Goal: Task Accomplishment & Management: Use online tool/utility

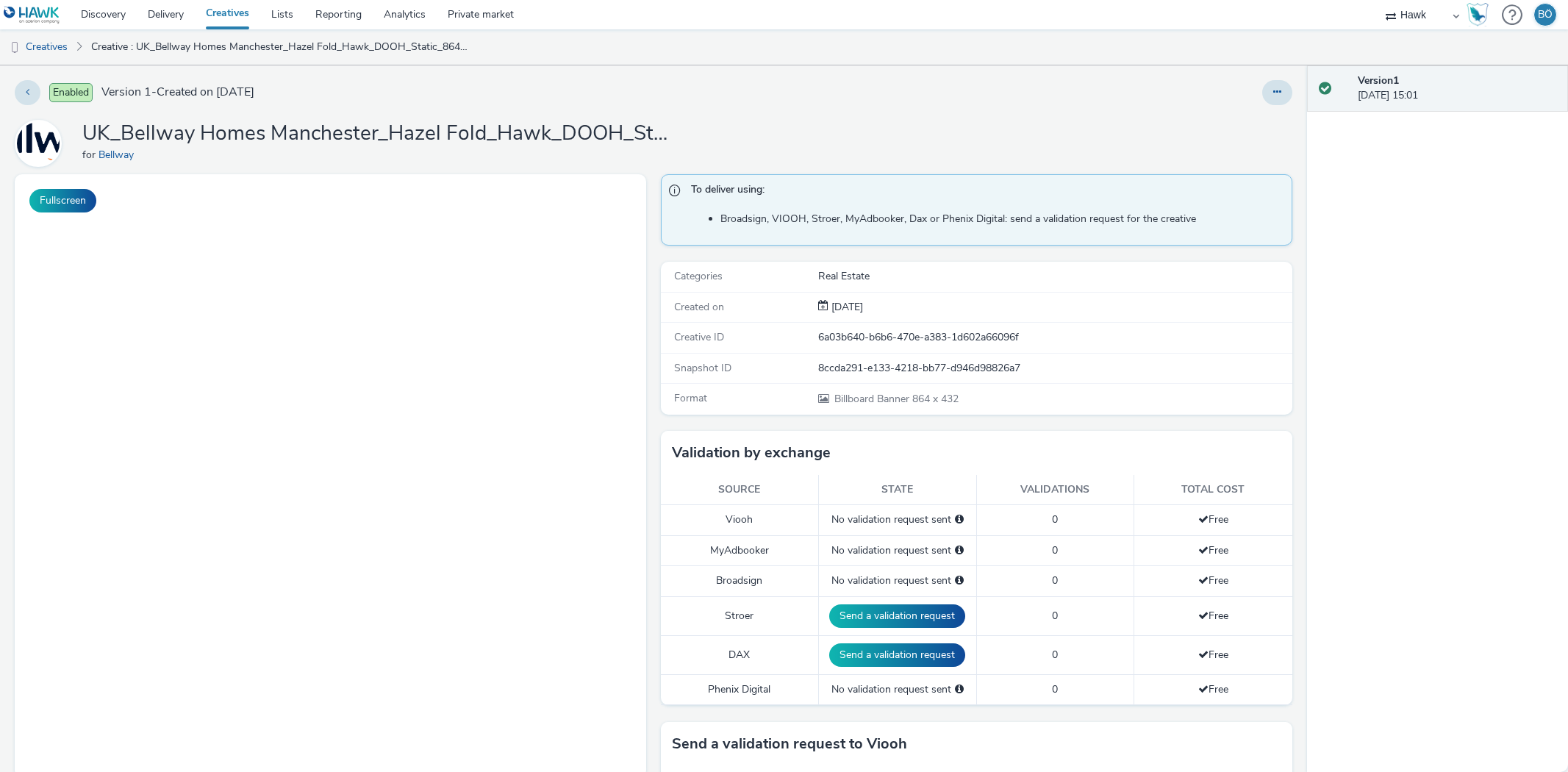
select select "11a7df10-284f-415c-b52a-427acf4c31ae"
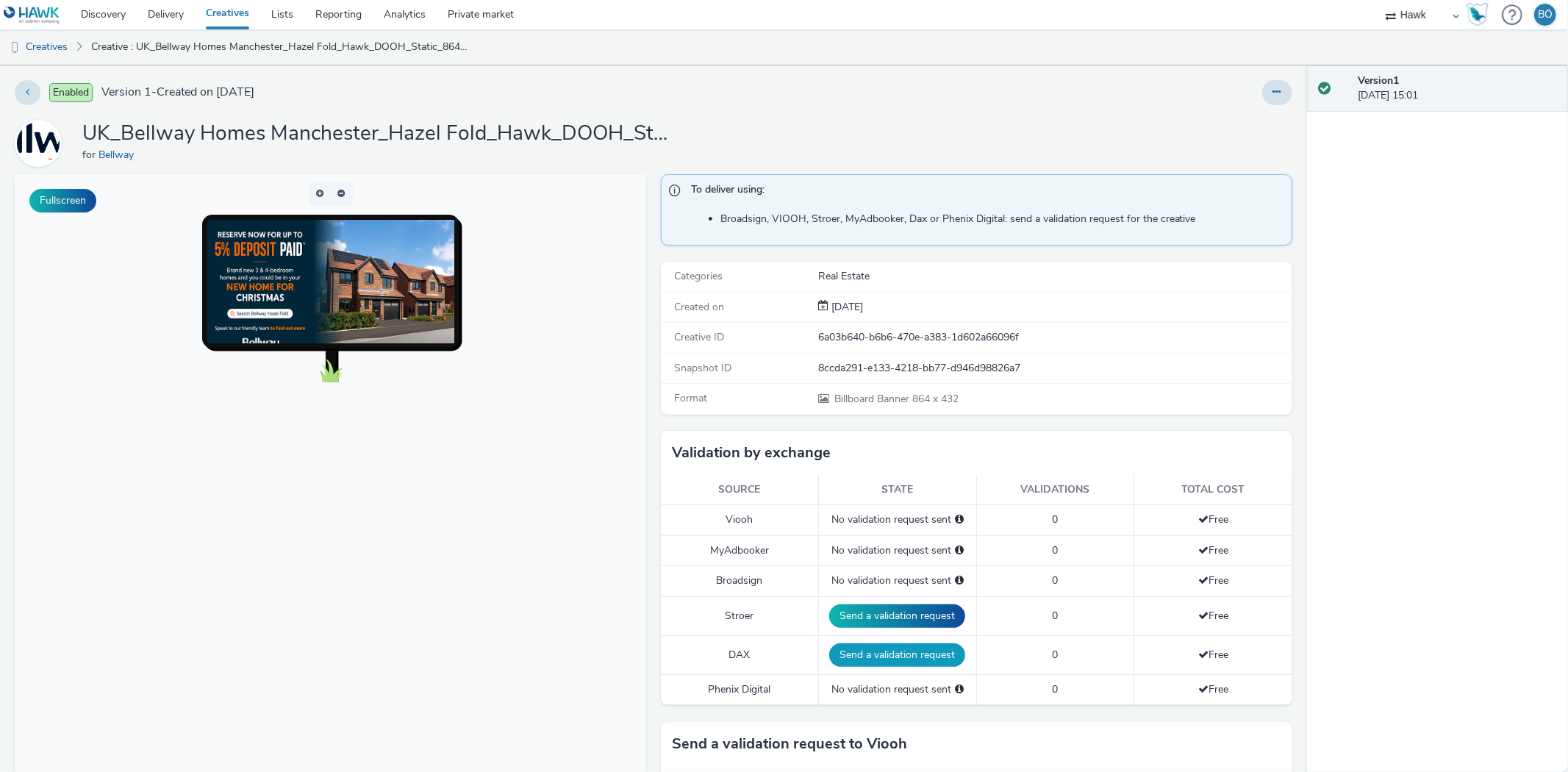
click at [874, 650] on button "Send a validation request" at bounding box center [897, 655] width 136 height 23
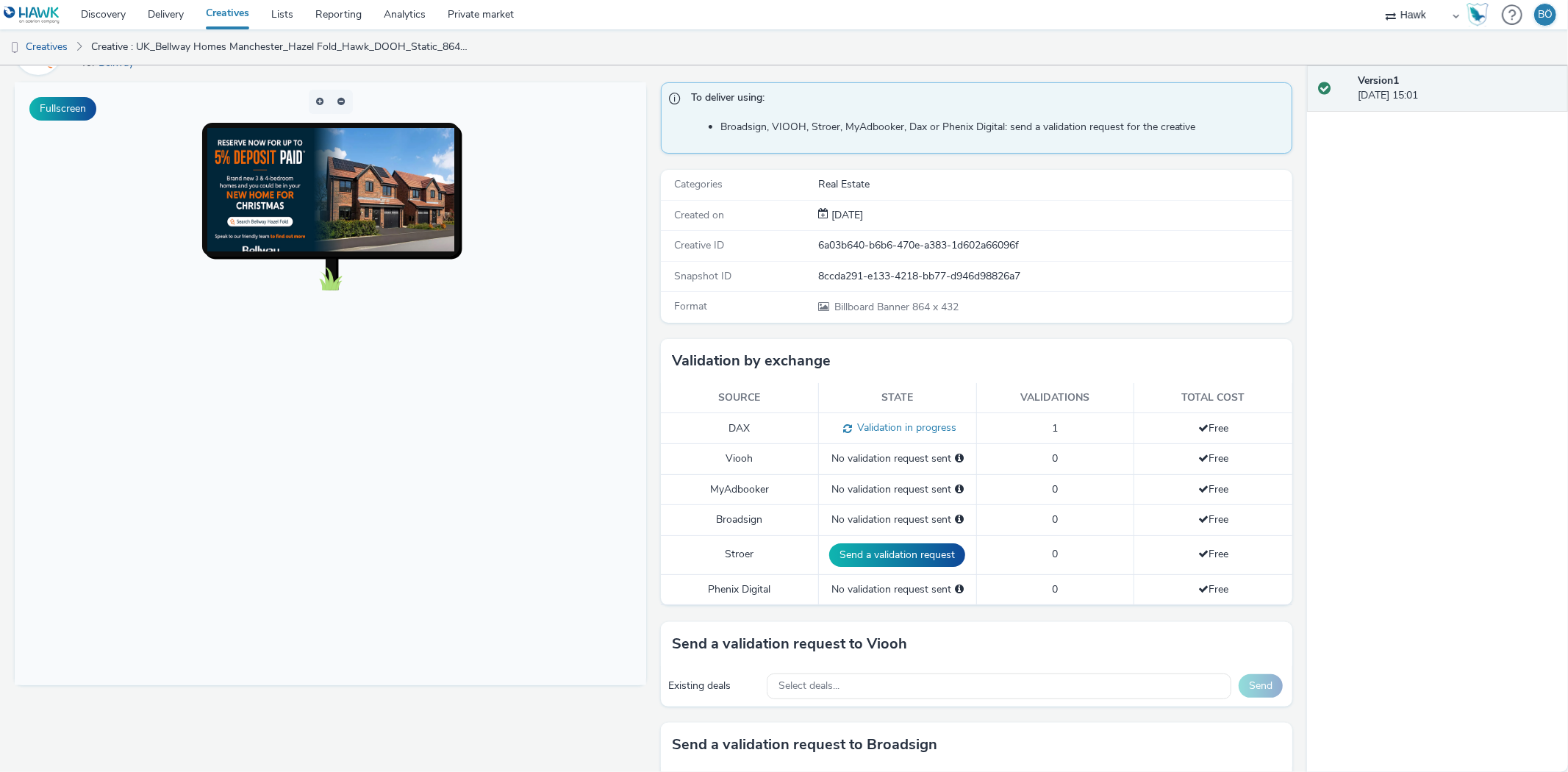
scroll to position [245, 0]
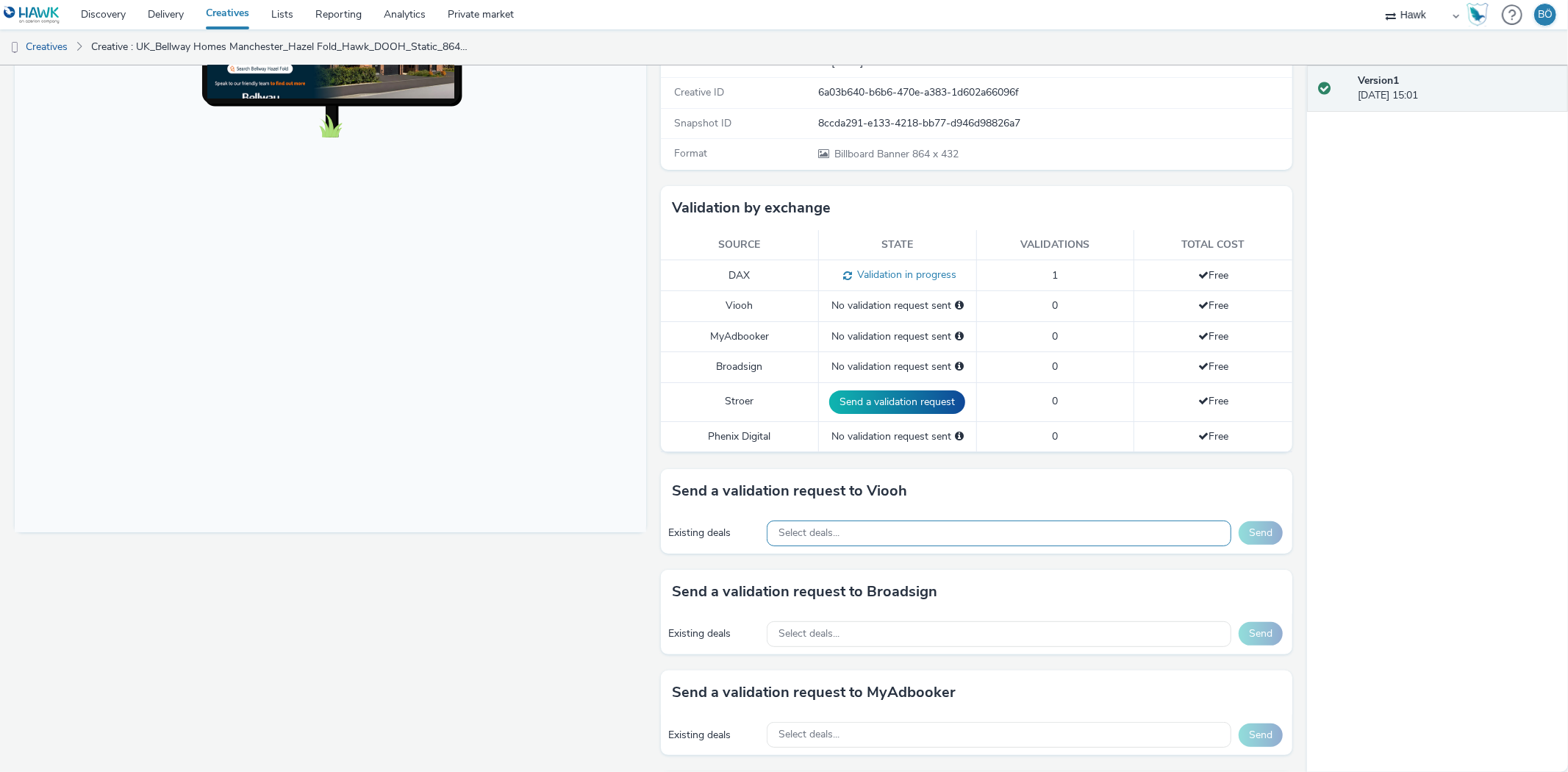
click at [846, 529] on div "Select deals..." at bounding box center [999, 533] width 464 height 26
paste input "AO_JCDecaux_RailTVZ_Specials_2025"
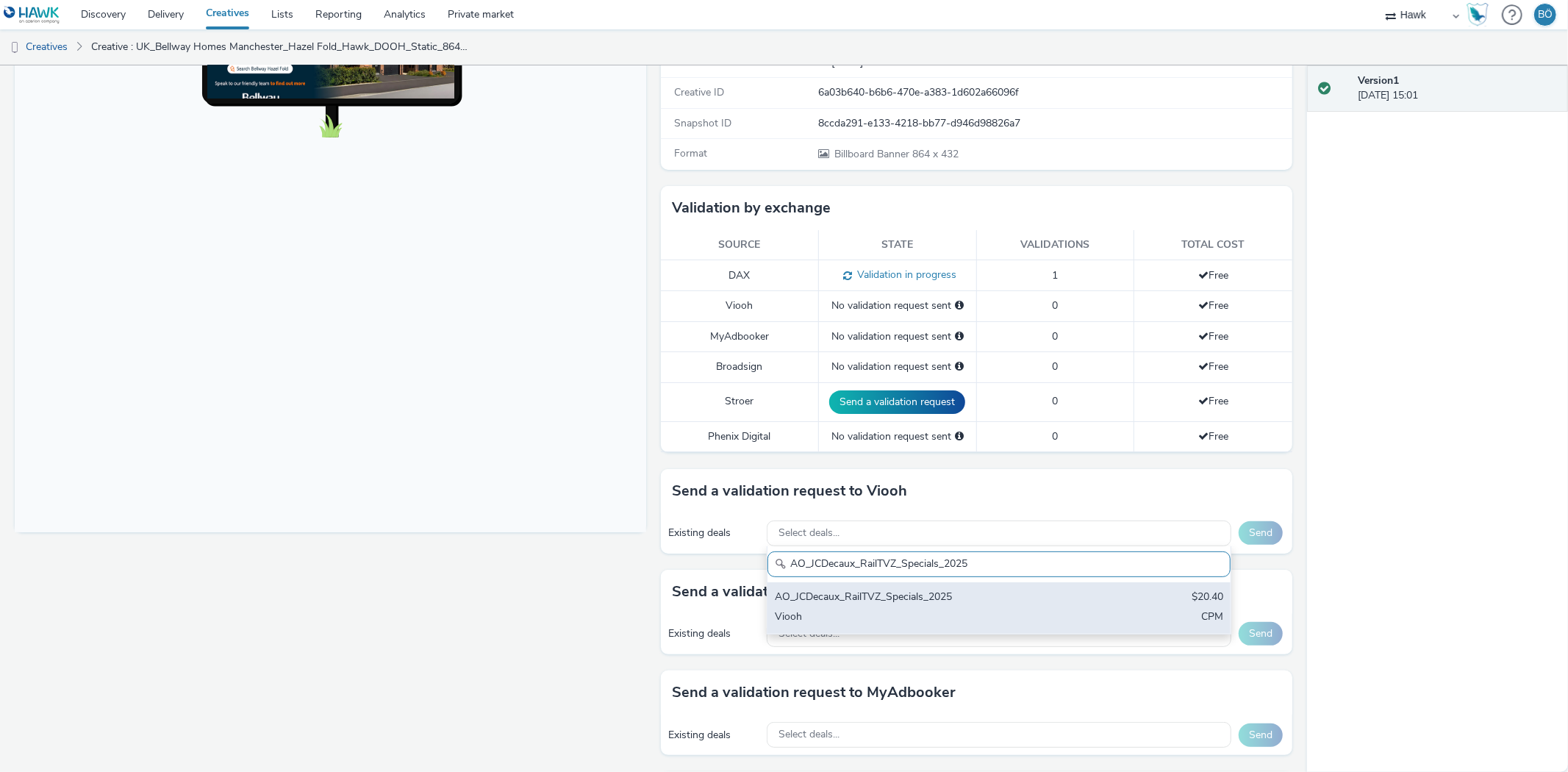
scroll to position [0, 0]
type input "AO_JCDecaux_RailTVZ_Specials_2025"
drag, startPoint x: 995, startPoint y: 600, endPoint x: 1253, endPoint y: 577, distance: 259.0
click at [994, 600] on div "AO_JCDecaux_RailTVZ_Specials_2025" at bounding box center [923, 598] width 296 height 17
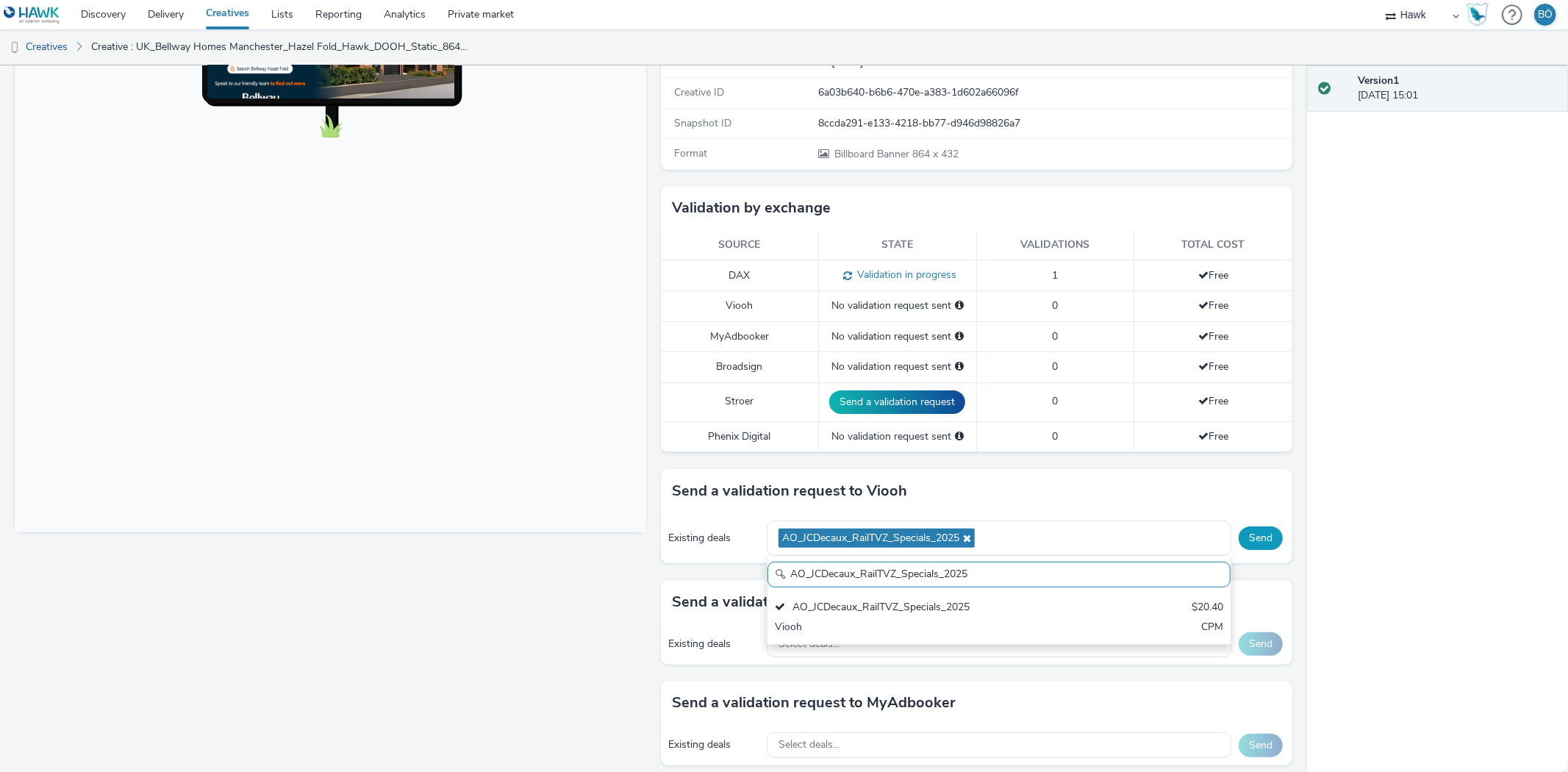
click at [1258, 540] on button "Send" at bounding box center [1260, 538] width 44 height 23
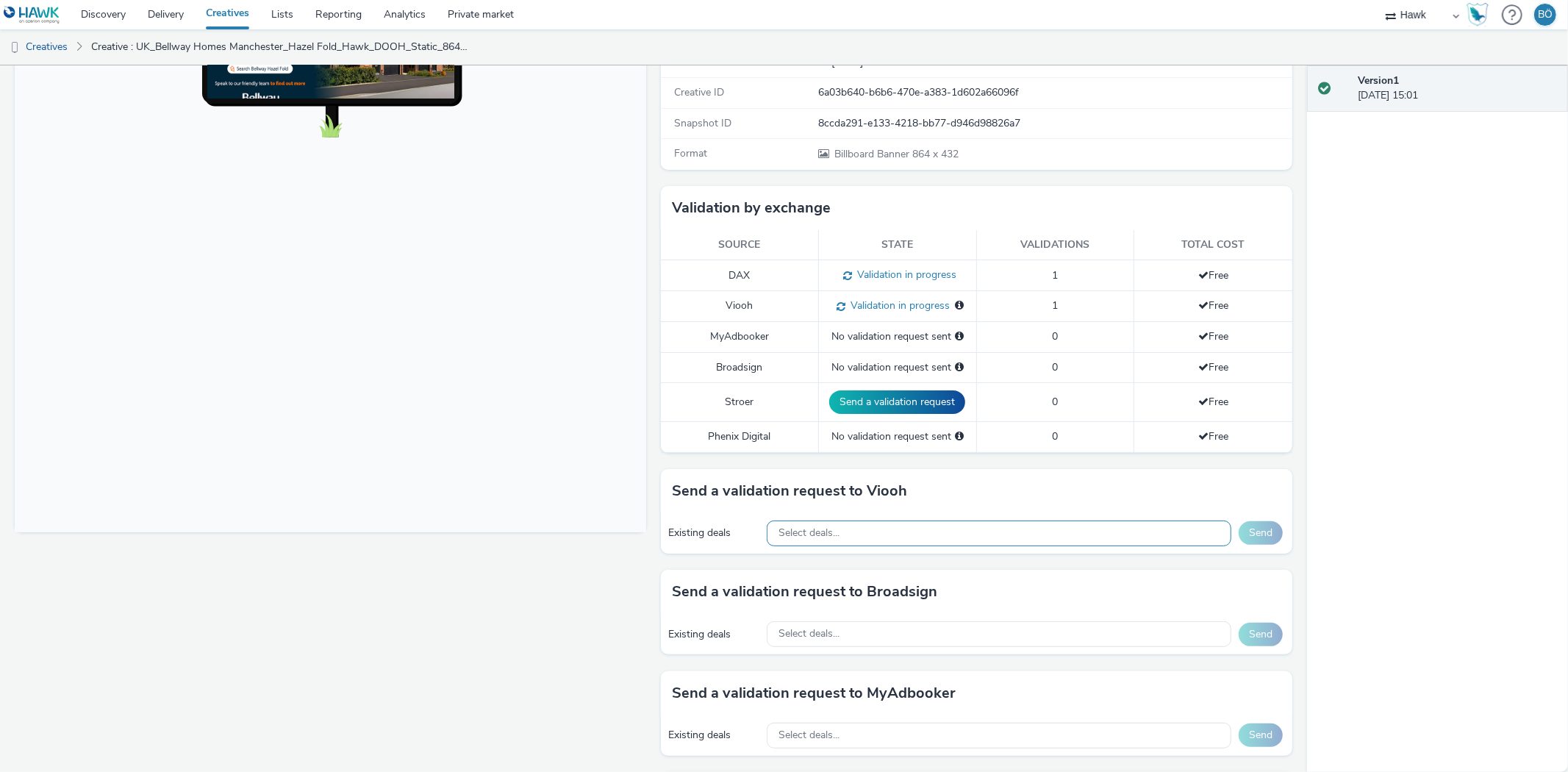
click at [816, 540] on div "Select deals..." at bounding box center [999, 533] width 464 height 26
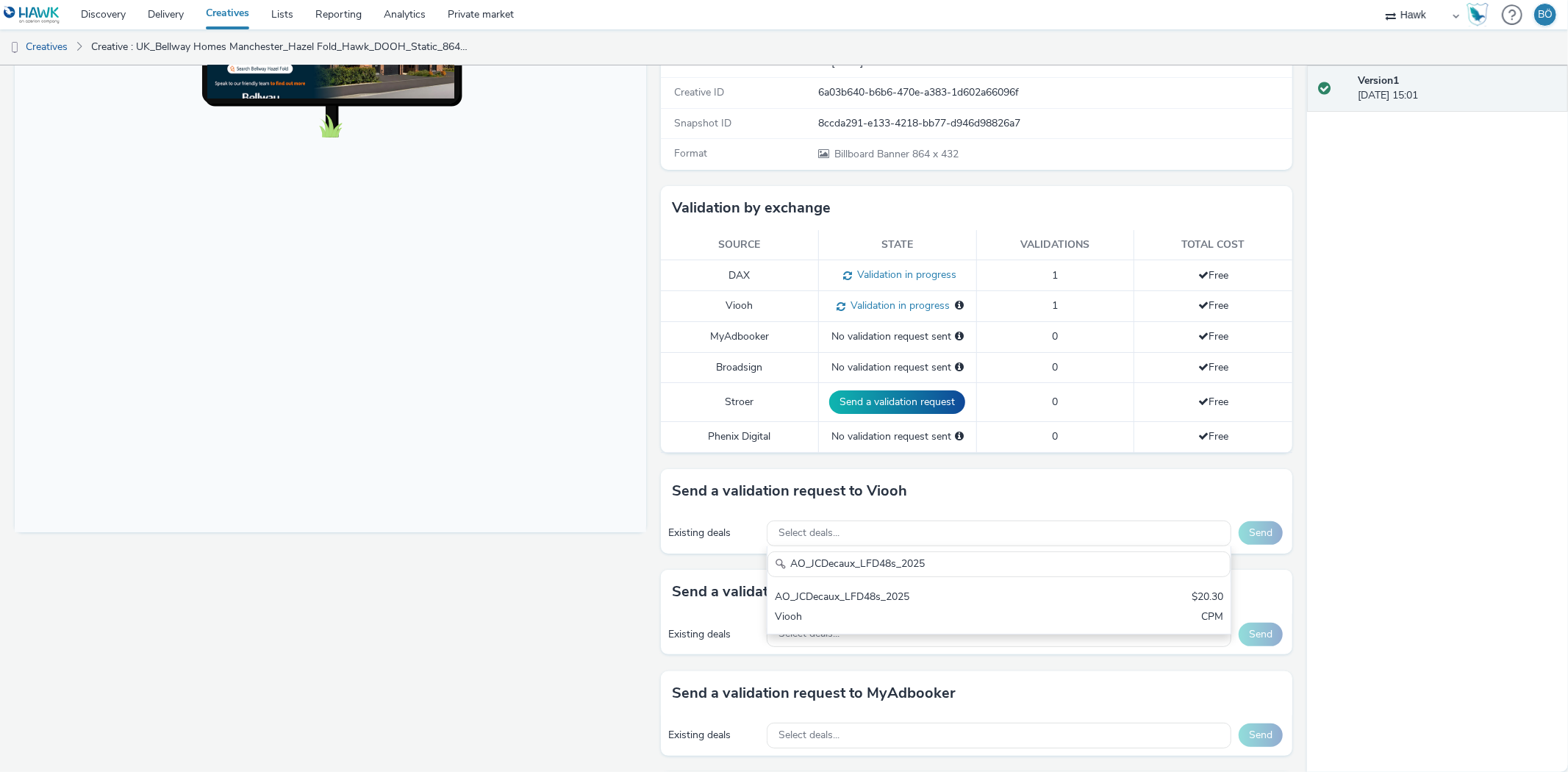
type input "AO_JCDecaux_LFD48s_2025"
click at [843, 581] on div "AO_JCDecaux_LFD48s_2025 AO_JCDecaux_LFD48s_2025 $20.30 Viooh CPM" at bounding box center [999, 590] width 464 height 88
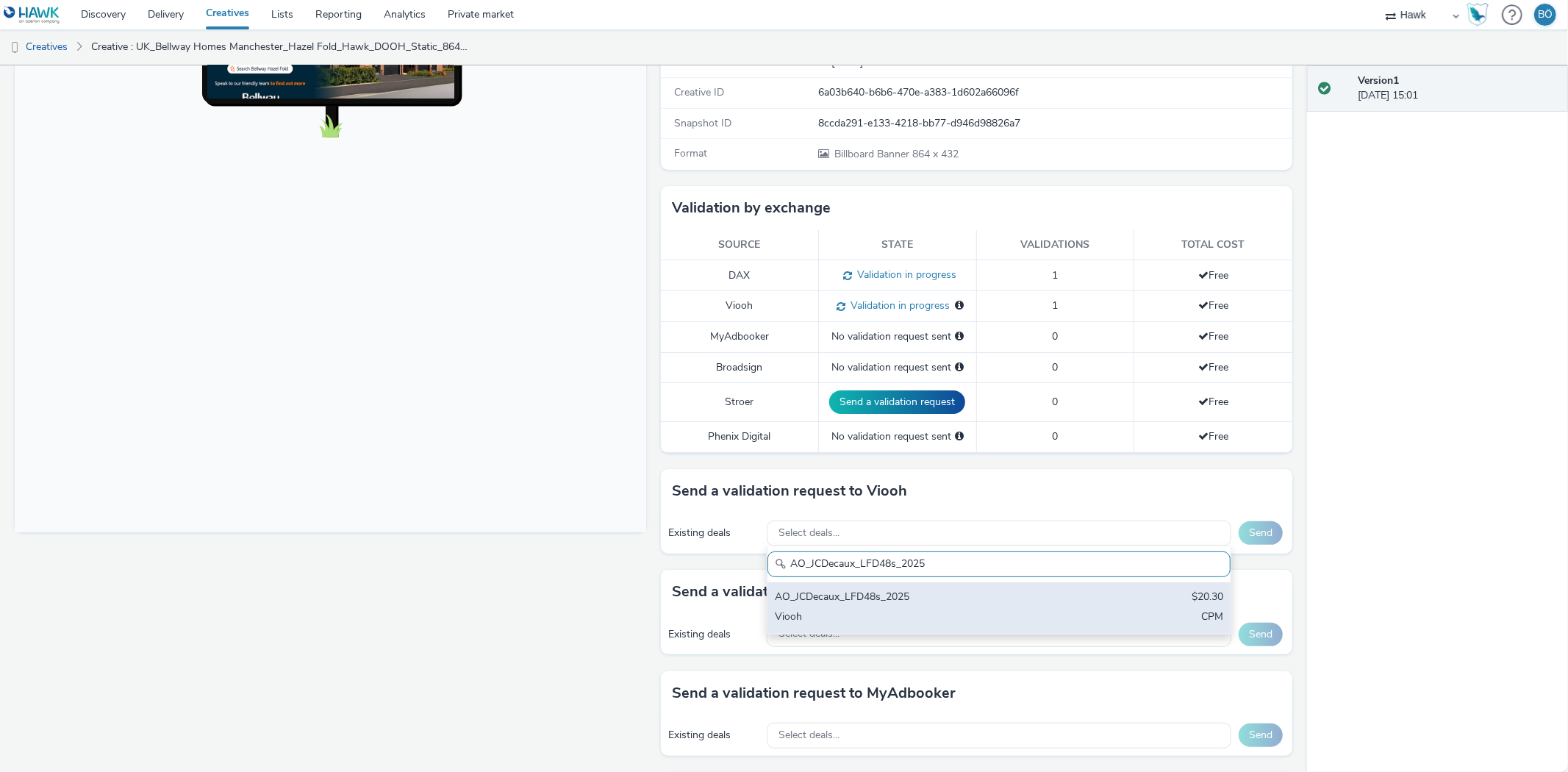
click at [854, 593] on div "AO_JCDecaux_LFD48s_2025" at bounding box center [923, 598] width 296 height 17
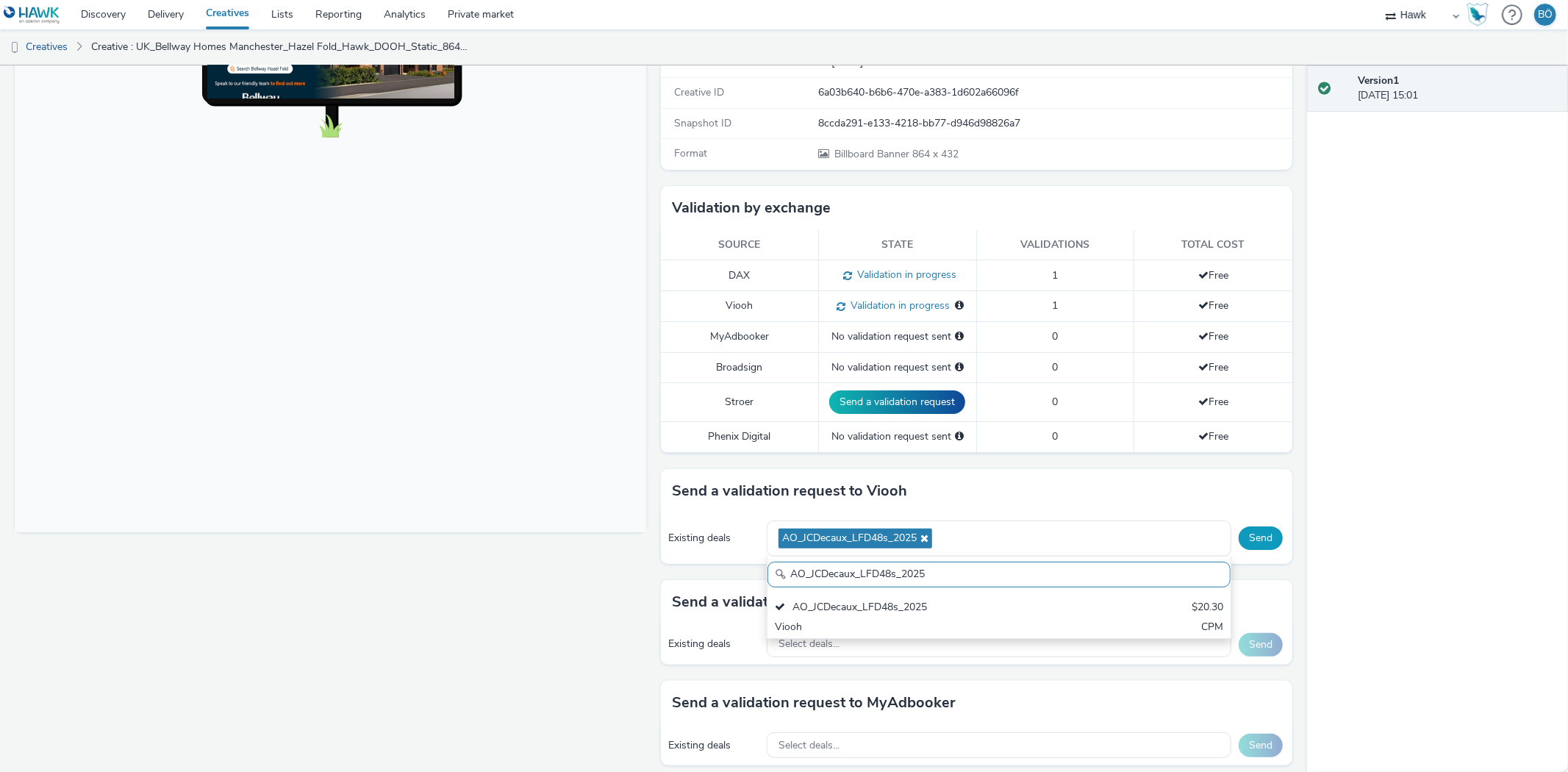
click at [1265, 537] on button "Send" at bounding box center [1260, 538] width 44 height 23
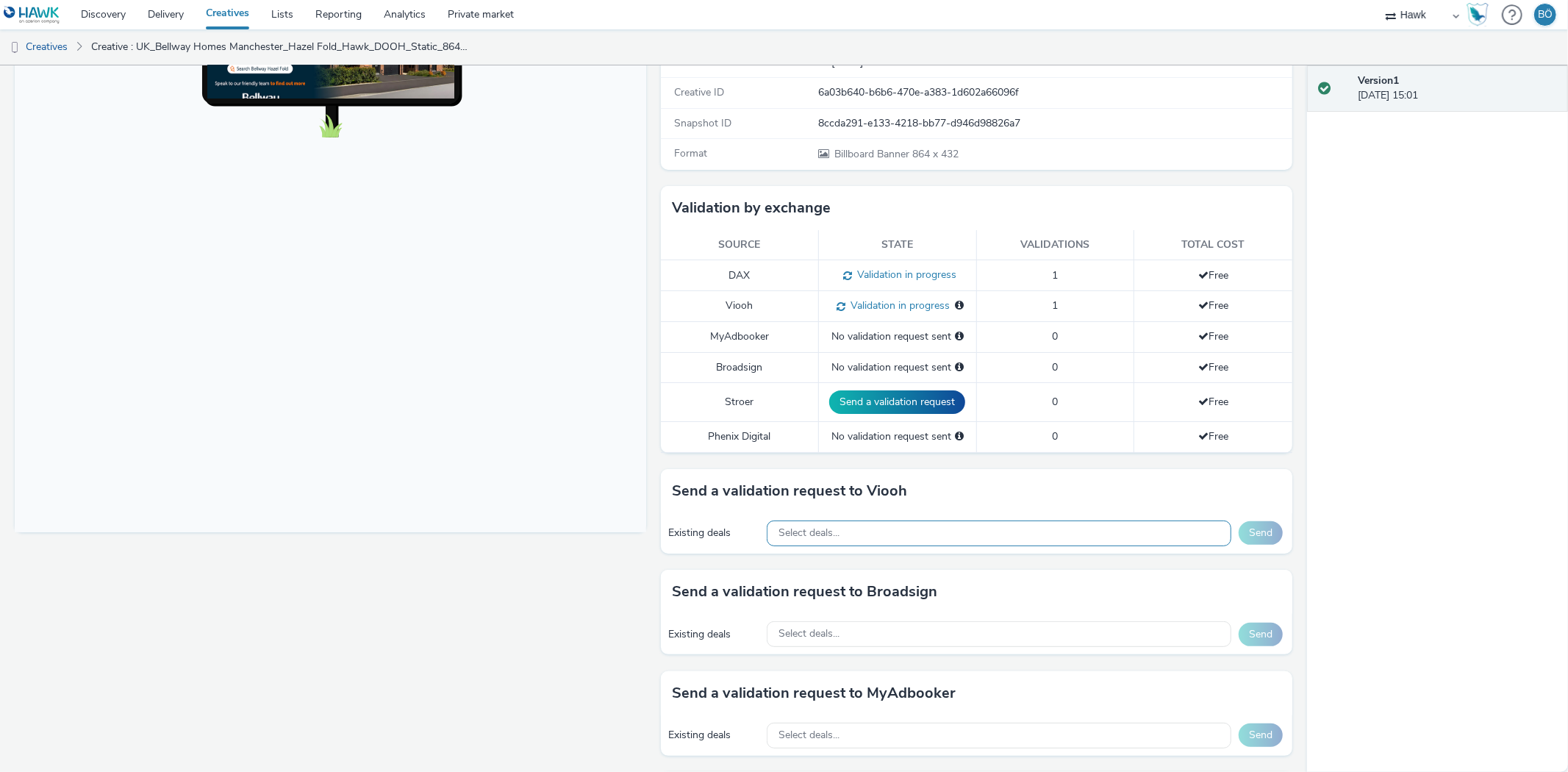
click at [795, 536] on span "Select deals..." at bounding box center [809, 533] width 61 height 12
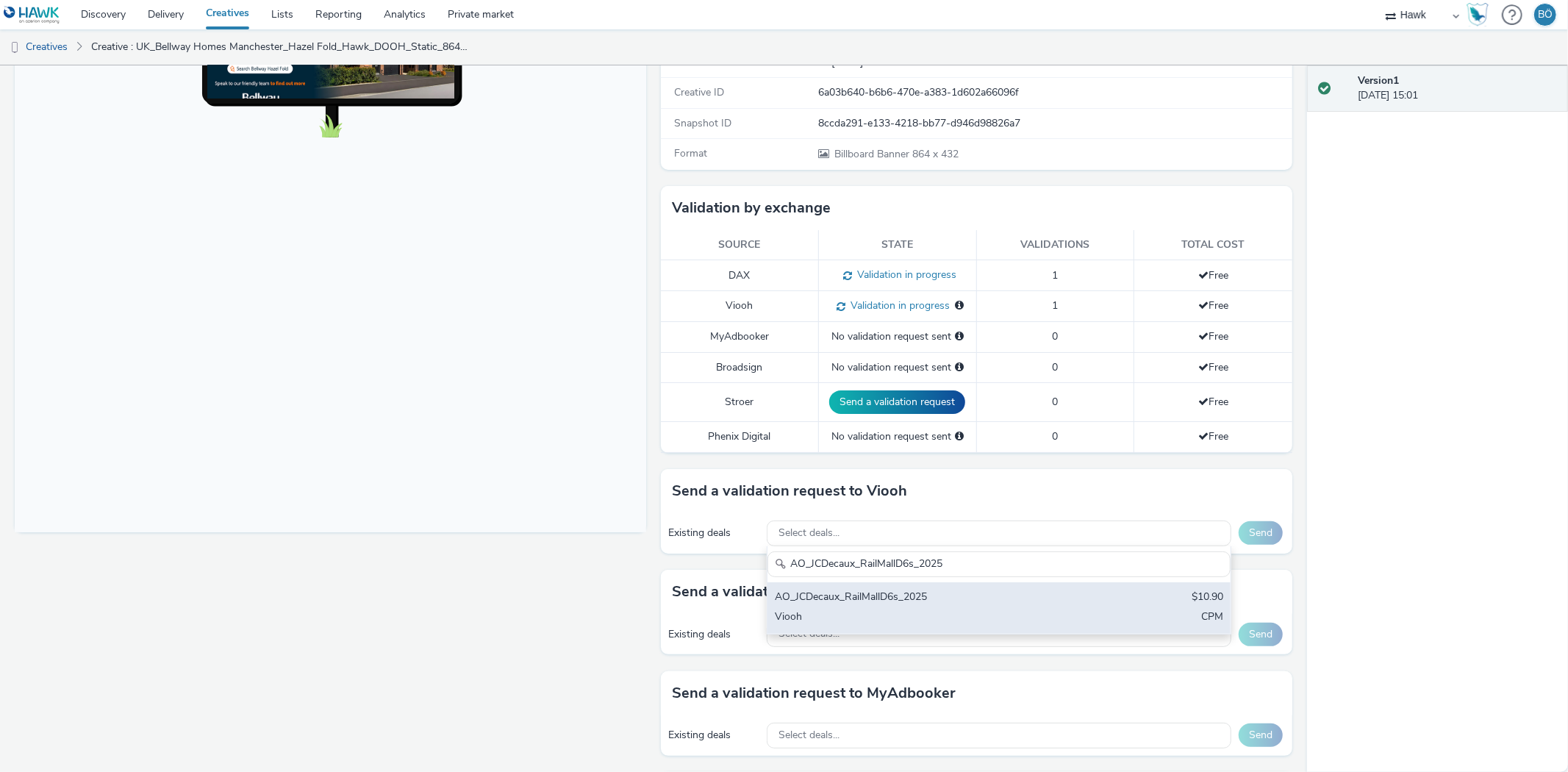
type input "AO_JCDecaux_RailMallD6s_2025"
click at [902, 600] on div "AO_JCDecaux_RailMallD6s_2025" at bounding box center [923, 598] width 296 height 17
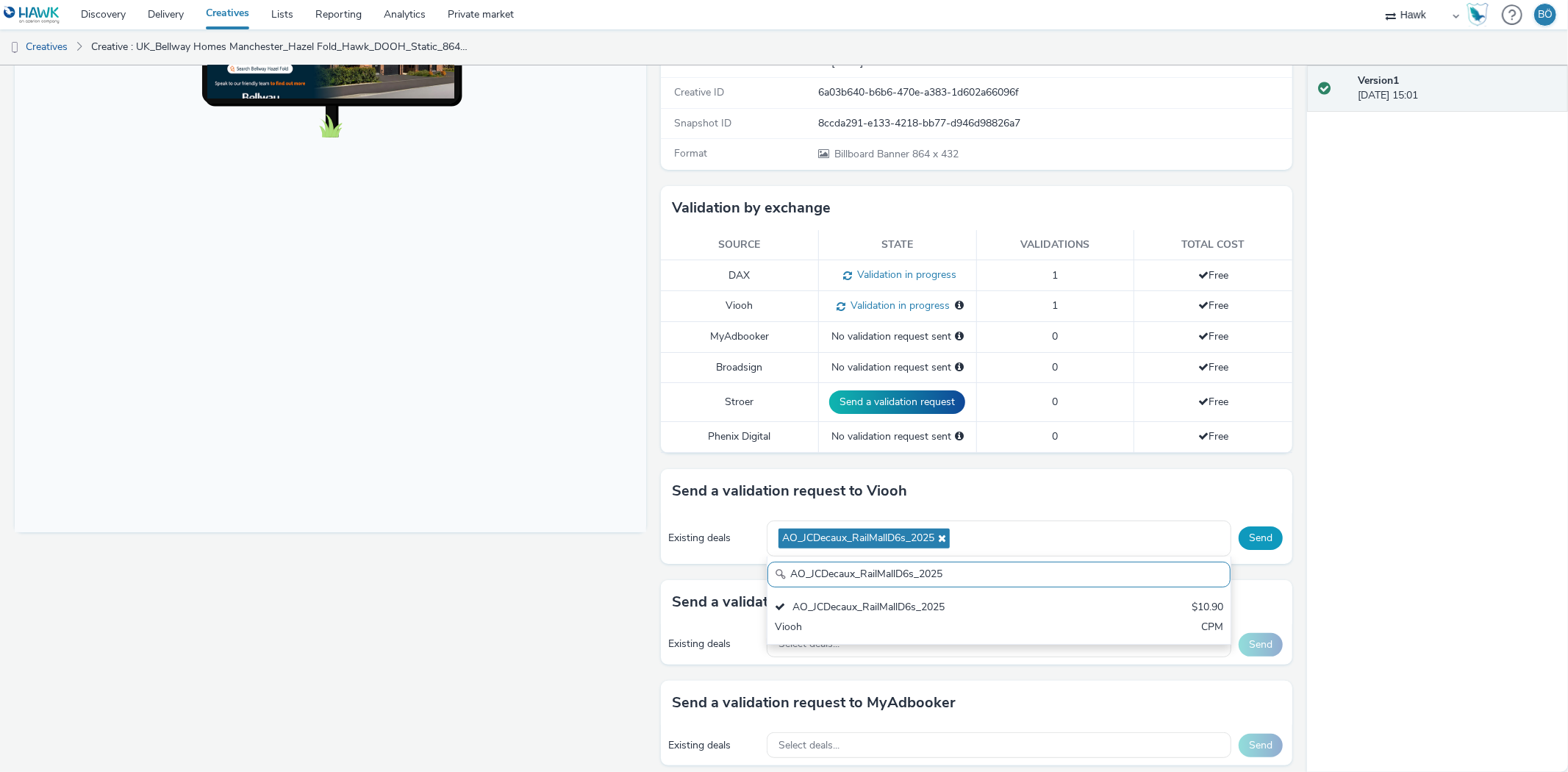
click at [1246, 548] on button "Send" at bounding box center [1260, 538] width 44 height 23
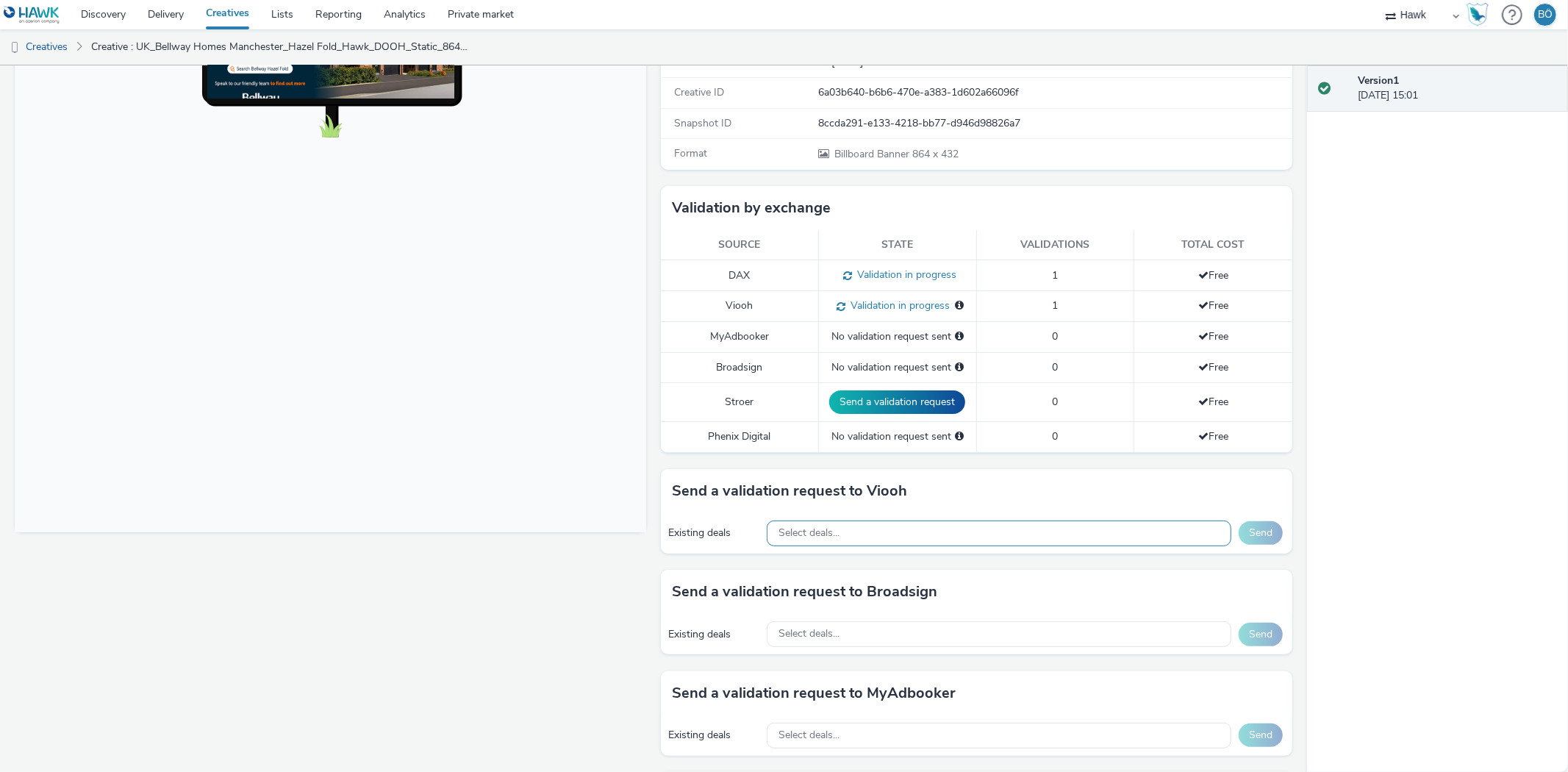
click at [864, 540] on div "Select deals..." at bounding box center [999, 533] width 464 height 26
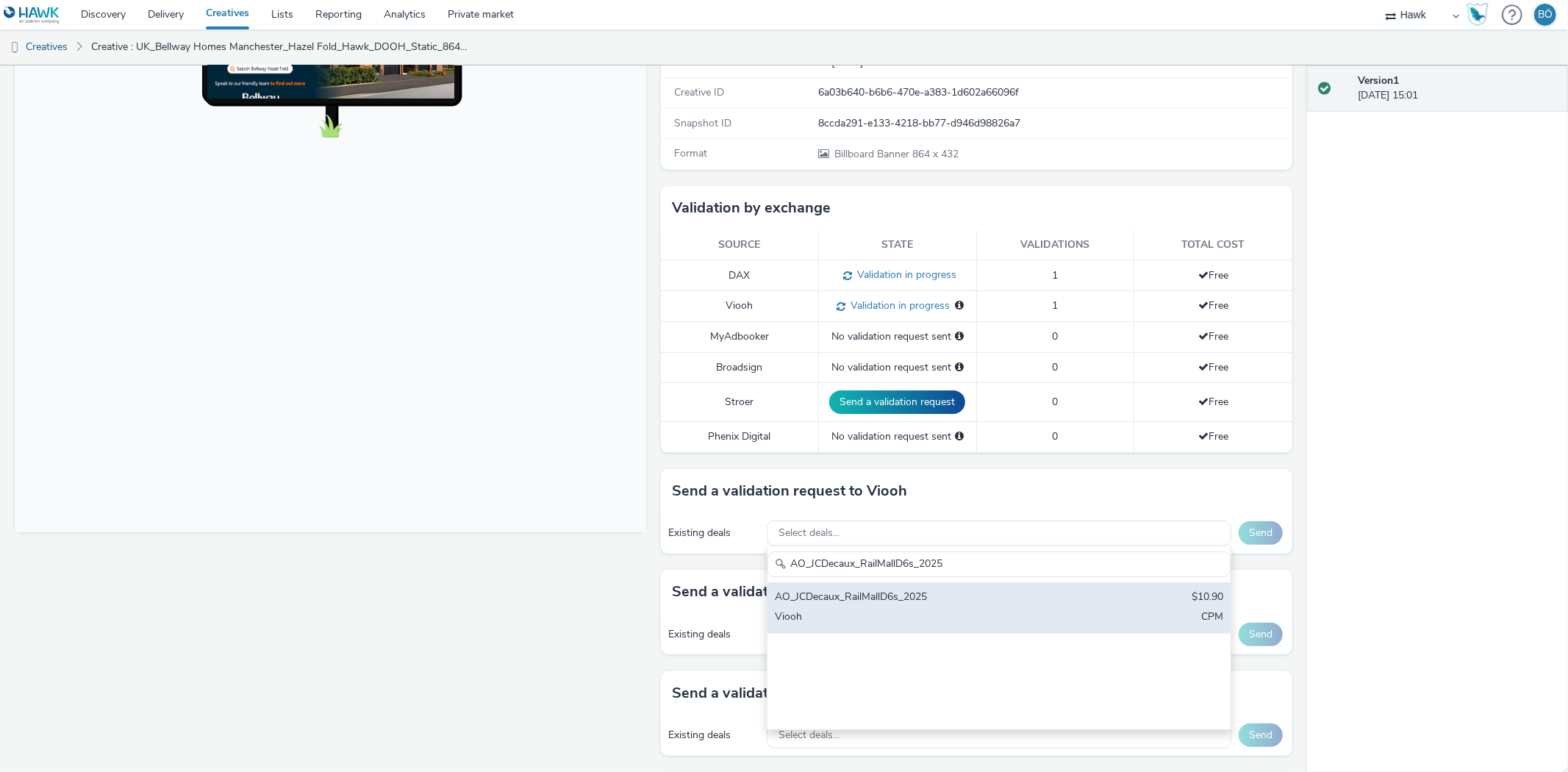
type input "AO_JCDecaux_RailMallD6s_2025"
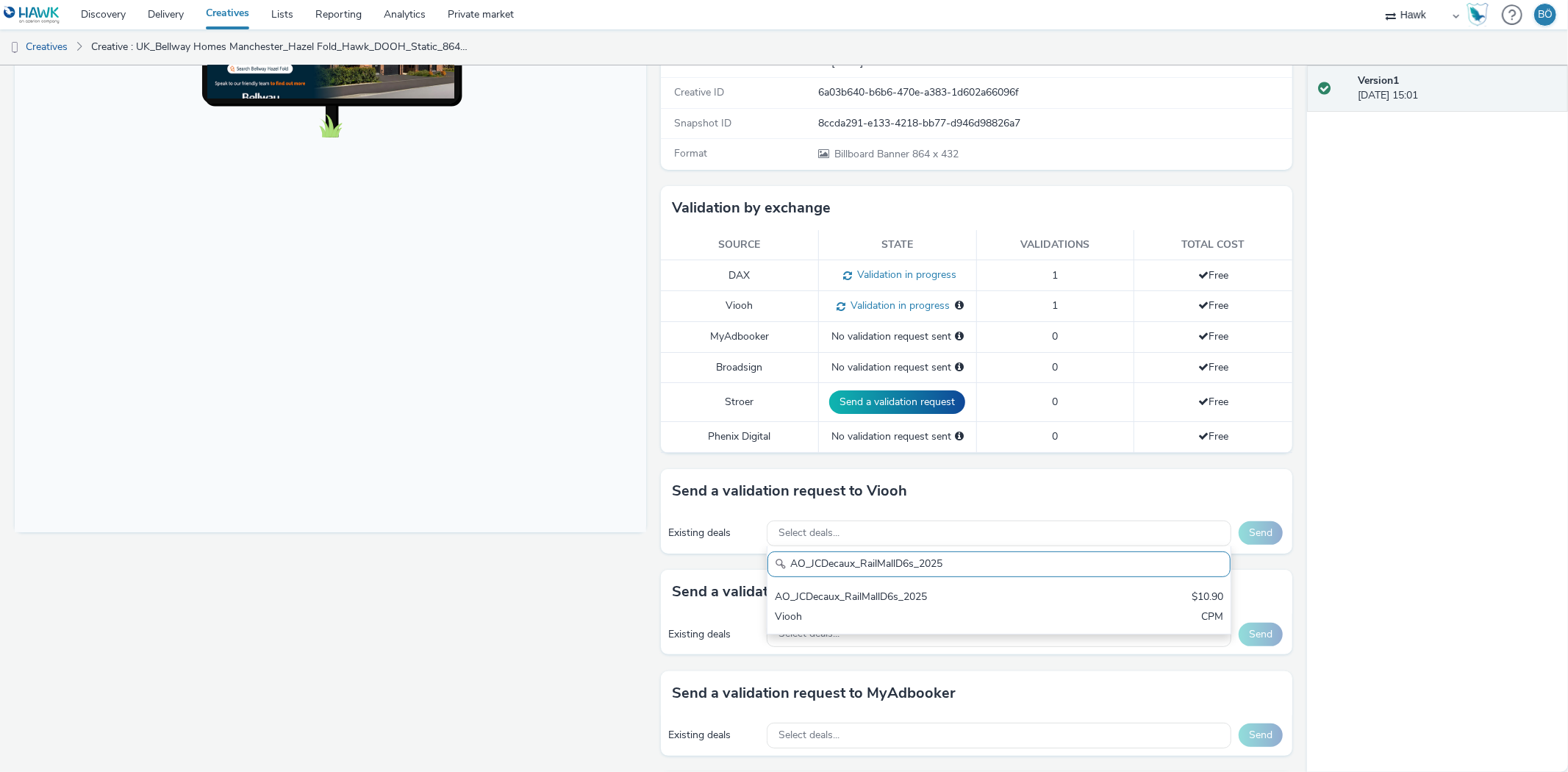
drag, startPoint x: 900, startPoint y: 604, endPoint x: 1127, endPoint y: 578, distance: 228.5
click at [899, 604] on div "AO_JCDecaux_RailMallD6s_2025" at bounding box center [923, 598] width 296 height 17
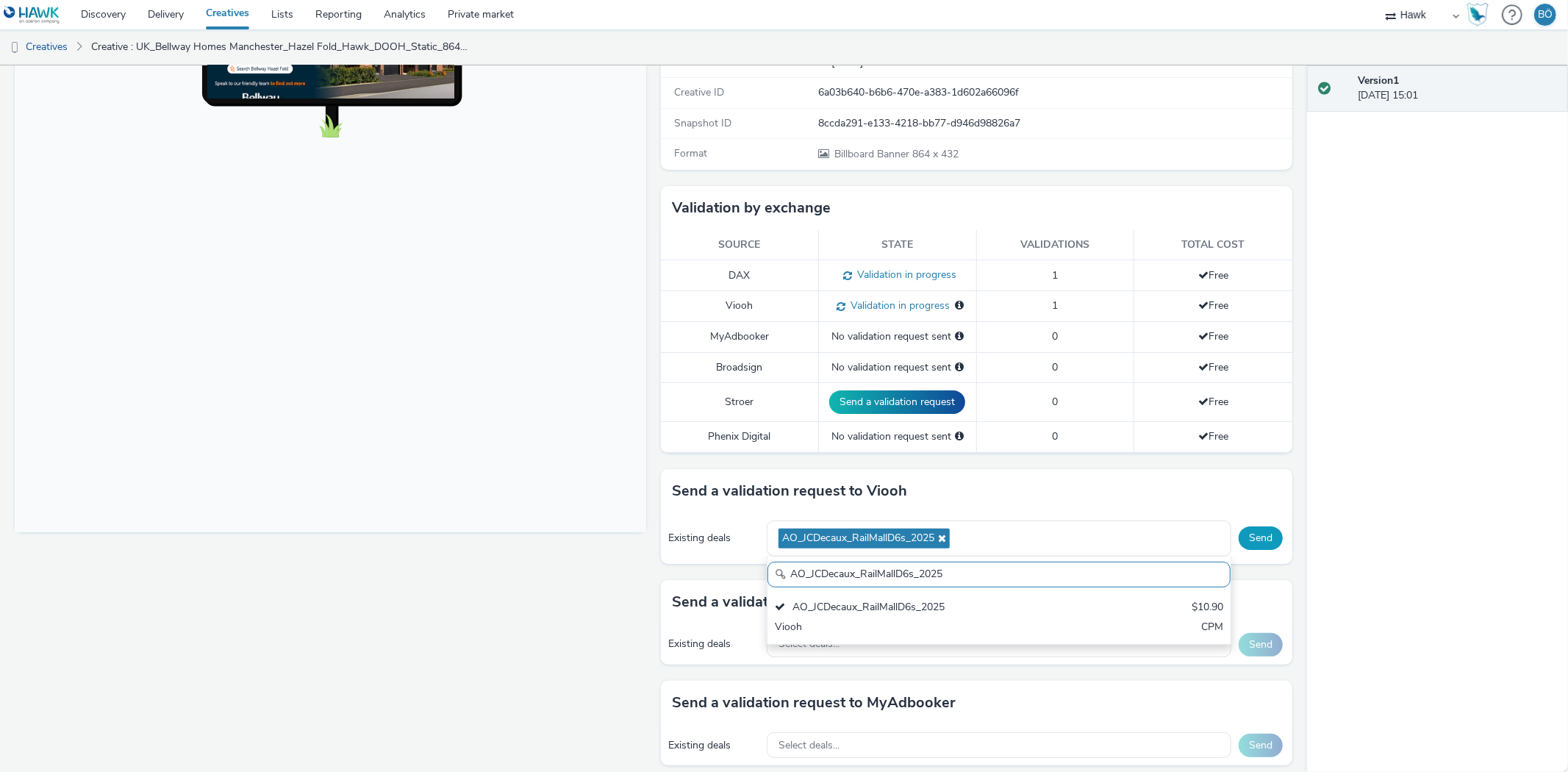
click at [1252, 542] on button "Send" at bounding box center [1260, 538] width 44 height 23
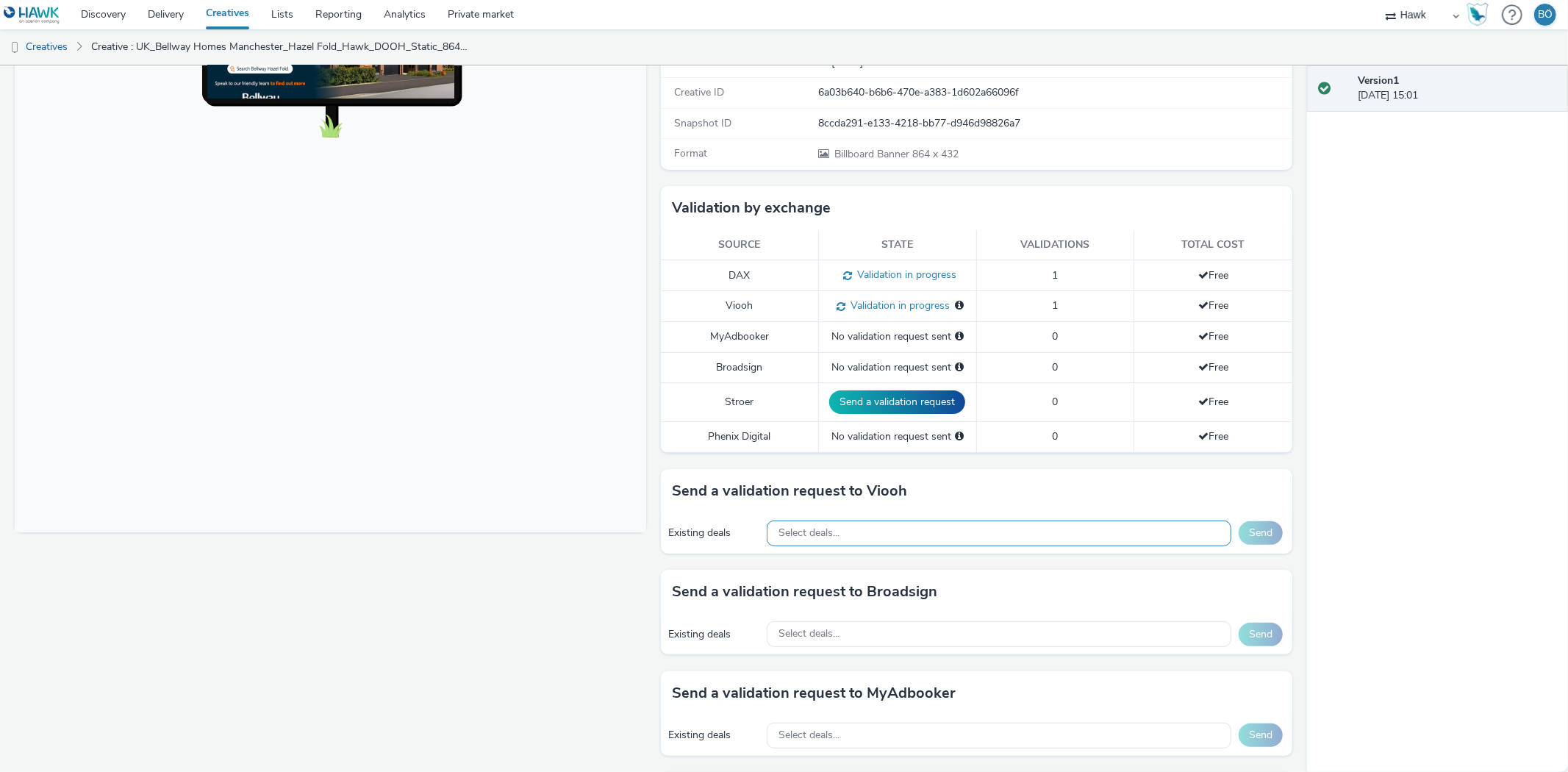
click at [834, 526] on div "Select deals..." at bounding box center [999, 533] width 464 height 26
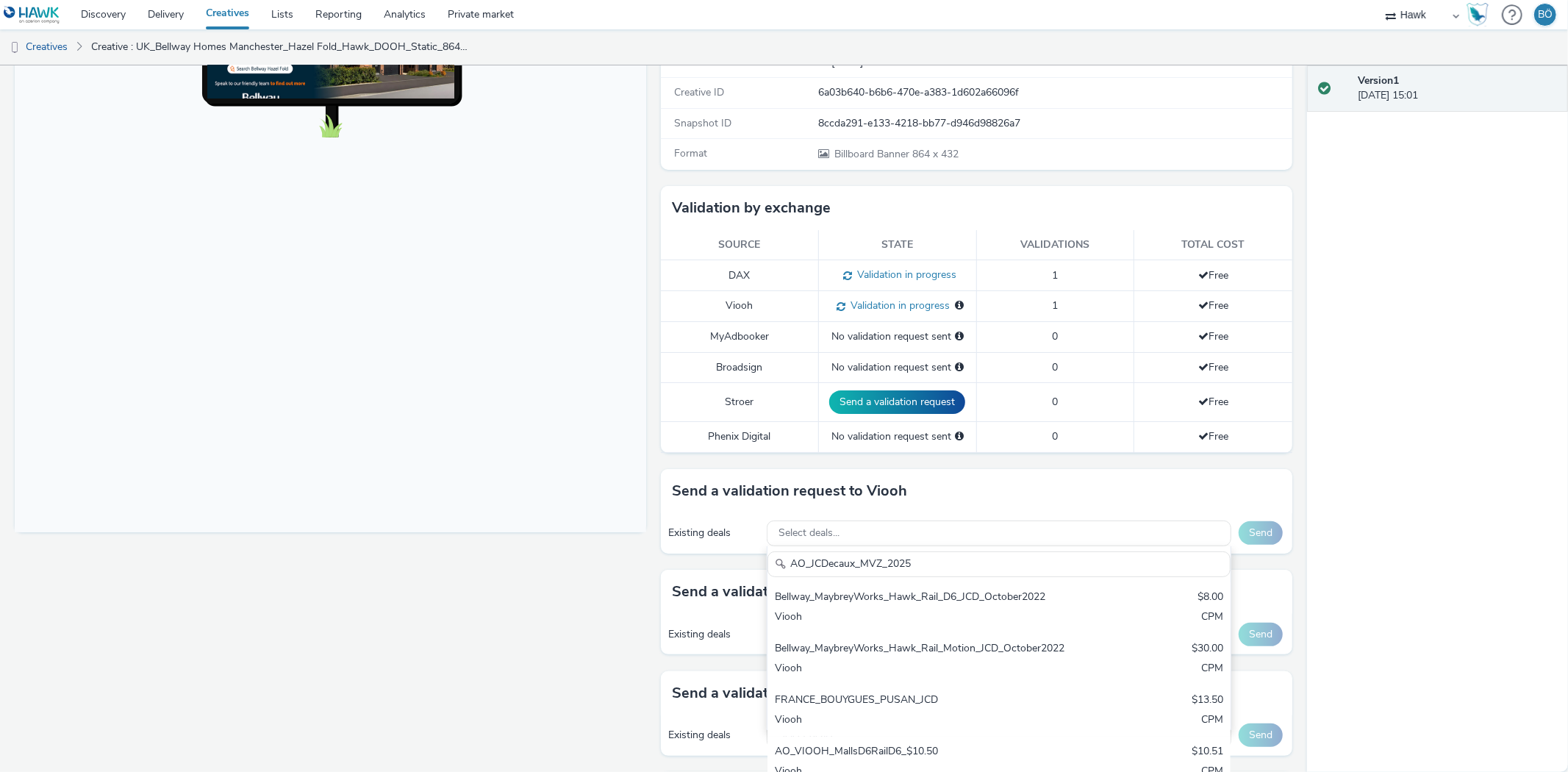
type input "AO_JCDecaux_MVZ_2025"
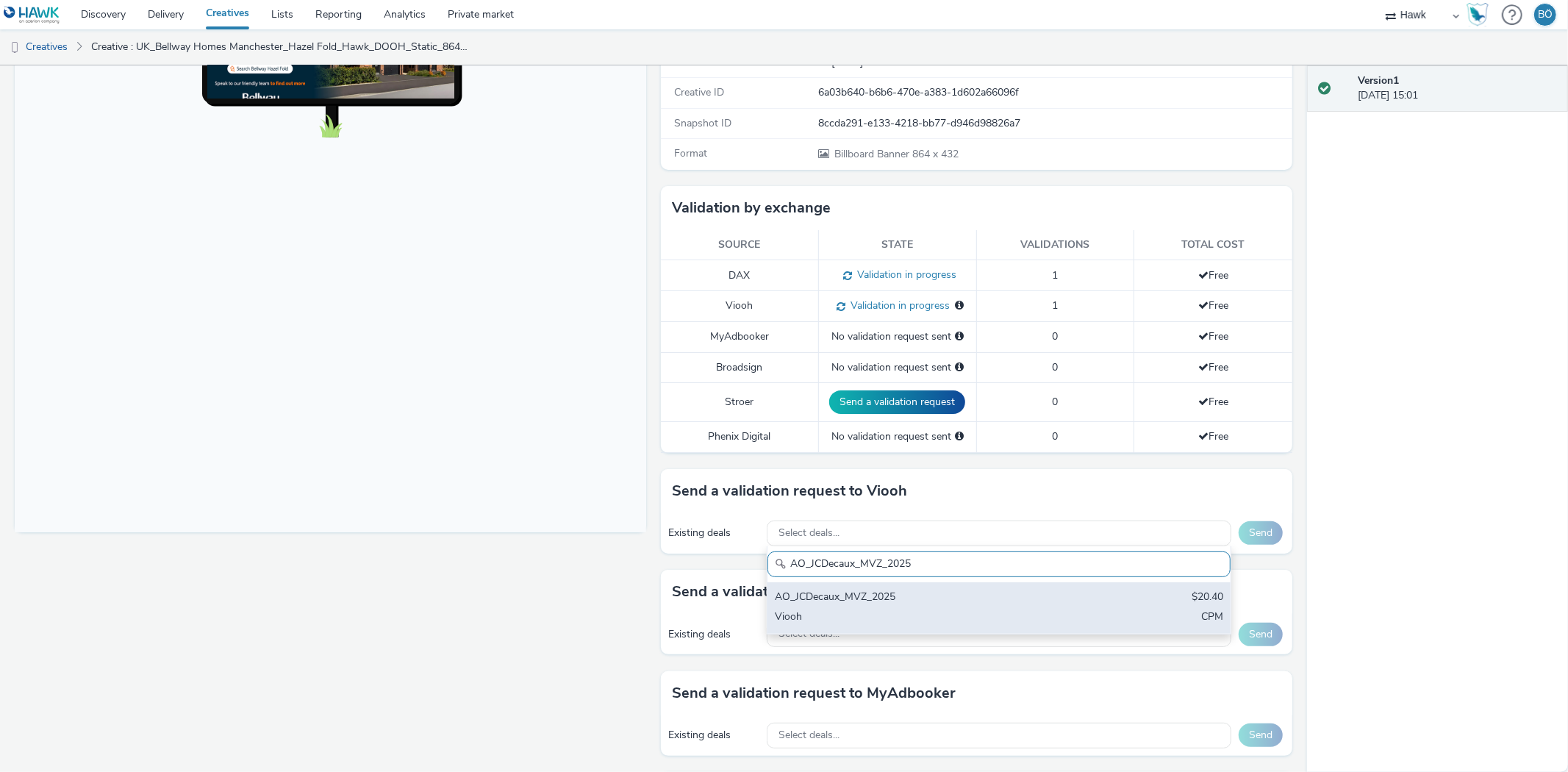
click at [920, 593] on div "AO_JCDecaux_MVZ_2025" at bounding box center [923, 598] width 296 height 17
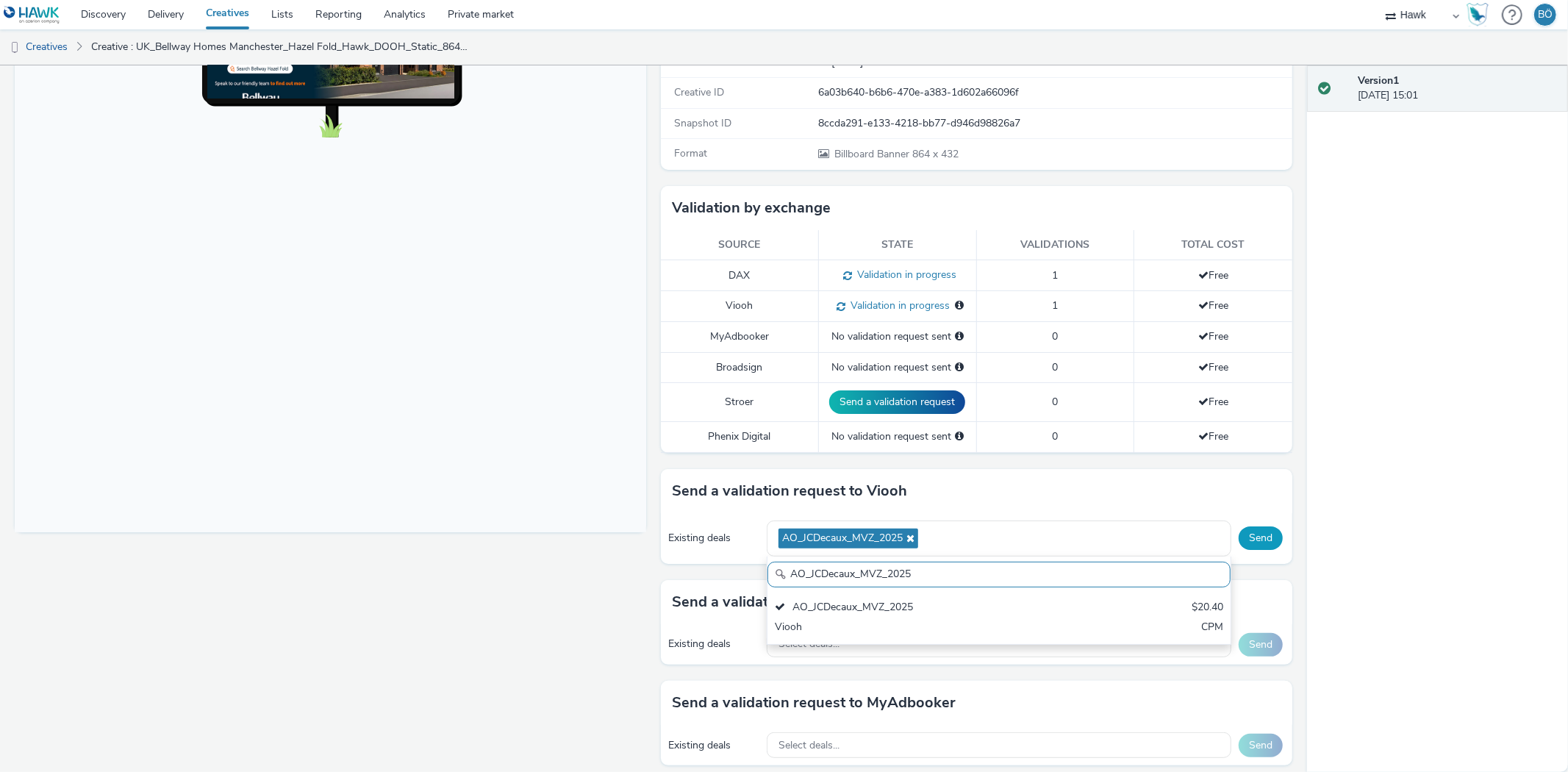
click at [1255, 540] on button "Send" at bounding box center [1260, 538] width 44 height 23
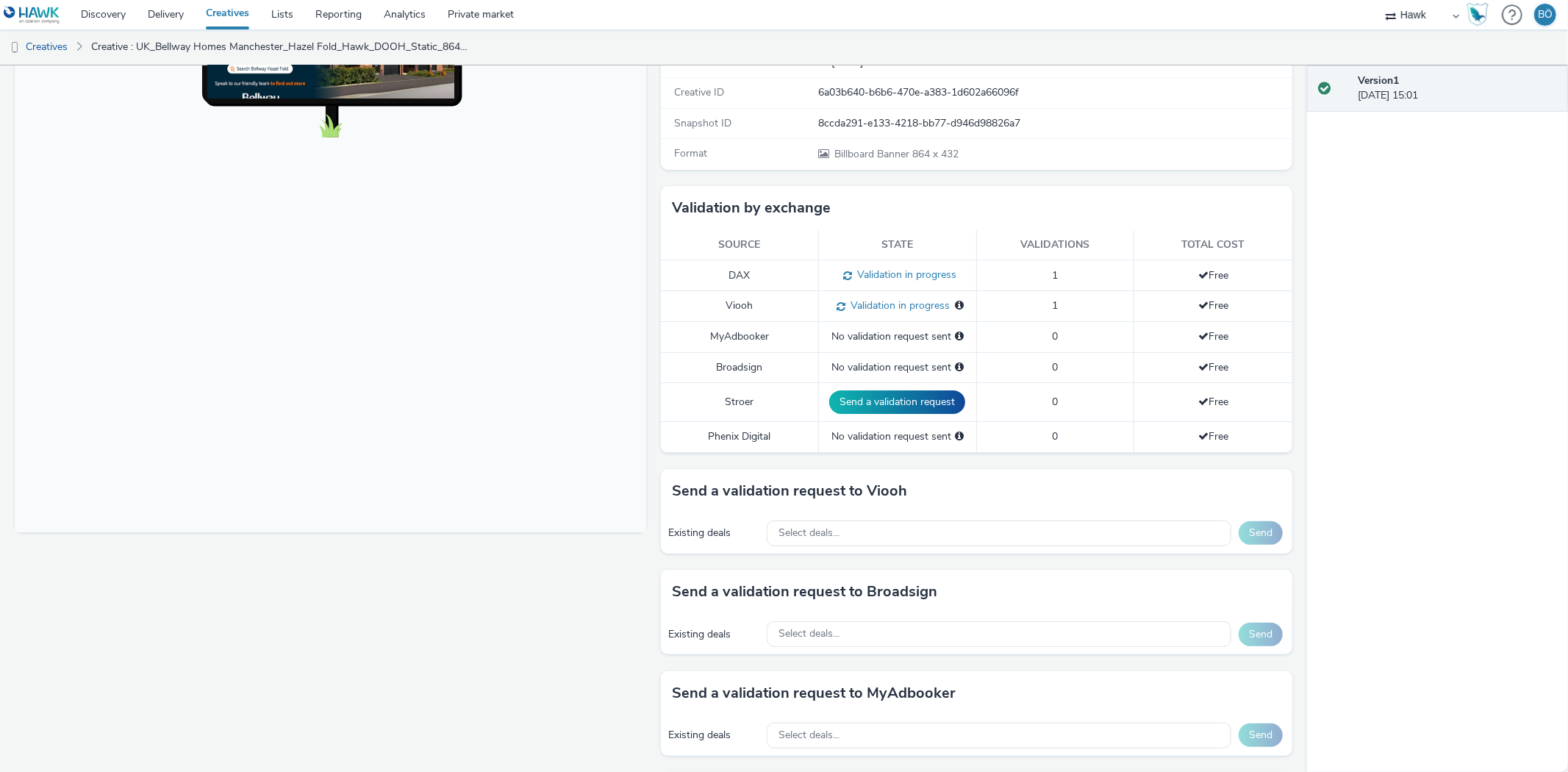
scroll to position [416, 0]
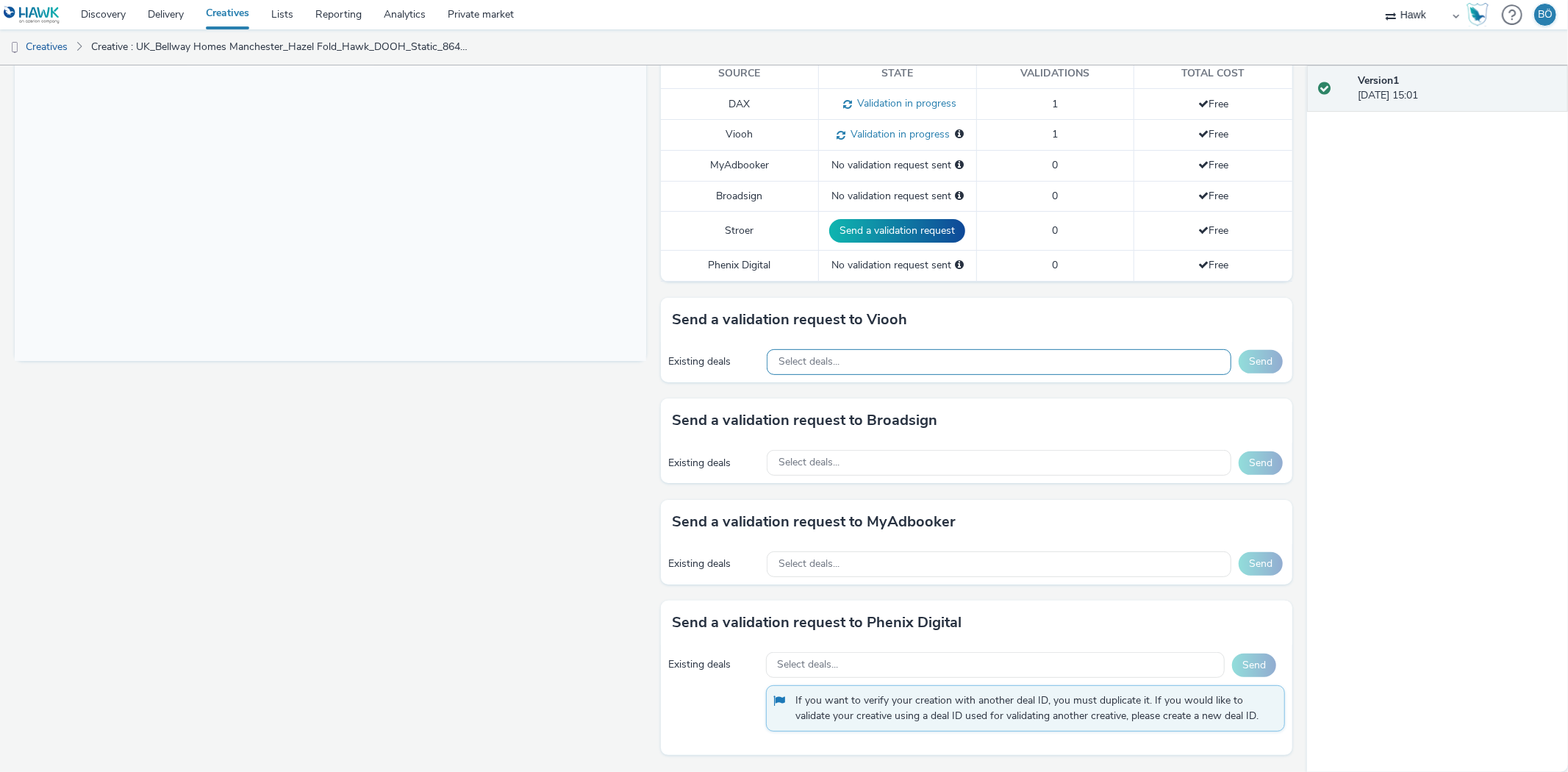
click at [827, 372] on div "Select deals..." at bounding box center [999, 362] width 464 height 26
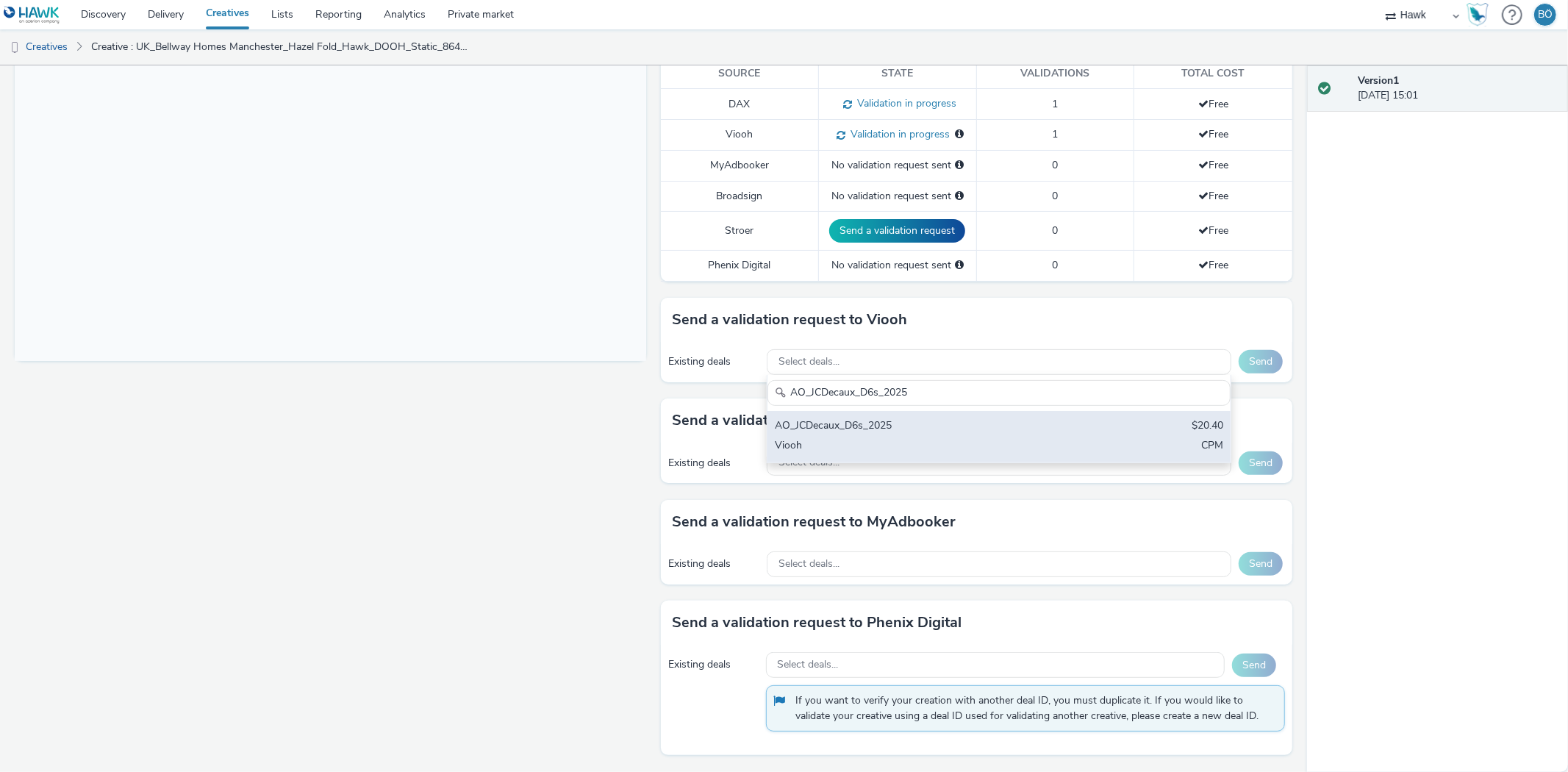
type input "AO_JCDecaux_D6s_2025"
click at [877, 421] on div "AO_JCDecaux_D6s_2025" at bounding box center [923, 427] width 296 height 17
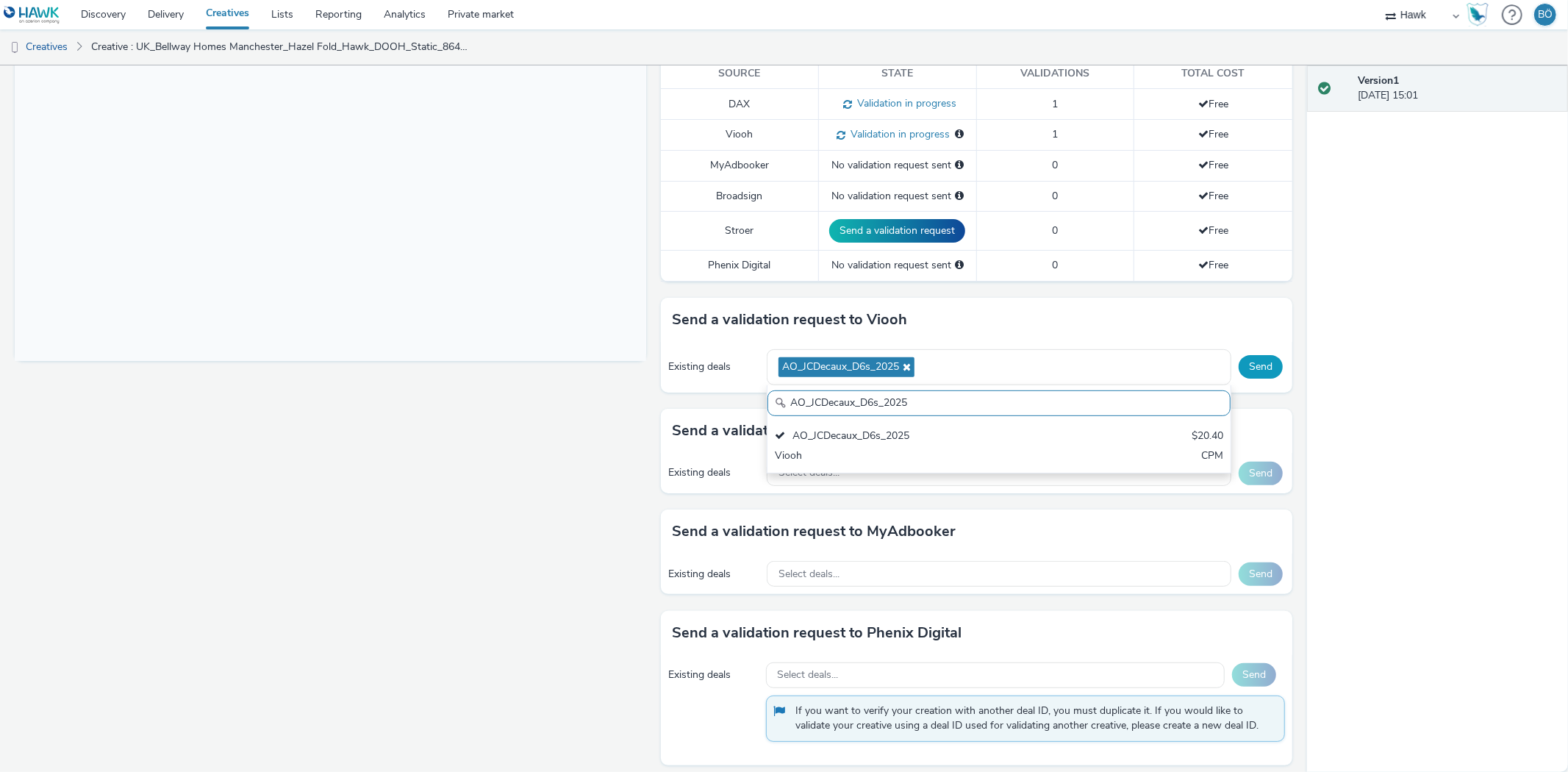
click at [1240, 374] on button "Send" at bounding box center [1260, 367] width 44 height 23
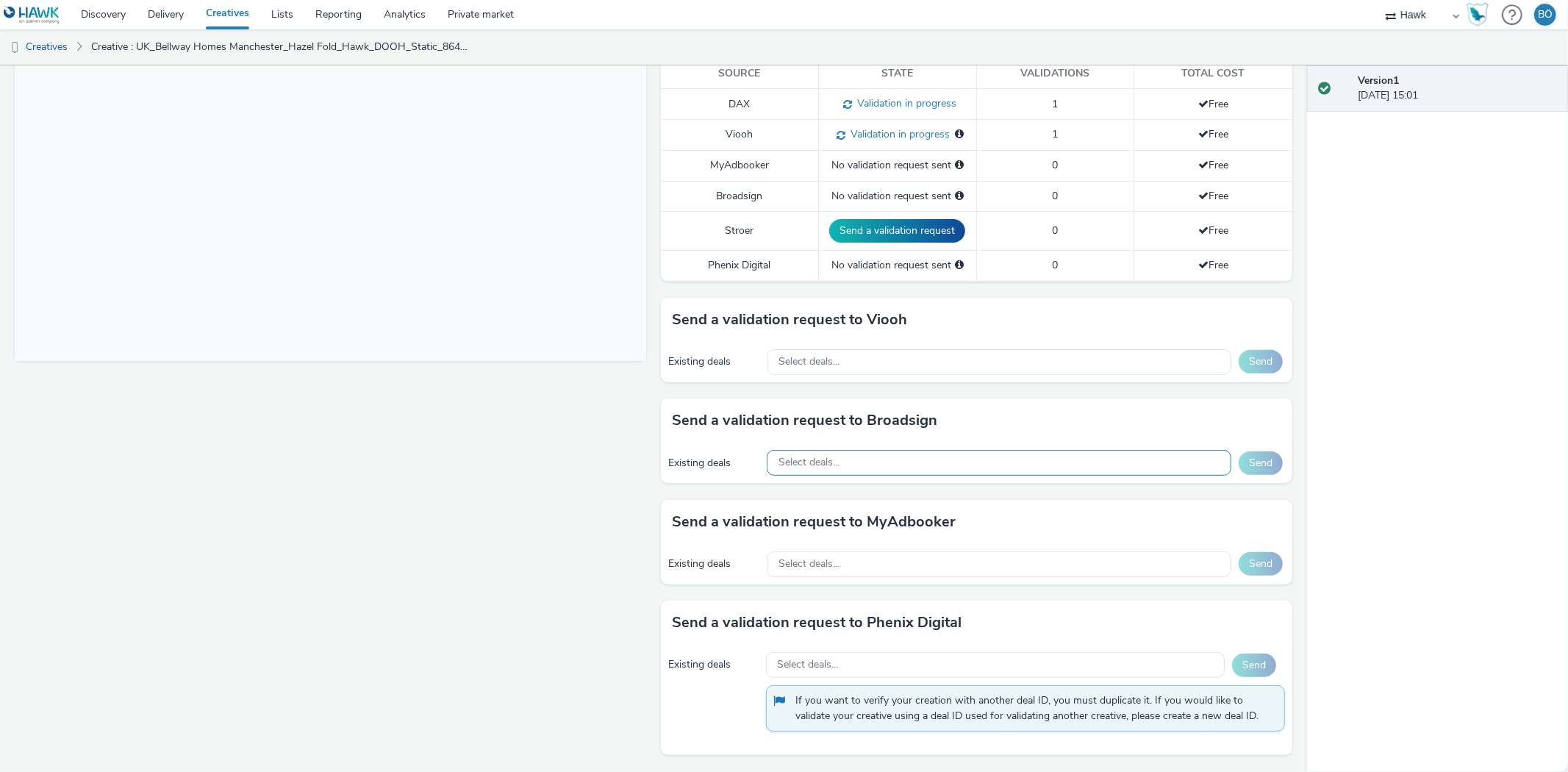
click at [873, 451] on div "Select deals..." at bounding box center [999, 462] width 464 height 26
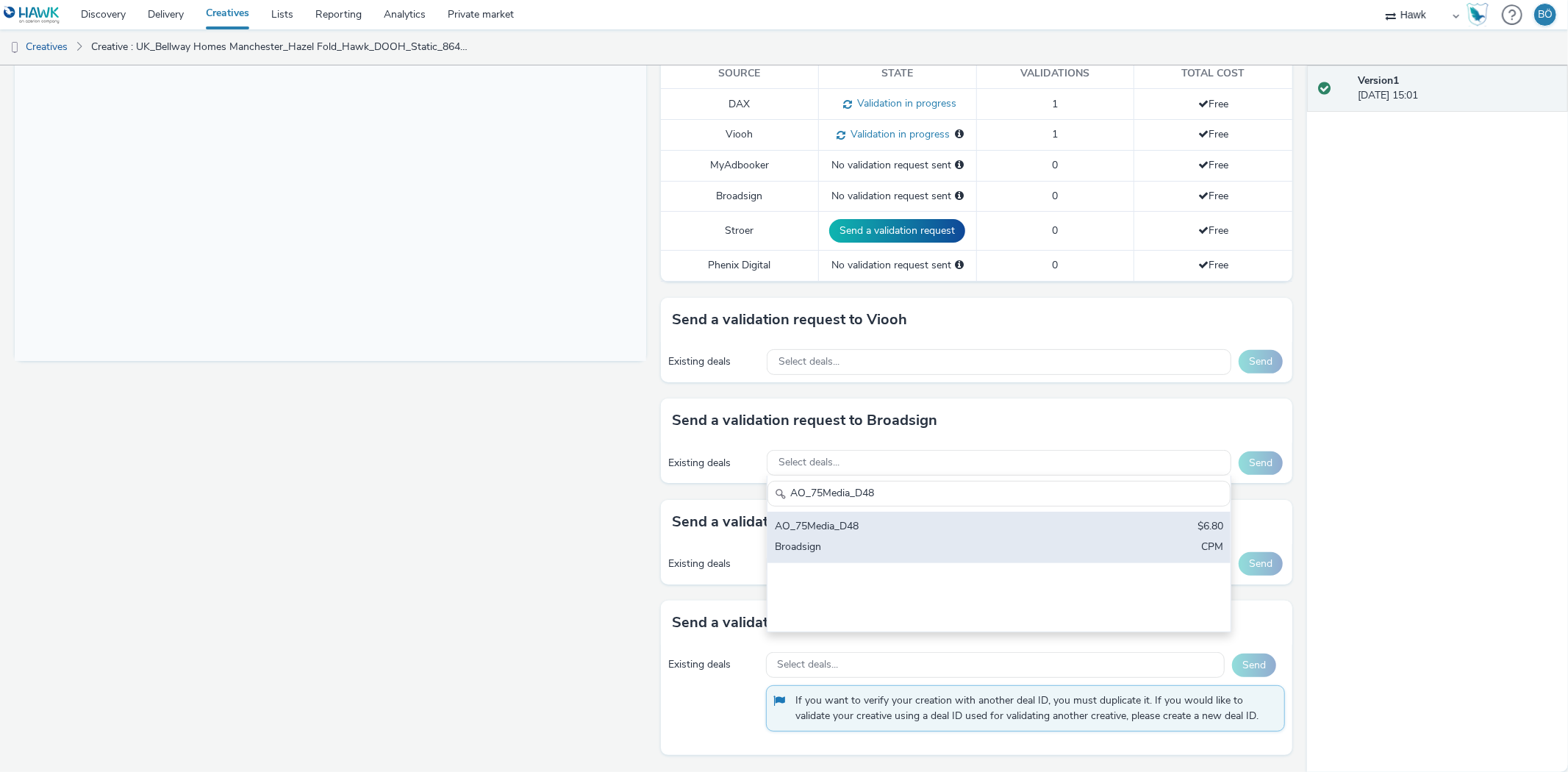
type input "AO_75Media_D48"
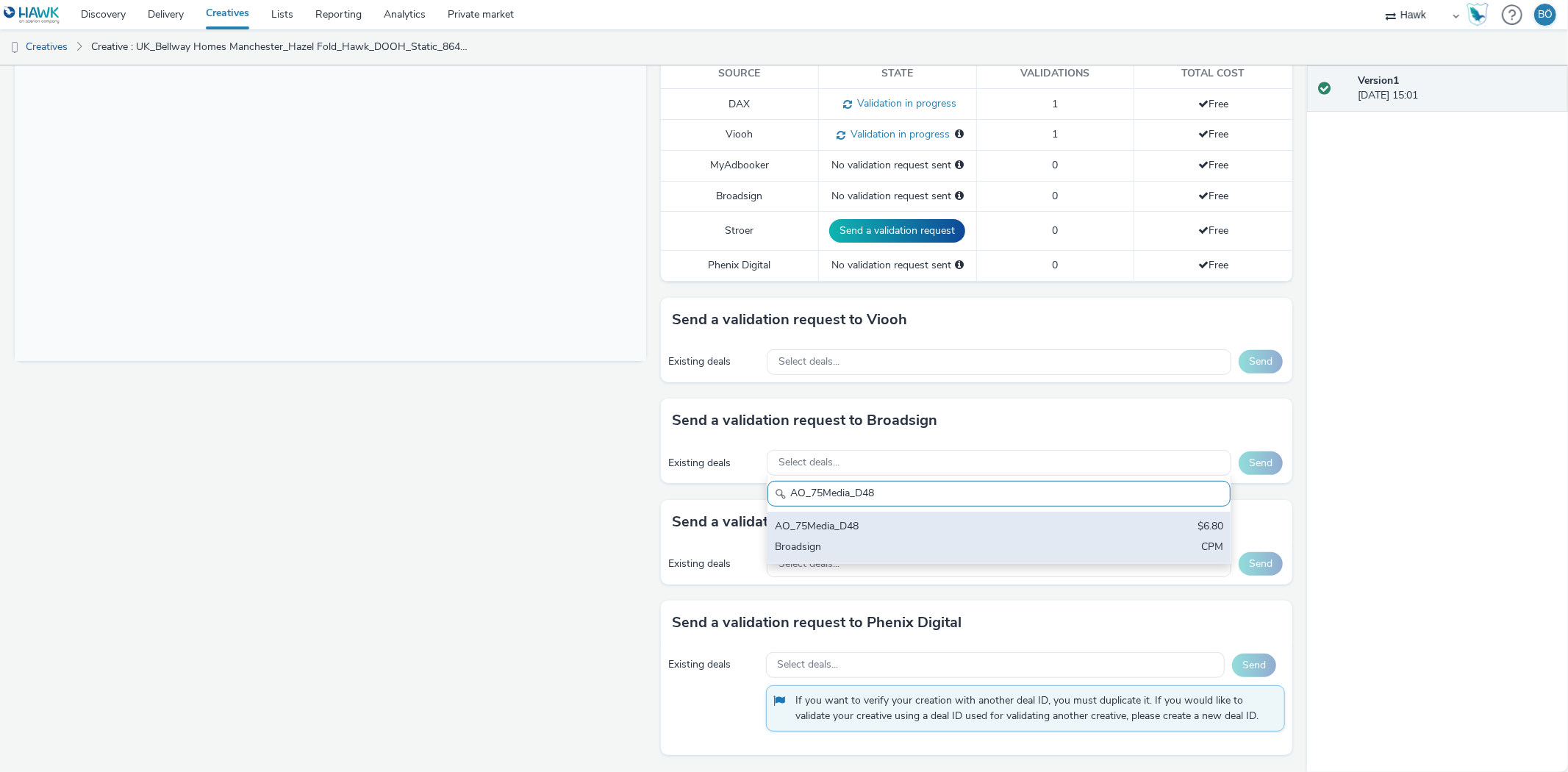
click at [926, 532] on div "AO_75Media_D48" at bounding box center [923, 528] width 296 height 17
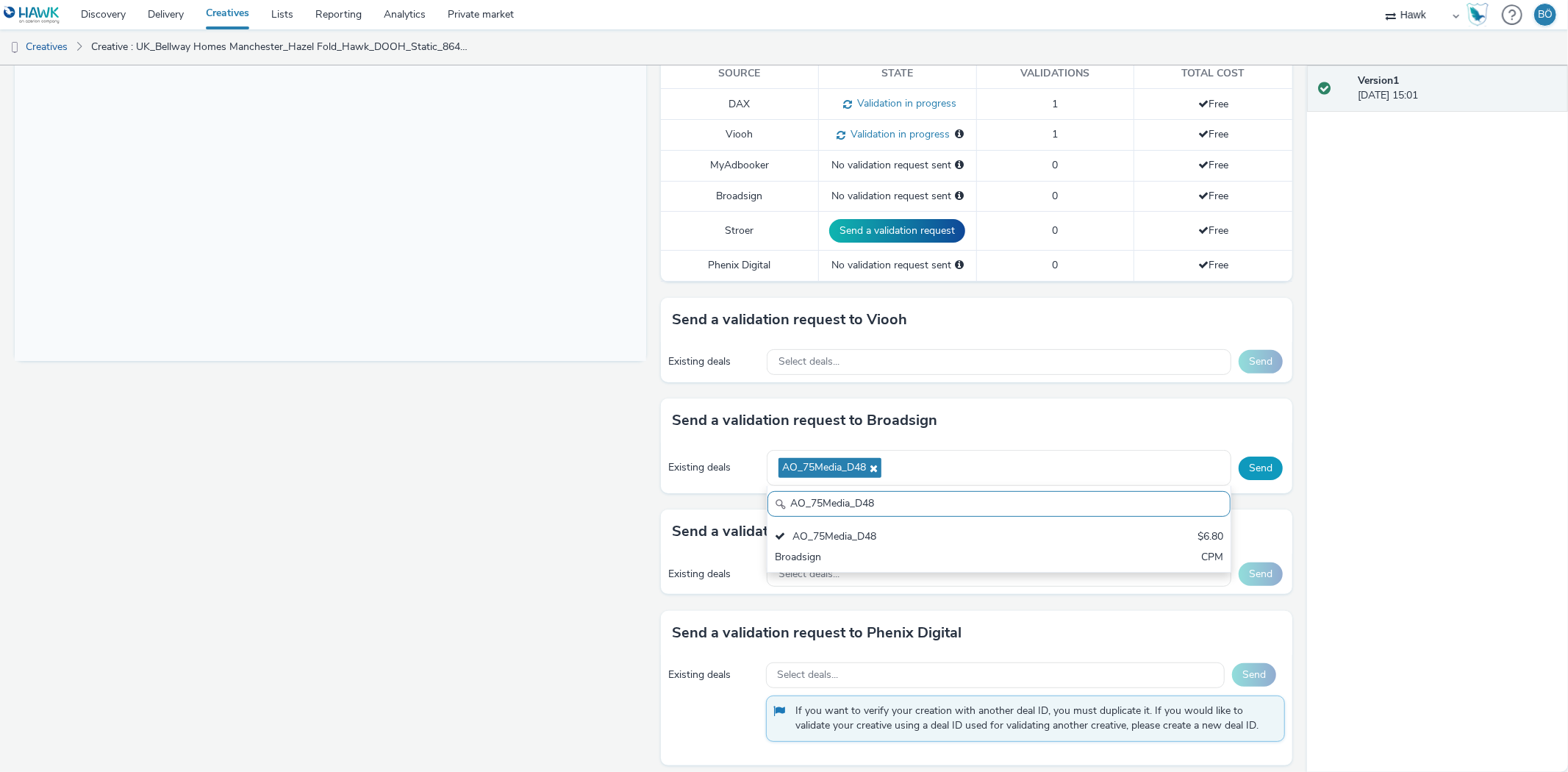
click at [1243, 480] on button "Send" at bounding box center [1260, 469] width 44 height 23
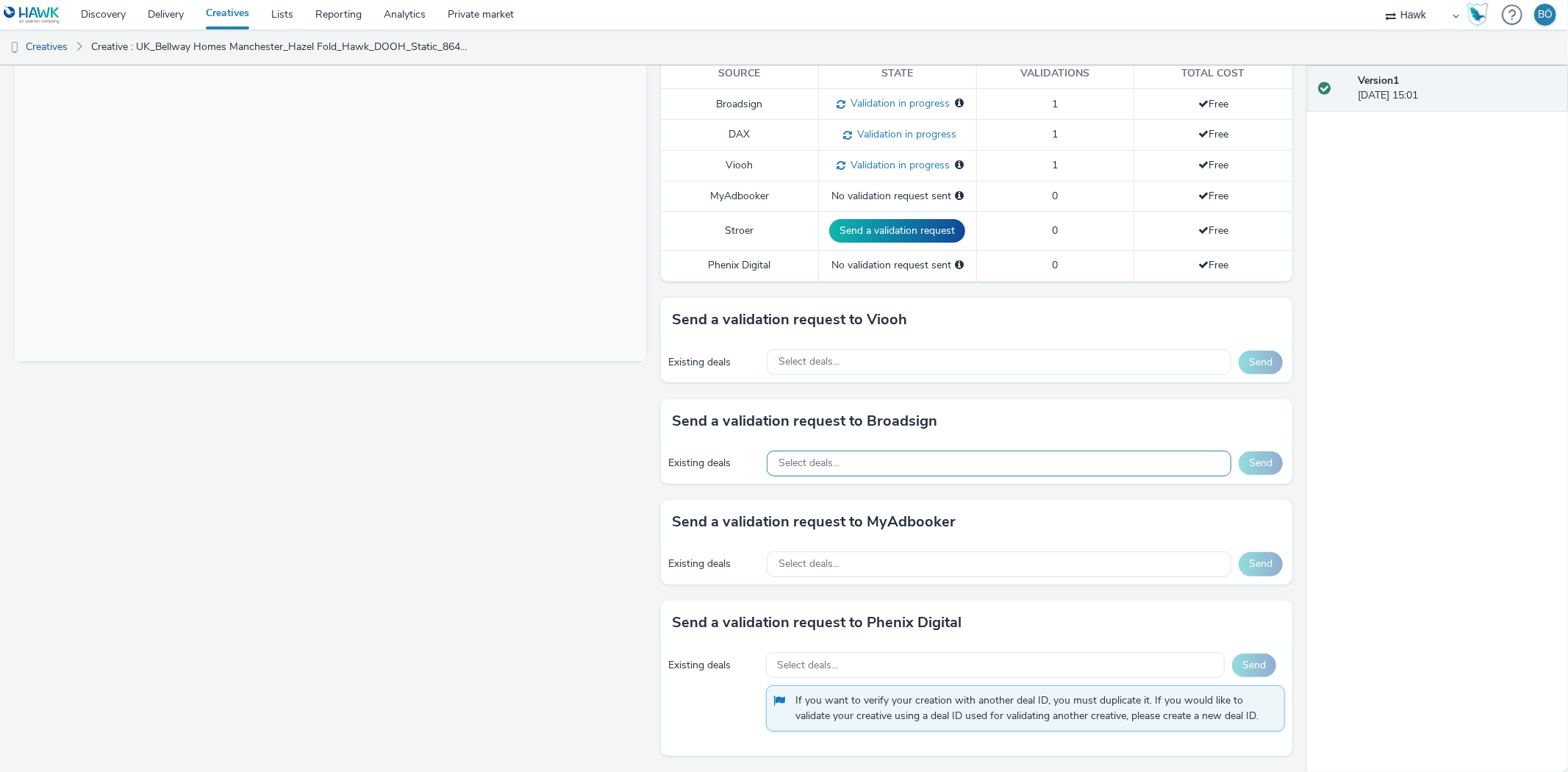
click at [888, 452] on div "Select deals..." at bounding box center [999, 463] width 464 height 26
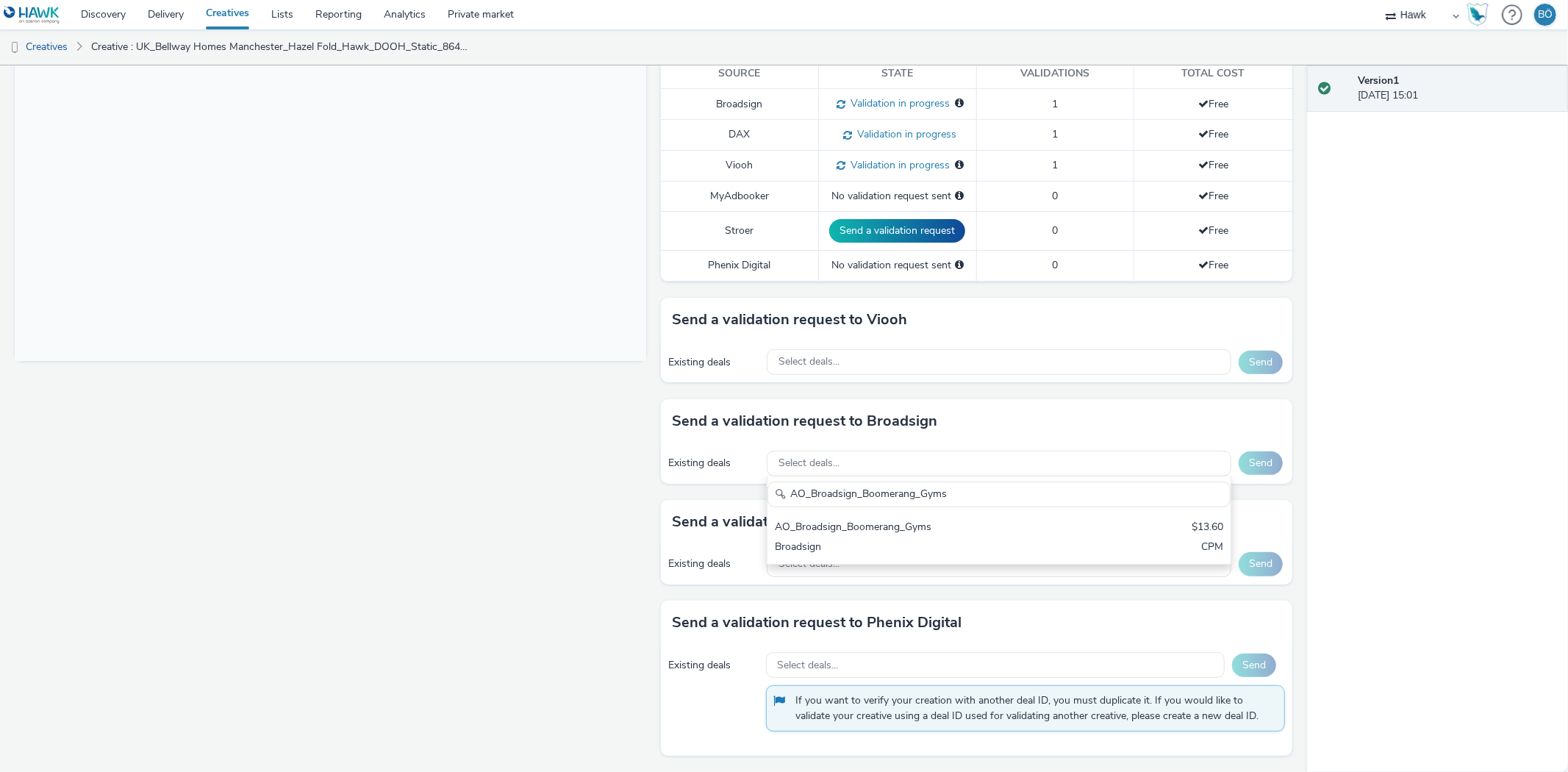
type input "AO_Broadsign_Boomerang_Gyms"
click at [1051, 509] on div "AO_Broadsign_Boomerang_Gyms AO_Broadsign_Boomerang_Gyms $13.60 Broadsign CPM" at bounding box center [999, 520] width 464 height 88
click at [1158, 511] on div "AO_Broadsign_Boomerang_Gyms AO_Broadsign_Boomerang_Gyms $13.60 Broadsign CPM" at bounding box center [999, 520] width 464 height 88
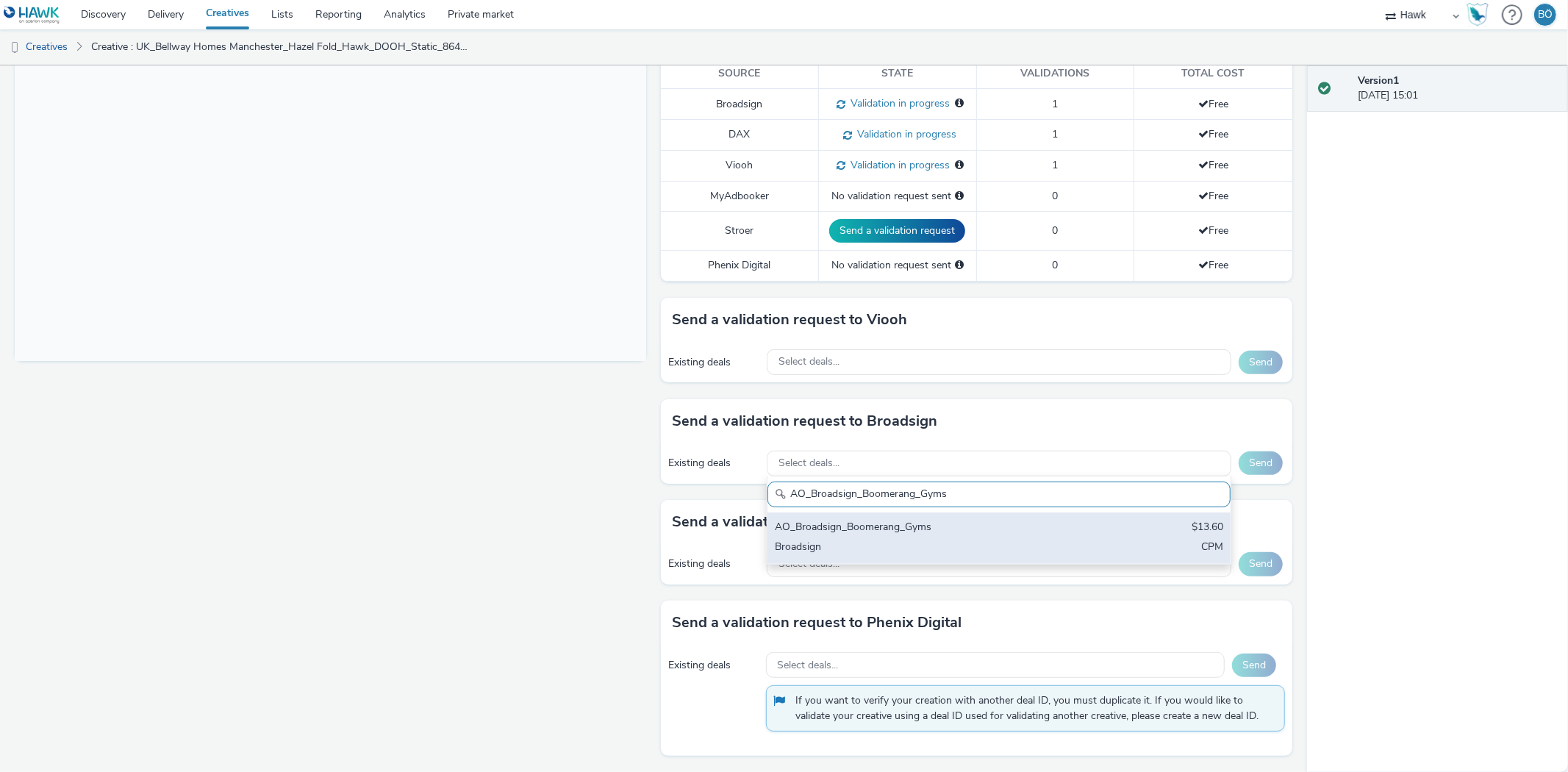
click at [1165, 519] on div "AO_Broadsign_Boomerang_Gyms $13.60 Broadsign CPM" at bounding box center [999, 538] width 463 height 51
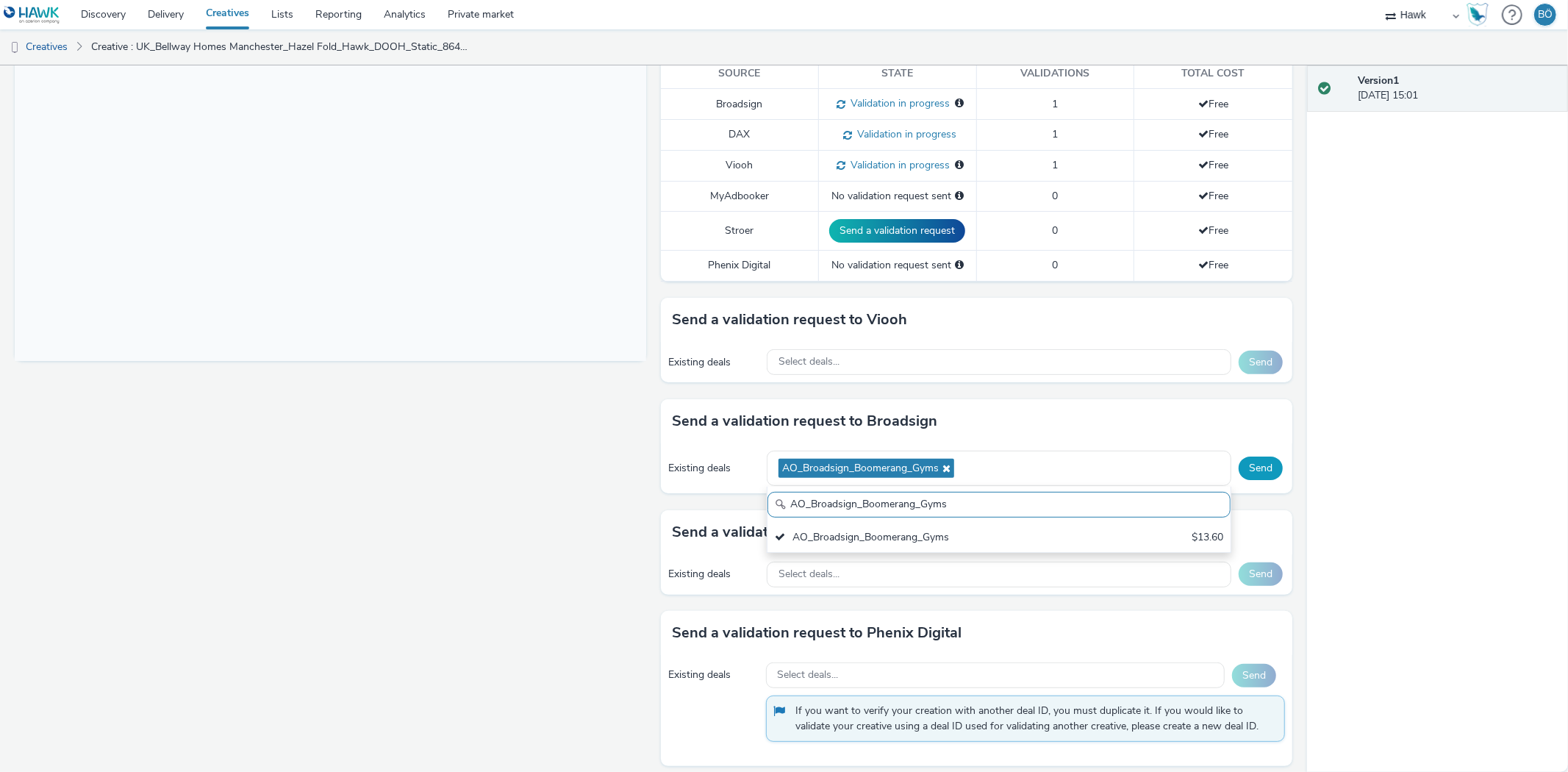
click at [1238, 471] on button "Send" at bounding box center [1260, 469] width 44 height 23
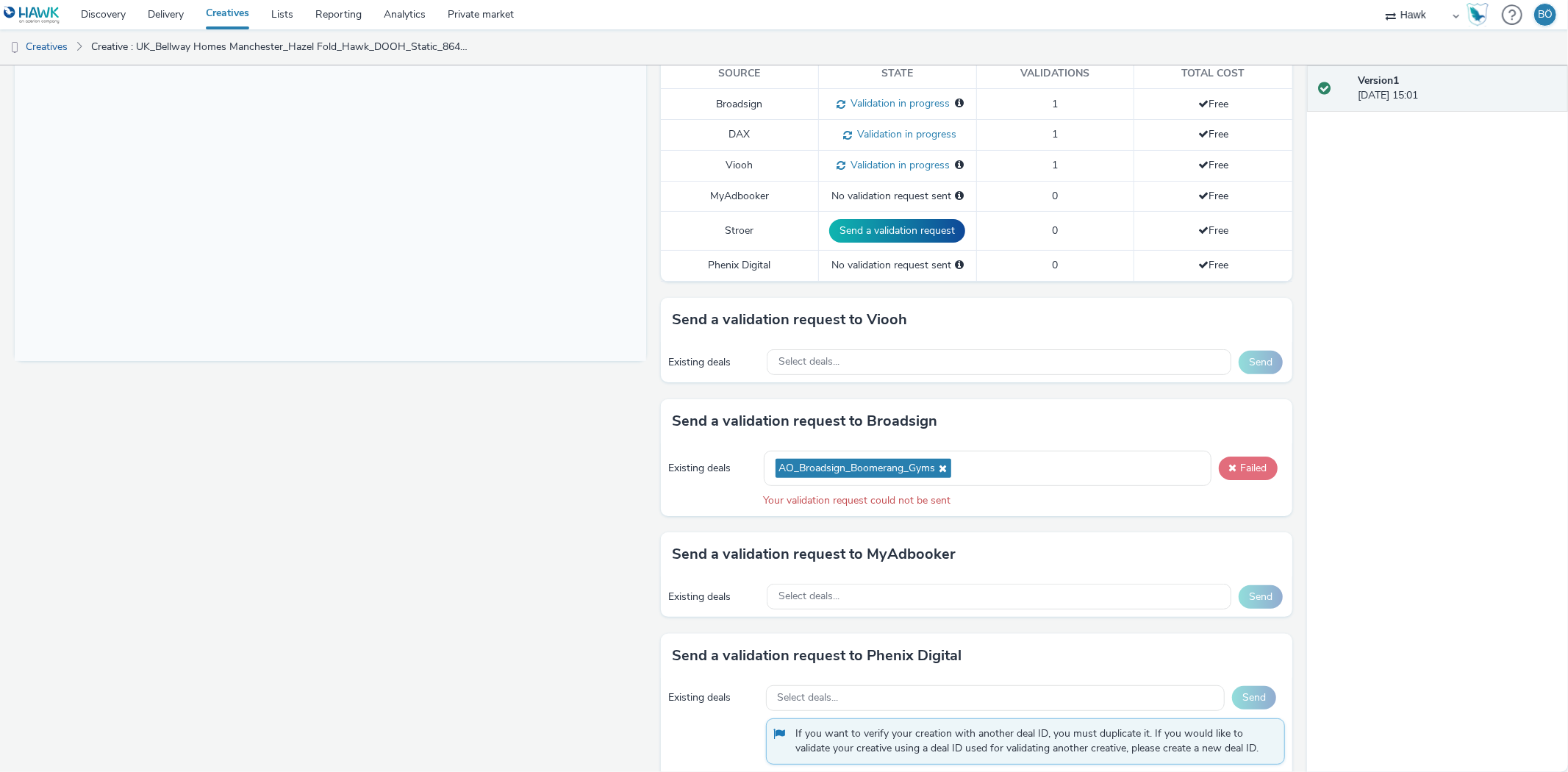
click at [1260, 474] on button "Failed" at bounding box center [1248, 469] width 58 height 23
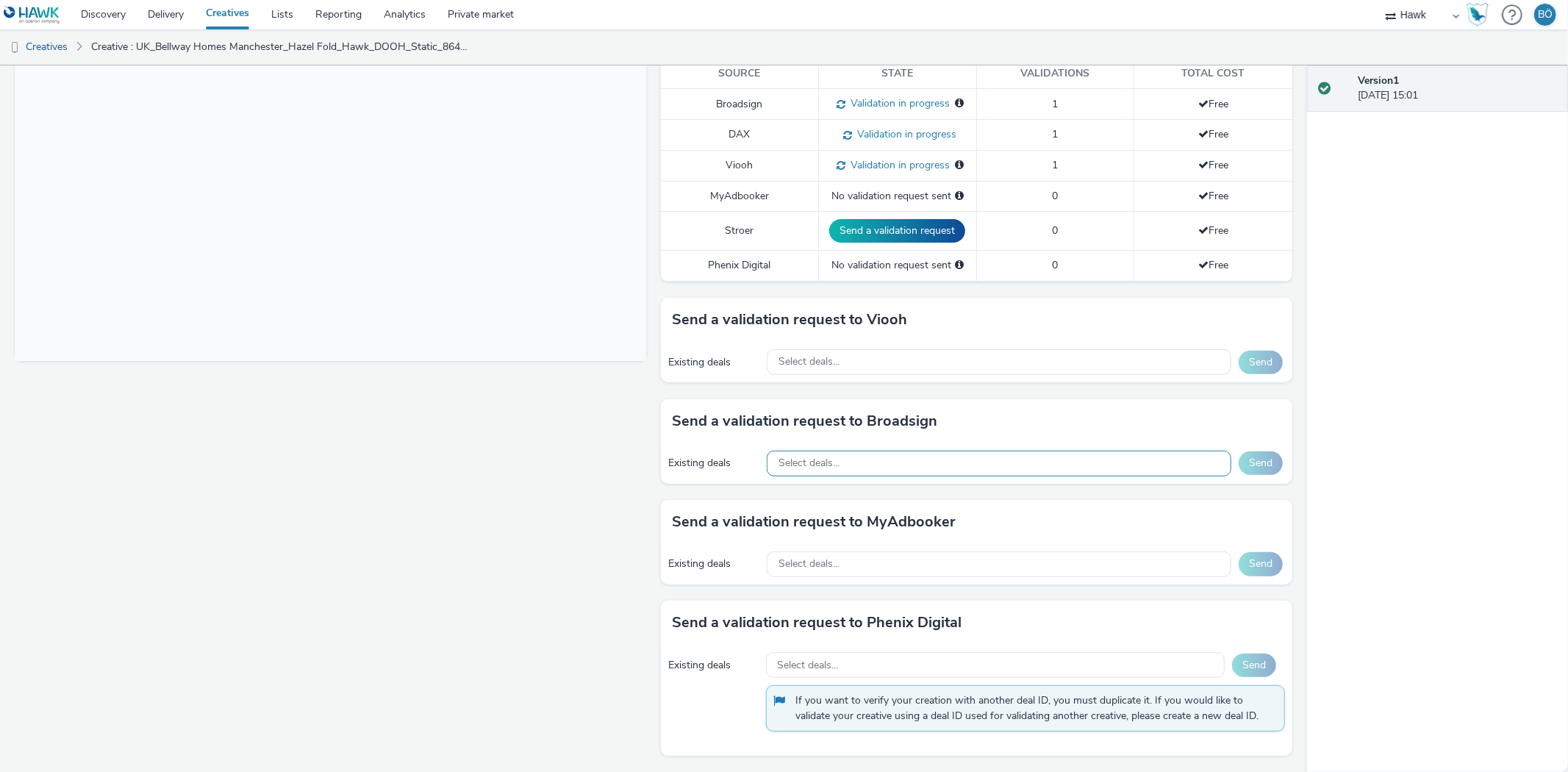
click at [875, 471] on div "Select deals..." at bounding box center [999, 463] width 464 height 26
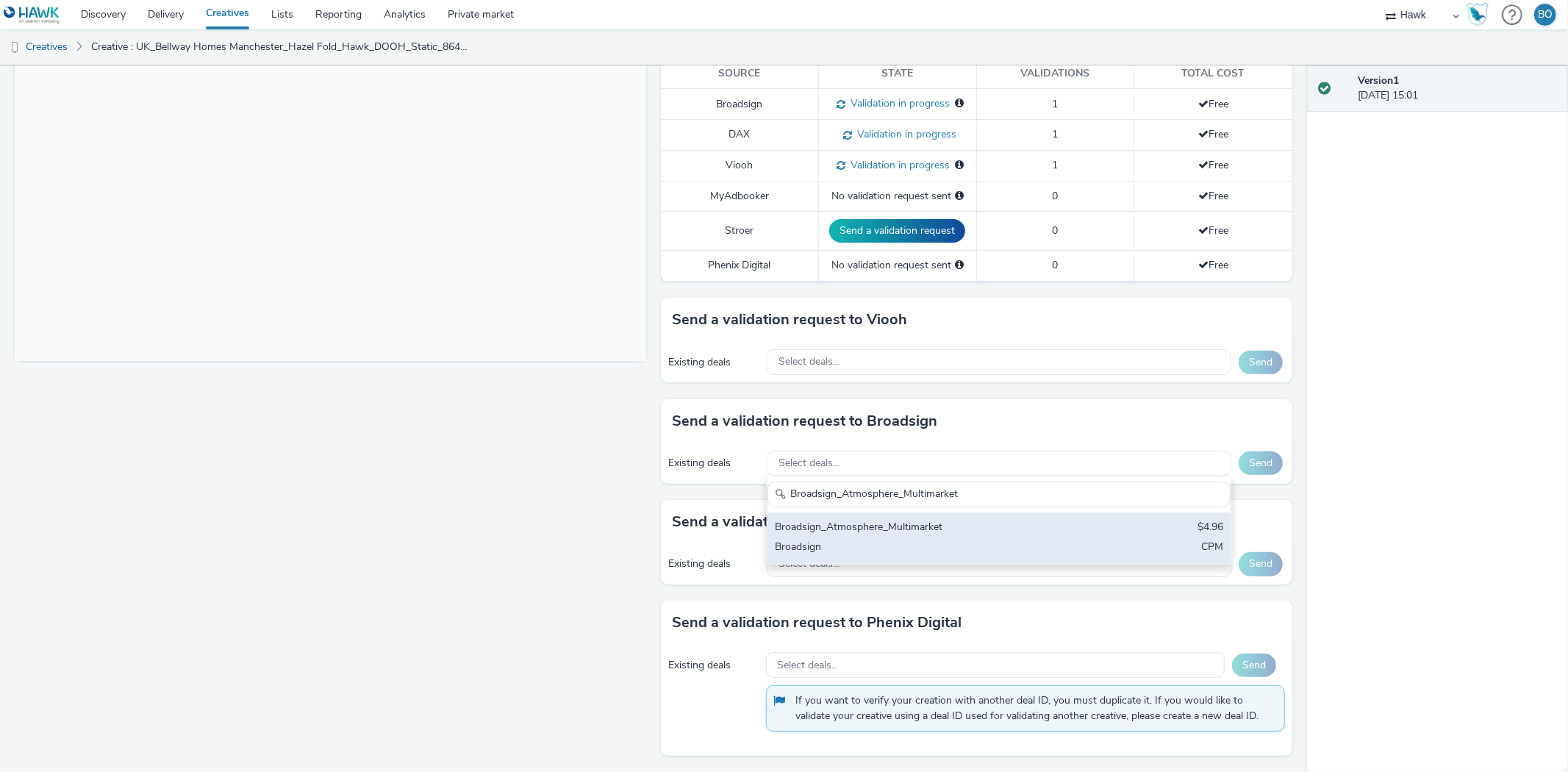
type input "Broadsign_Atmosphere_Multimarket"
drag, startPoint x: 899, startPoint y: 524, endPoint x: 942, endPoint y: 523, distance: 43.0
click at [898, 523] on div "Broadsign_Atmosphere_Multimarket" at bounding box center [923, 529] width 296 height 17
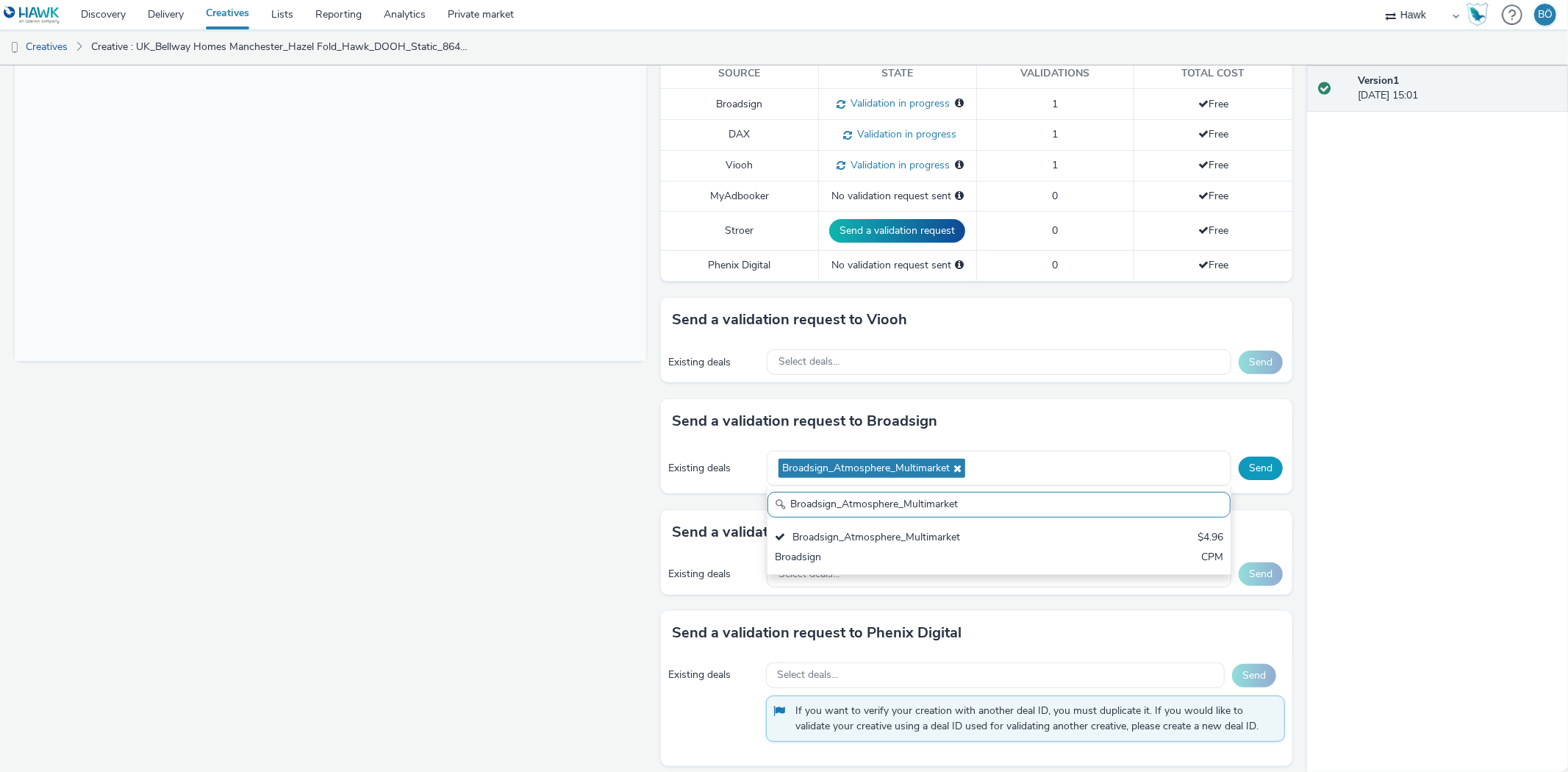
click at [1244, 461] on button "Send" at bounding box center [1260, 469] width 44 height 23
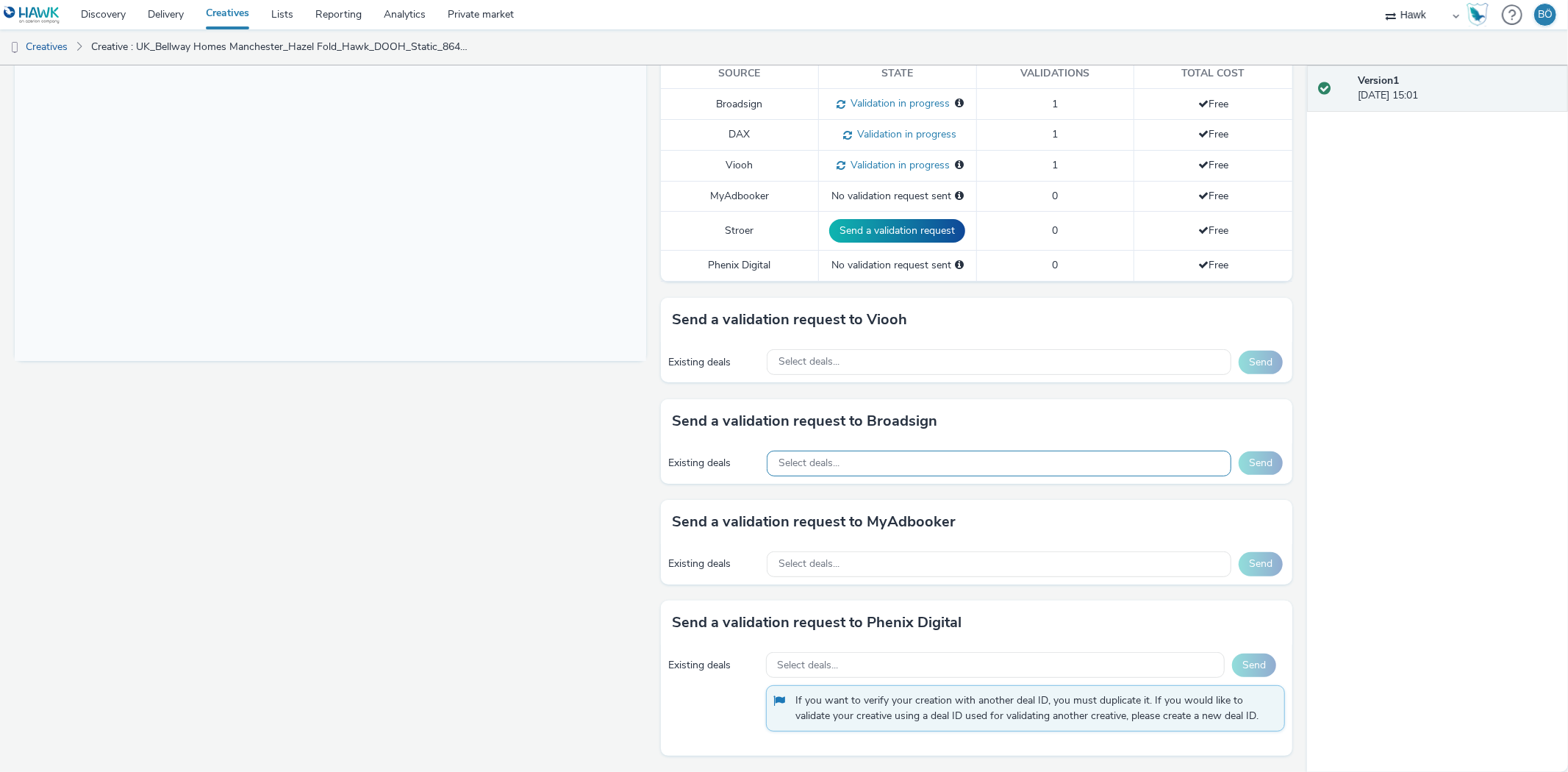
click at [873, 460] on div "Select deals..." at bounding box center [999, 463] width 464 height 26
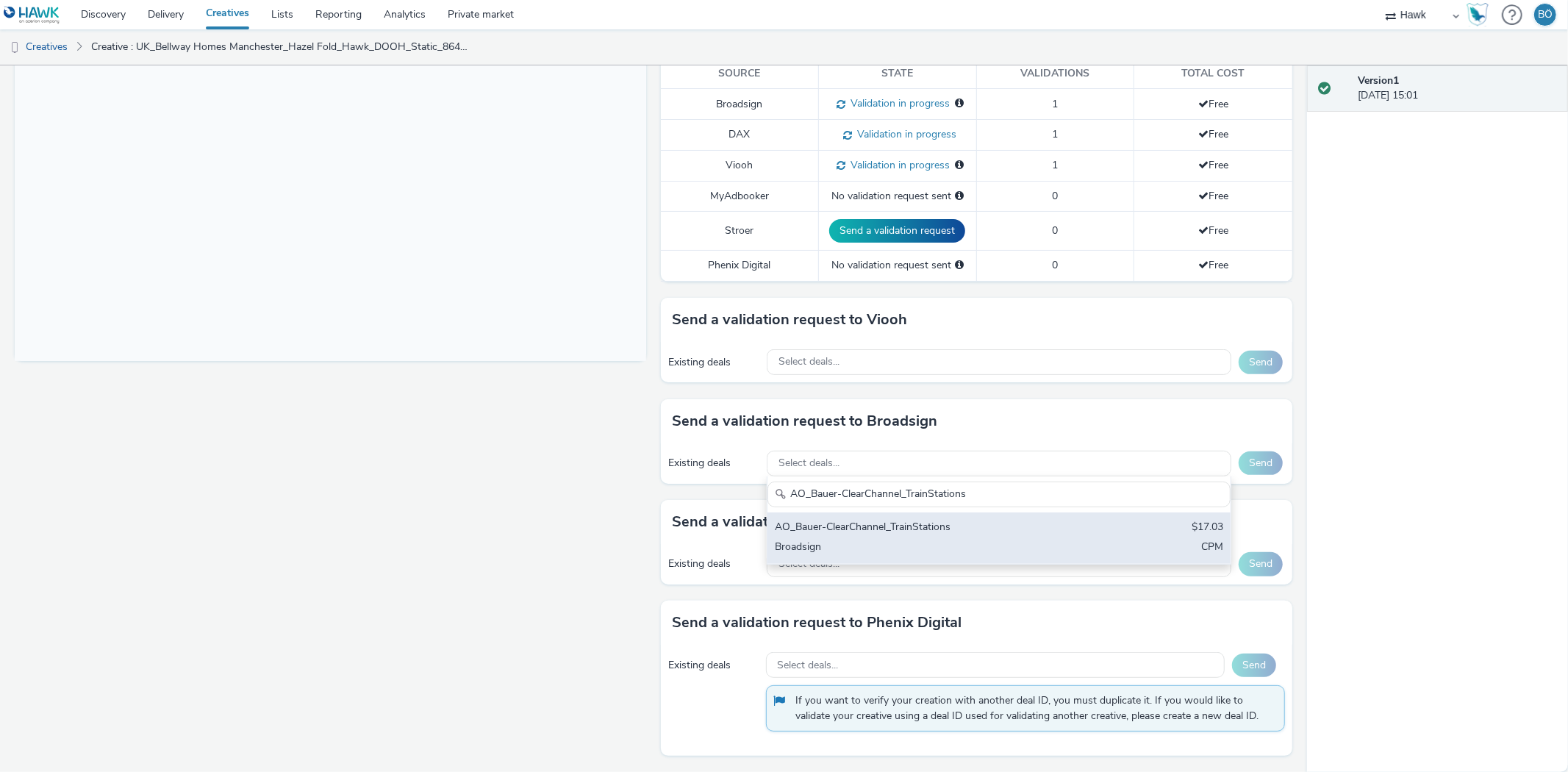
type input "AO_Bauer-ClearChannel_TrainStations"
click at [901, 515] on div "AO_Bauer-ClearChannel_TrainStations $17.03 Broadsign CPM" at bounding box center [999, 538] width 463 height 51
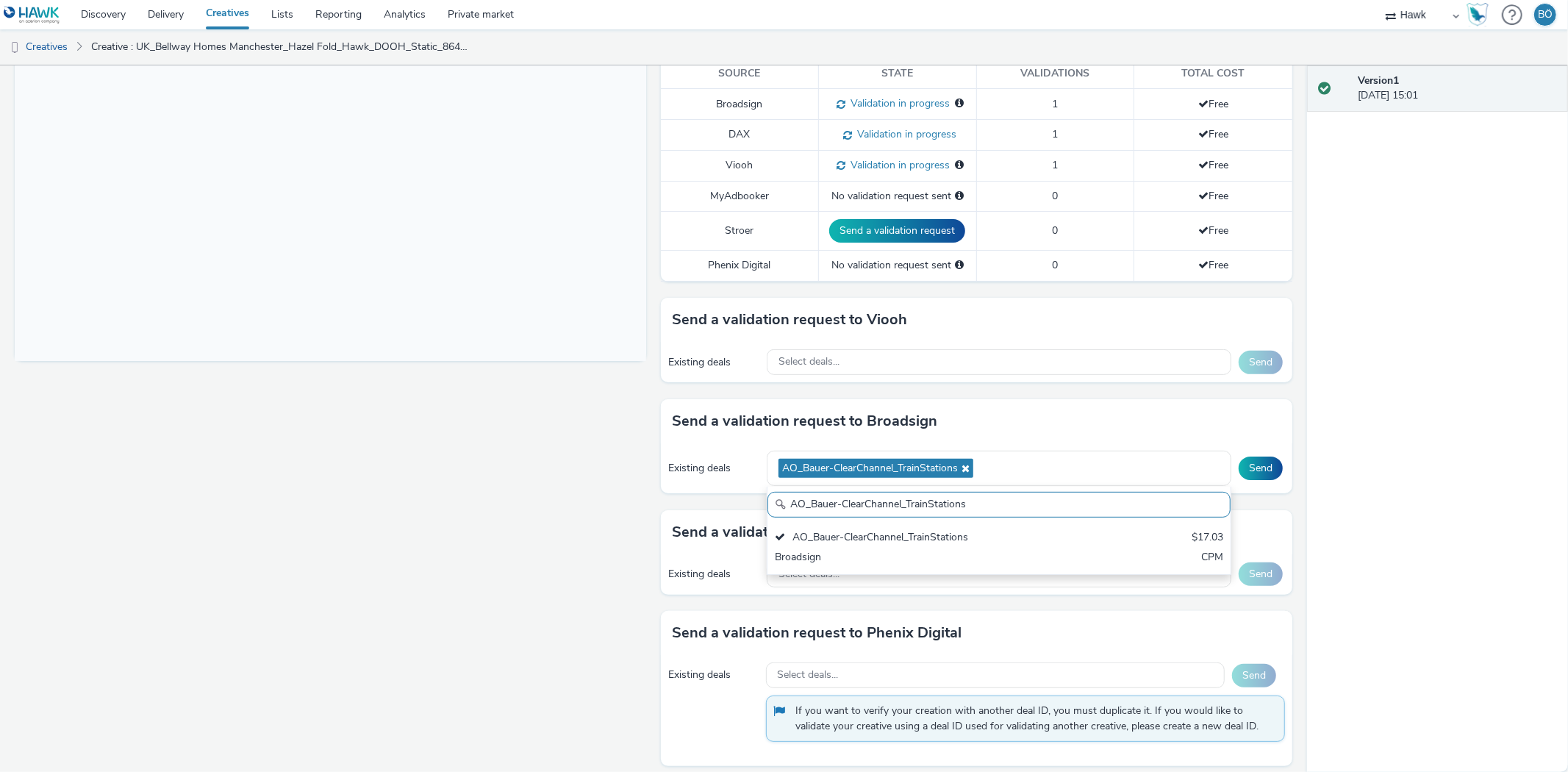
click at [1255, 452] on div "Existing deals AO_Bauer-ClearChannel_TrainStations AO_Bauer-ClearChannel_TrainS…" at bounding box center [976, 469] width 631 height 51
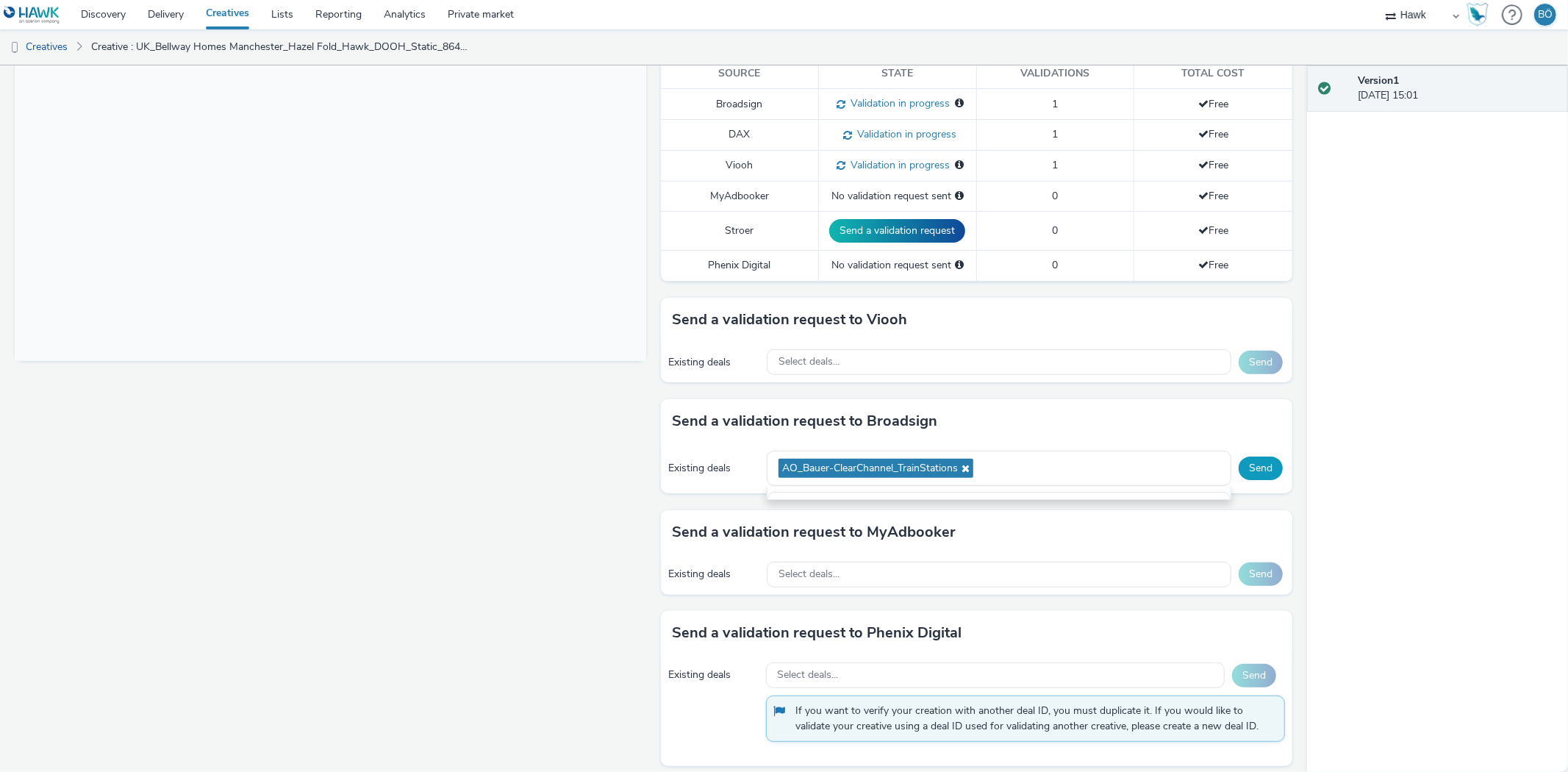
click at [1252, 466] on button "Send" at bounding box center [1260, 469] width 44 height 23
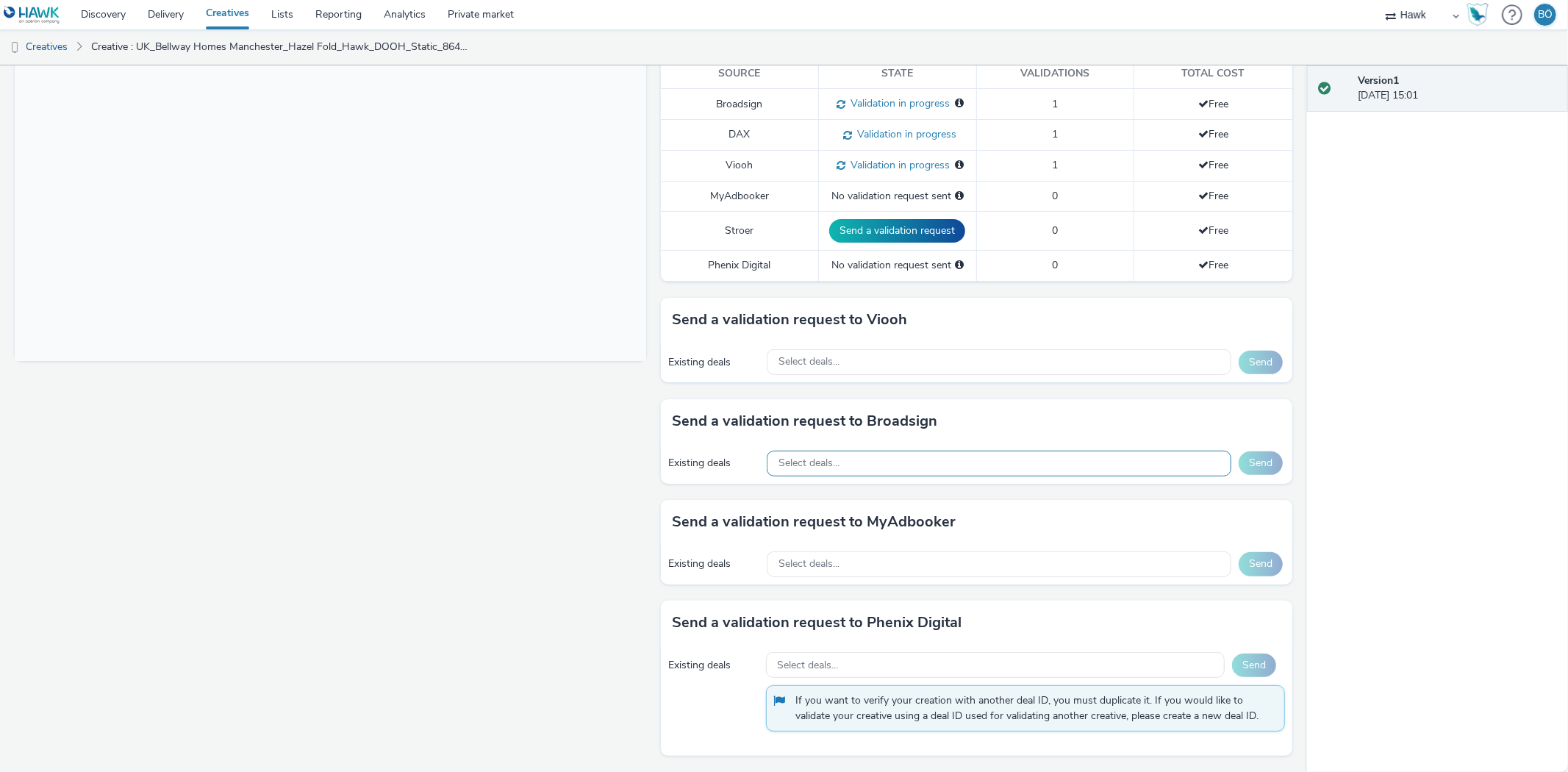
click at [817, 473] on div "Select deals..." at bounding box center [999, 463] width 464 height 26
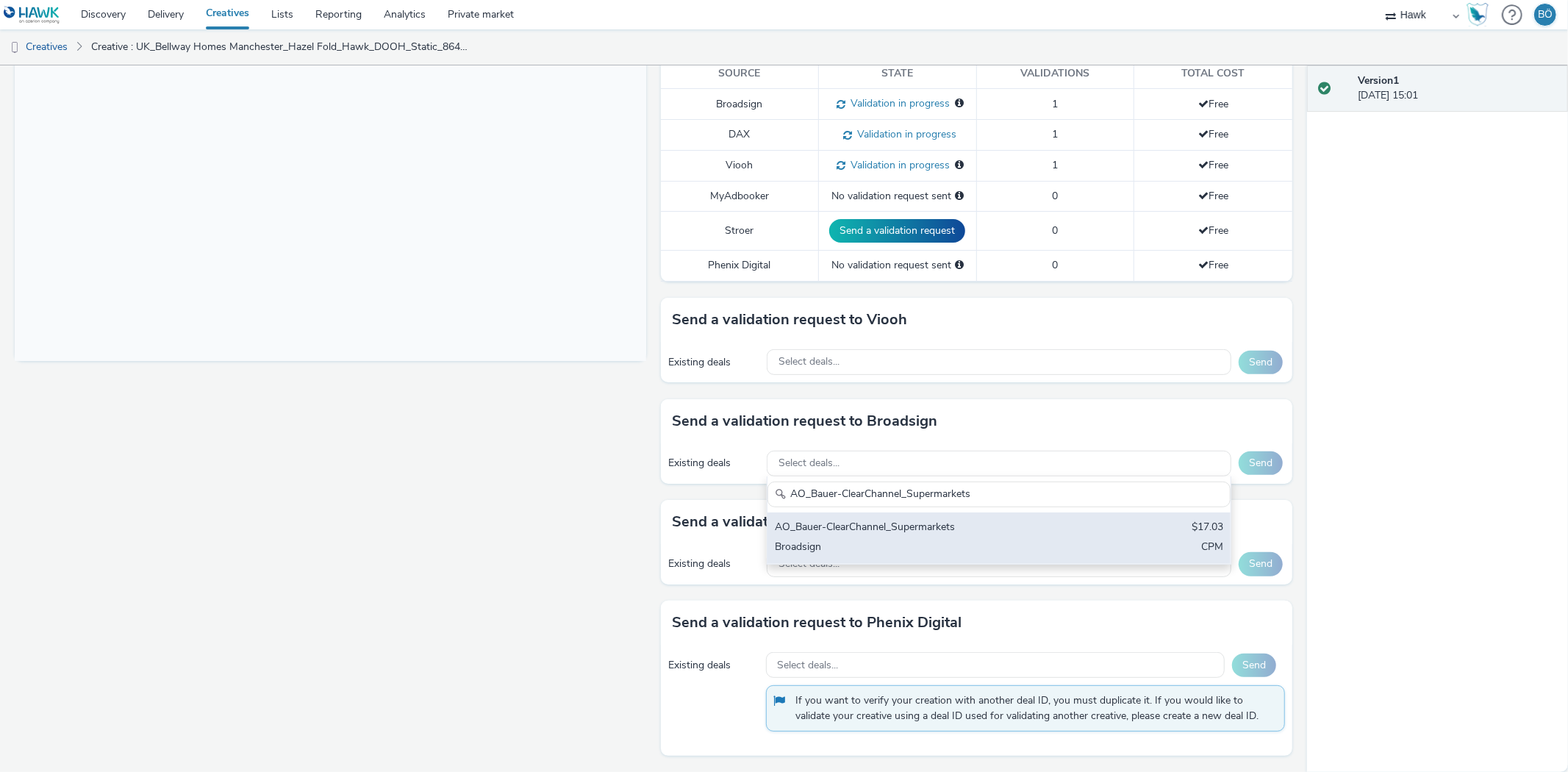
type input "AO_Bauer-ClearChannel_Supermarkets"
click at [879, 519] on div "AO_Bauer-ClearChannel_Supermarkets $17.03 Broadsign CPM" at bounding box center [999, 538] width 463 height 51
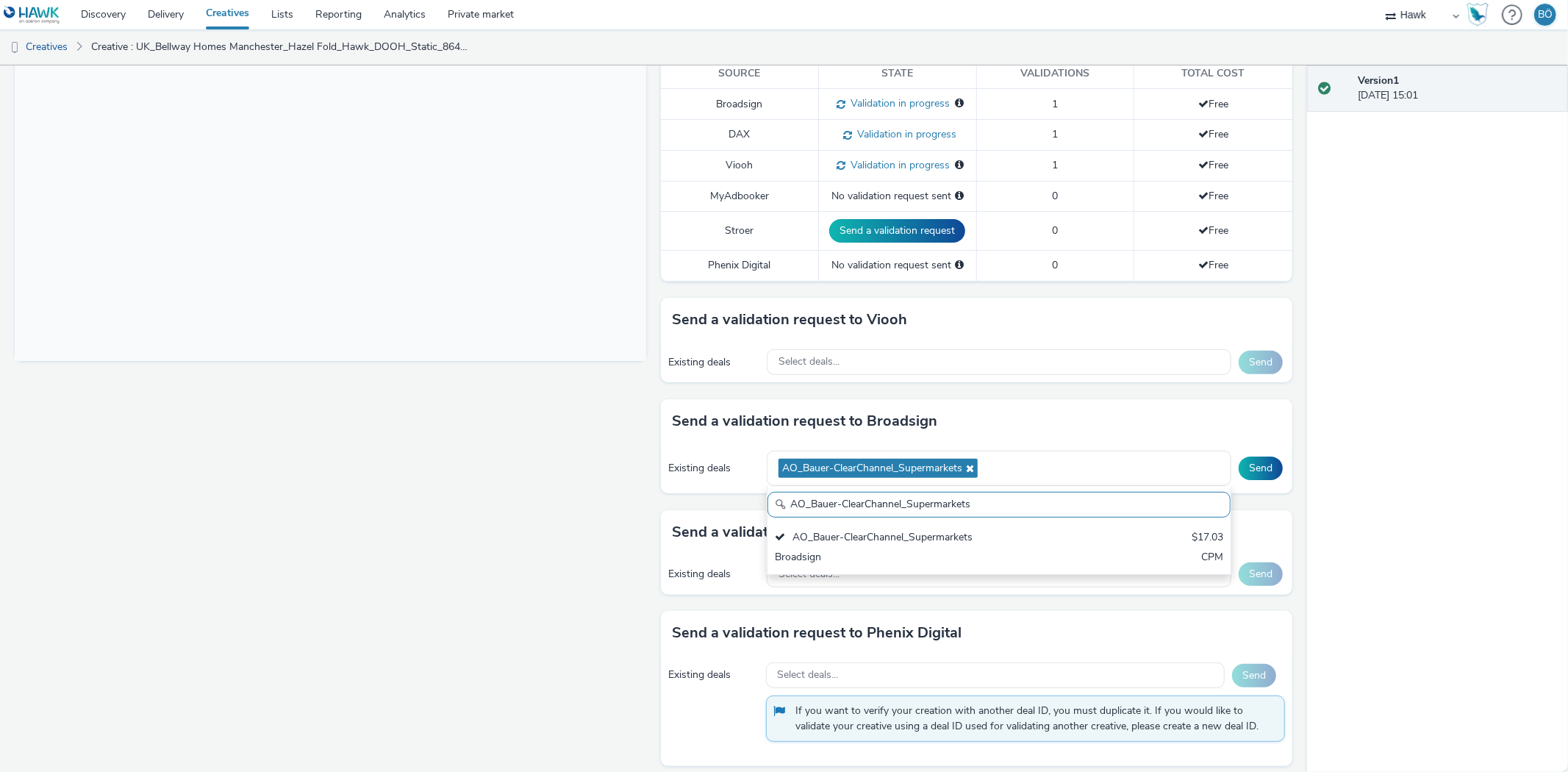
click at [1225, 459] on div "Existing deals AO_Bauer-ClearChannel_Supermarkets AO_Bauer-ClearChannel_Superma…" at bounding box center [976, 469] width 631 height 51
click at [1238, 466] on button "Send" at bounding box center [1260, 469] width 44 height 23
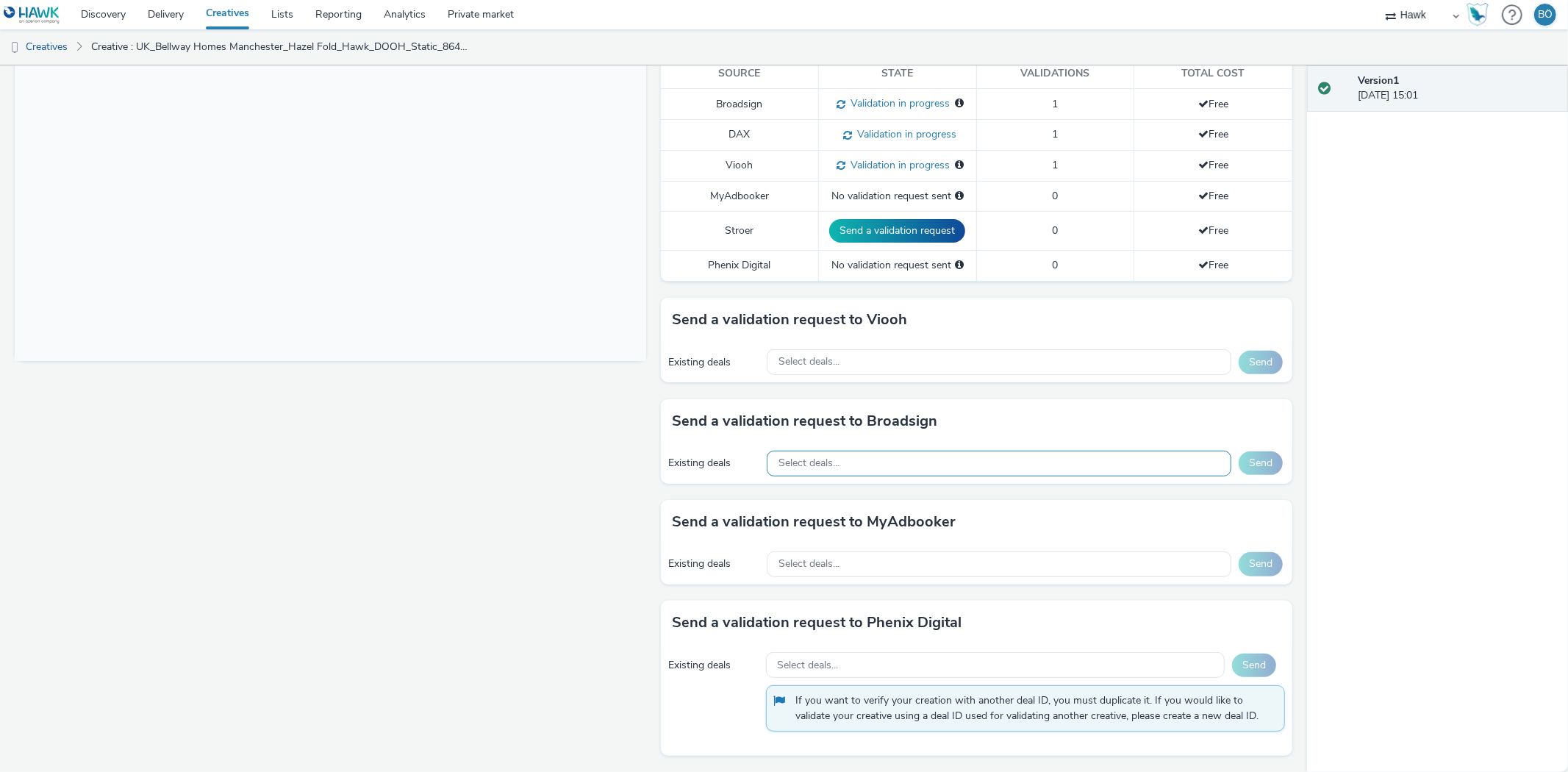
click at [871, 463] on div "Select deals..." at bounding box center [999, 463] width 464 height 26
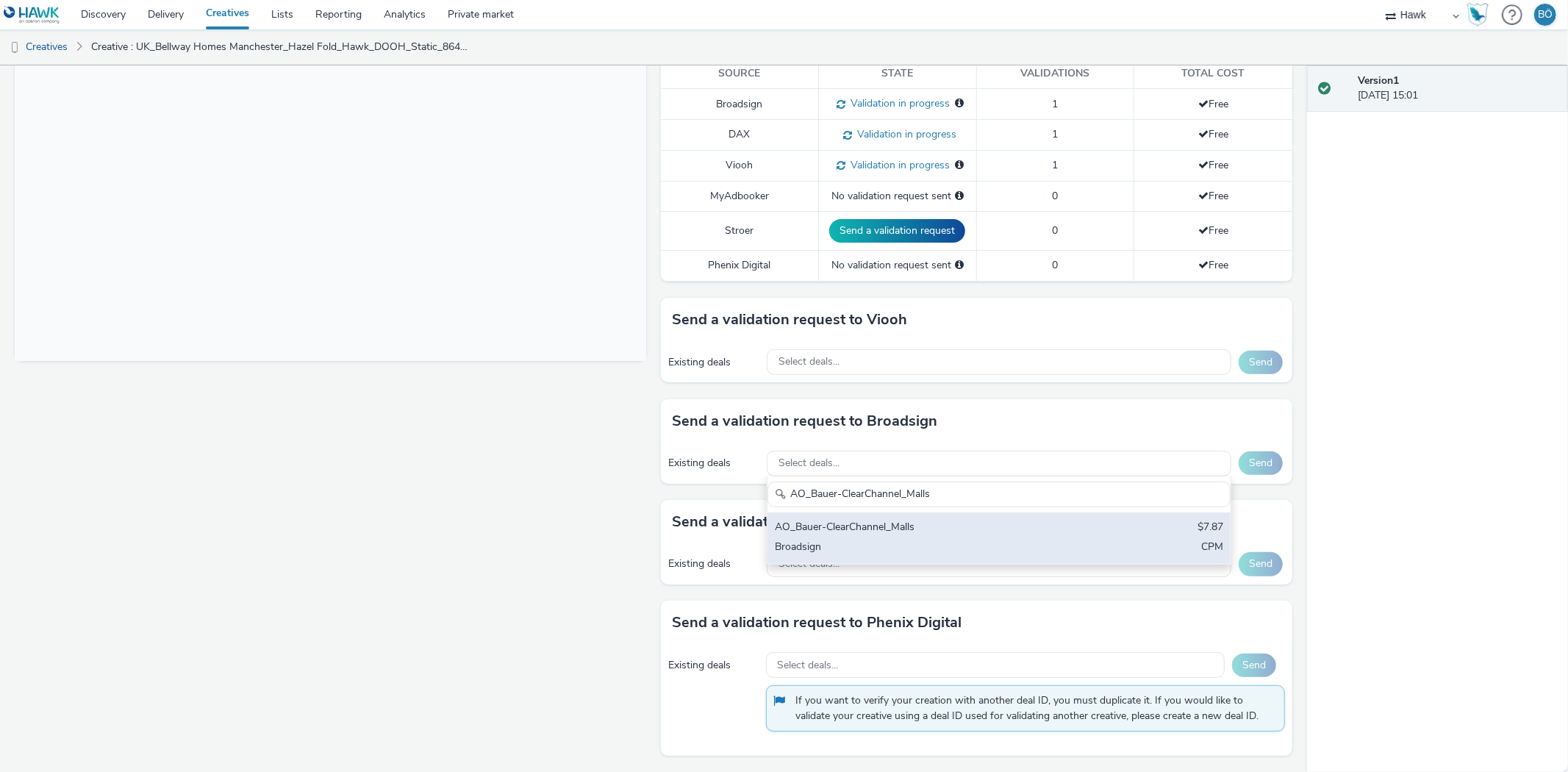
type input "AO_Bauer-ClearChannel_Malls"
click at [919, 526] on div "AO_Bauer-ClearChannel_Malls" at bounding box center [923, 529] width 296 height 17
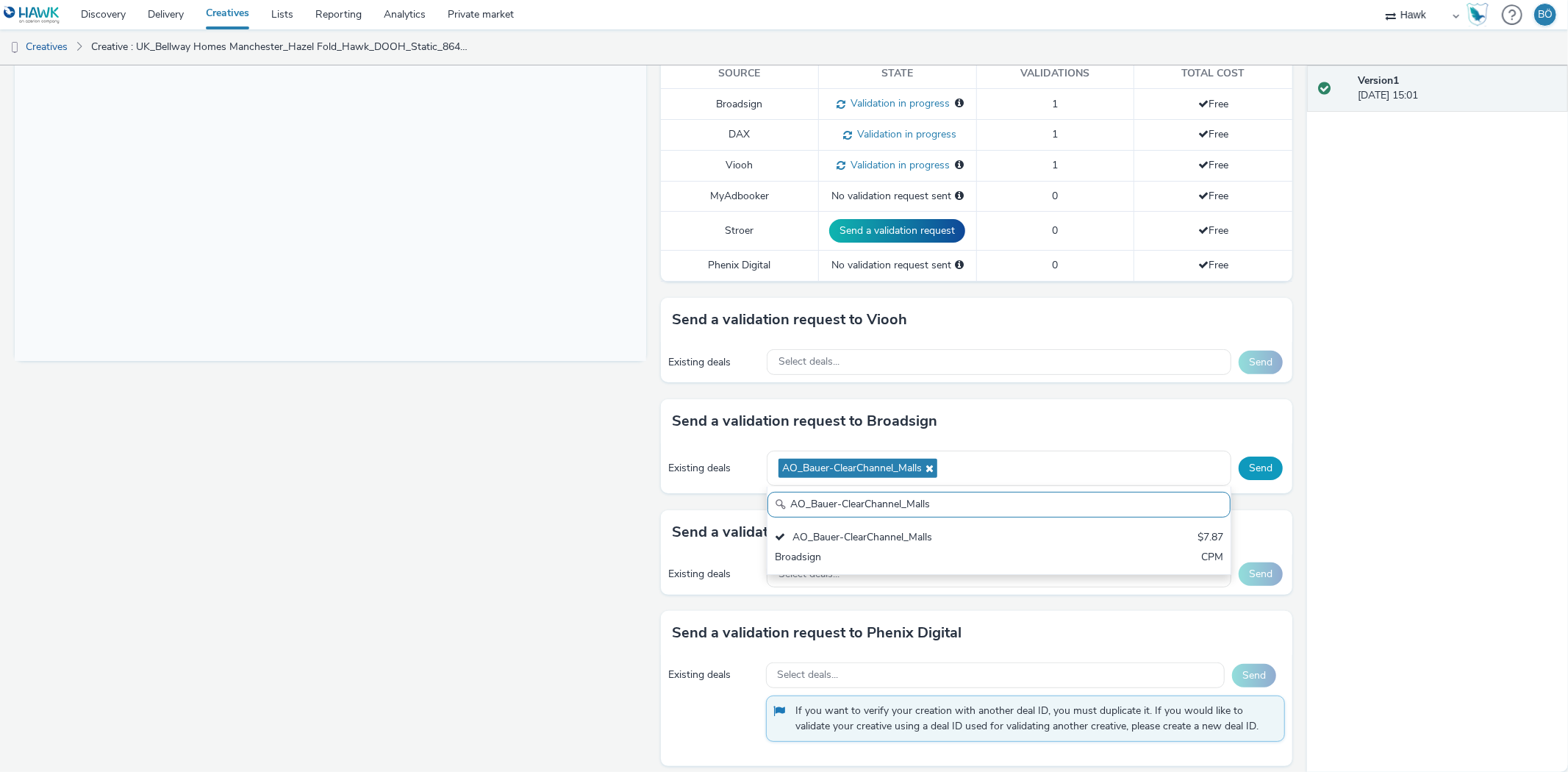
click at [1263, 464] on button "Send" at bounding box center [1260, 469] width 44 height 23
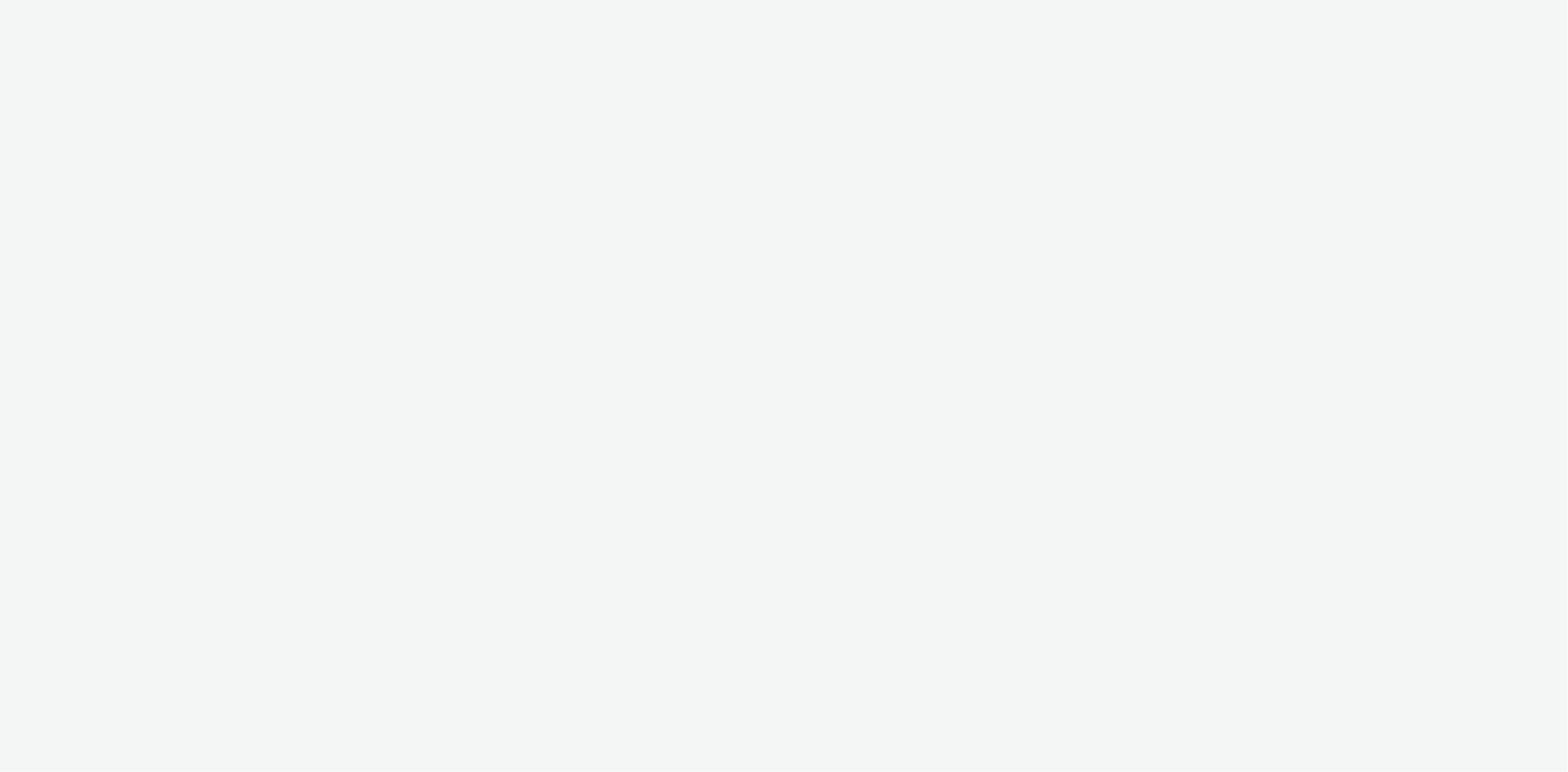
select select "11a7df10-284f-415c-b52a-427acf4c31ae"
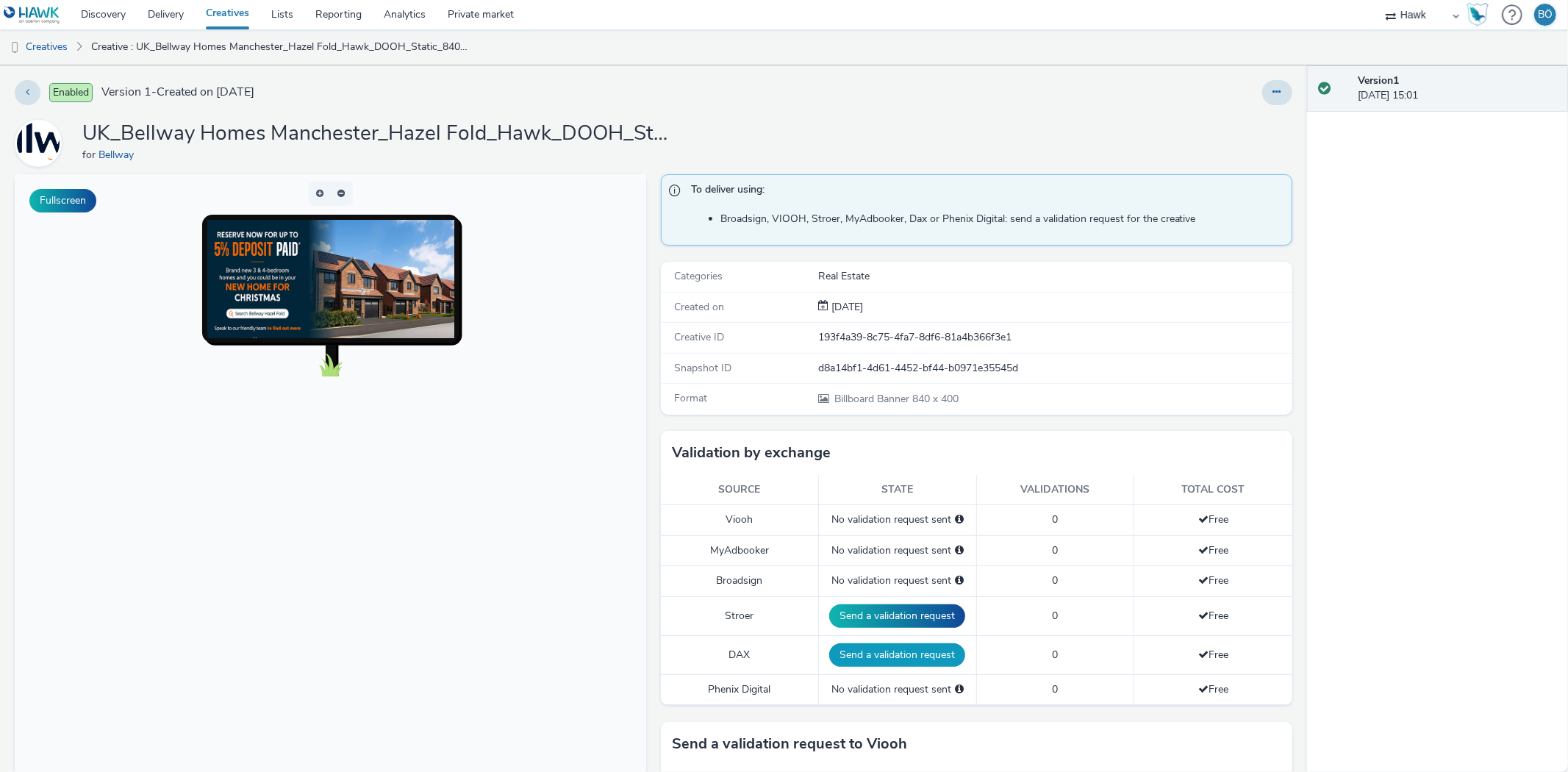
click at [872, 665] on button "Send a validation request" at bounding box center [897, 655] width 136 height 23
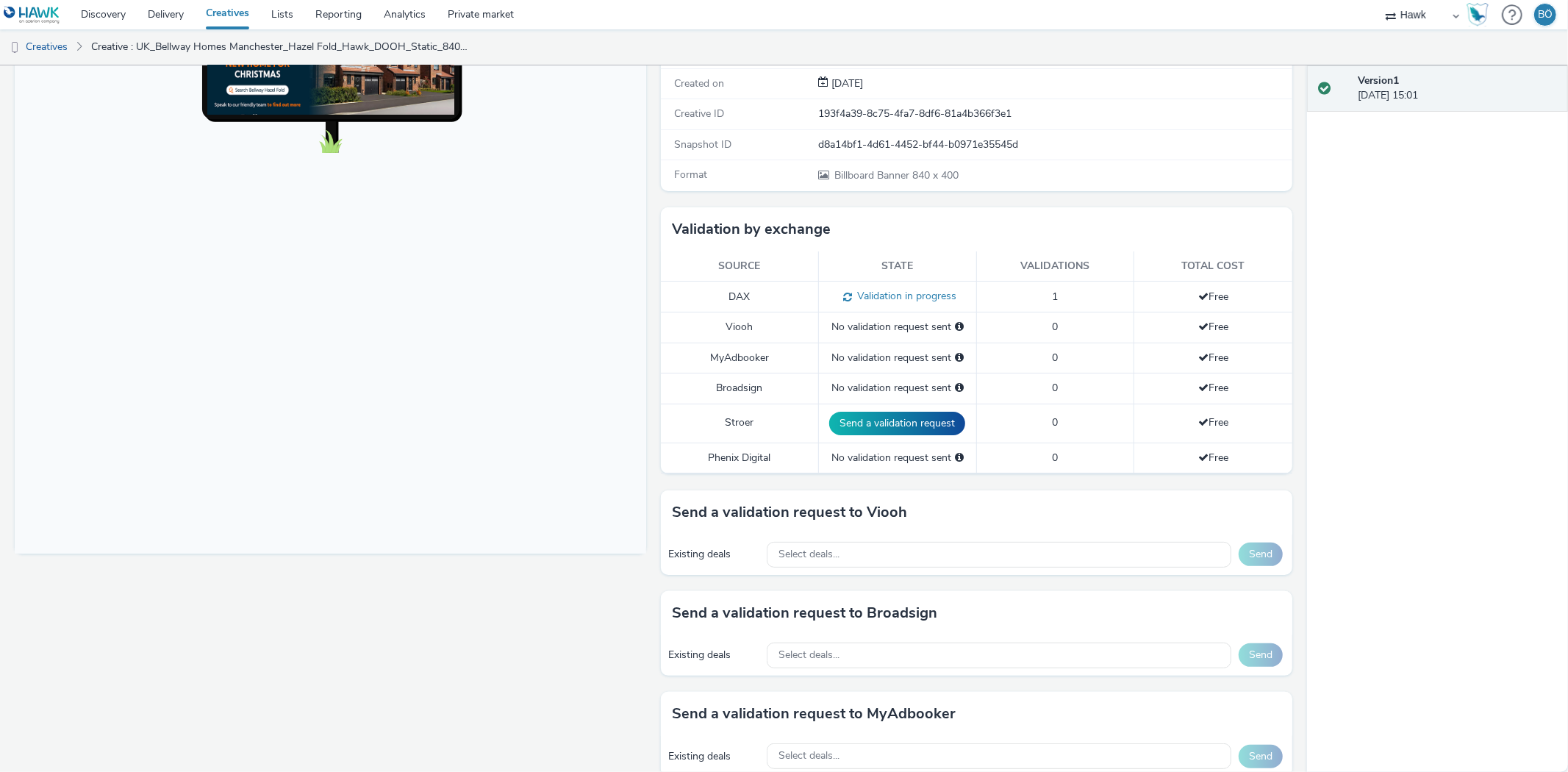
scroll to position [327, 0]
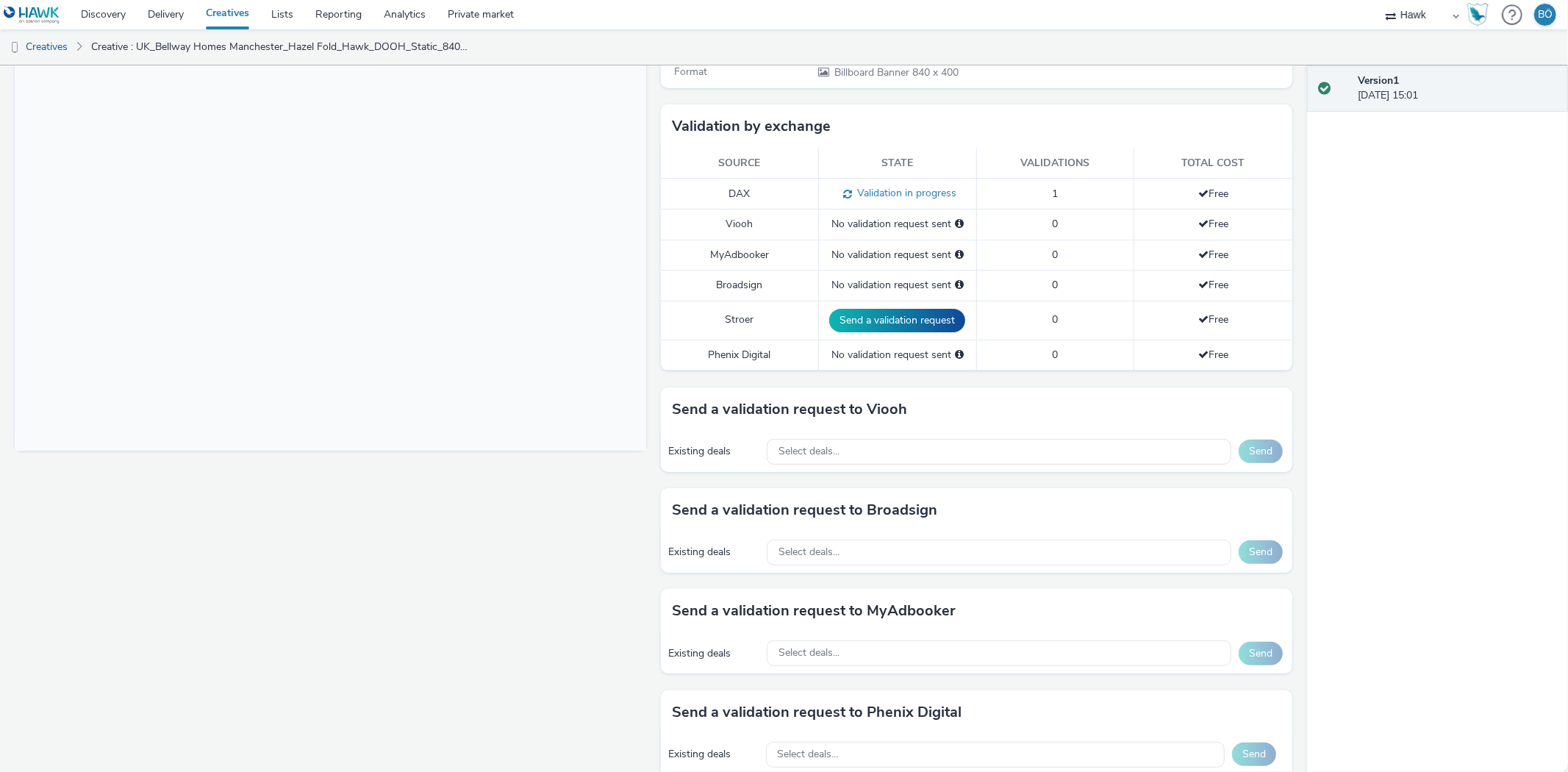
drag, startPoint x: 855, startPoint y: 459, endPoint x: 862, endPoint y: 471, distance: 13.9
click at [856, 459] on div "Select deals..." at bounding box center [999, 452] width 464 height 26
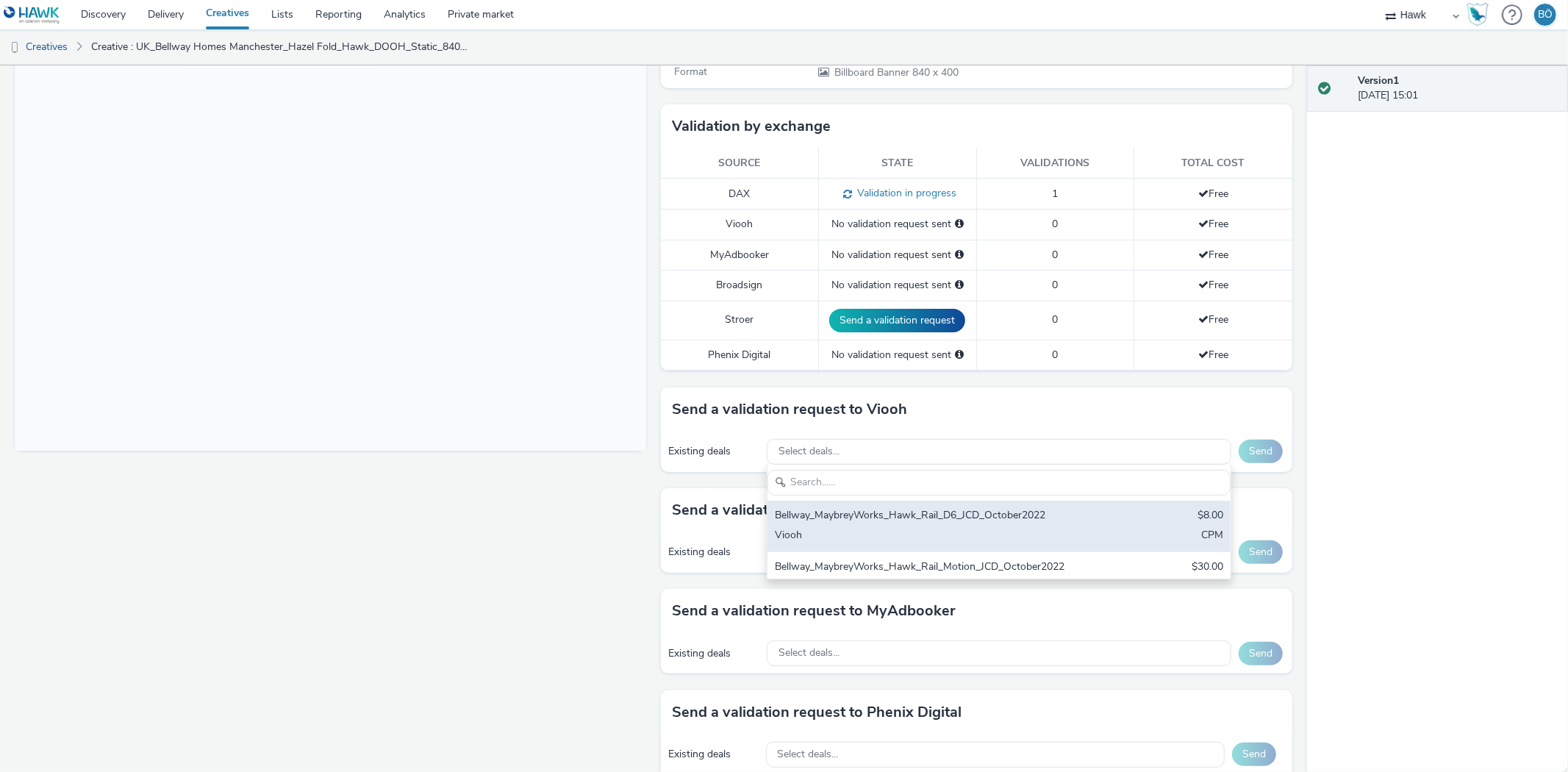
scroll to position [0, 0]
type input "AO_JCDecaux_RailTVZ_Specials_2025"
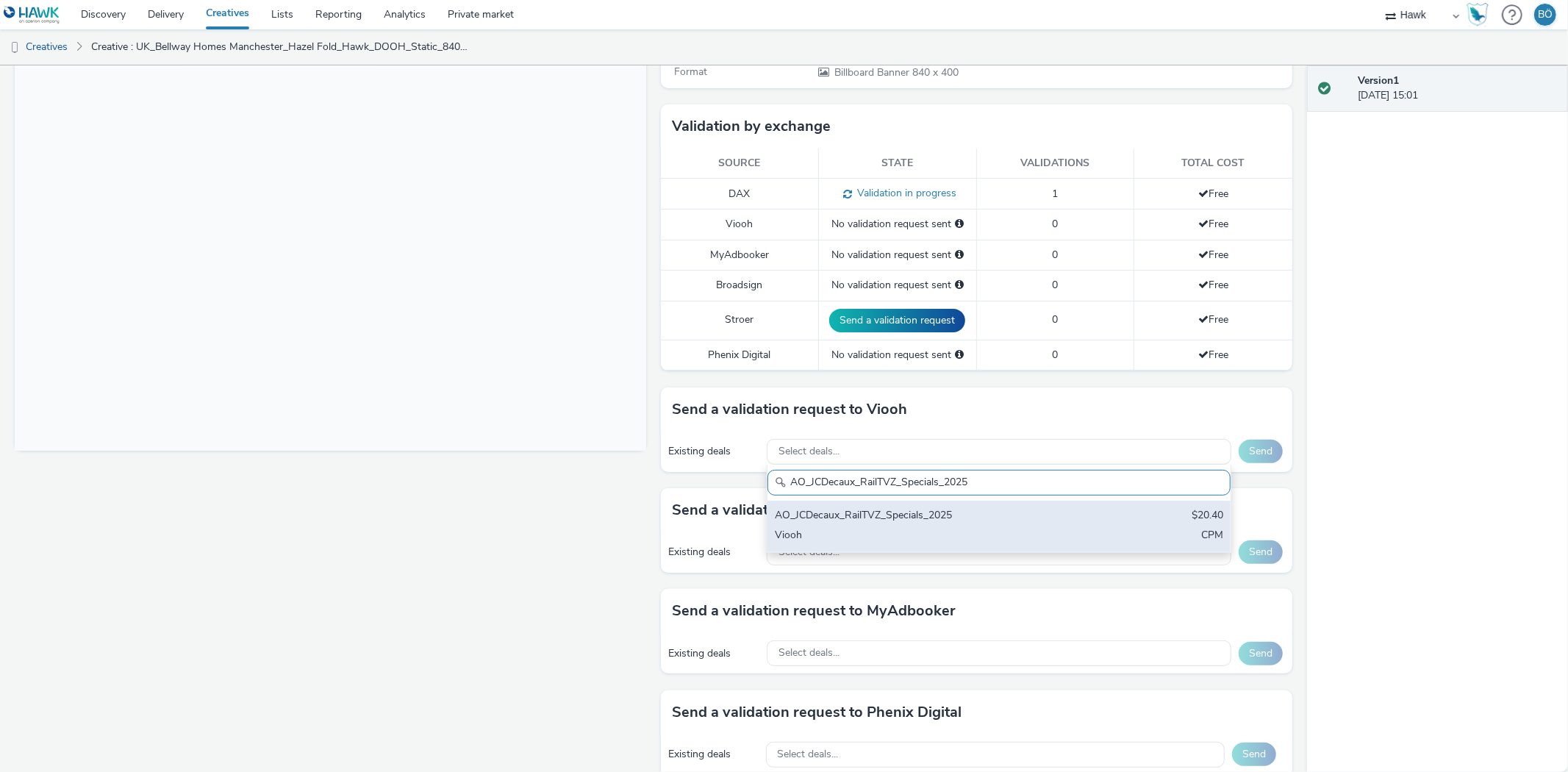
click at [974, 526] on div "AO_JCDecaux_RailTVZ_Specials_2025 $20.40 Viooh CPM" at bounding box center [999, 526] width 463 height 51
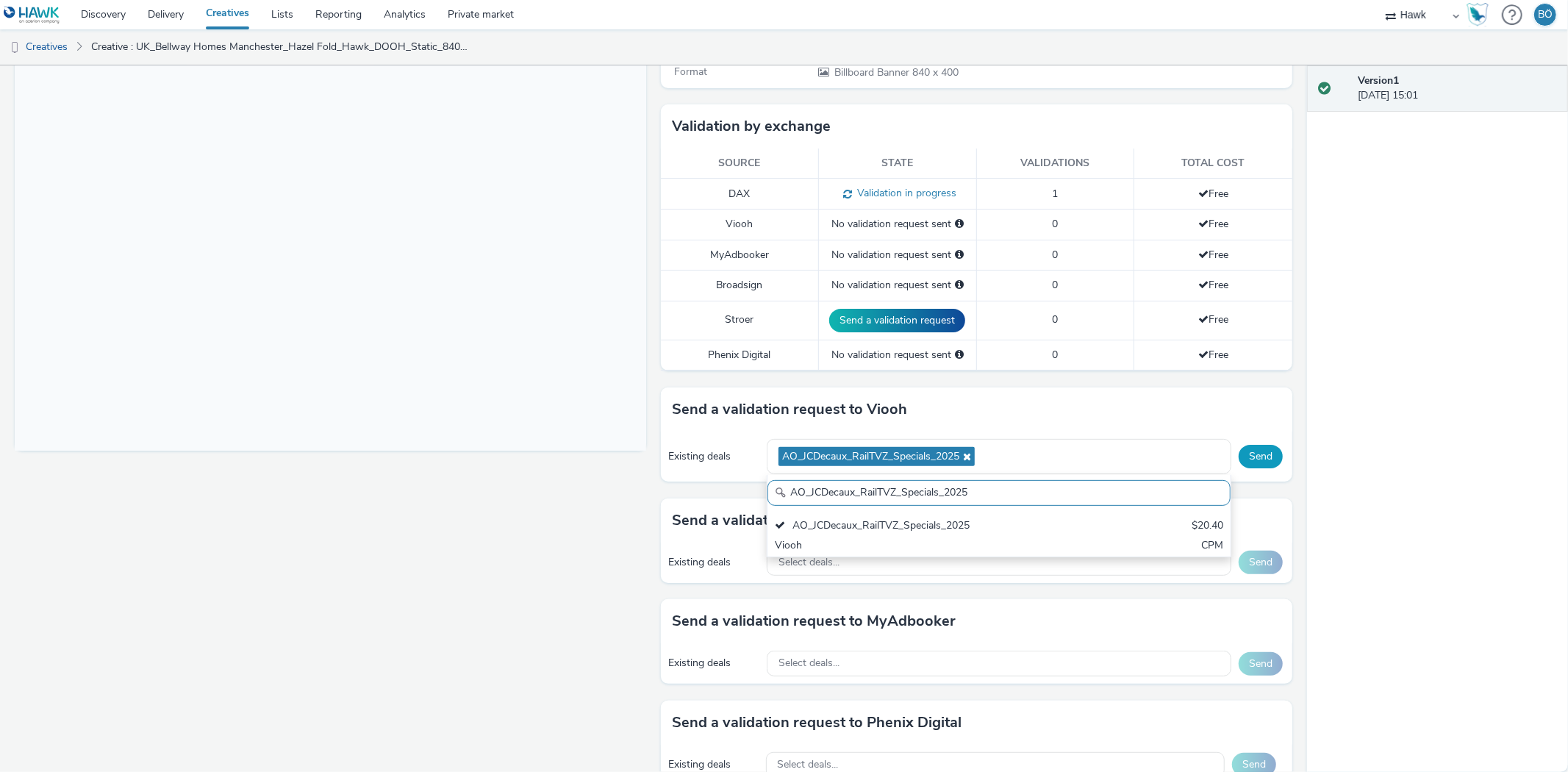
click at [1238, 461] on button "Send" at bounding box center [1260, 457] width 44 height 23
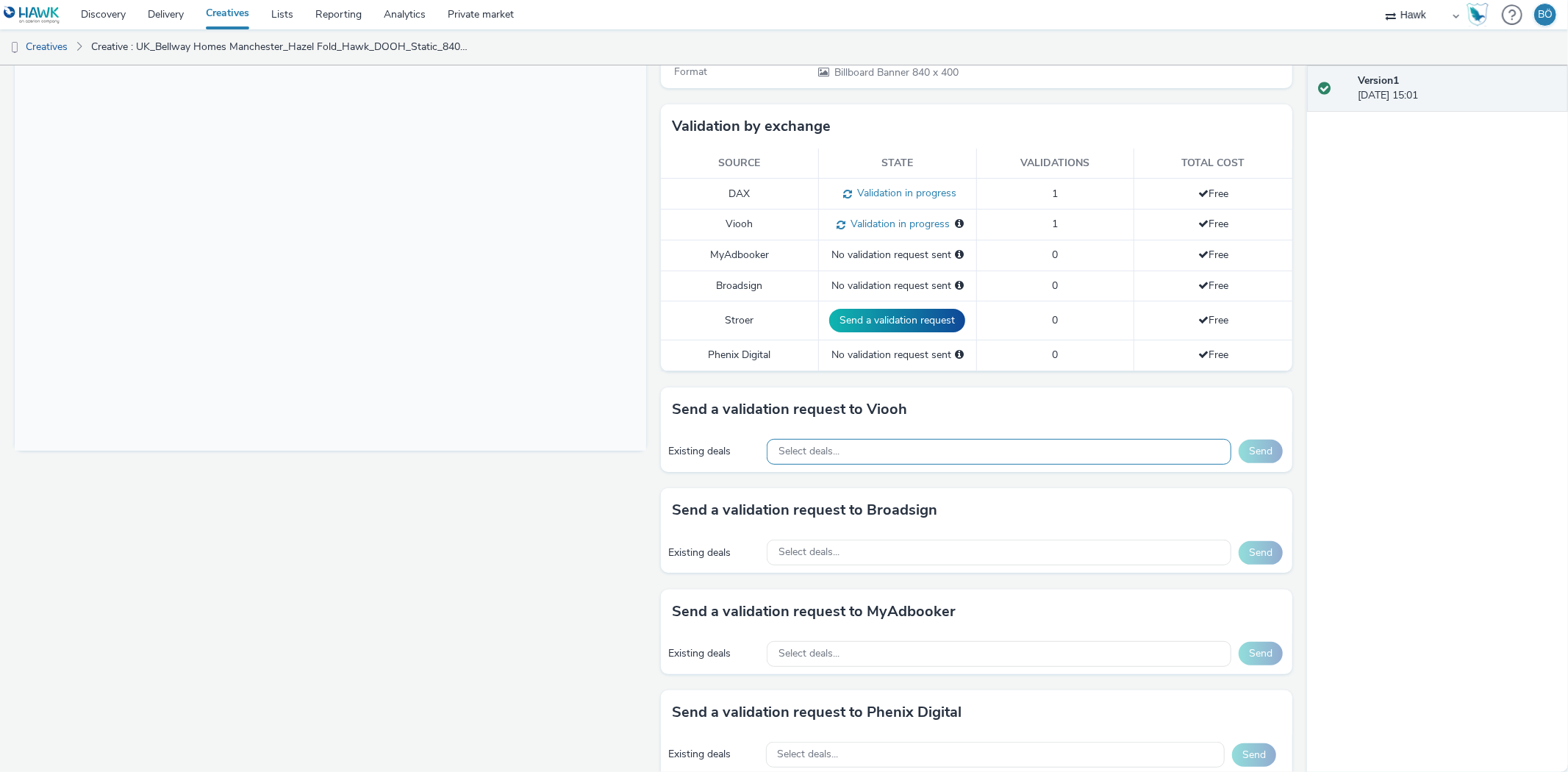
click at [841, 444] on div "Select deals..." at bounding box center [999, 452] width 464 height 26
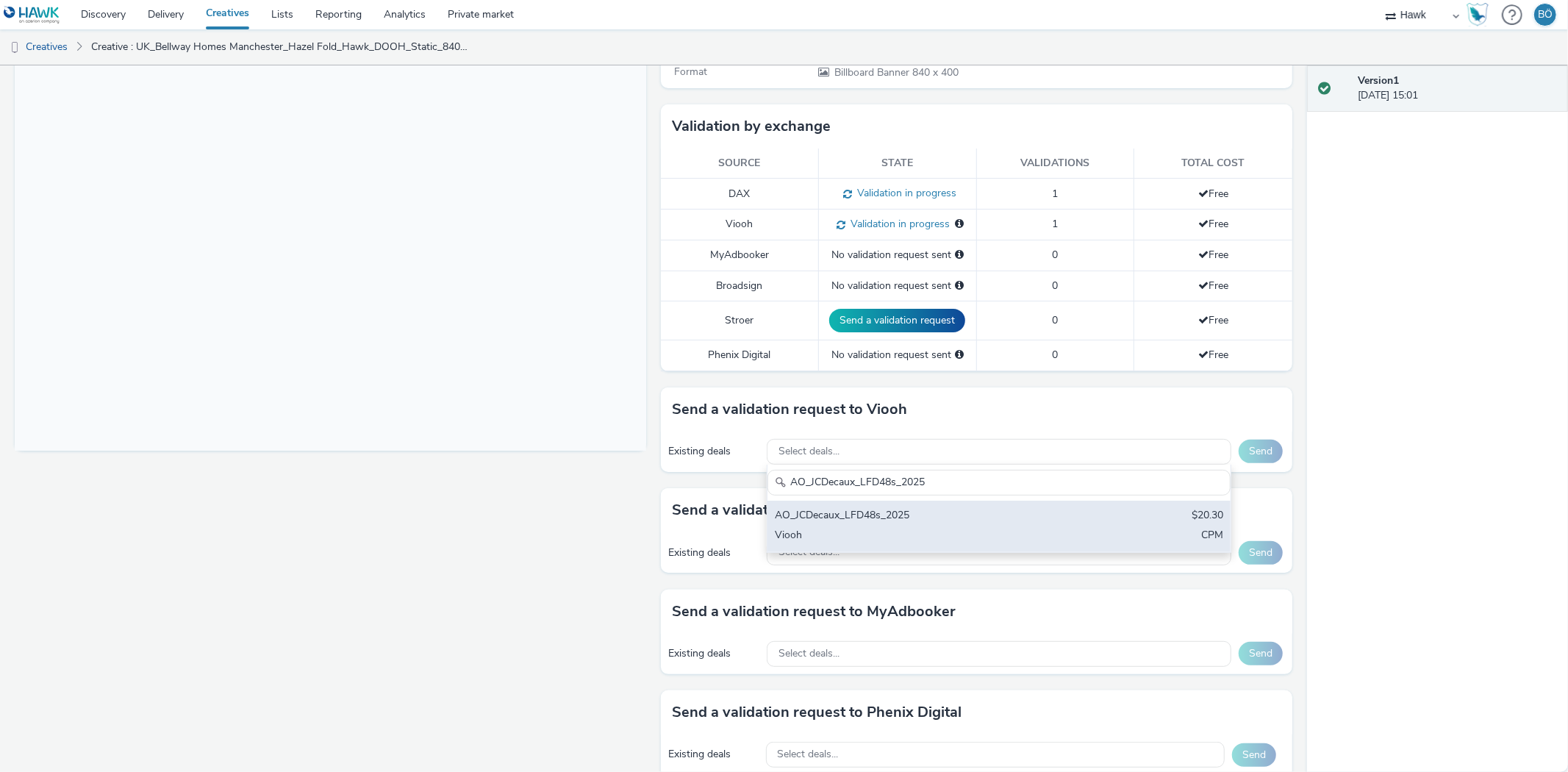
type input "AO_JCDecaux_LFD48s_2025"
click at [871, 518] on div "AO_JCDecaux_LFD48s_2025" at bounding box center [923, 517] width 296 height 17
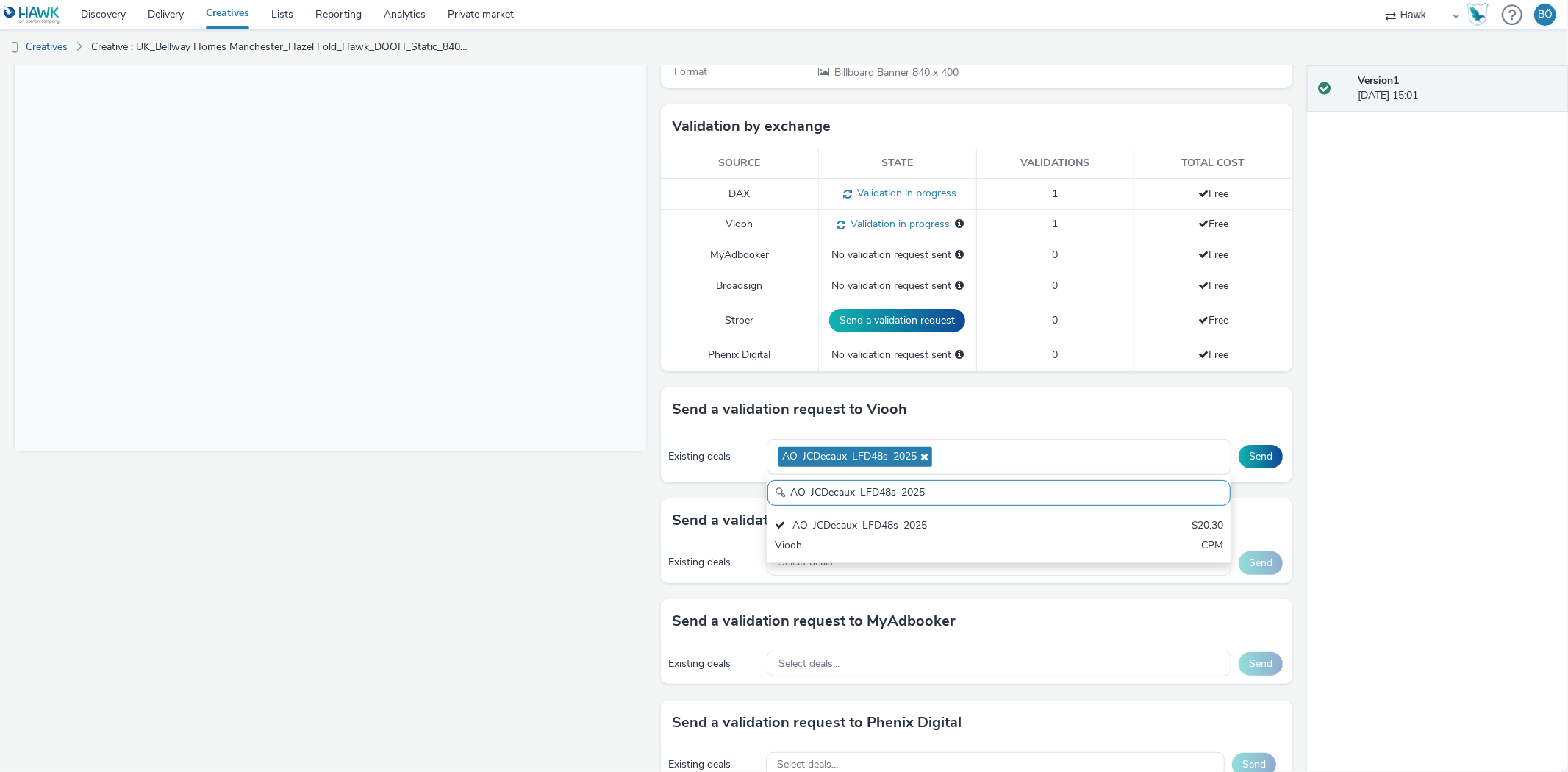
click at [1251, 458] on button "Send" at bounding box center [1260, 457] width 44 height 23
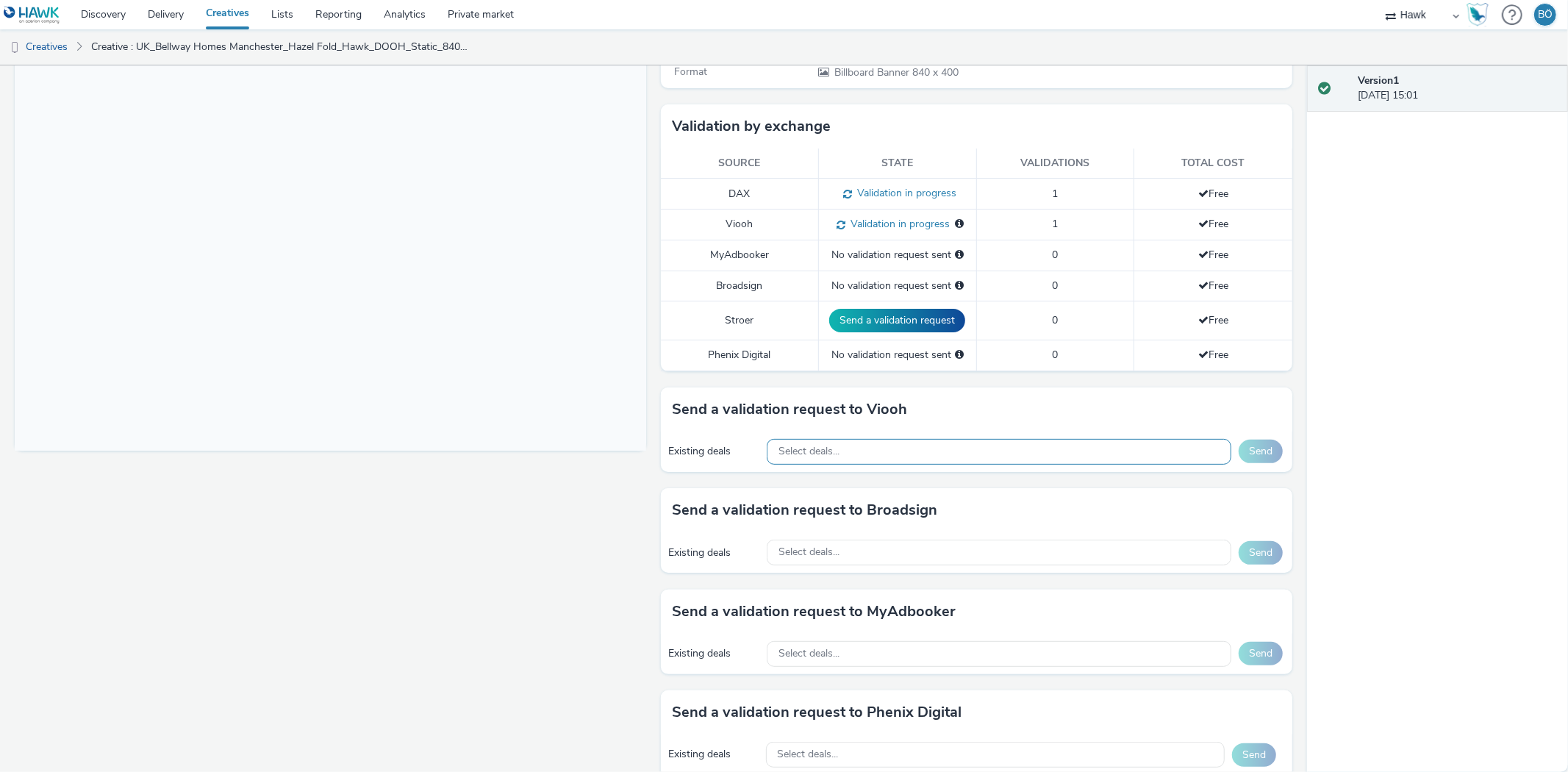
click at [862, 445] on div "Select deals..." at bounding box center [999, 452] width 464 height 26
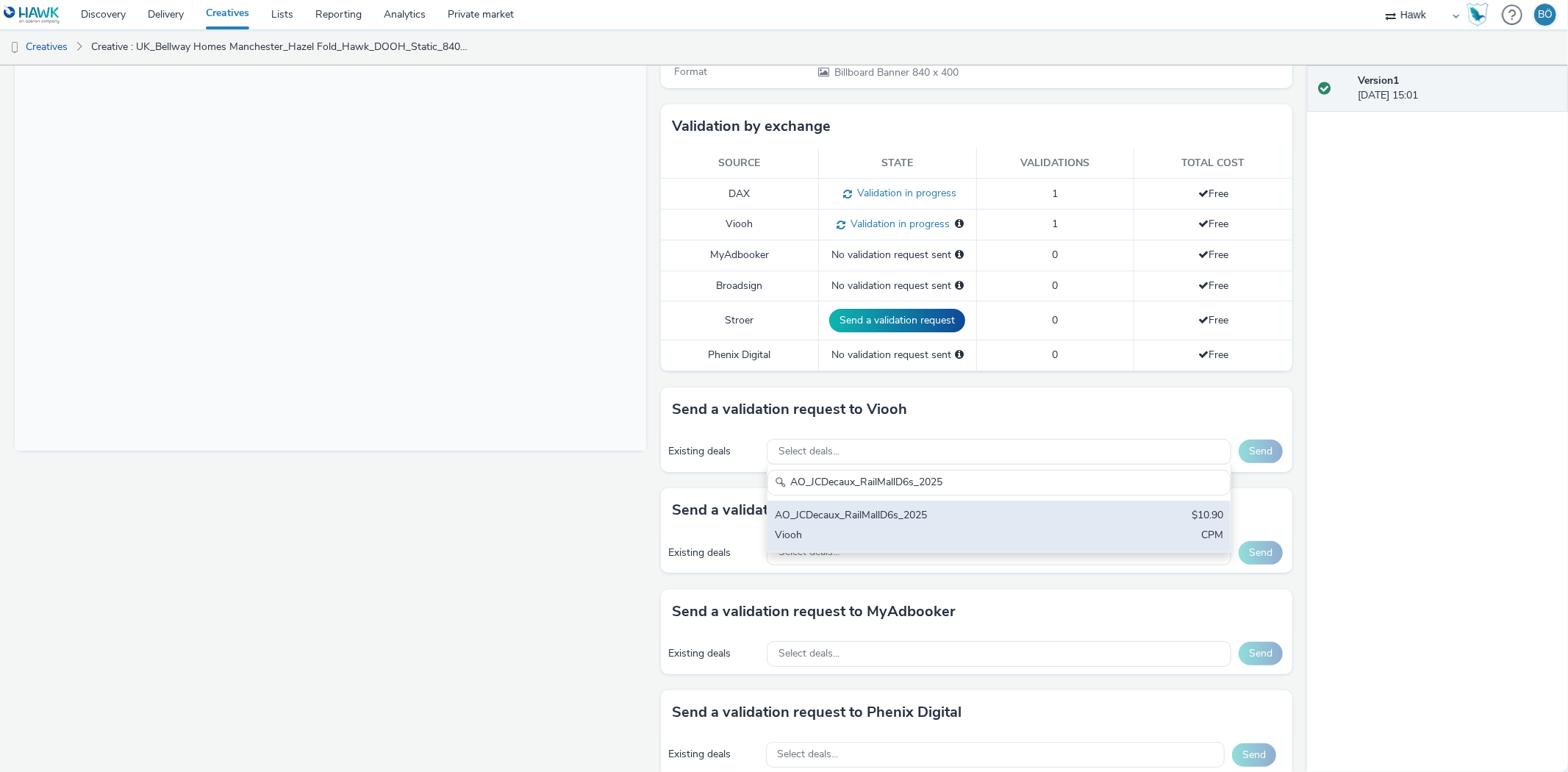
type input "AO_JCDecaux_RailMallD6s_2025"
click at [952, 508] on div "AO_JCDecaux_RailMallD6s_2025" at bounding box center [923, 517] width 296 height 17
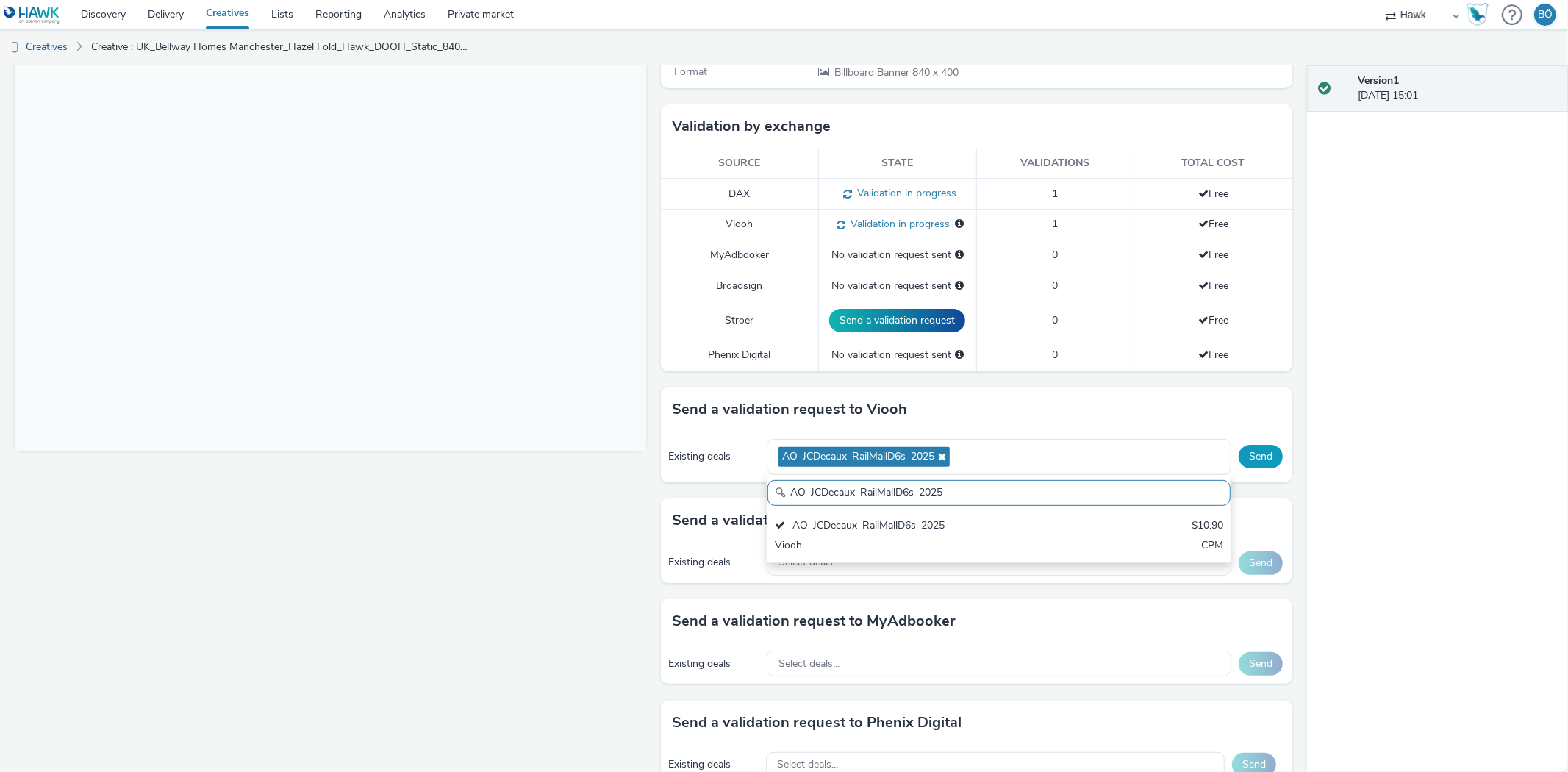
click at [1239, 465] on button "Send" at bounding box center [1260, 457] width 44 height 23
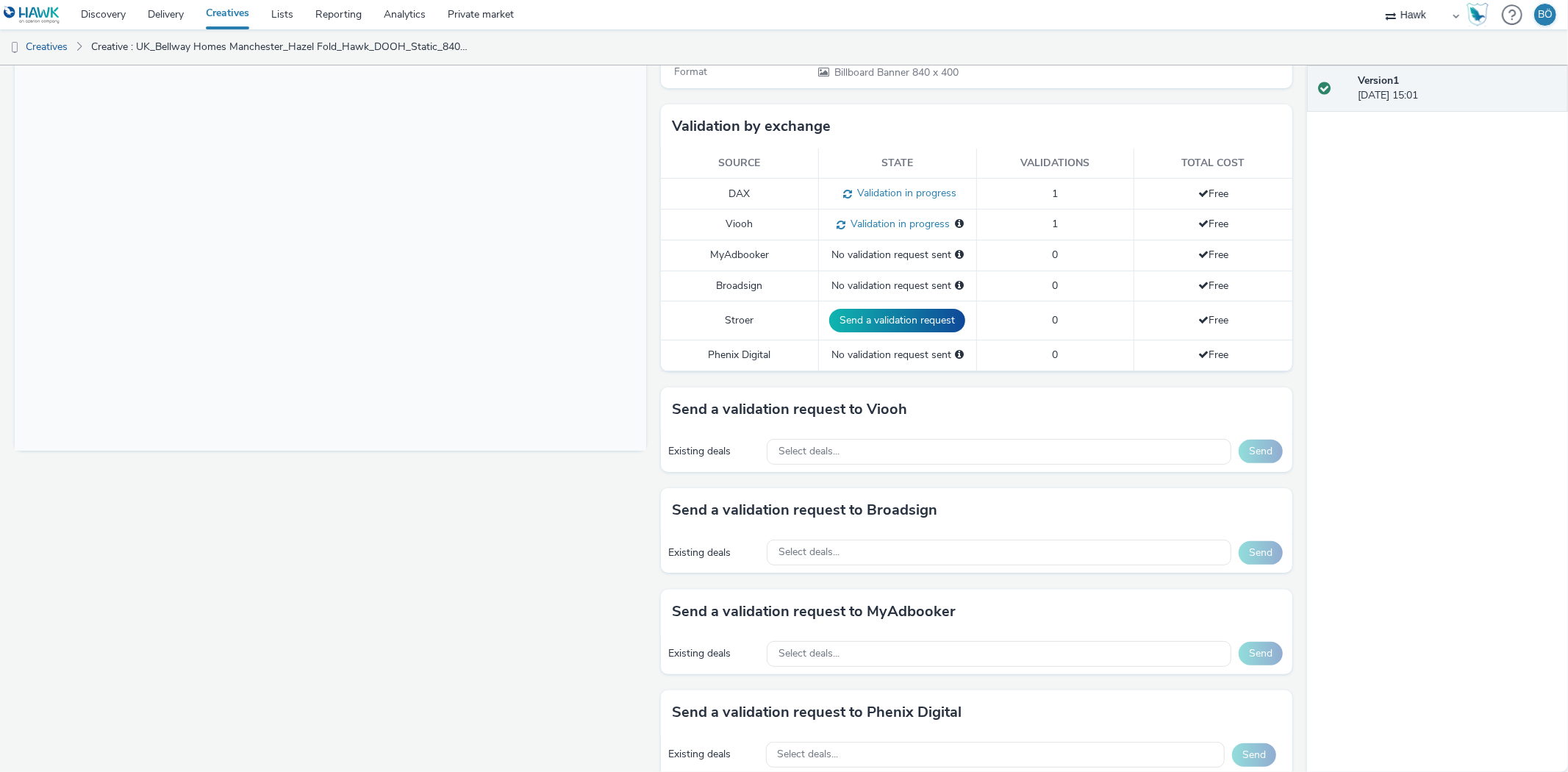
click at [818, 433] on div "Existing deals Select deals... Send" at bounding box center [976, 452] width 631 height 41
click at [816, 454] on span "Select deals..." at bounding box center [809, 452] width 61 height 12
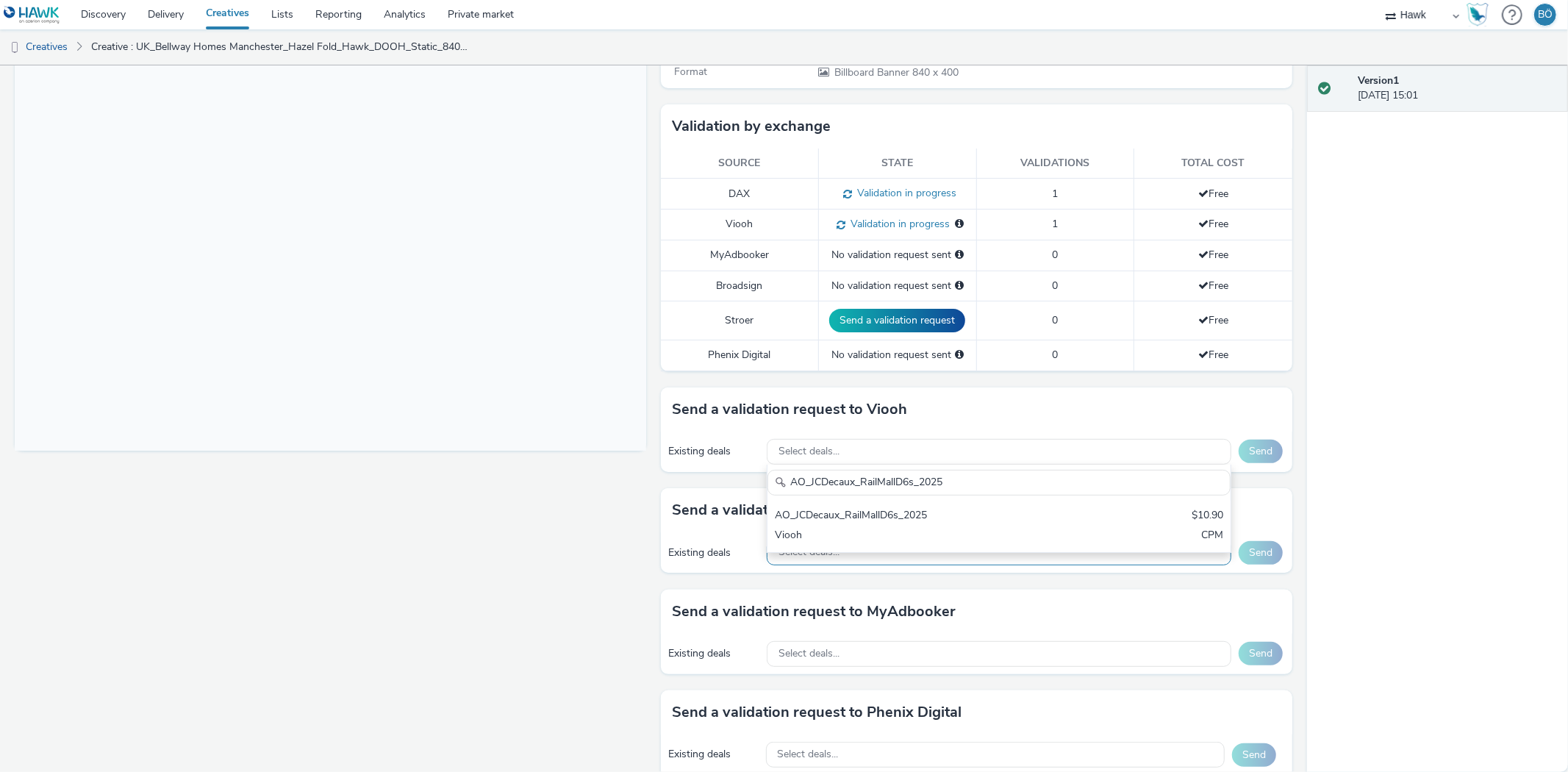
type input "AO_JCDecaux_RailMallD6s_2025"
click at [929, 553] on div "Select deals..." at bounding box center [999, 552] width 464 height 26
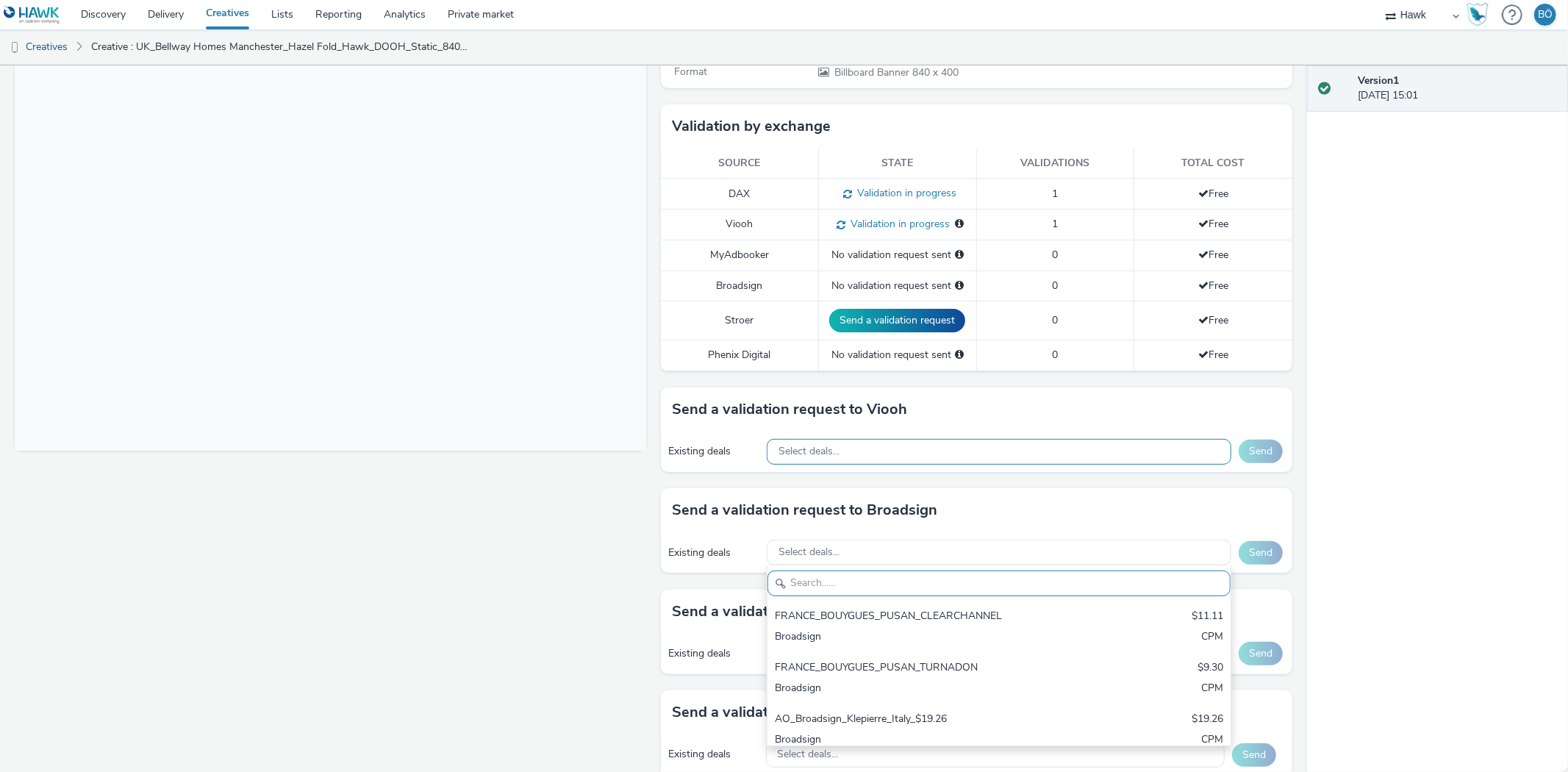
click at [1033, 454] on div "Select deals..." at bounding box center [999, 452] width 464 height 26
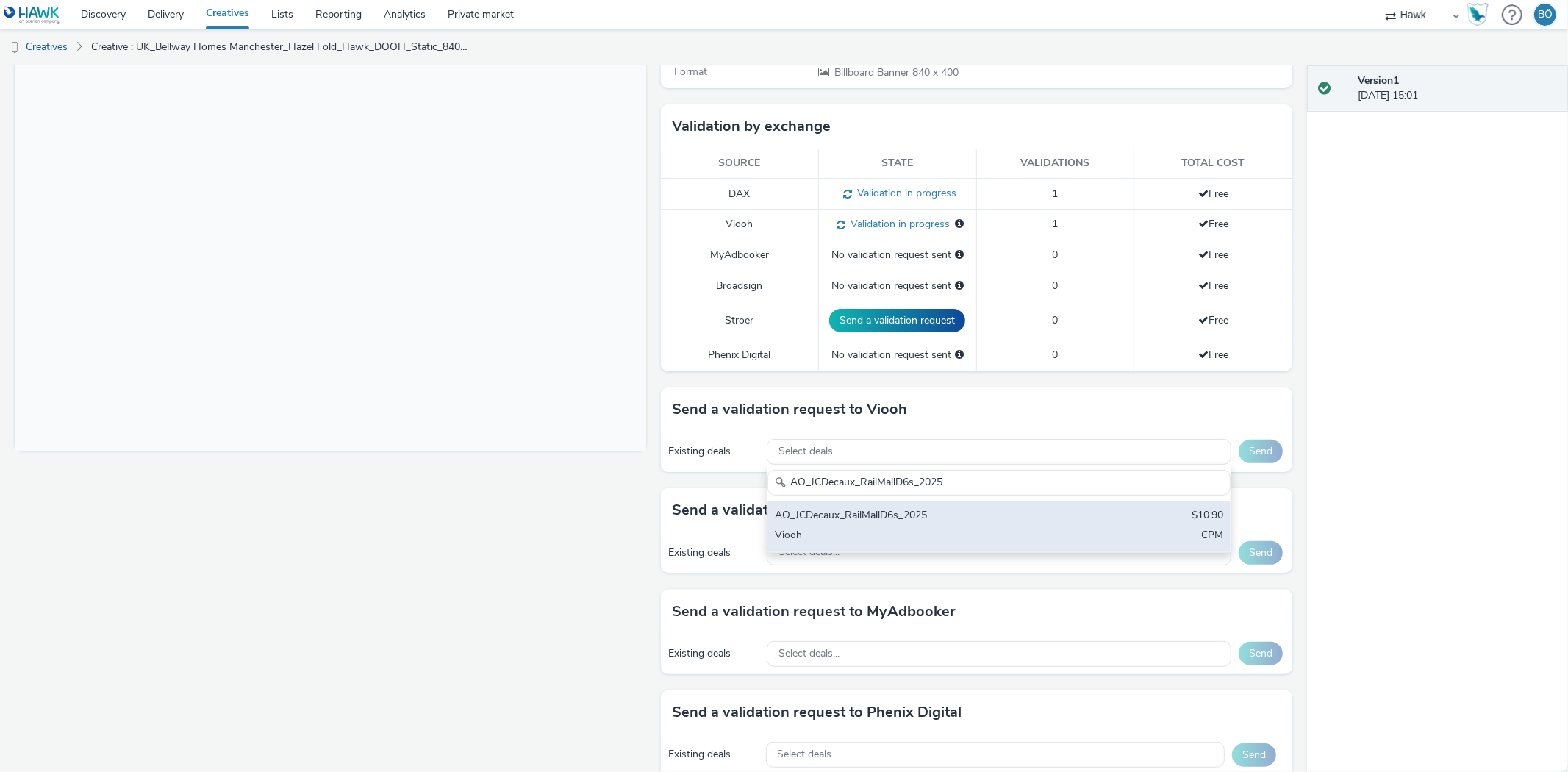
type input "AO_JCDecaux_RailMallD6s_2025"
click at [1041, 506] on div "AO_JCDecaux_RailMallD6s_2025 $10.90 Viooh CPM" at bounding box center [999, 526] width 463 height 51
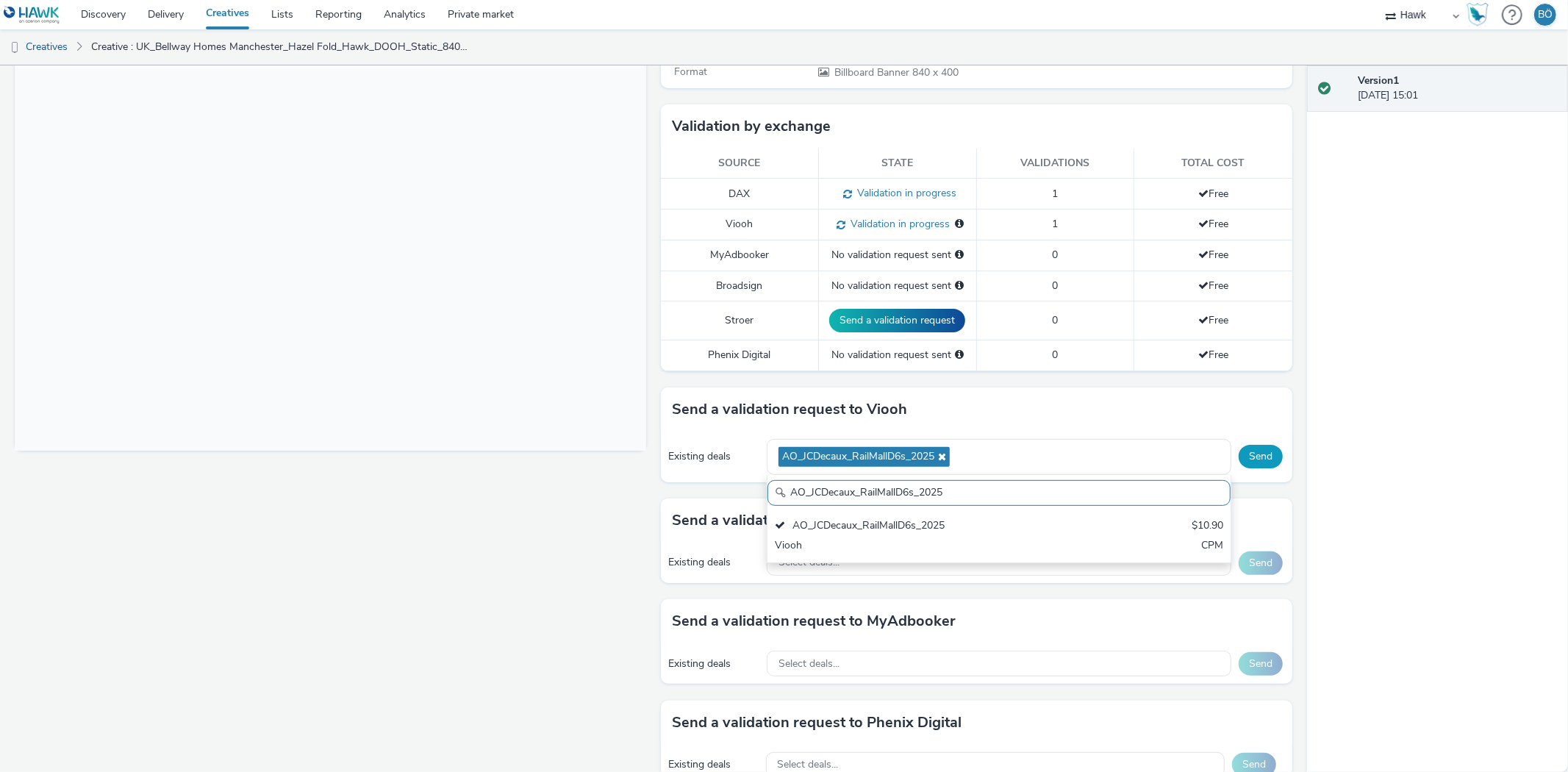
click at [1239, 450] on button "Send" at bounding box center [1260, 457] width 44 height 23
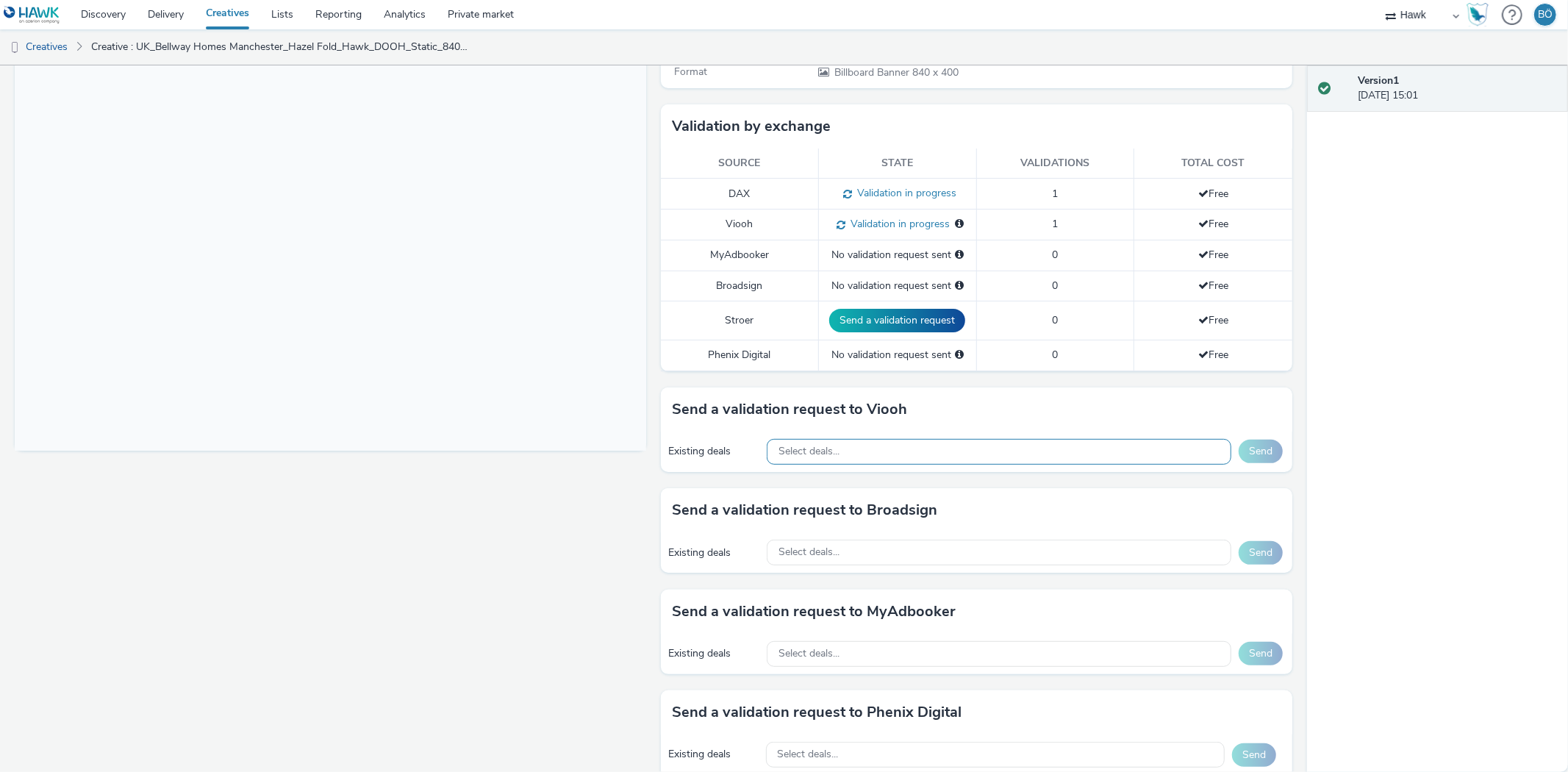
click at [853, 457] on div "Select deals..." at bounding box center [999, 452] width 464 height 26
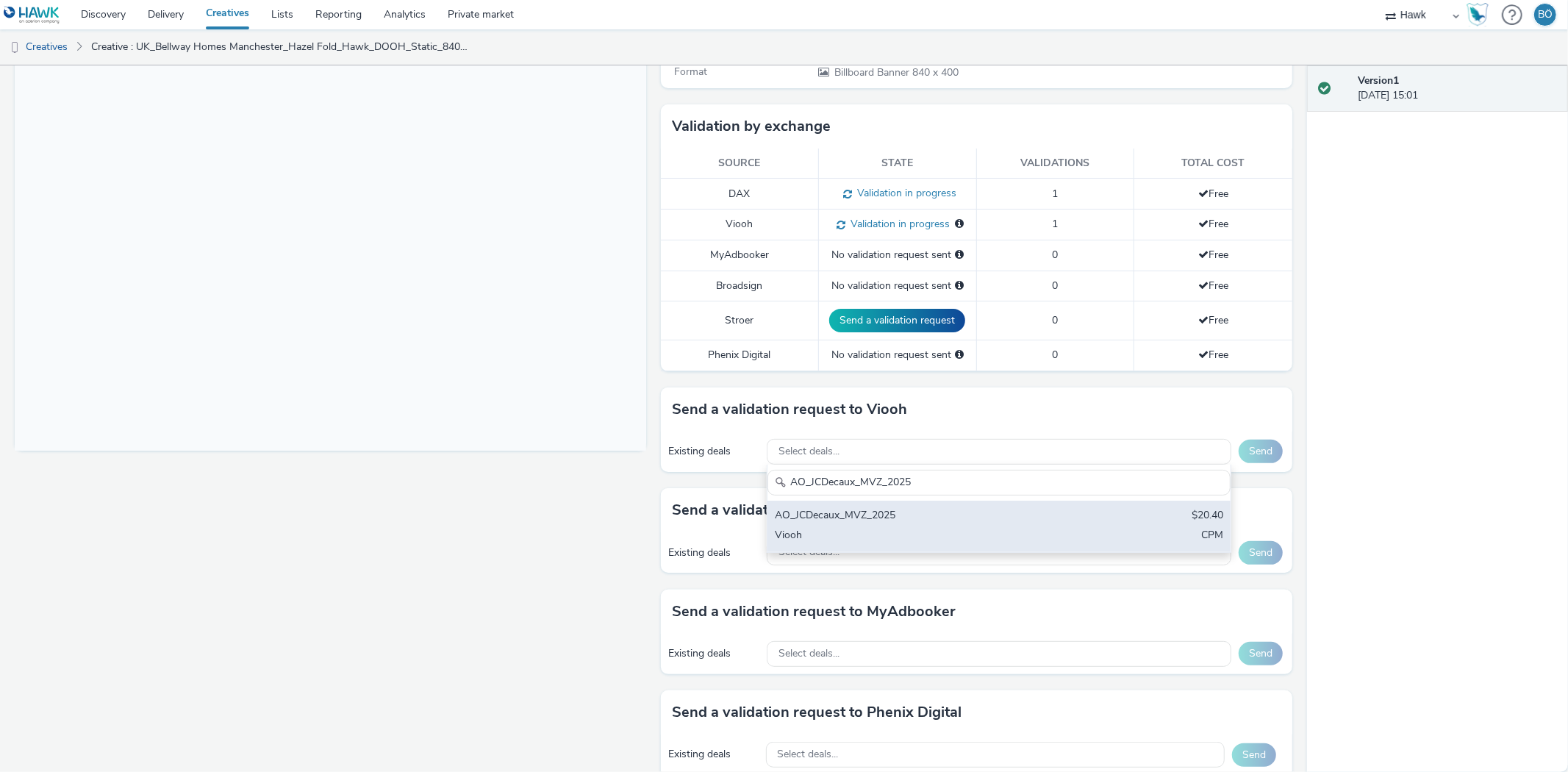
type input "AO_JCDecaux_MVZ_2025"
click at [897, 510] on div "AO_JCDecaux_MVZ_2025" at bounding box center [923, 517] width 296 height 17
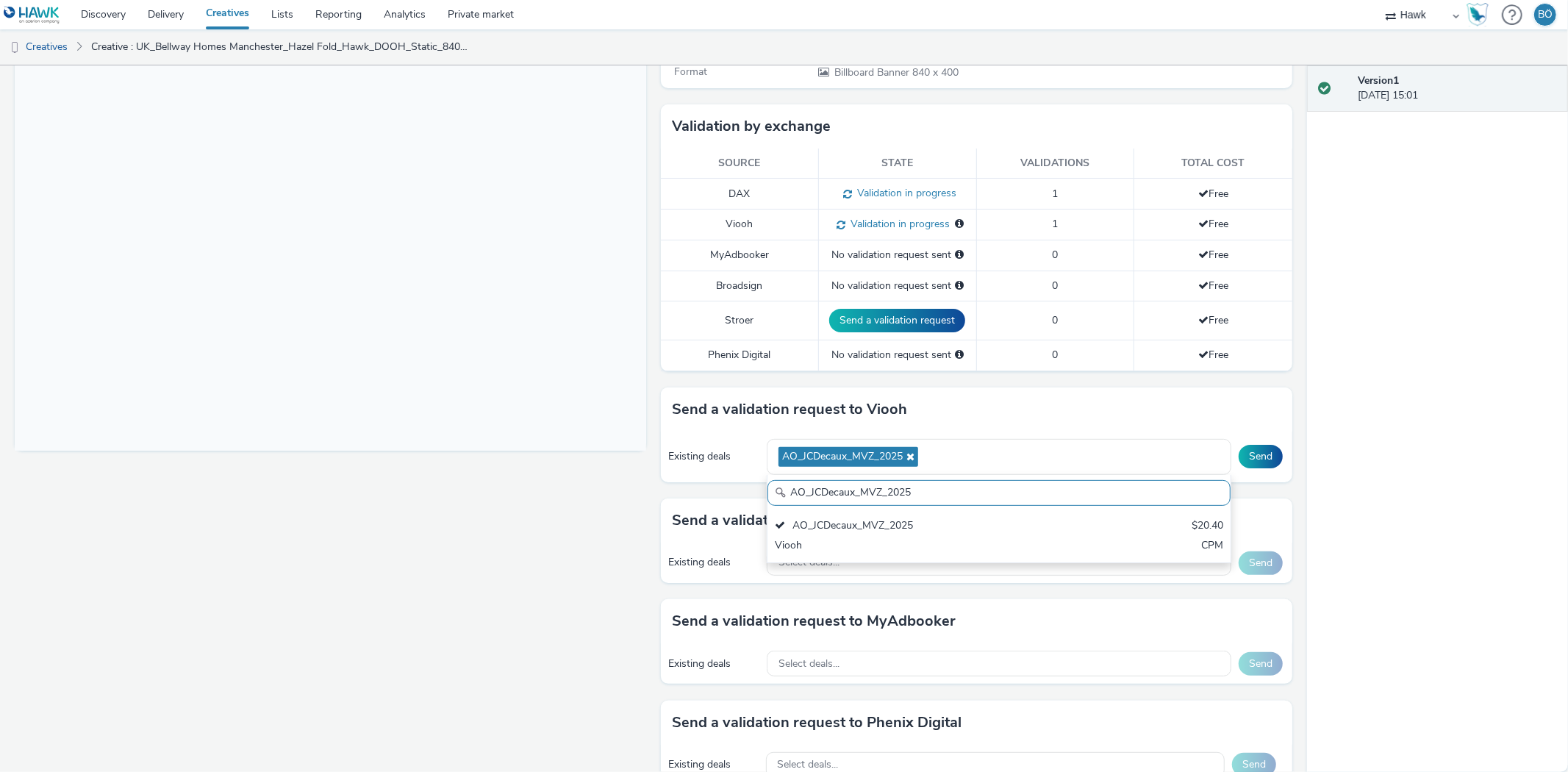
click at [1238, 469] on div "Existing deals AO_JCDecaux_MVZ_2025 AO_JCDecaux_MVZ_2025 AO_JCDecaux_MVZ_2025 $…" at bounding box center [976, 457] width 631 height 51
click at [1238, 466] on button "Send" at bounding box center [1260, 457] width 44 height 23
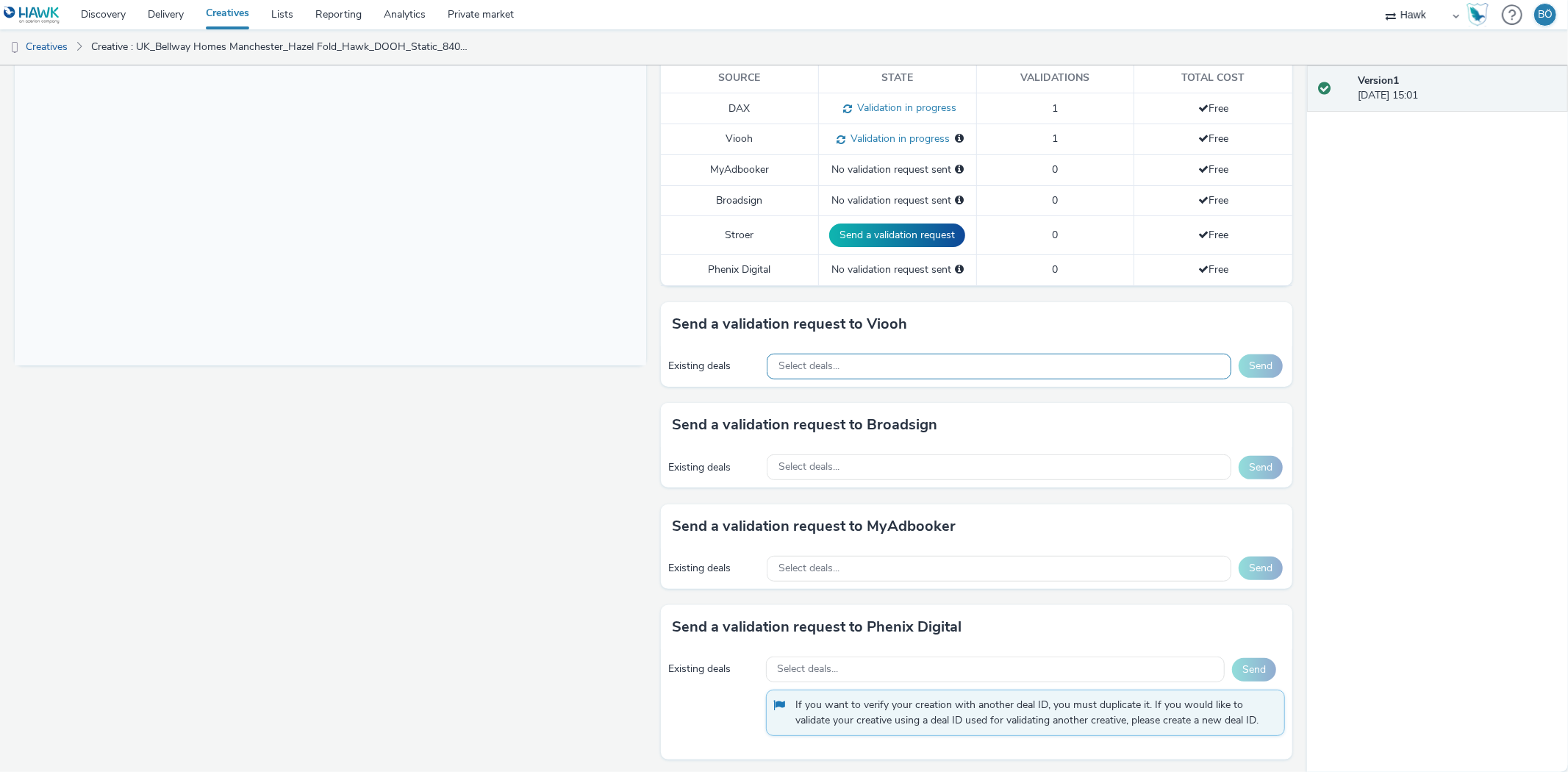
scroll to position [416, 0]
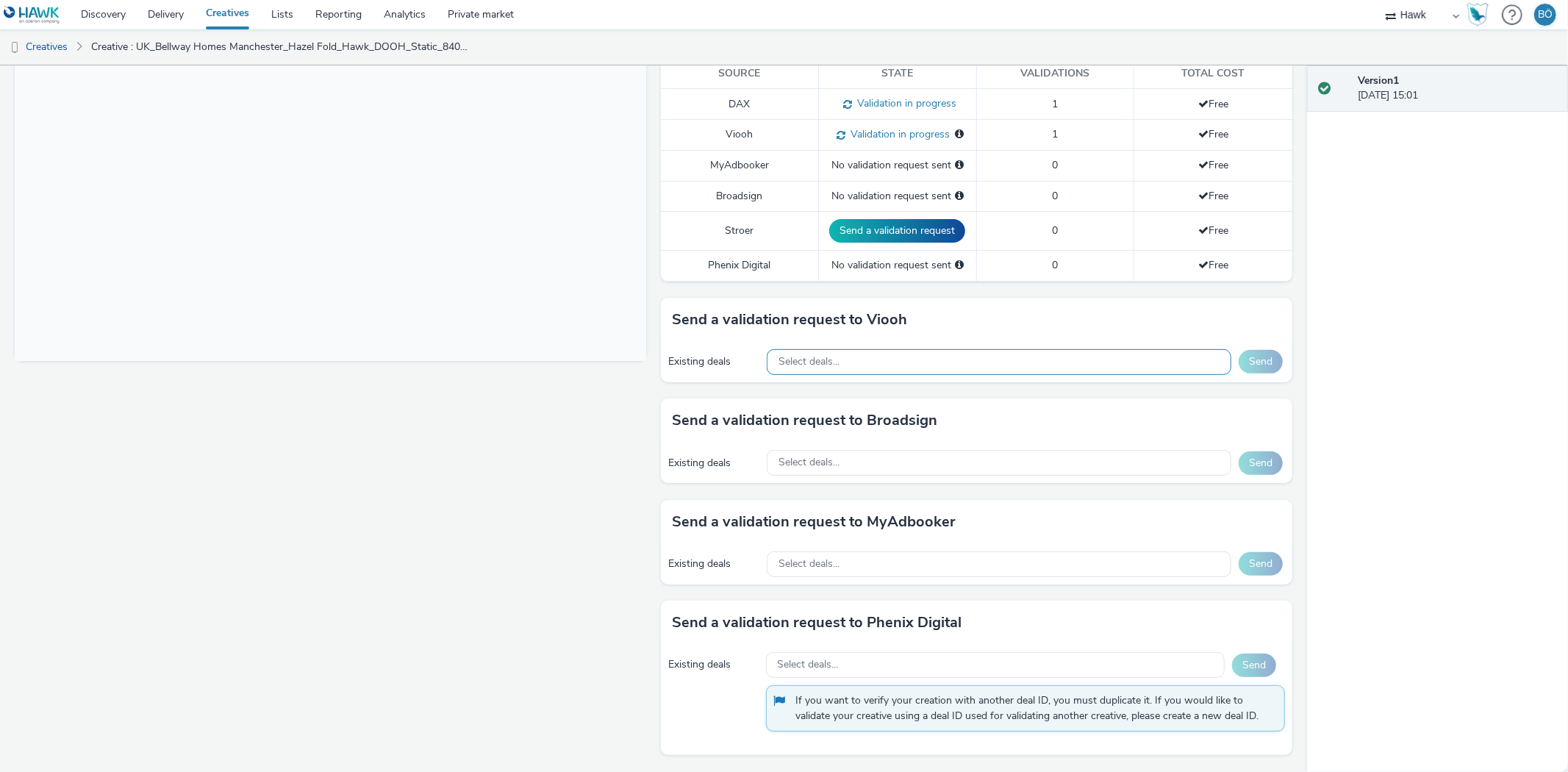
click at [816, 368] on span "Select deals..." at bounding box center [809, 362] width 61 height 12
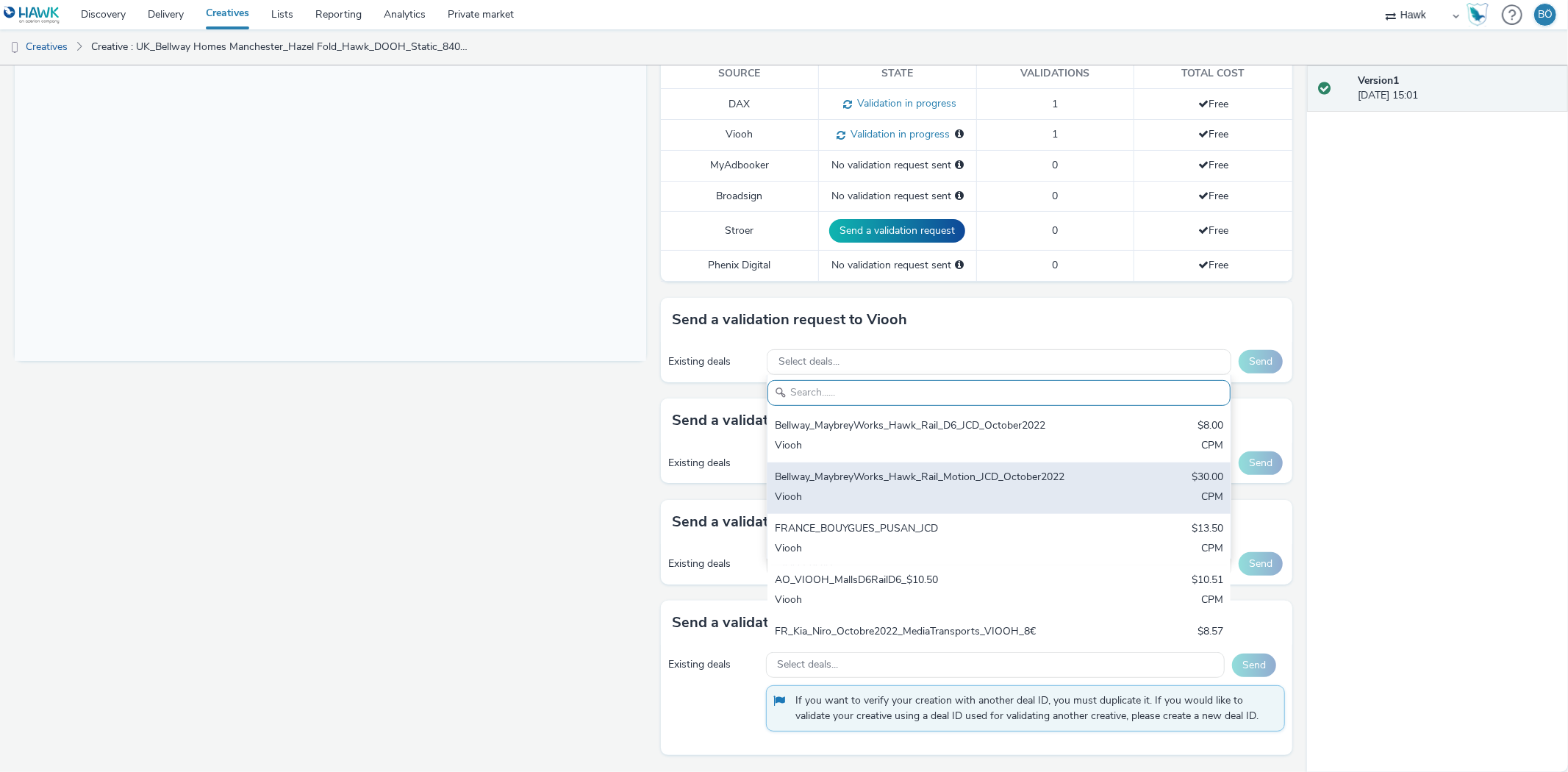
paste input "AO_JCDecaux_D6s_2025"
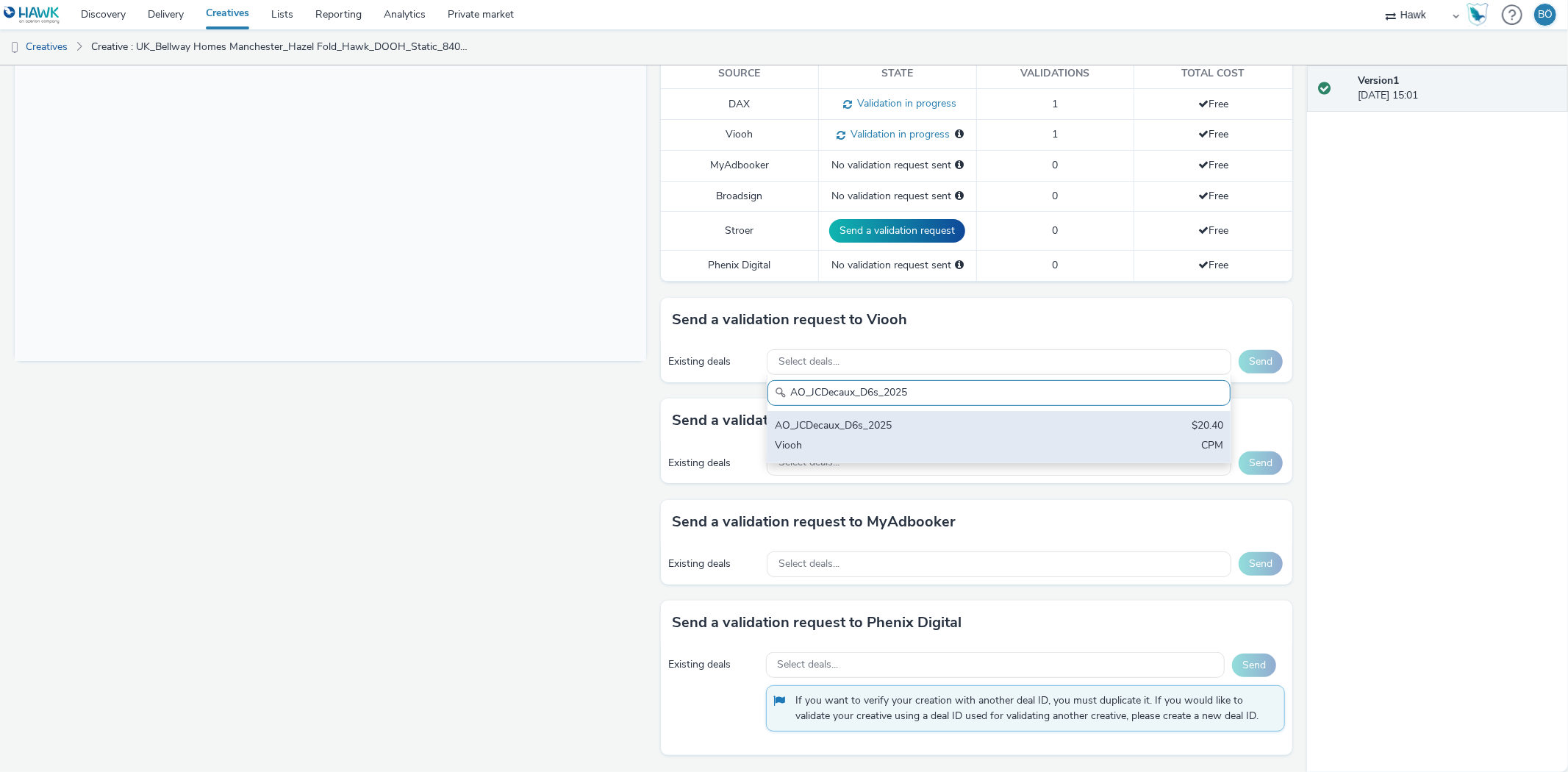
type input "AO_JCDecaux_D6s_2025"
click at [911, 446] on div "Viooh" at bounding box center [923, 447] width 296 height 17
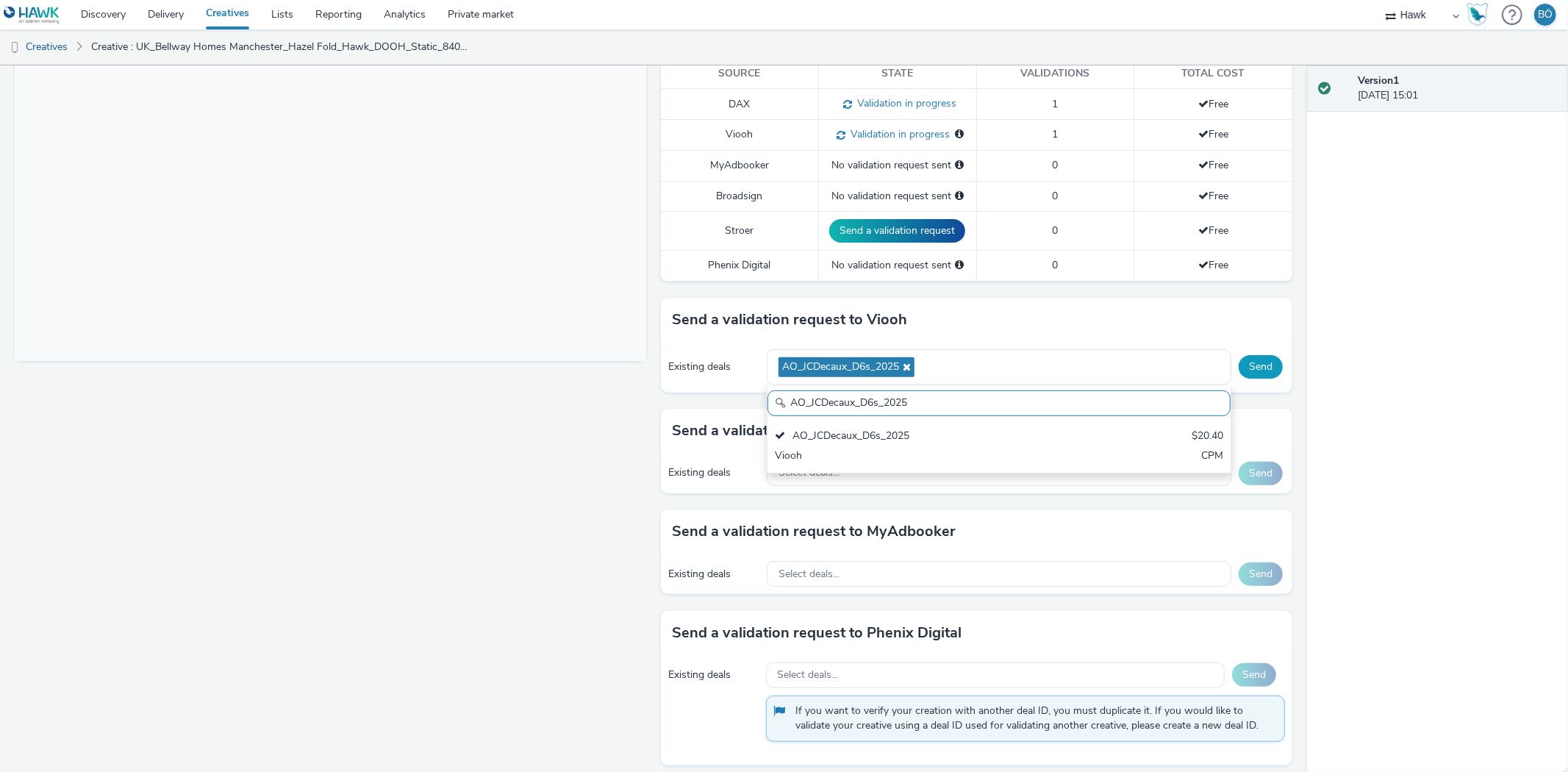
click at [1240, 352] on div "Existing deals AO_JCDecaux_D6s_2025 AO_JCDecaux_D6s_2025 AO_JCDecaux_D6s_2025 $…" at bounding box center [976, 367] width 631 height 51
click at [1249, 381] on div "Existing deals AO_JCDecaux_D6s_2025 Send" at bounding box center [976, 367] width 631 height 51
click at [1247, 366] on button "Send" at bounding box center [1260, 367] width 44 height 23
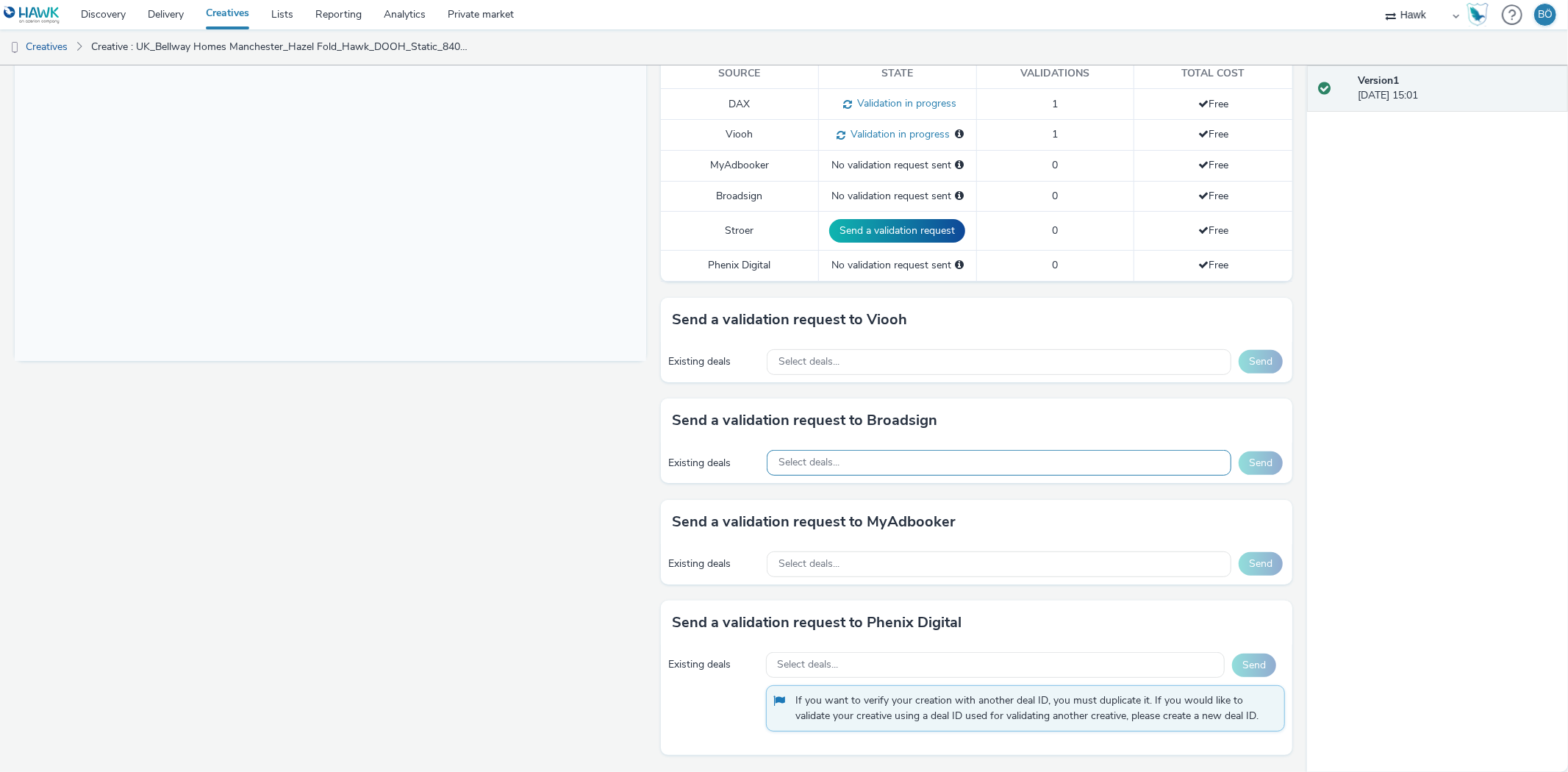
click at [870, 460] on div "Select deals..." at bounding box center [999, 462] width 464 height 26
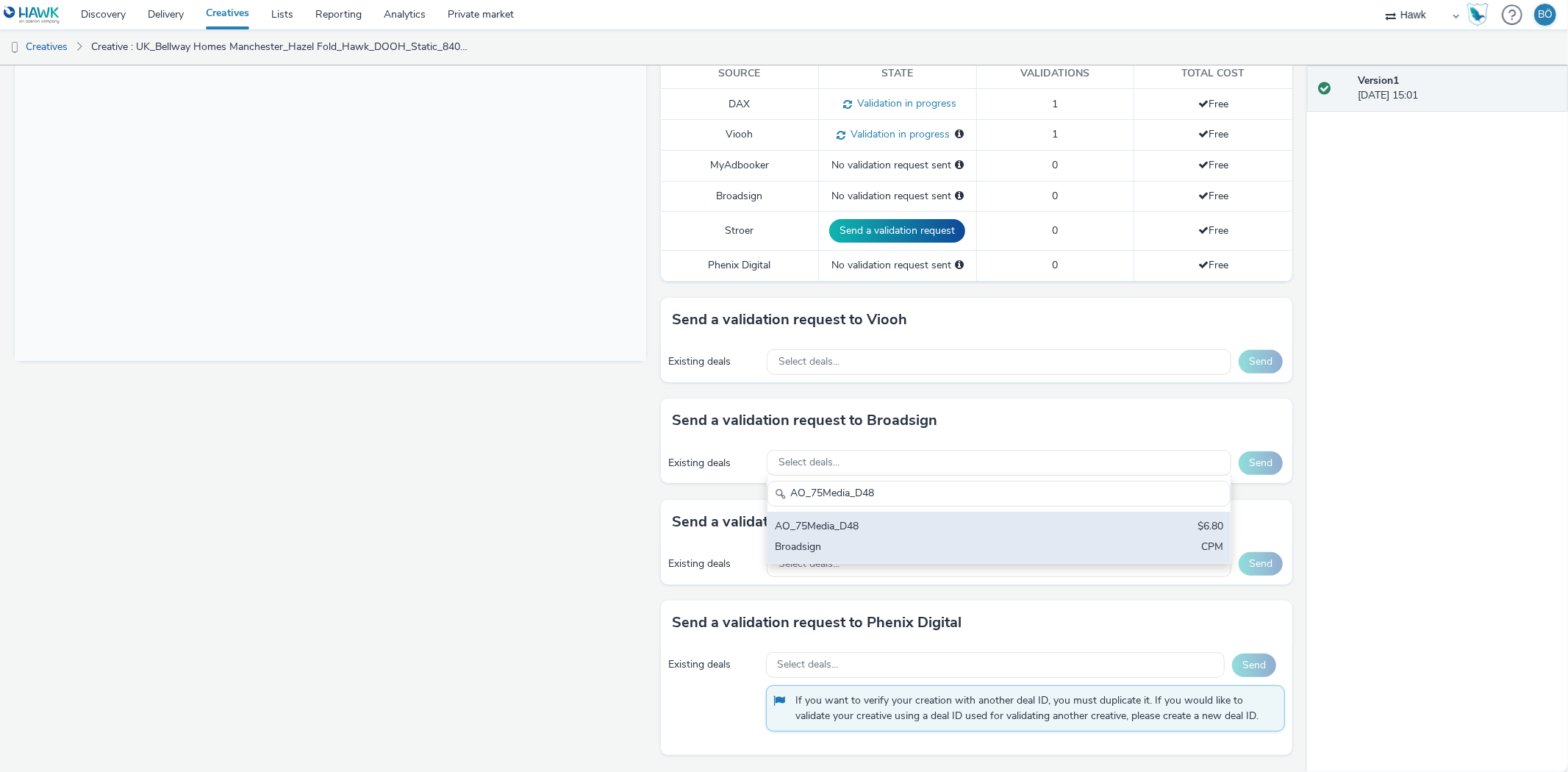
type input "AO_75Media_D48"
click at [882, 518] on div "AO_75Media_D48 $6.80 Broadsign CPM" at bounding box center [999, 537] width 463 height 51
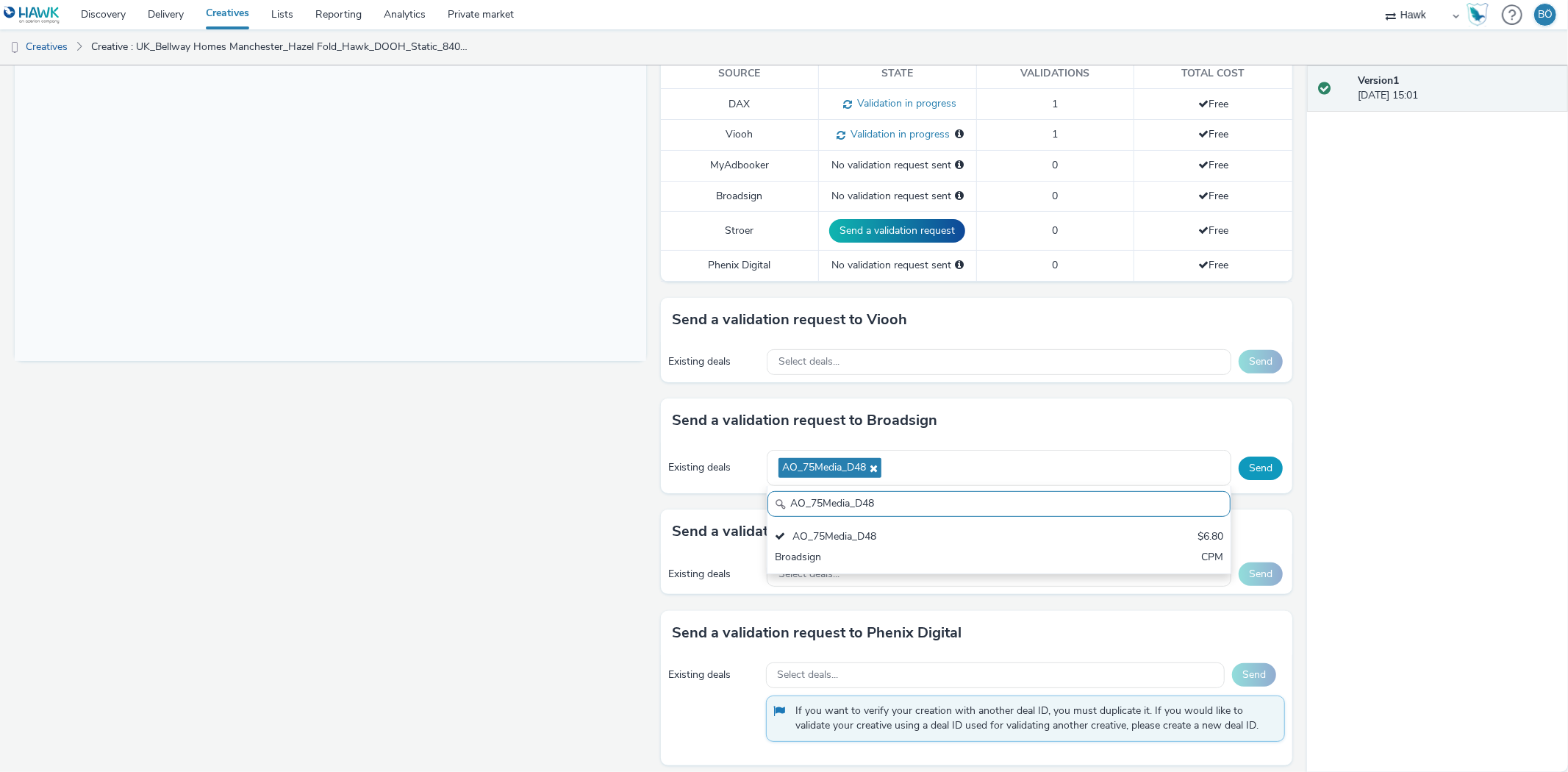
click at [1251, 466] on button "Send" at bounding box center [1260, 469] width 44 height 23
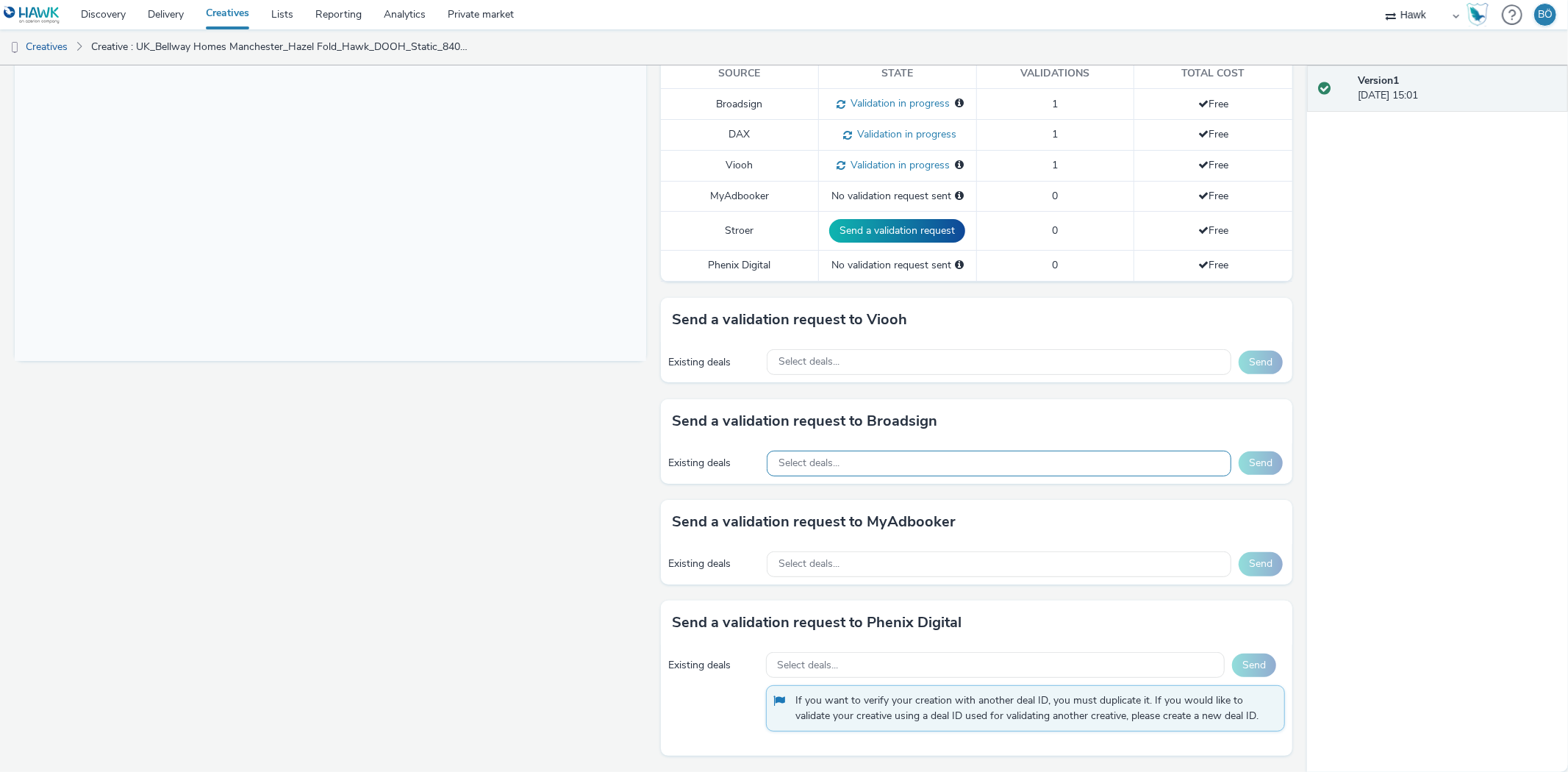
click at [808, 459] on span "Select deals..." at bounding box center [809, 464] width 61 height 12
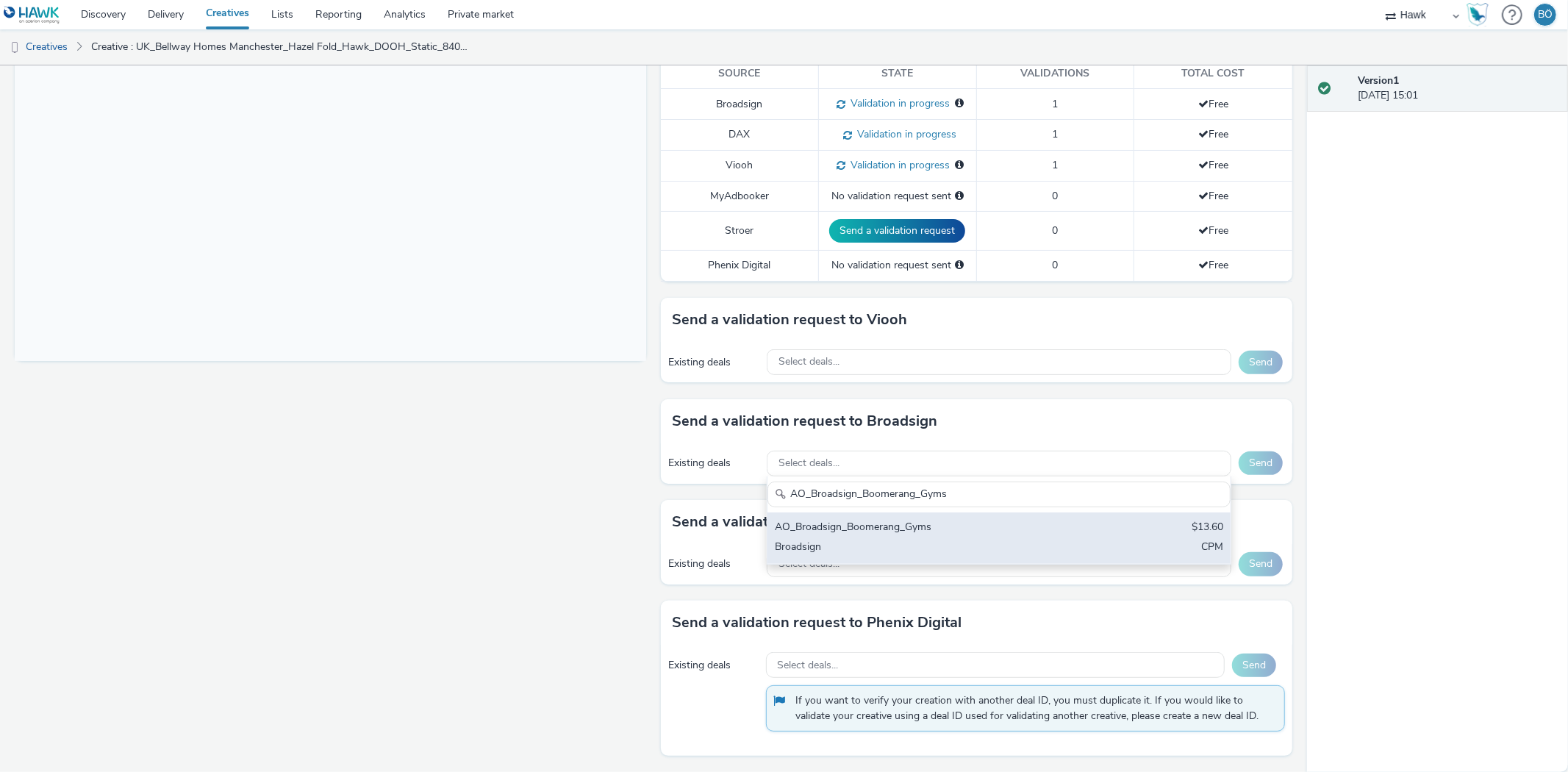
type input "AO_Broadsign_Boomerang_Gyms"
click at [858, 513] on div "AO_Broadsign_Boomerang_Gyms $13.60 Broadsign CPM" at bounding box center [999, 538] width 463 height 51
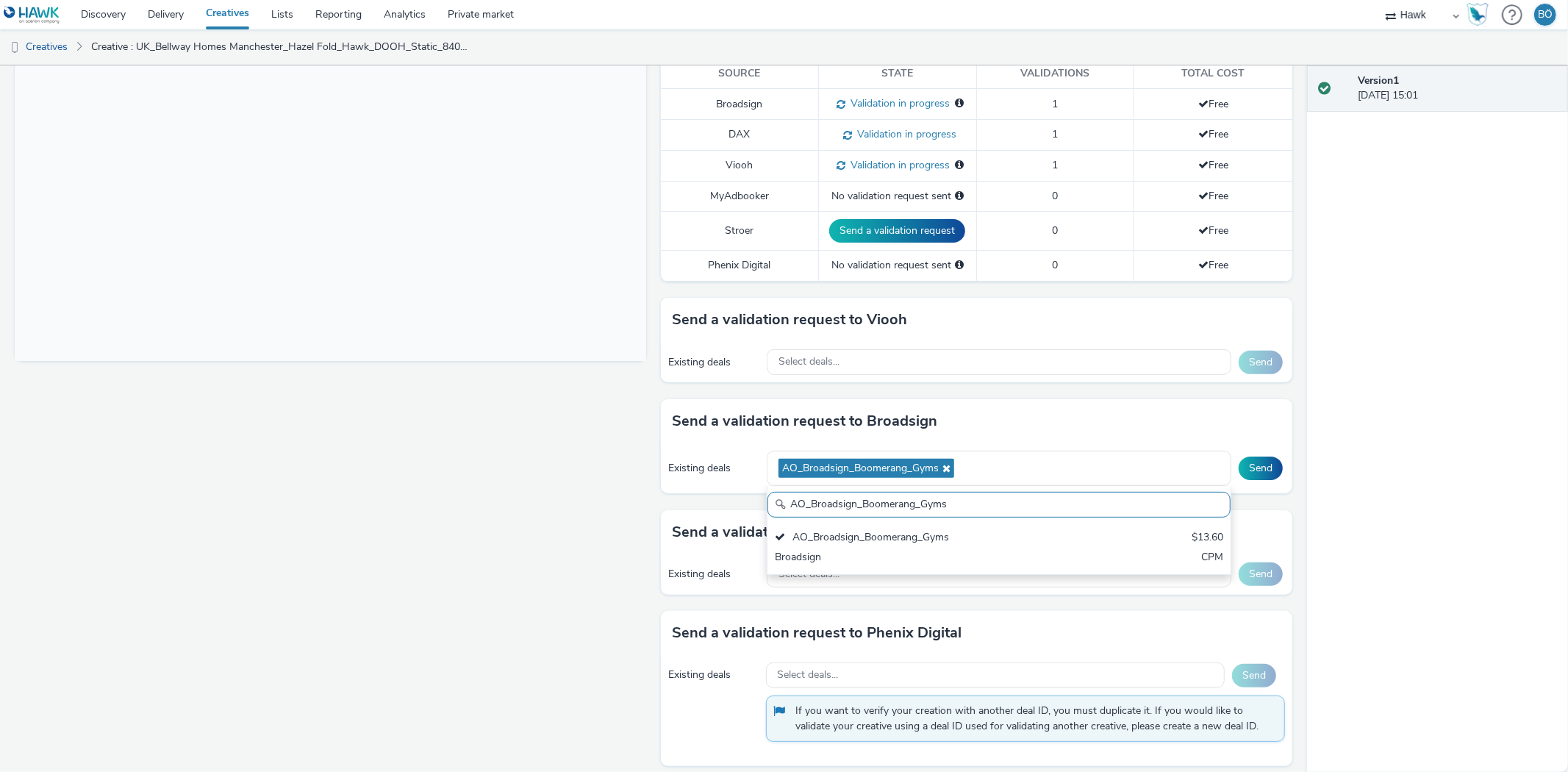
click at [1272, 468] on div "Existing deals AO_Broadsign_Boomerang_Gyms AO_Broadsign_Boomerang_Gyms AO_Broad…" at bounding box center [976, 469] width 631 height 51
click at [1267, 473] on button "Send" at bounding box center [1260, 469] width 44 height 23
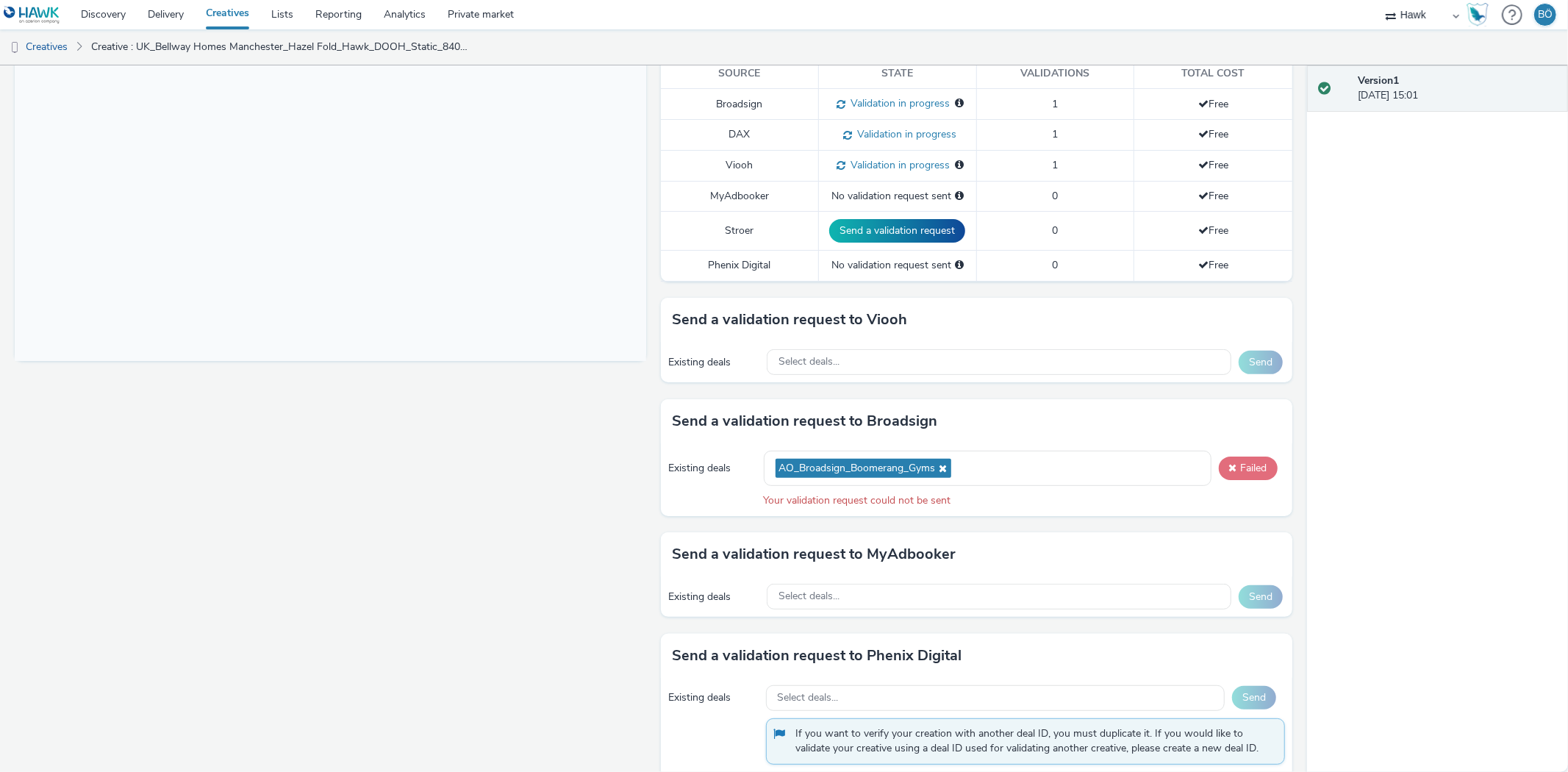
click at [1255, 461] on button "Failed" at bounding box center [1248, 469] width 58 height 23
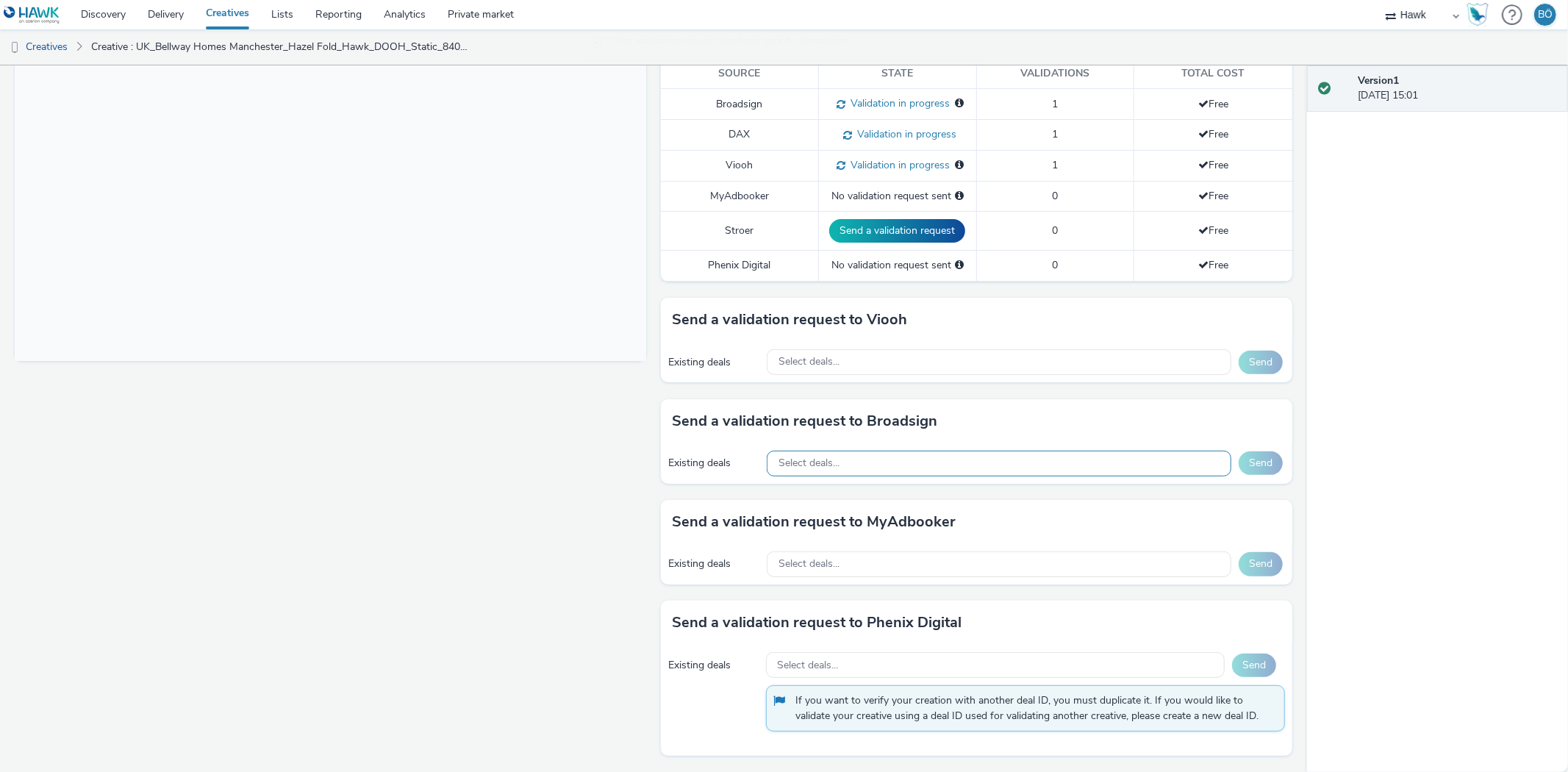
click at [857, 452] on div "Select deals..." at bounding box center [999, 463] width 464 height 26
paste input "Broadsign_Atmosphere_Multimarket"
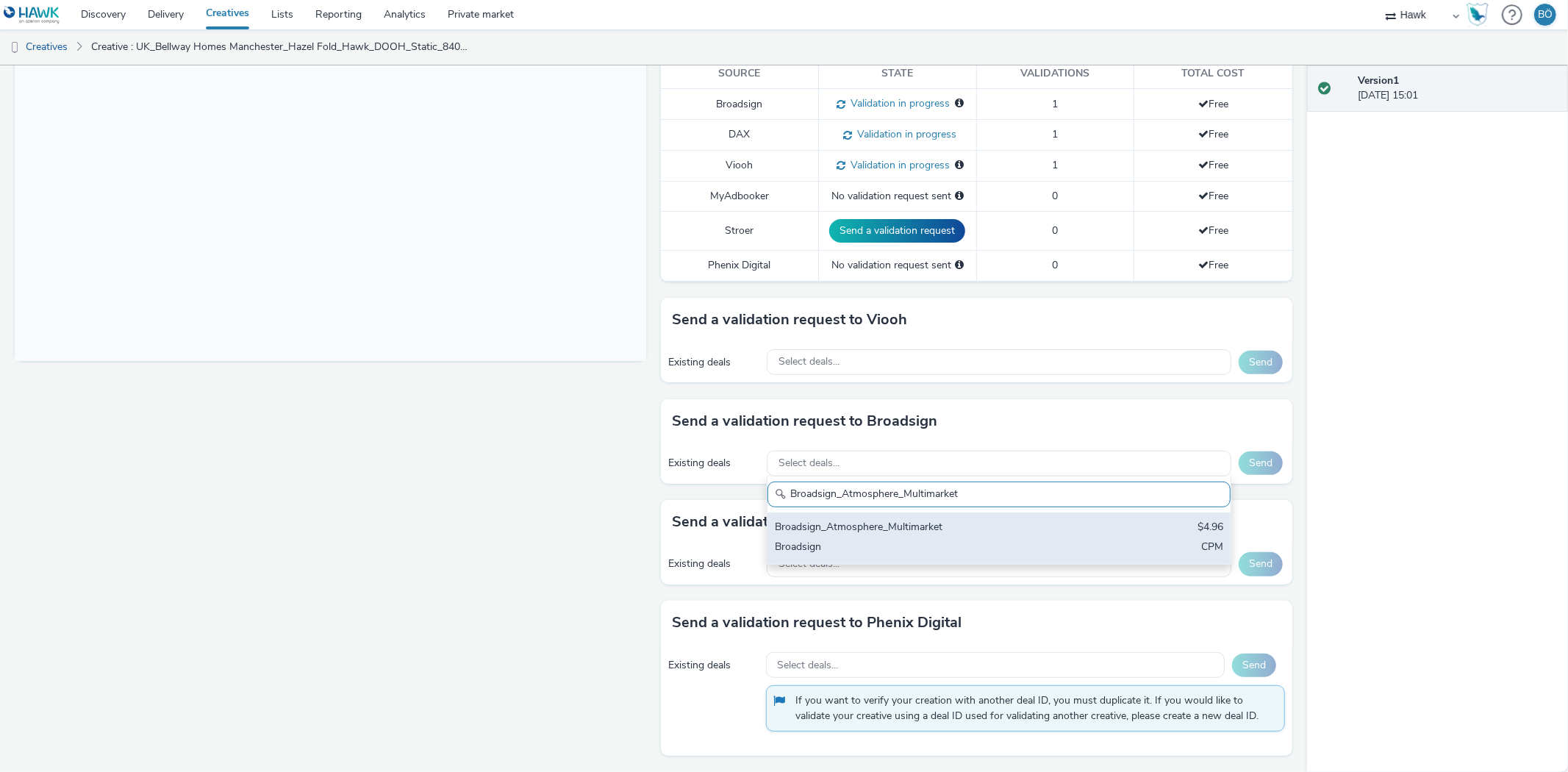
type input "Broadsign_Atmosphere_Multimarket"
click at [955, 539] on div "Broadsign_Atmosphere_Multimarket $4.96 Broadsign CPM" at bounding box center [999, 538] width 463 height 51
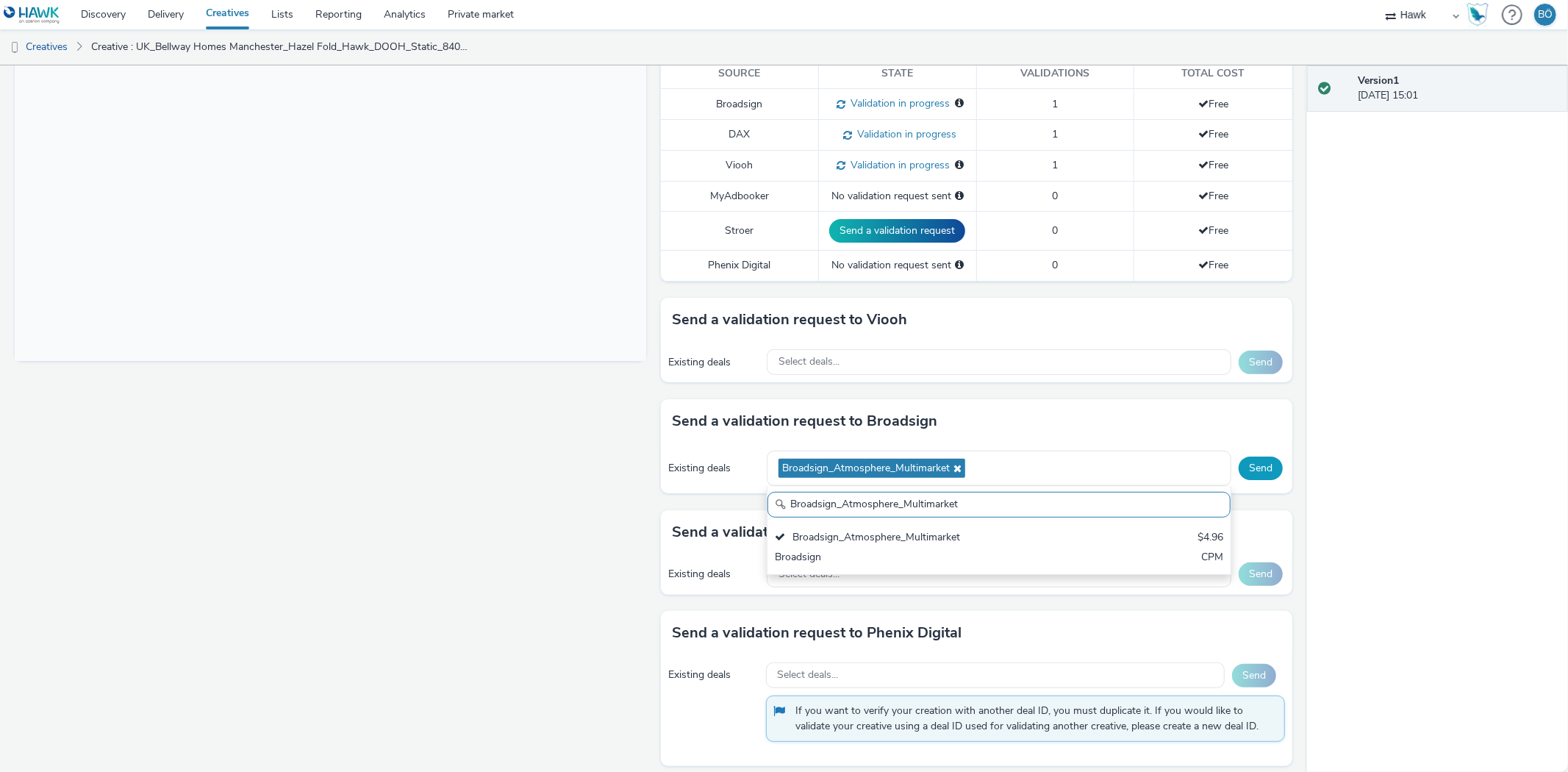
click at [1267, 466] on button "Send" at bounding box center [1260, 469] width 44 height 23
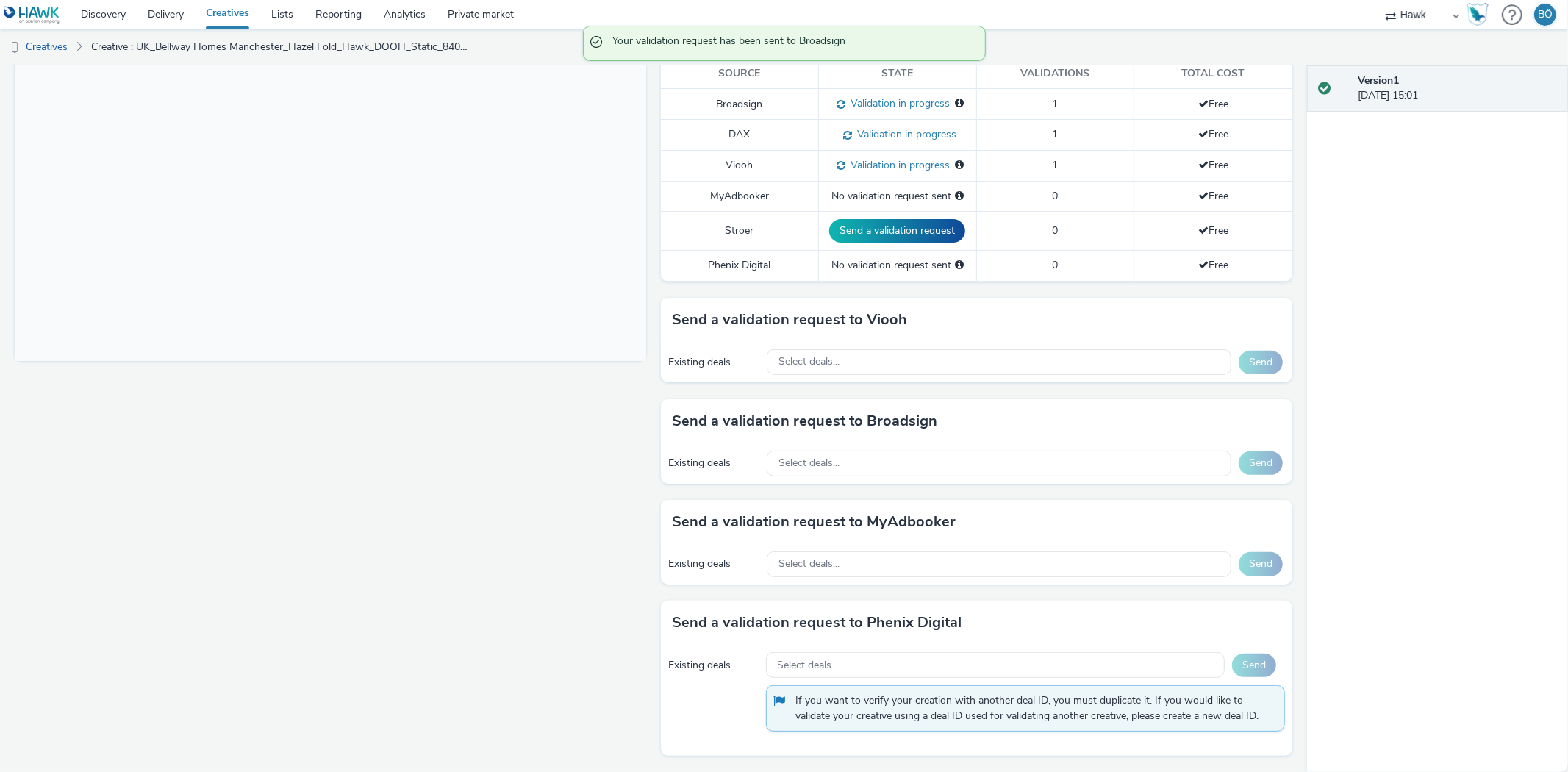
click at [880, 448] on div "Existing deals Select deals... Send" at bounding box center [976, 464] width 631 height 41
drag, startPoint x: 873, startPoint y: 483, endPoint x: 871, endPoint y: 471, distance: 12.2
click at [871, 480] on div "Existing deals Select deals... Send" at bounding box center [976, 464] width 631 height 41
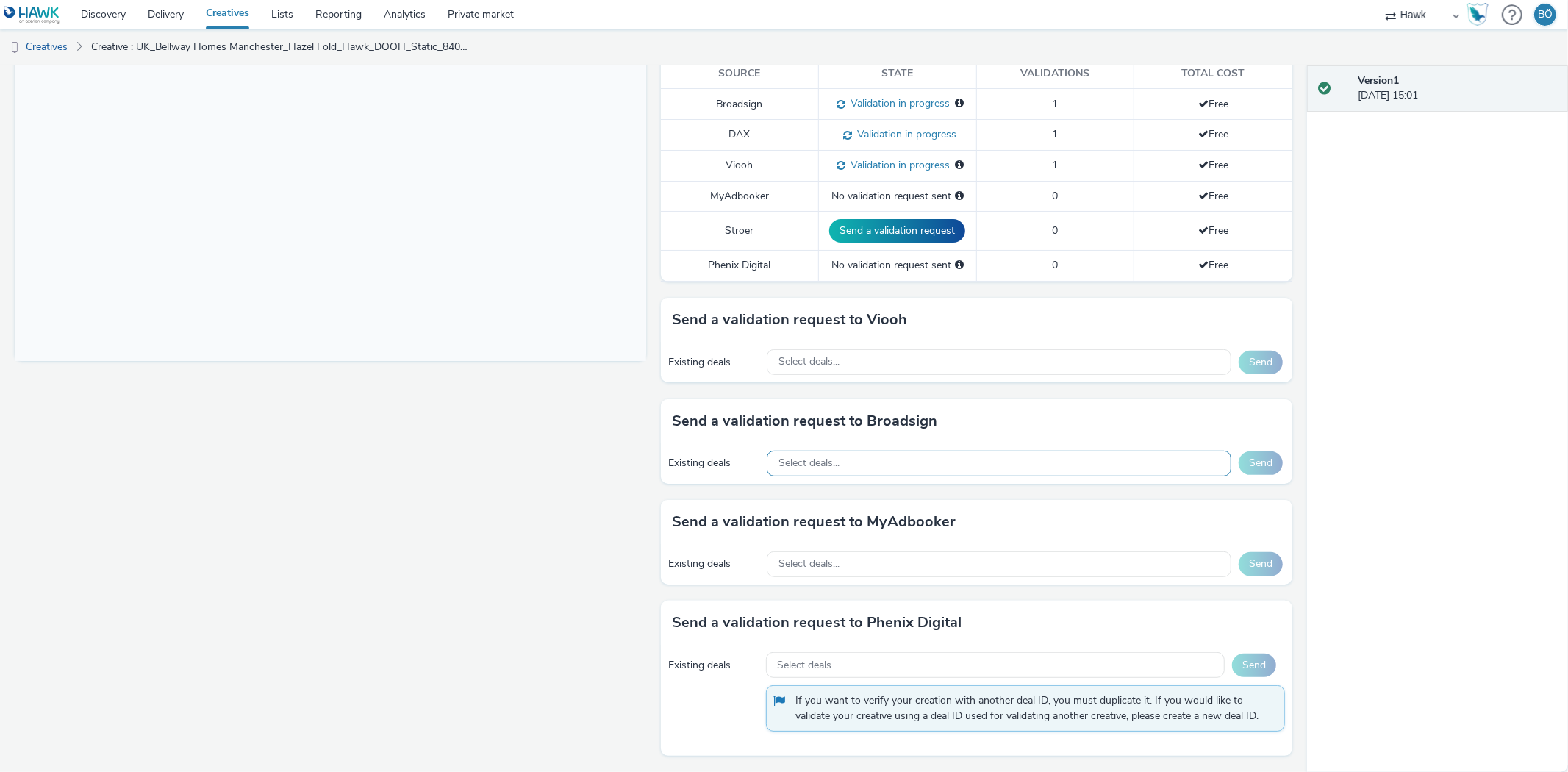
click at [888, 464] on div "Select deals..." at bounding box center [999, 463] width 464 height 26
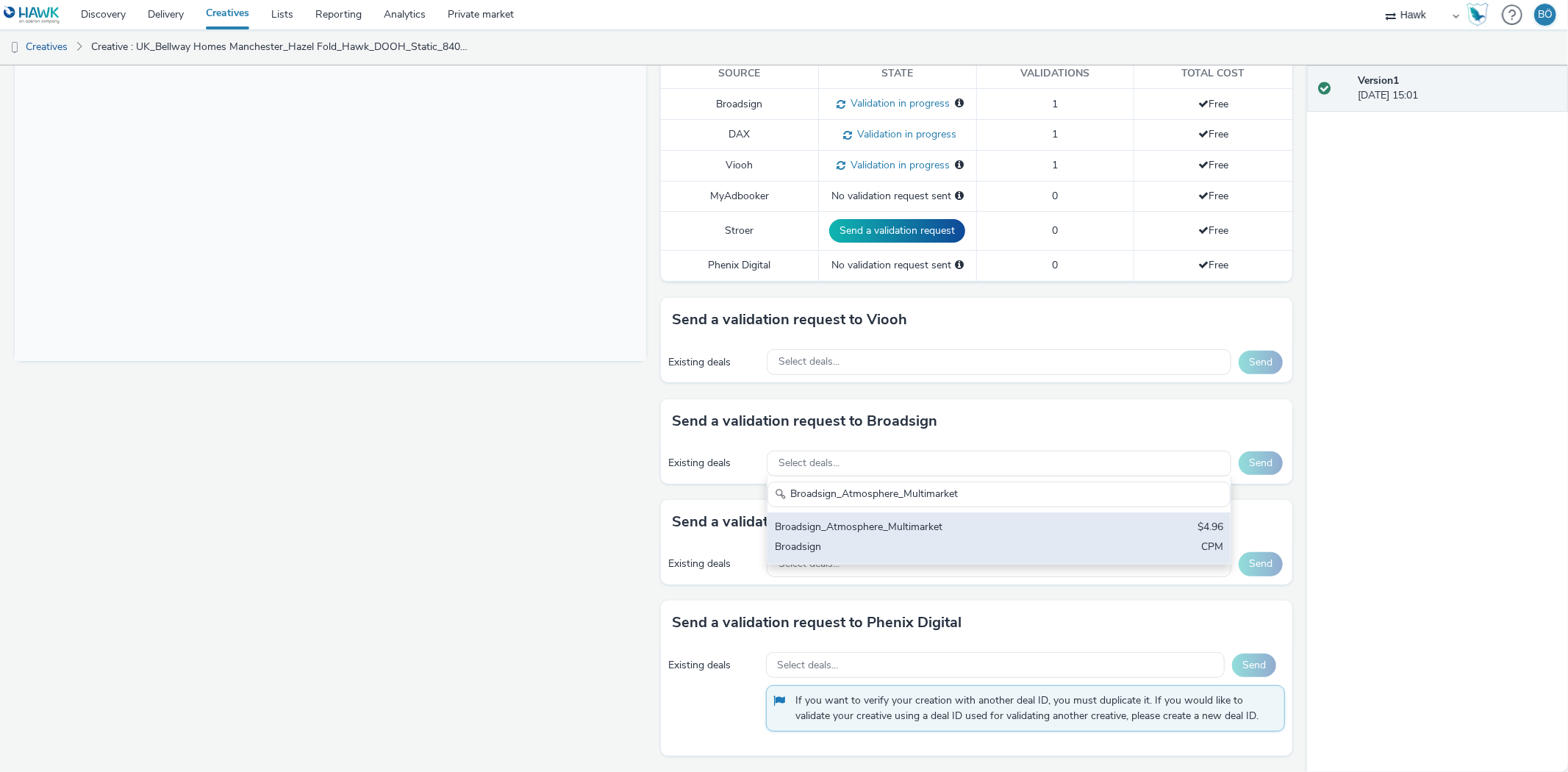
type input "Broadsign_Atmosphere_Multimarket"
click at [1004, 535] on div "Broadsign_Atmosphere_Multimarket" at bounding box center [923, 529] width 296 height 17
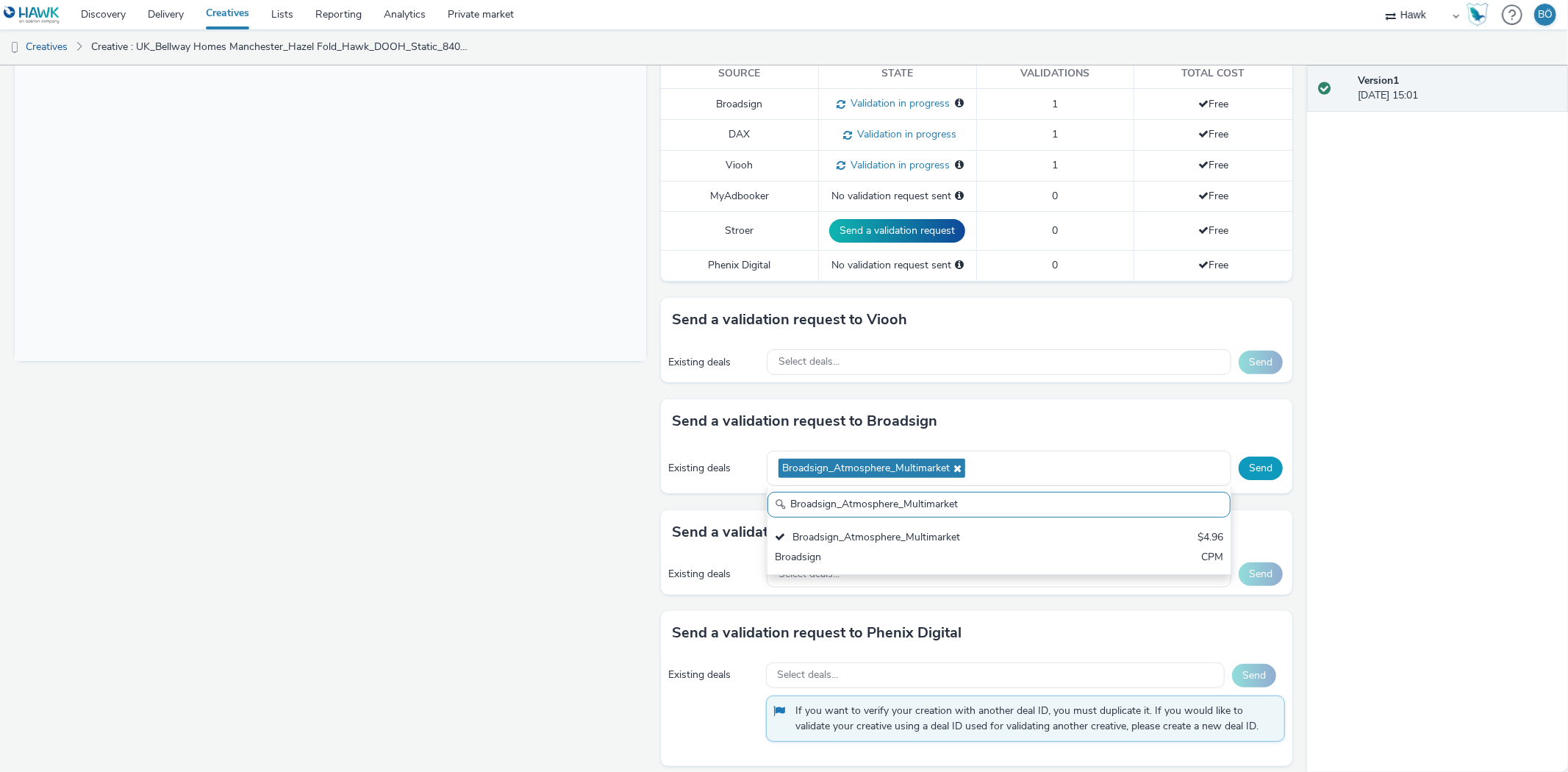
click at [1245, 459] on button "Send" at bounding box center [1260, 469] width 44 height 23
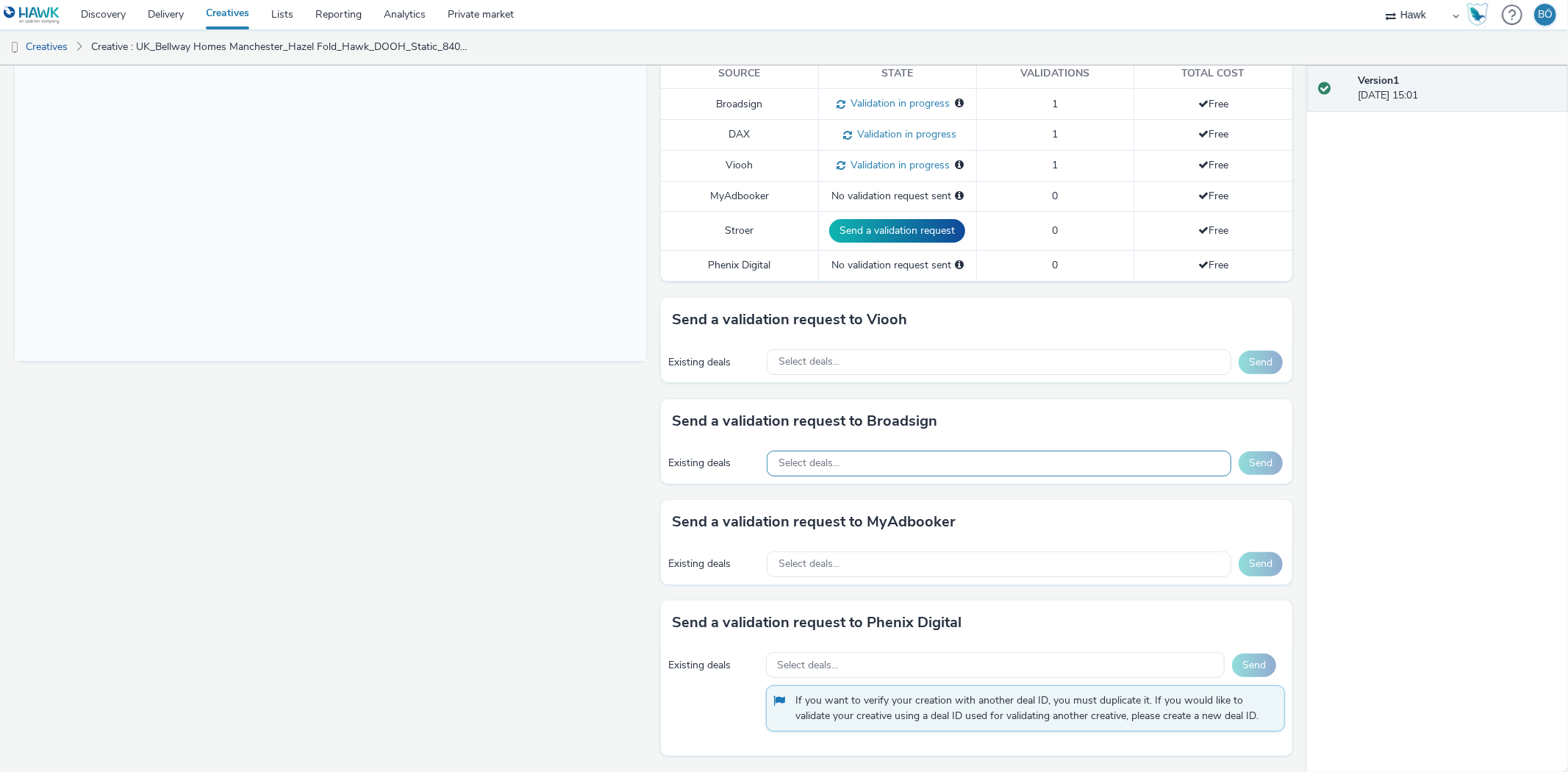
click at [846, 465] on div "Select deals..." at bounding box center [999, 463] width 464 height 26
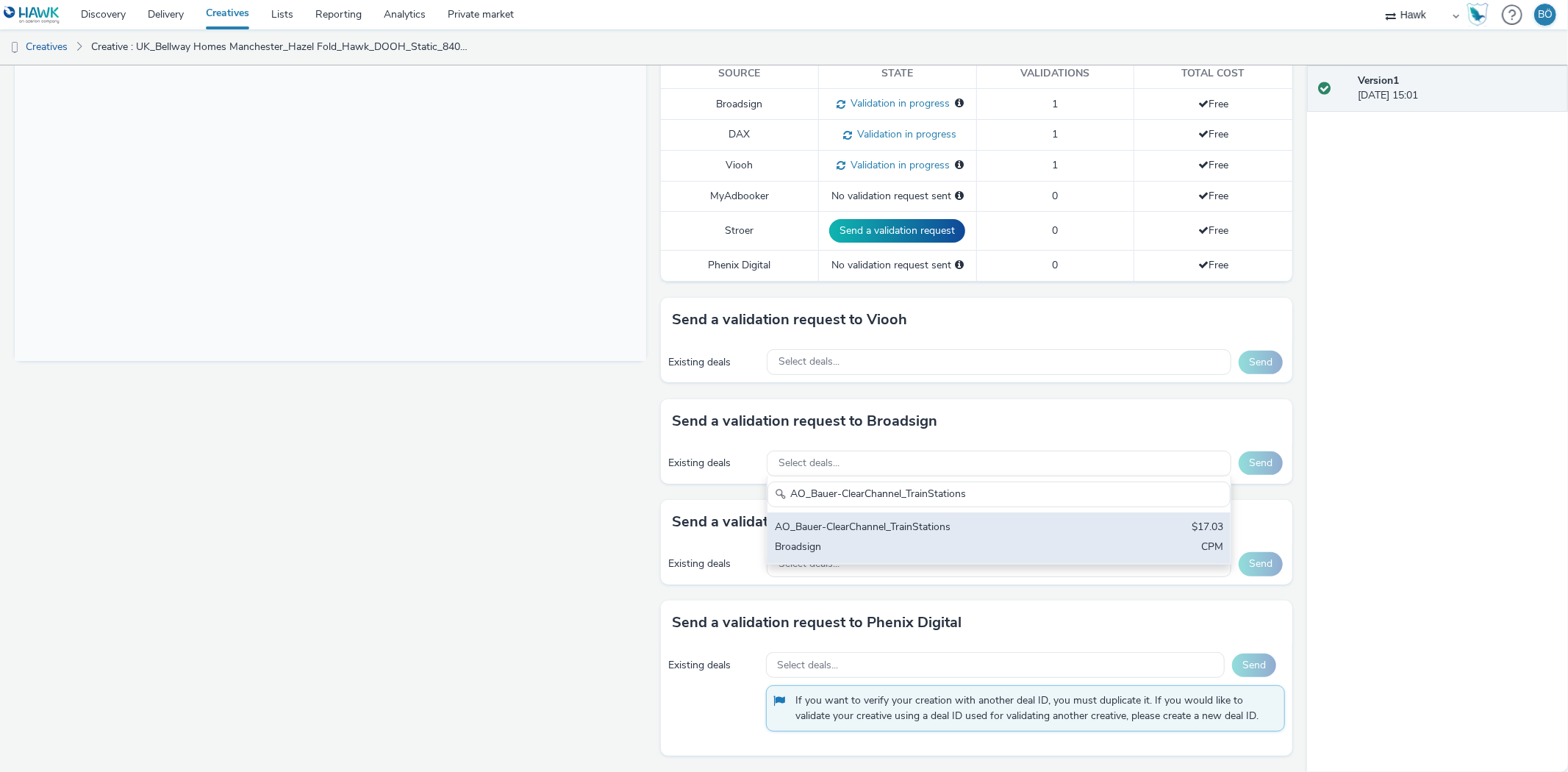
type input "AO_Bauer-ClearChannel_TrainStations"
click at [882, 540] on div "Broadsign" at bounding box center [923, 548] width 296 height 17
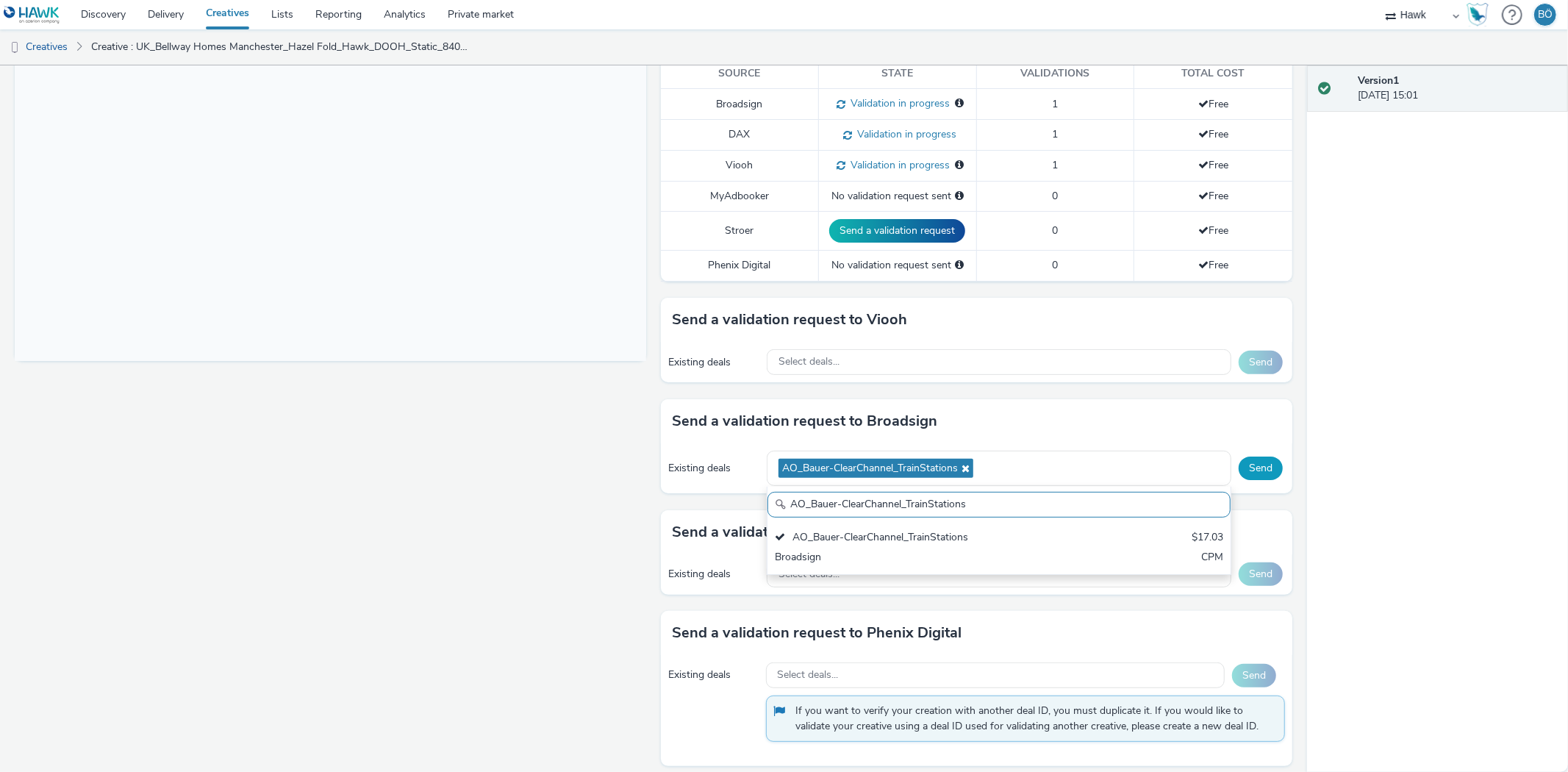
click at [1252, 468] on button "Send" at bounding box center [1260, 469] width 44 height 23
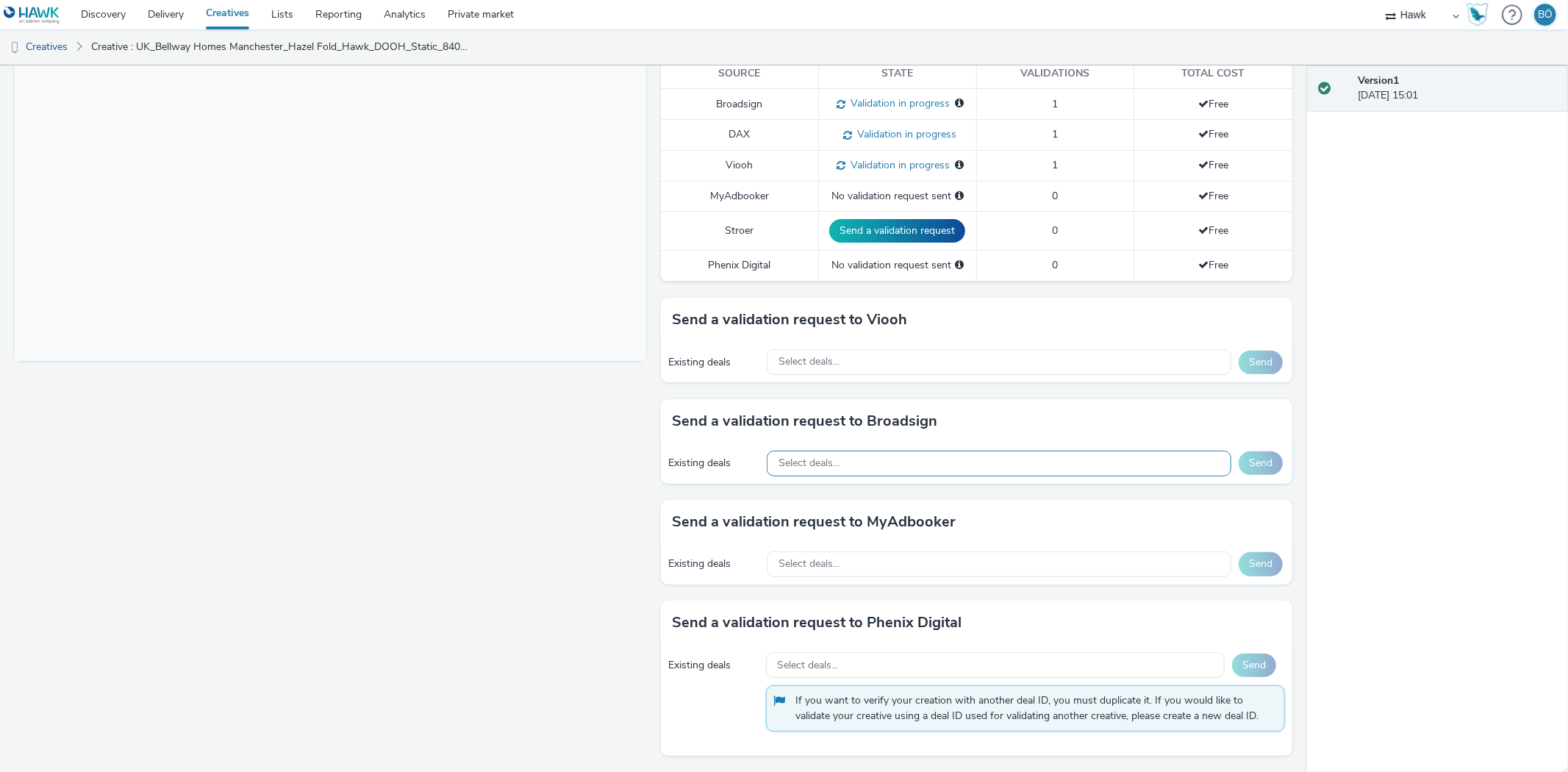
click at [829, 456] on div "Select deals..." at bounding box center [999, 463] width 464 height 26
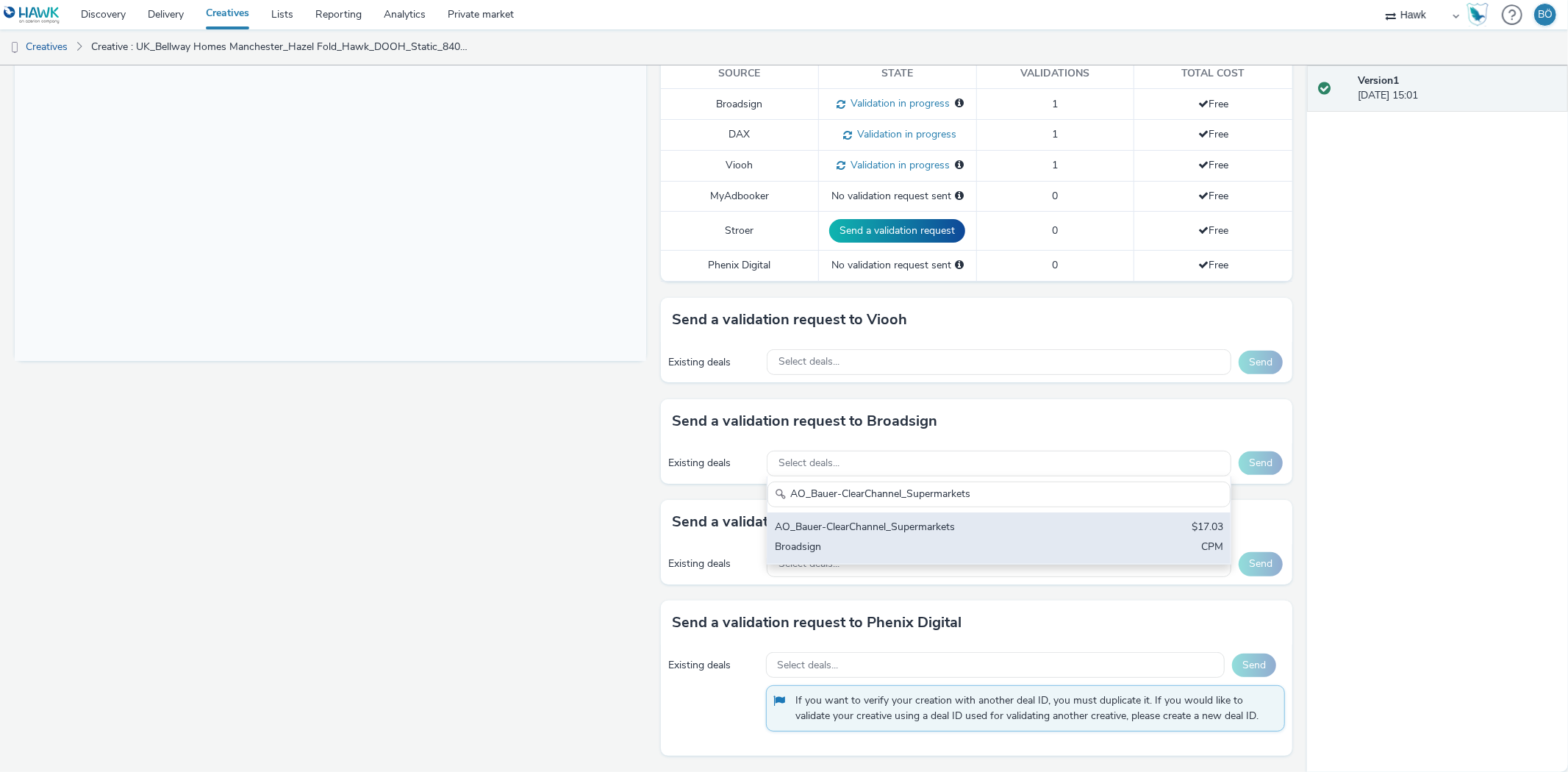
type input "AO_Bauer-ClearChannel_Supermarkets"
click at [895, 521] on div "AO_Bauer-ClearChannel_Supermarkets" at bounding box center [923, 529] width 296 height 17
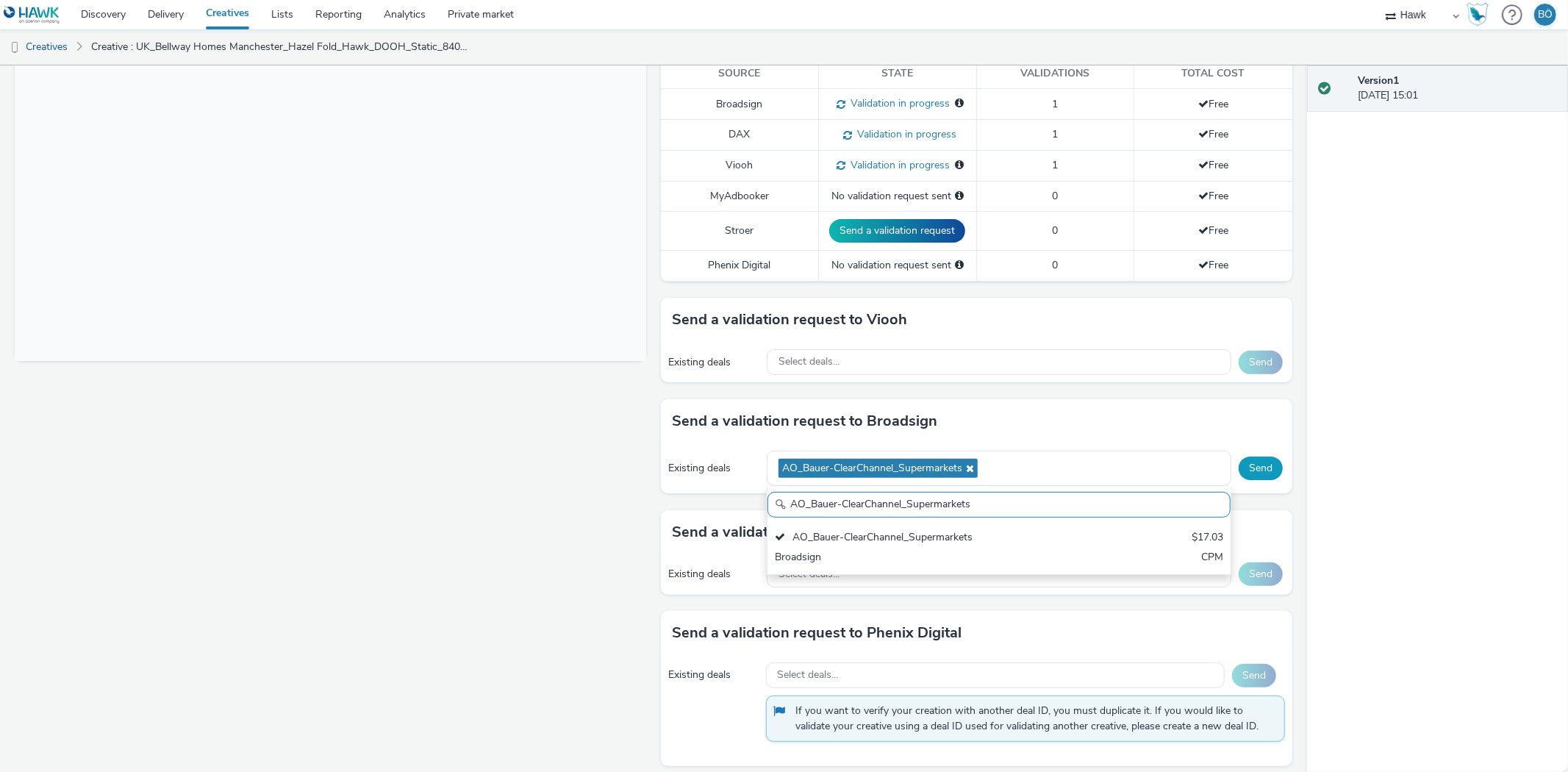
click at [1247, 469] on button "Send" at bounding box center [1260, 469] width 44 height 23
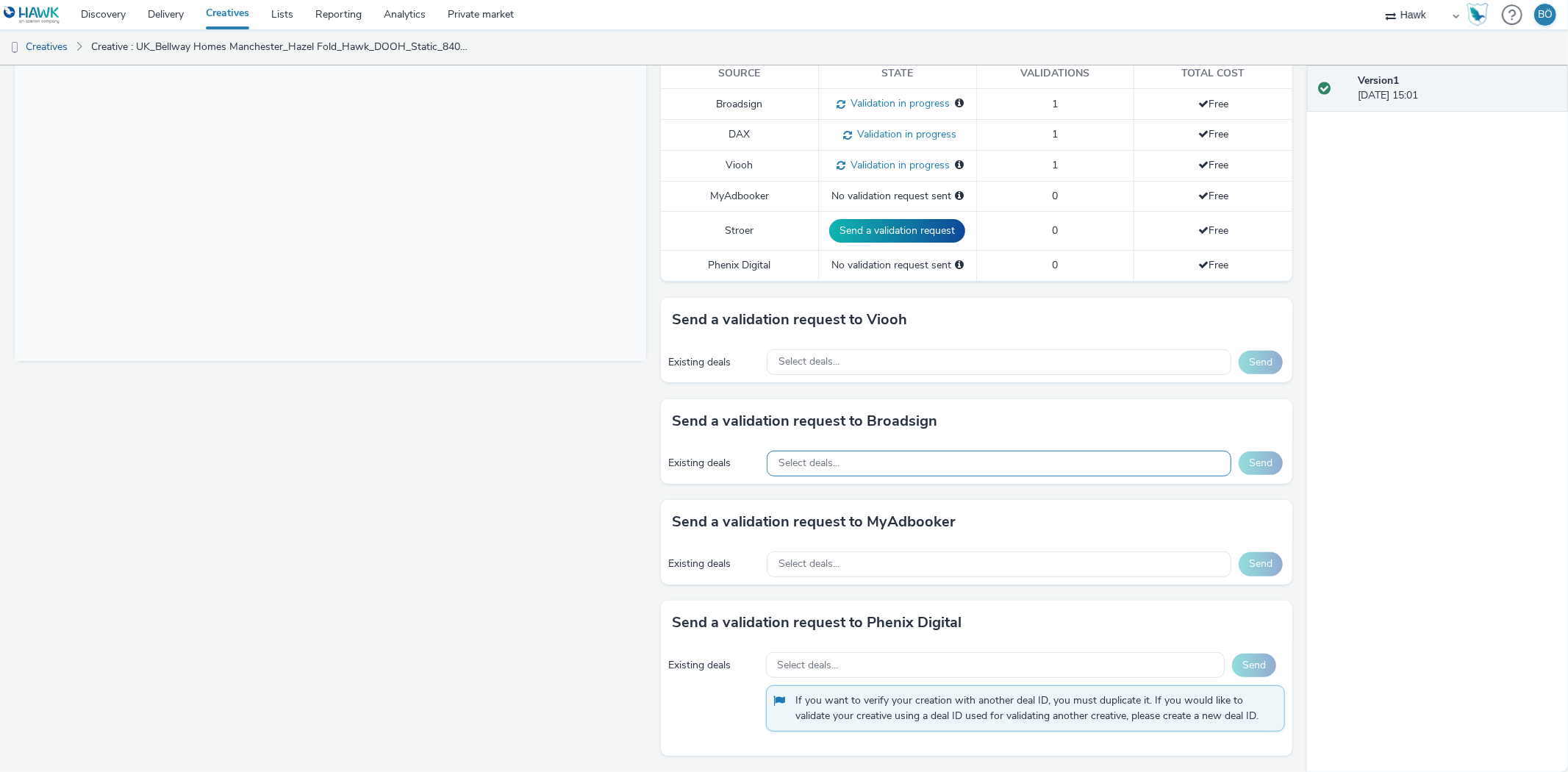
click at [849, 474] on div "Select deals..." at bounding box center [999, 463] width 464 height 26
click at [847, 452] on div "Select deals..." at bounding box center [999, 463] width 464 height 26
click at [846, 467] on div "Select deals..." at bounding box center [999, 463] width 464 height 26
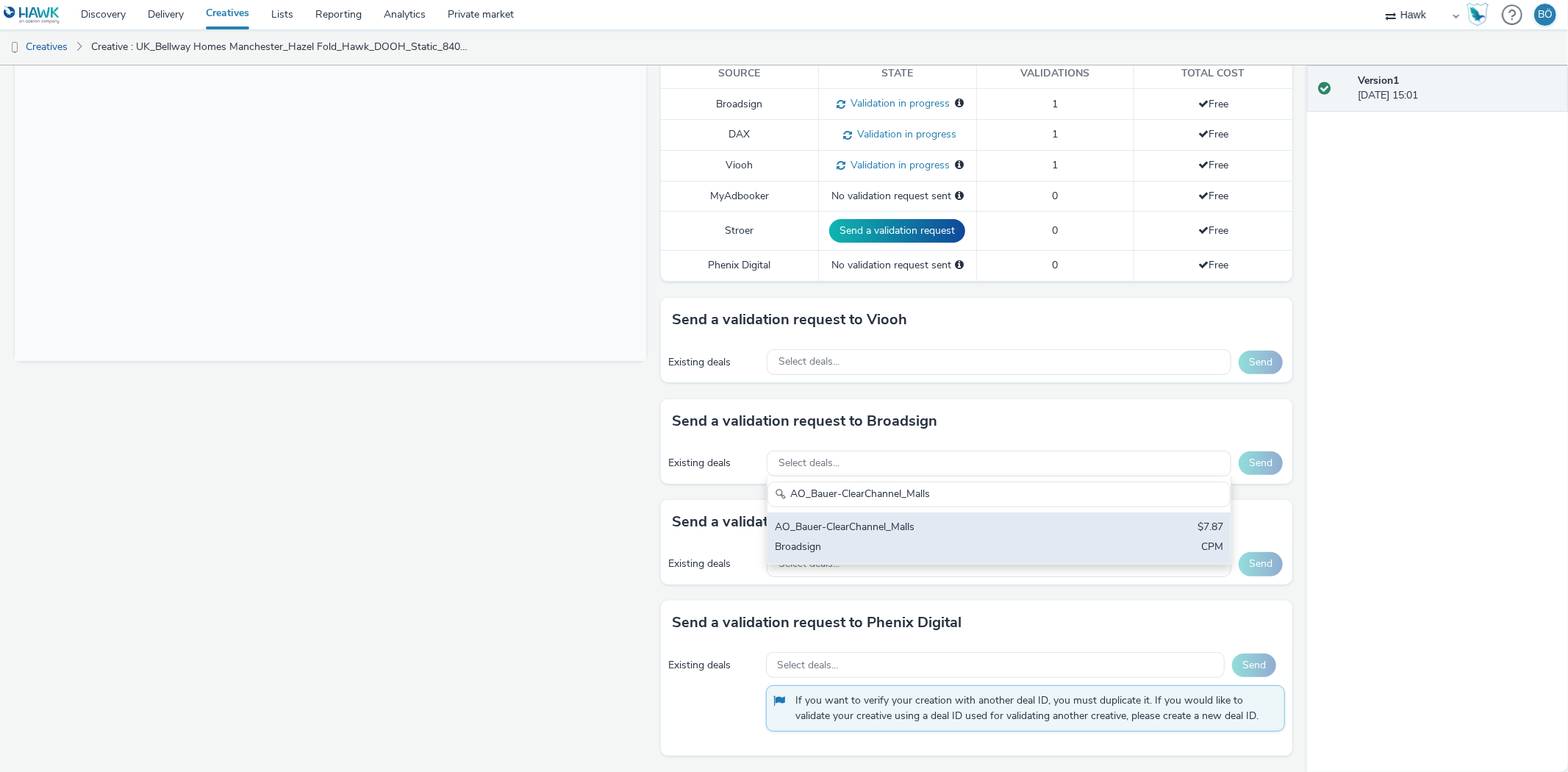
type input "AO_Bauer-ClearChannel_Malls"
click at [873, 523] on div "AO_Bauer-ClearChannel_Malls" at bounding box center [923, 529] width 296 height 17
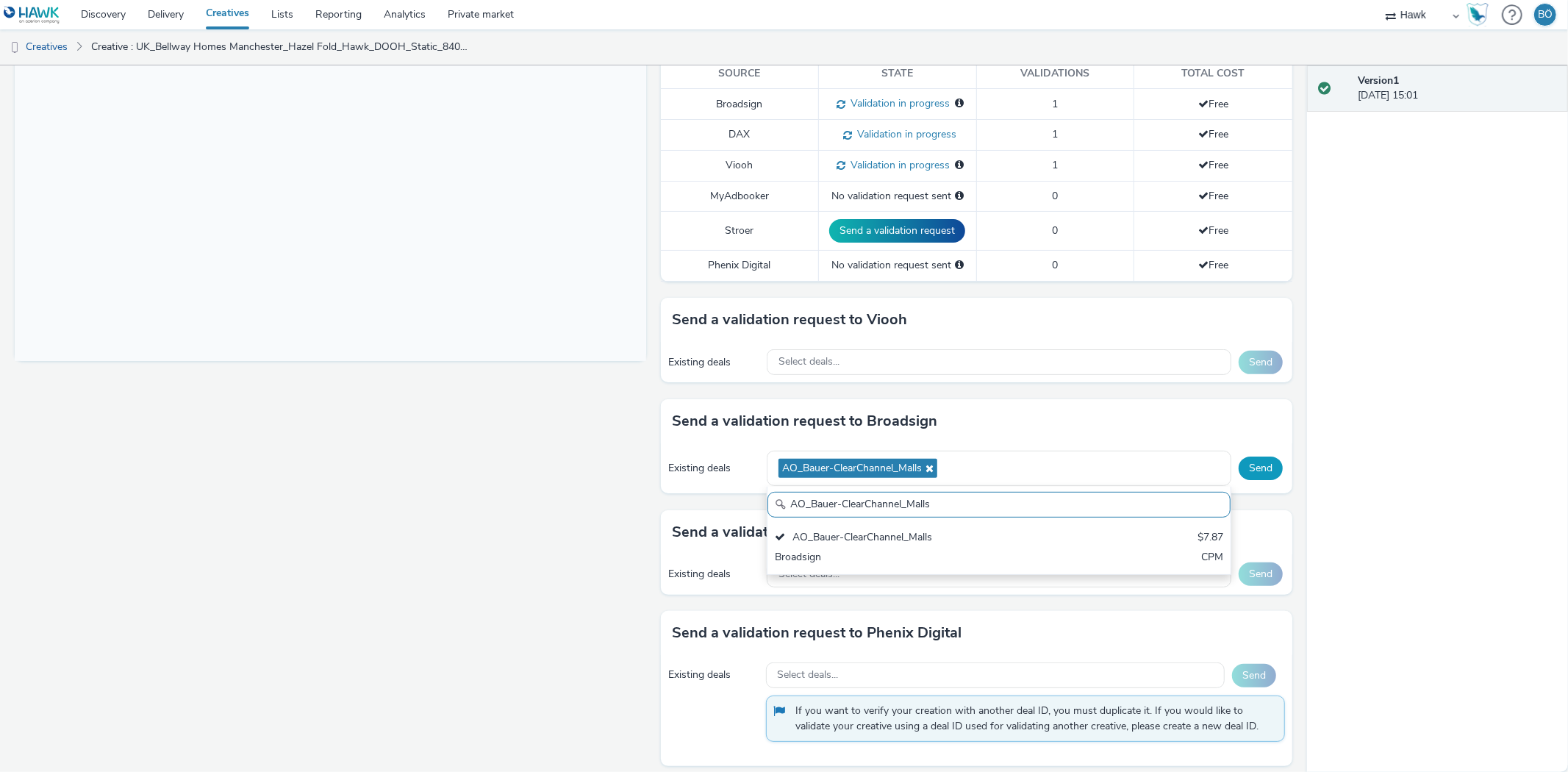
click at [1247, 467] on button "Send" at bounding box center [1260, 469] width 44 height 23
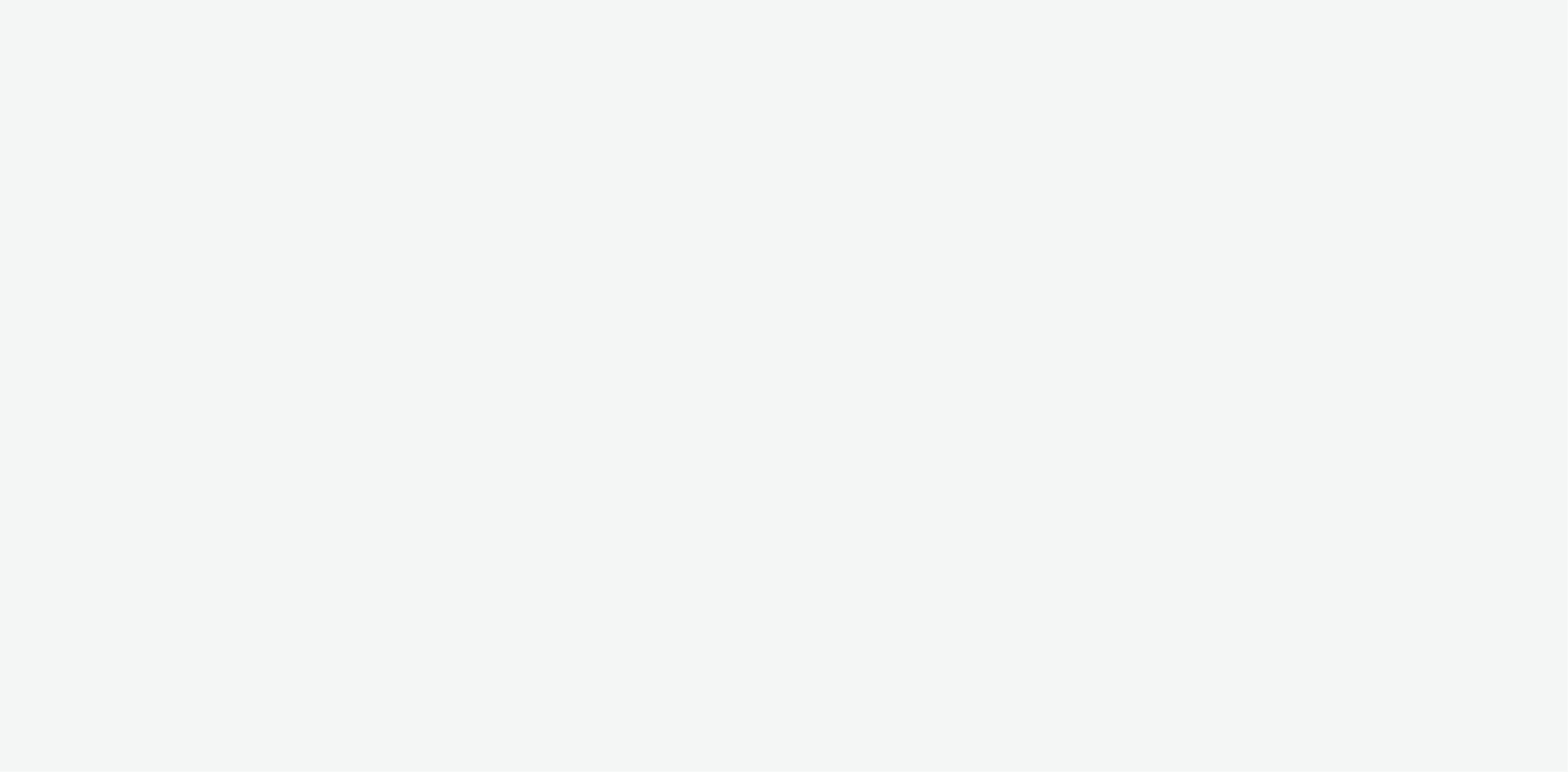
select select "11a7df10-284f-415c-b52a-427acf4c31ae"
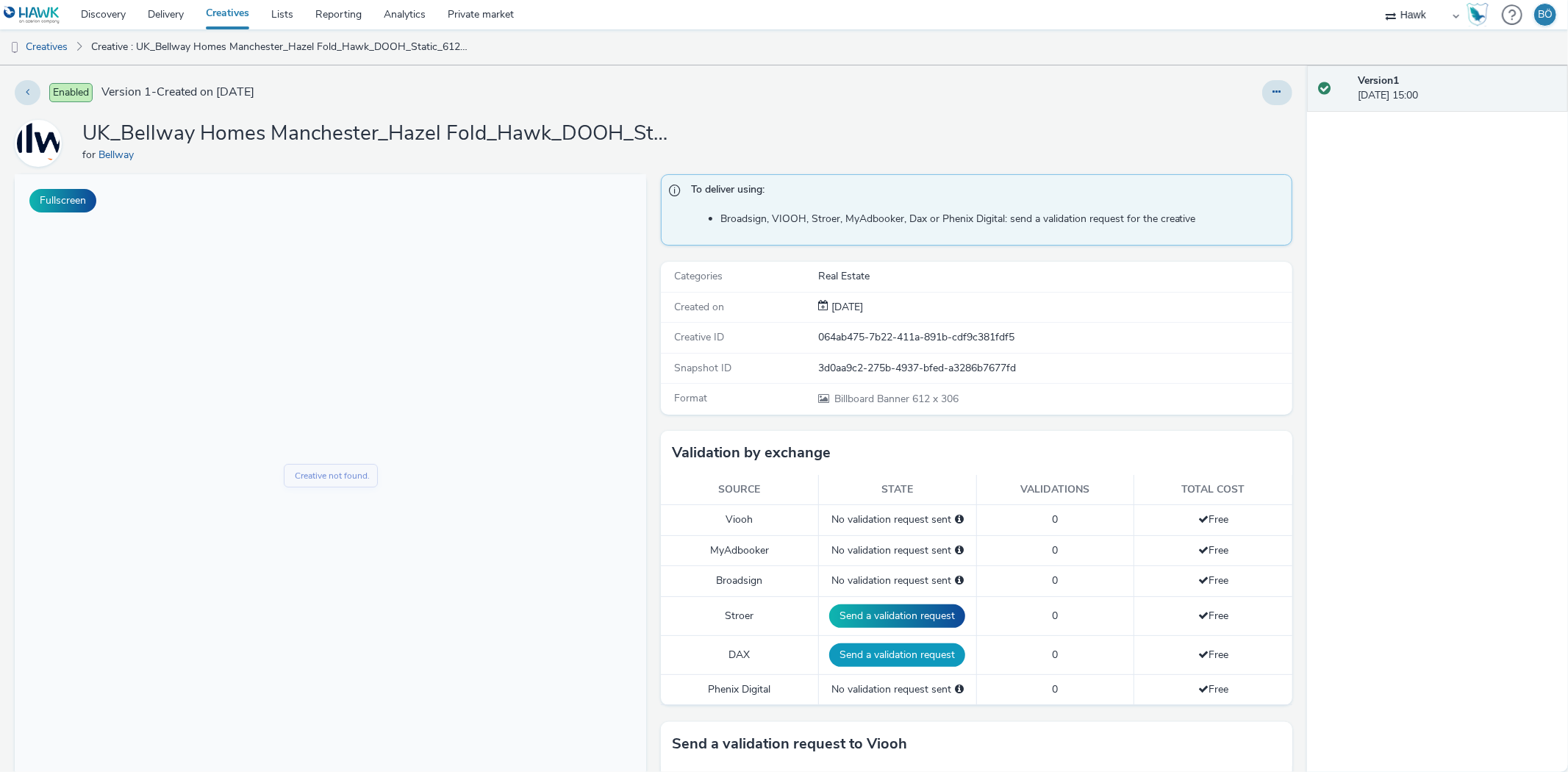
click at [904, 656] on button "Send a validation request" at bounding box center [897, 655] width 136 height 23
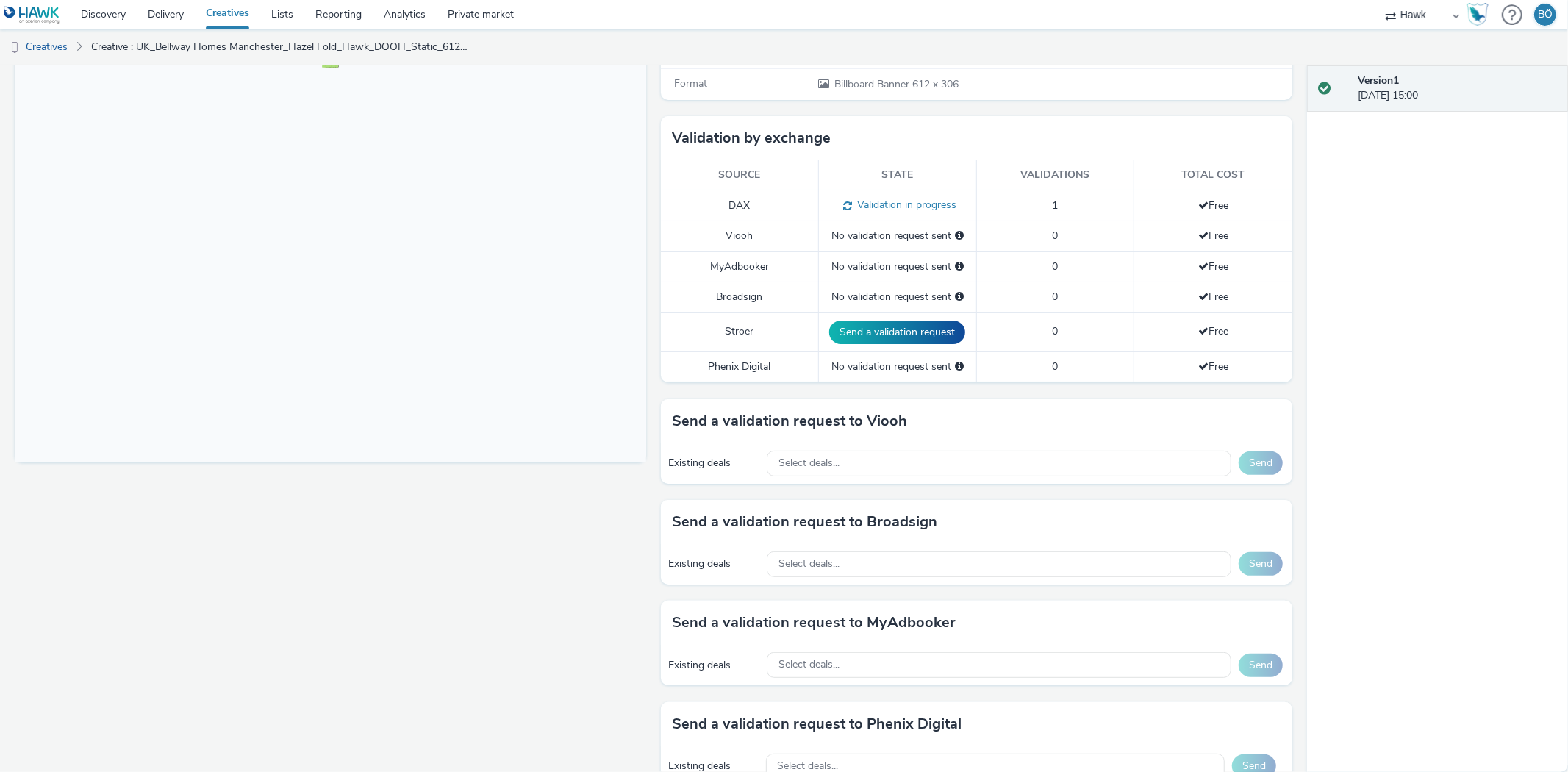
scroll to position [327, 0]
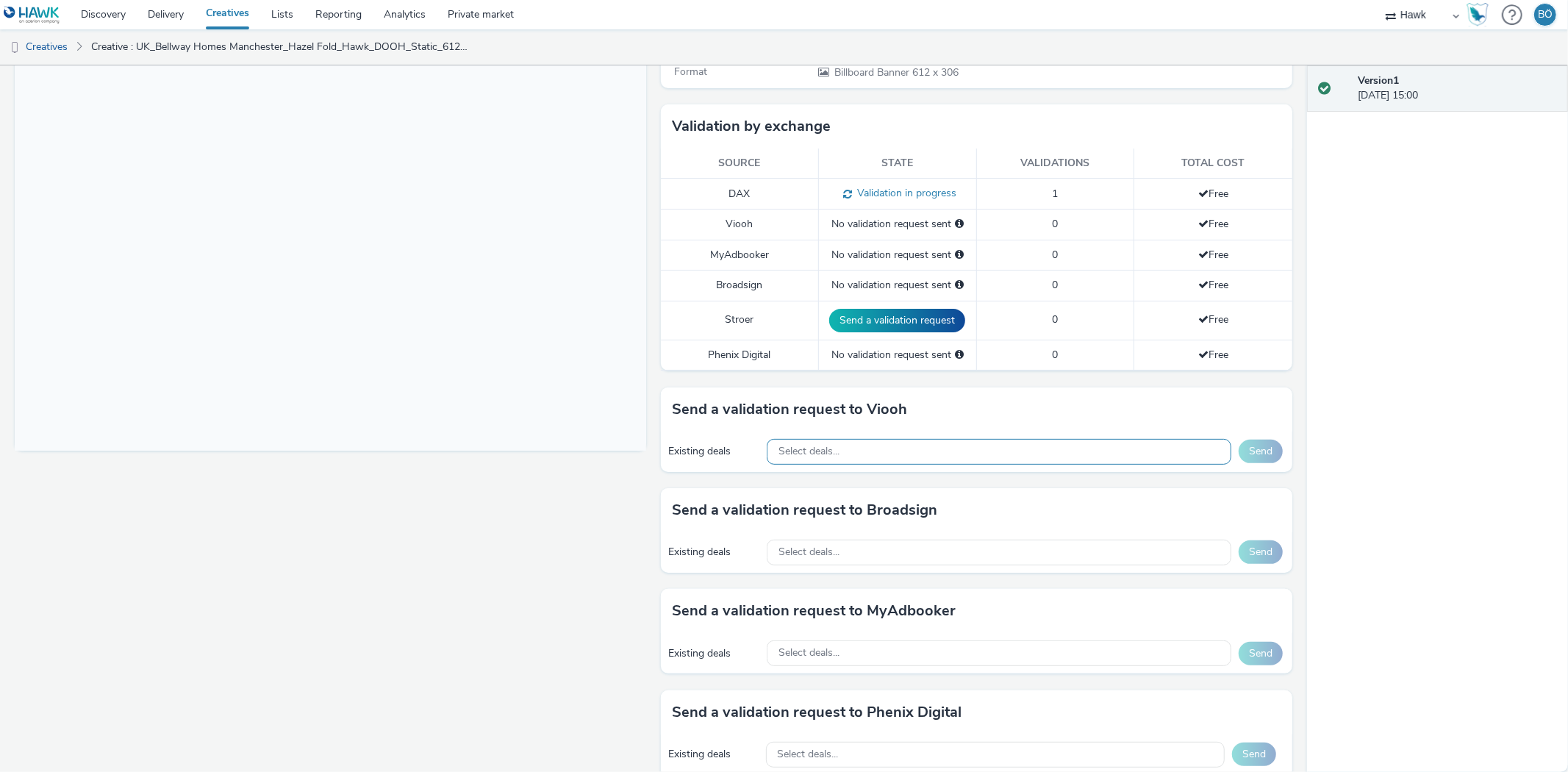
click at [853, 445] on div "Select deals..." at bounding box center [999, 452] width 464 height 26
paste input "AO_JCDecaux_RailTVZ_Specials_2025"
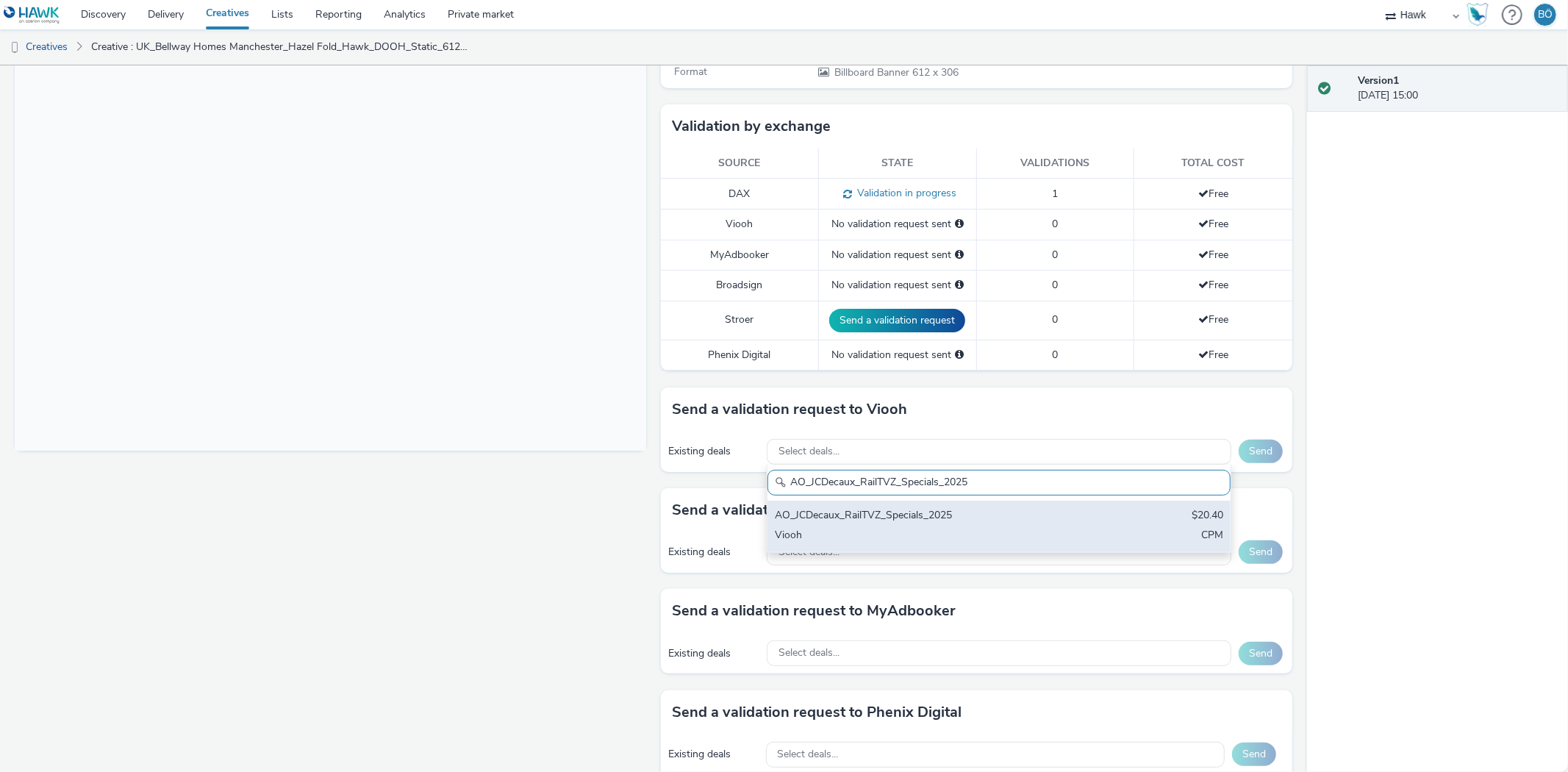
type input "AO_JCDecaux_RailTVZ_Specials_2025"
click at [909, 512] on div "AO_JCDecaux_RailTVZ_Specials_2025" at bounding box center [923, 517] width 296 height 17
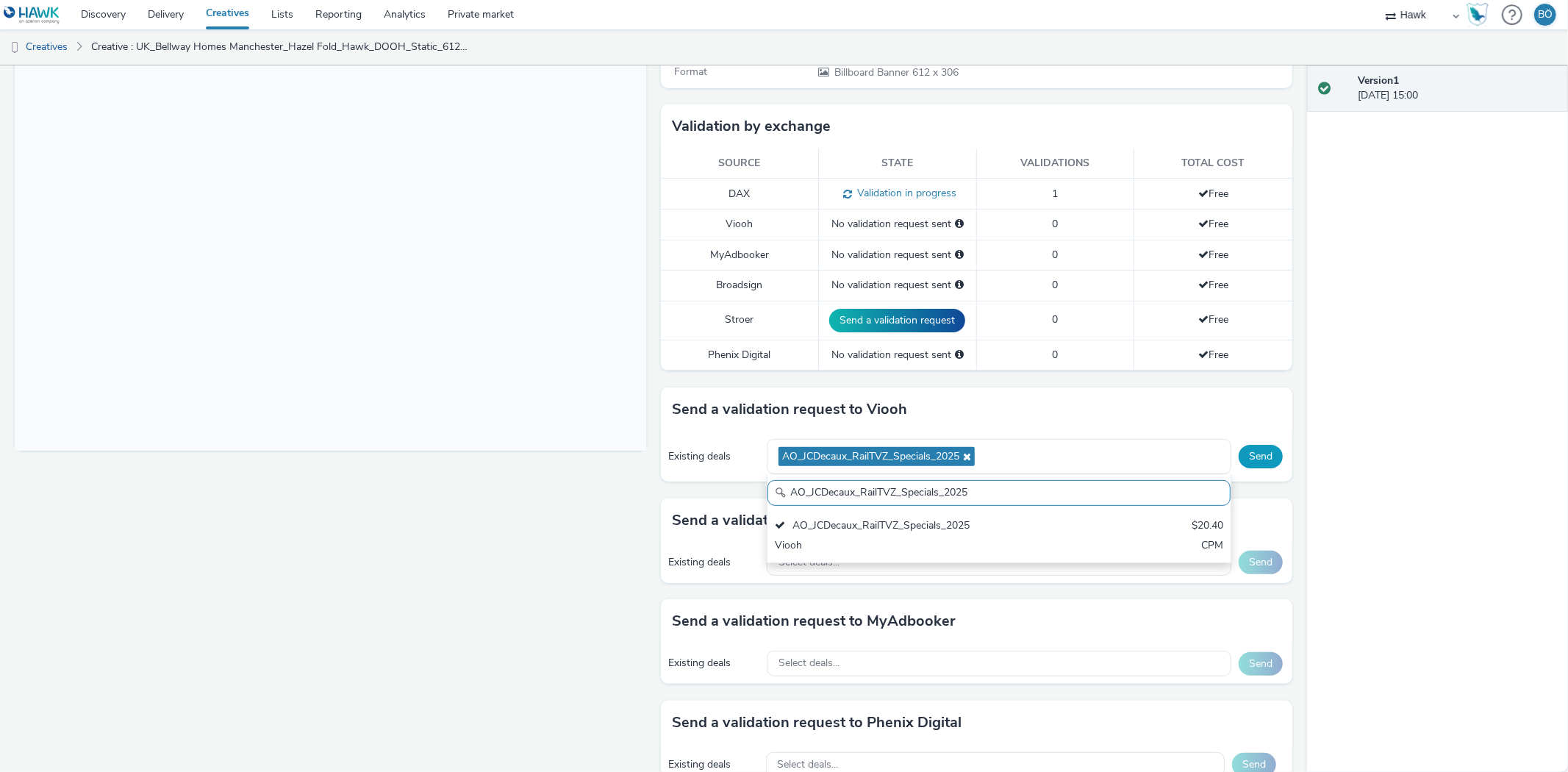
click at [1245, 462] on button "Send" at bounding box center [1260, 457] width 44 height 23
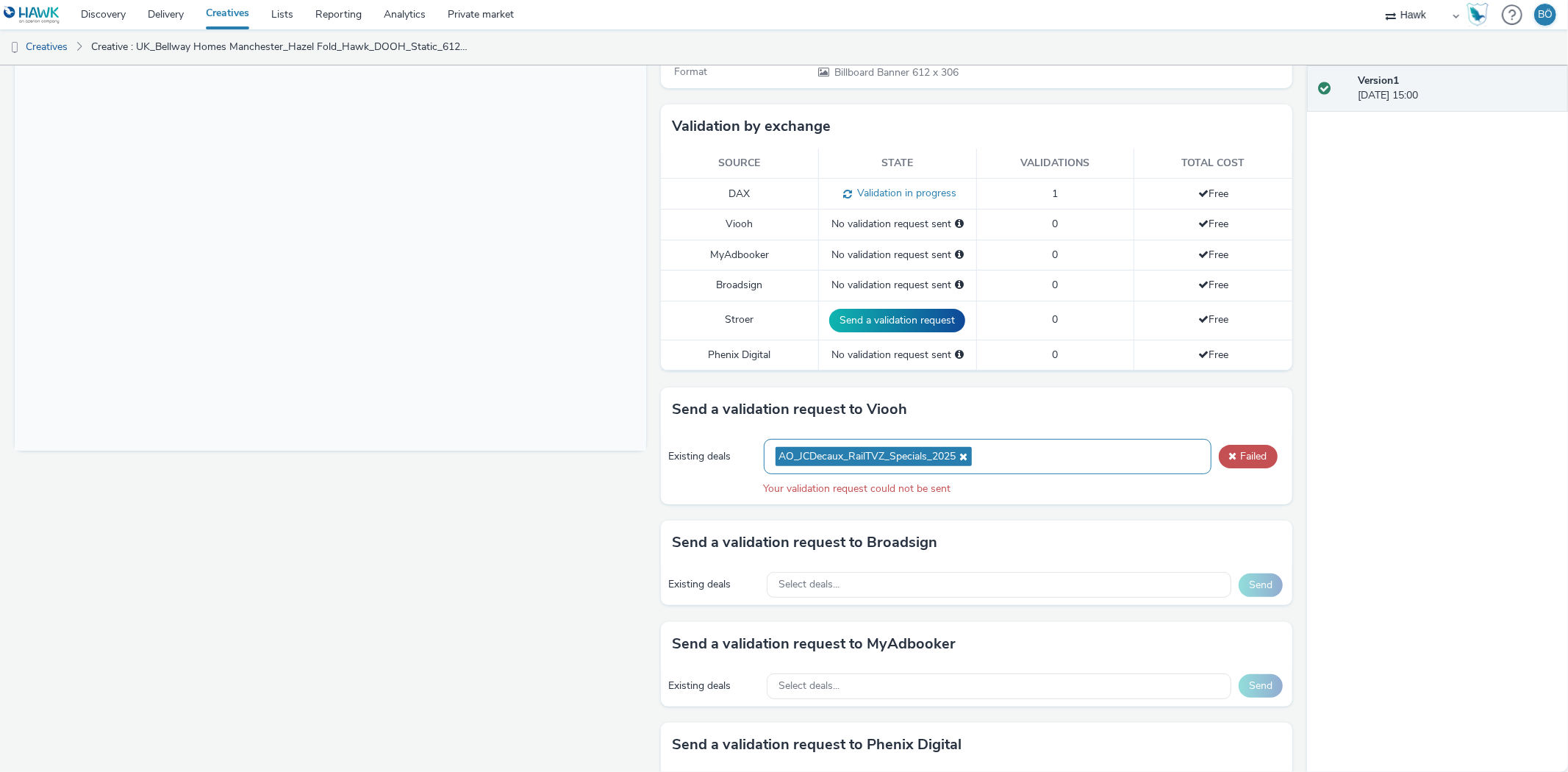
click at [956, 458] on icon at bounding box center [962, 456] width 12 height 10
click at [847, 453] on span "AO_JCDecaux_RailTVZ_Specials_2025" at bounding box center [867, 457] width 177 height 12
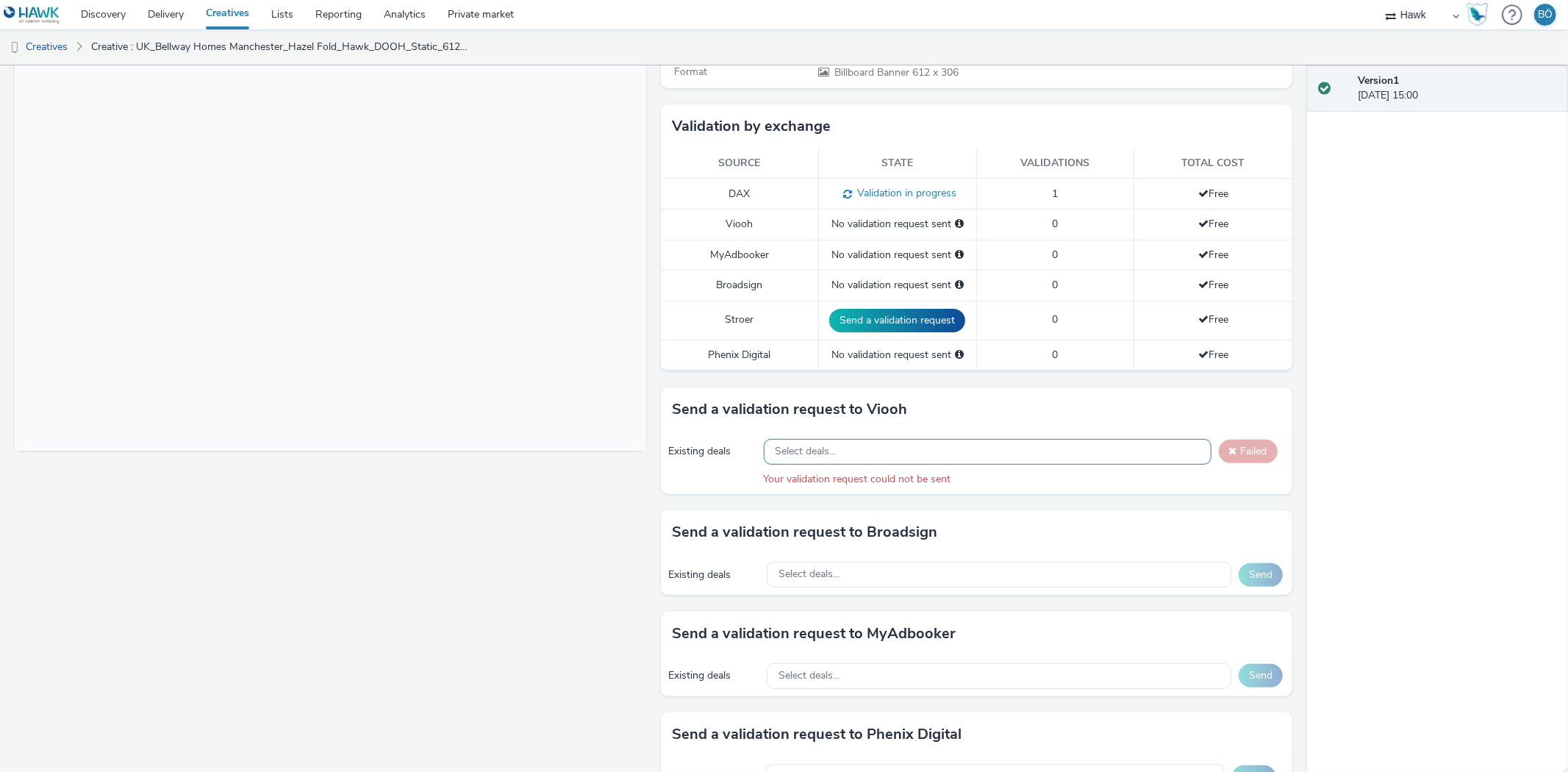
click at [1024, 452] on div "Select deals..." at bounding box center [987, 452] width 447 height 26
paste input "AO_JCDecaux_RailTVZ_Specials_2025"
type input "AO_JCDecaux_RailTVZ_Specials_2025"
click at [1200, 464] on div "Existing deals Select deals... AO_JCDecaux_RailTVZ_Specials_2025 AO_JCDecaux_Ra…" at bounding box center [976, 463] width 631 height 62
click at [1024, 456] on div "Select deals..." at bounding box center [987, 452] width 447 height 26
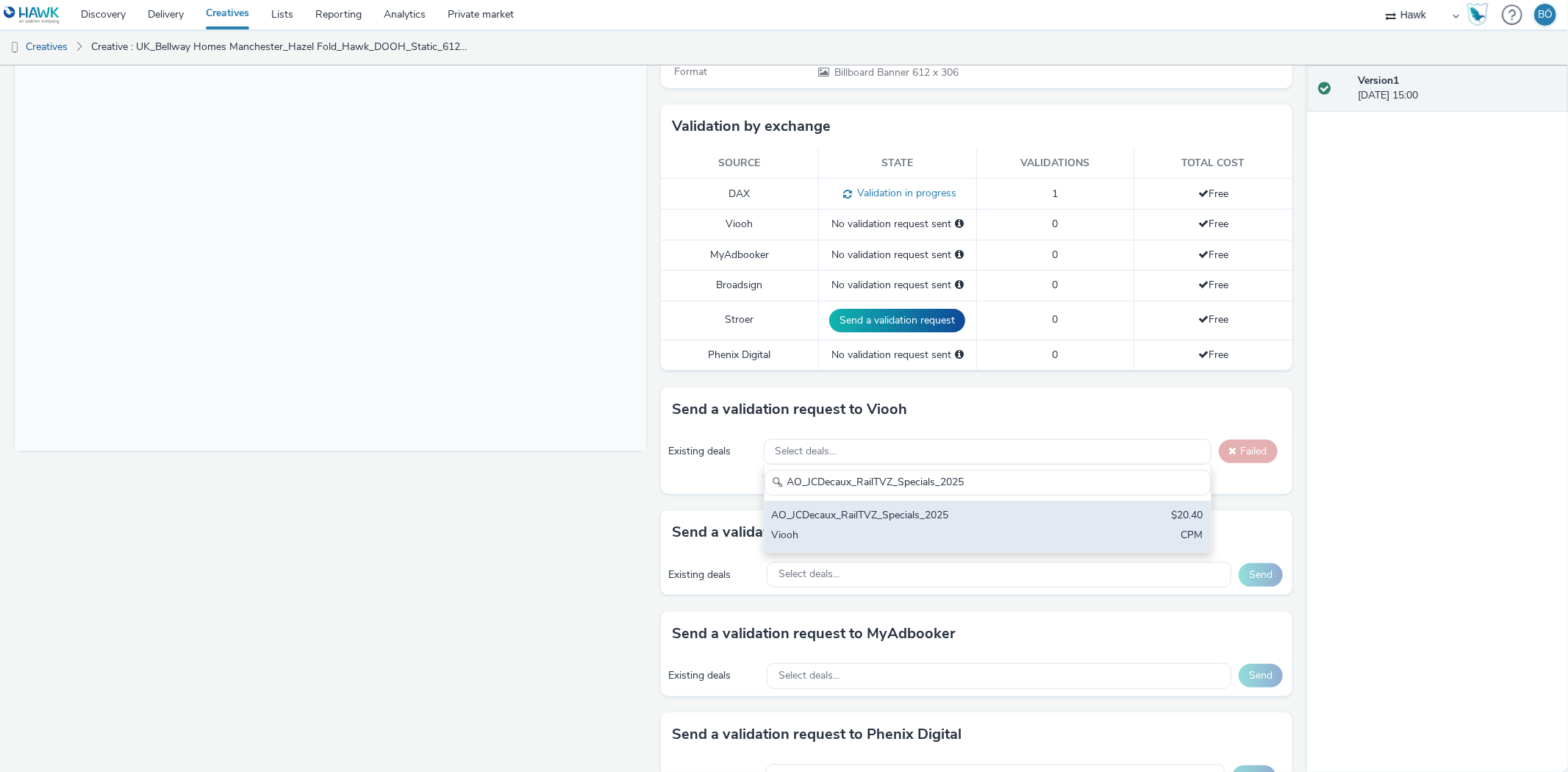
type input "AO_JCDecaux_RailTVZ_Specials_2025"
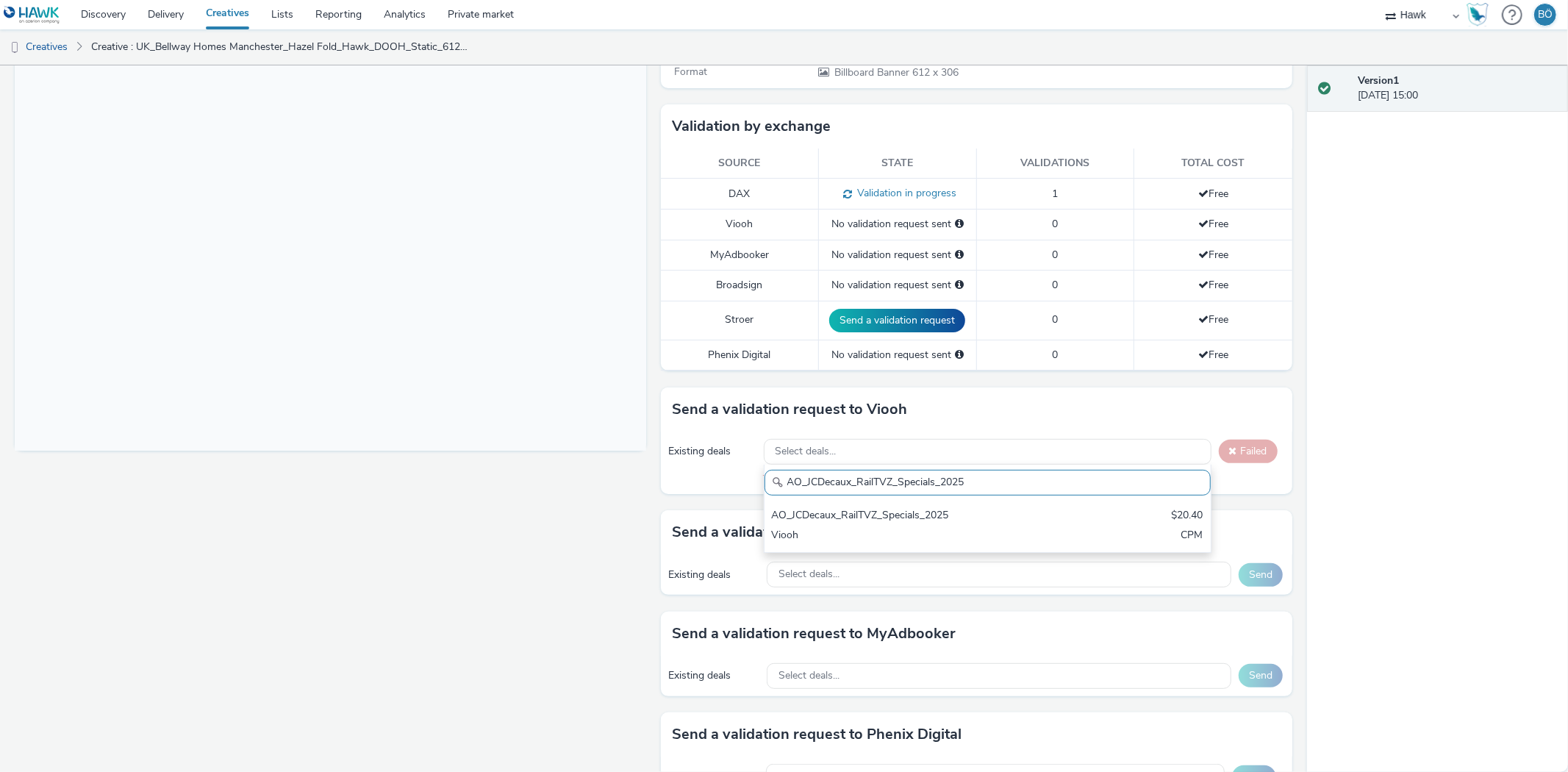
drag, startPoint x: 962, startPoint y: 515, endPoint x: 1105, endPoint y: 502, distance: 143.6
click at [962, 512] on div "AO_JCDecaux_RailTVZ_Specials_2025" at bounding box center [914, 517] width 285 height 17
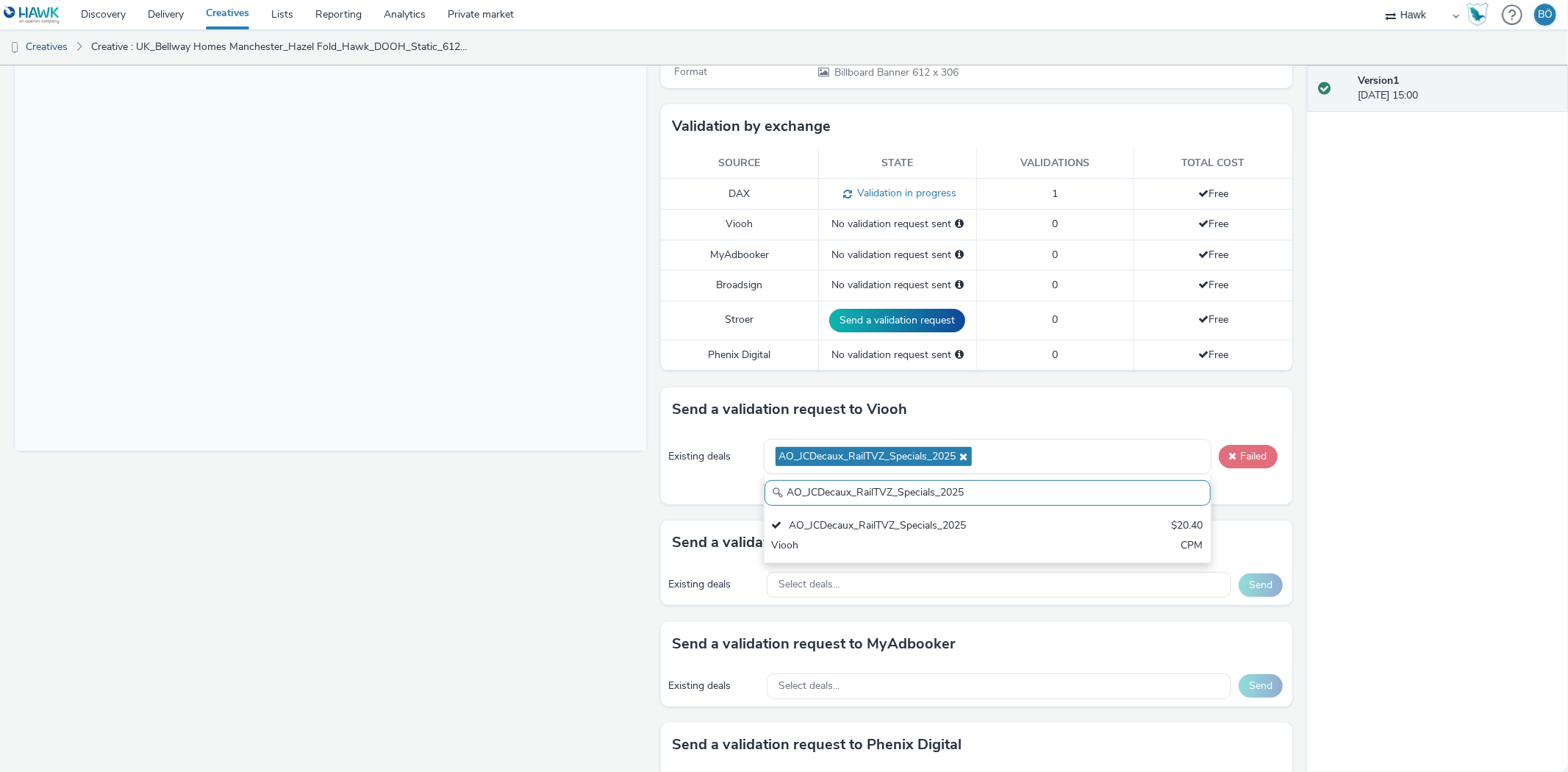
click at [1245, 449] on button "Failed" at bounding box center [1248, 457] width 58 height 23
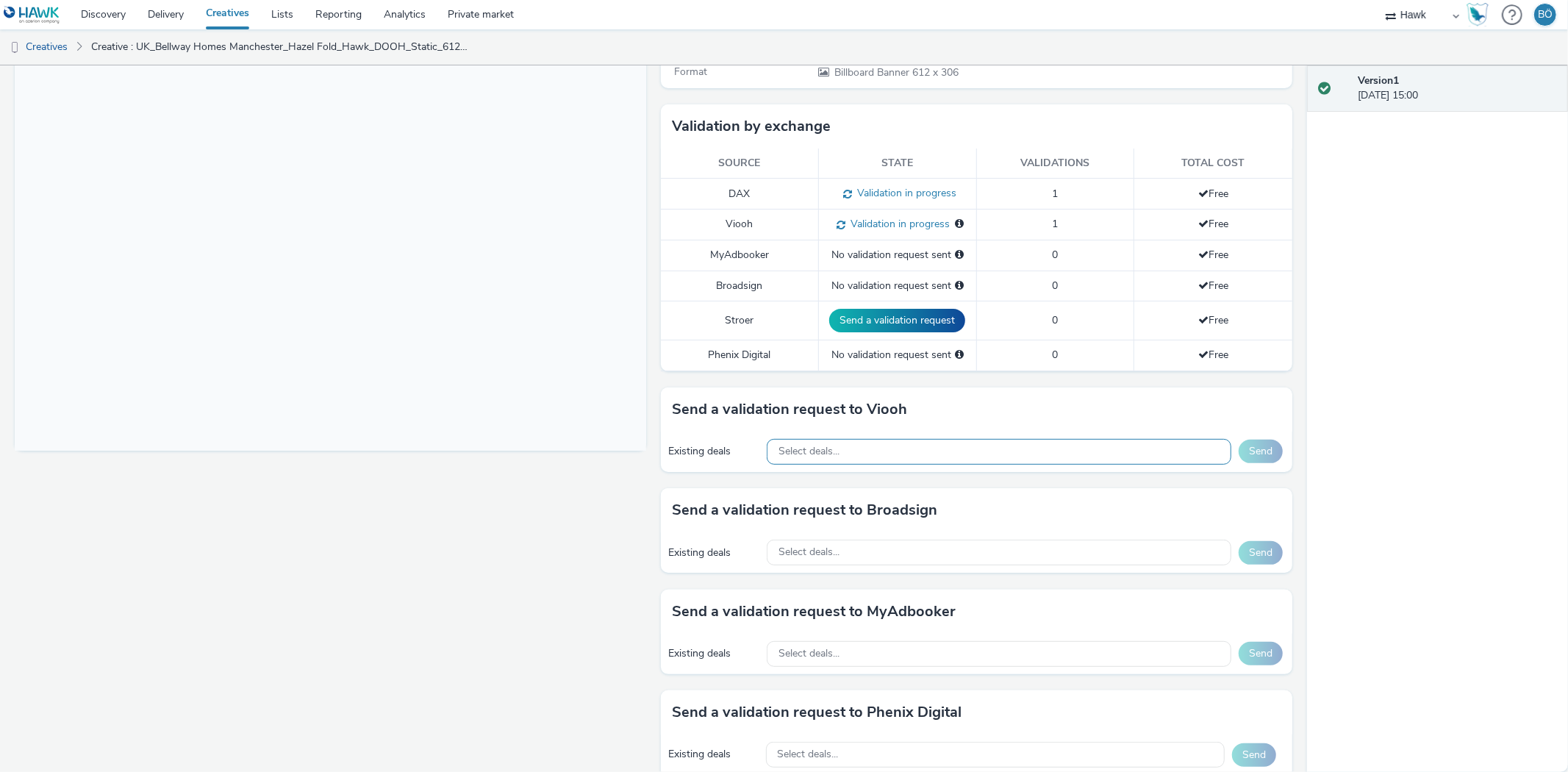
click at [842, 444] on div "Select deals..." at bounding box center [999, 452] width 464 height 26
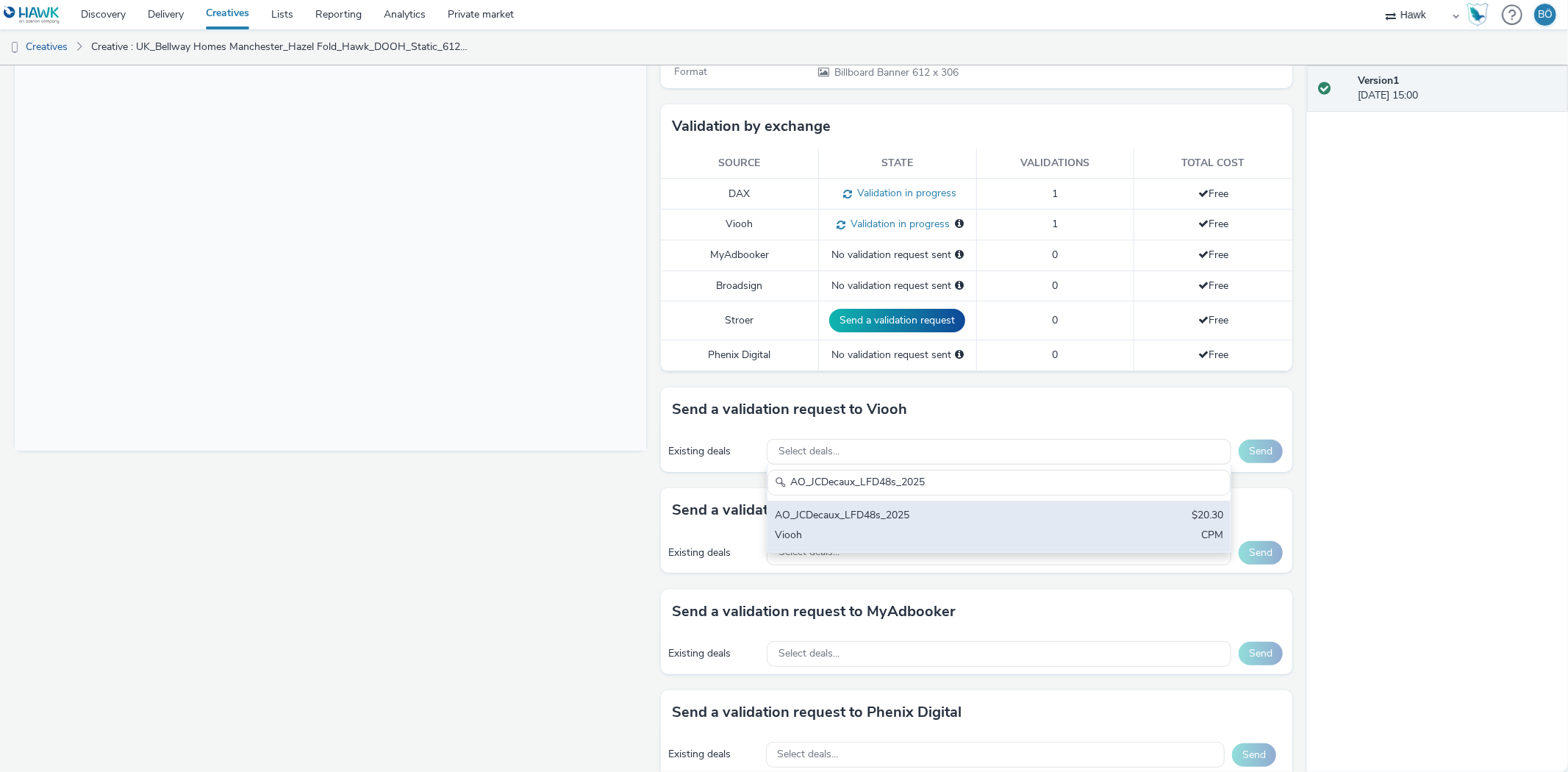
type input "AO_JCDecaux_LFD48s_2025"
drag, startPoint x: 878, startPoint y: 523, endPoint x: 1202, endPoint y: 524, distance: 324.0
click at [879, 523] on div "AO_JCDecaux_LFD48s_2025" at bounding box center [923, 517] width 296 height 17
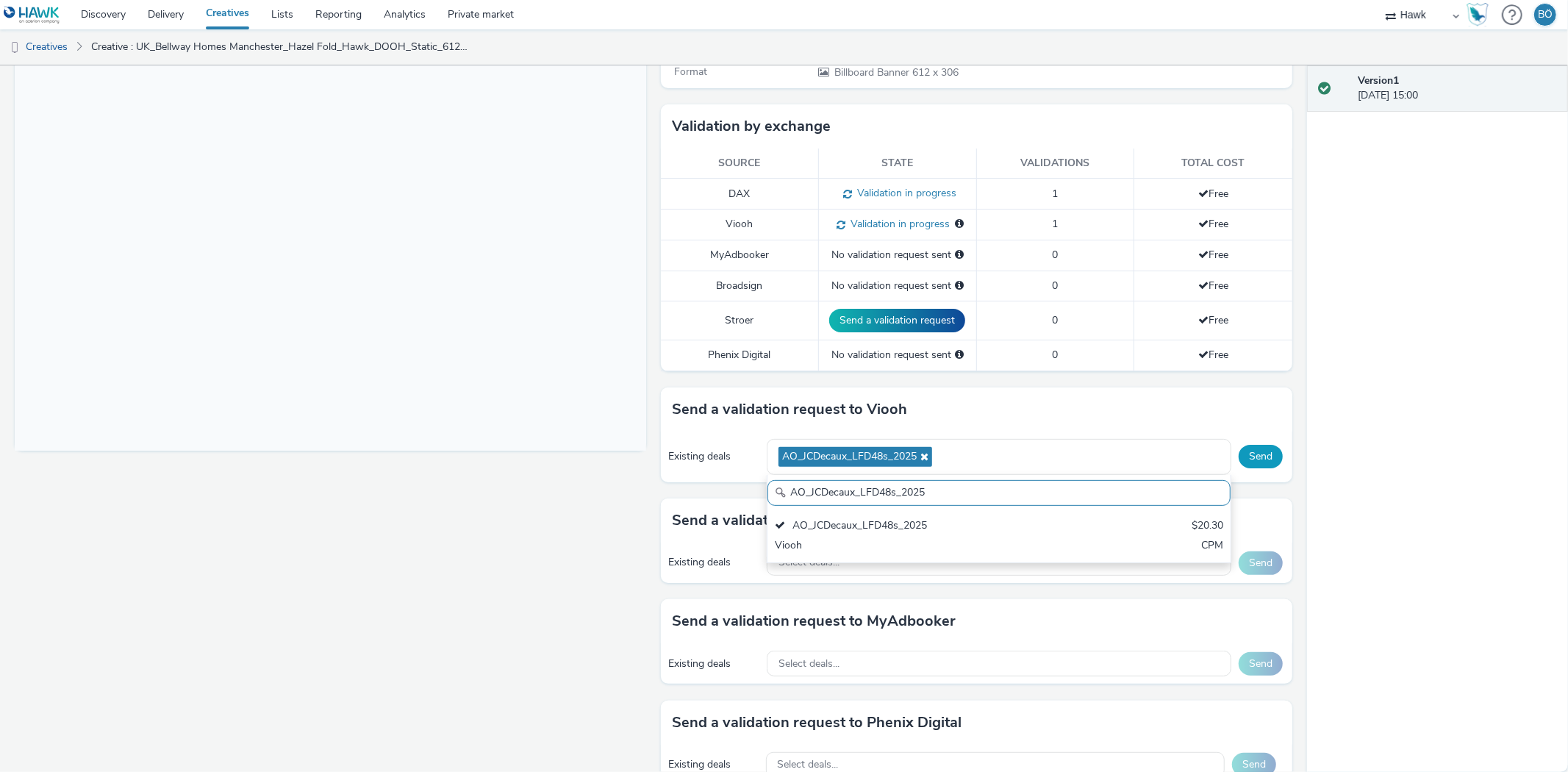
click at [1261, 458] on button "Send" at bounding box center [1260, 457] width 44 height 23
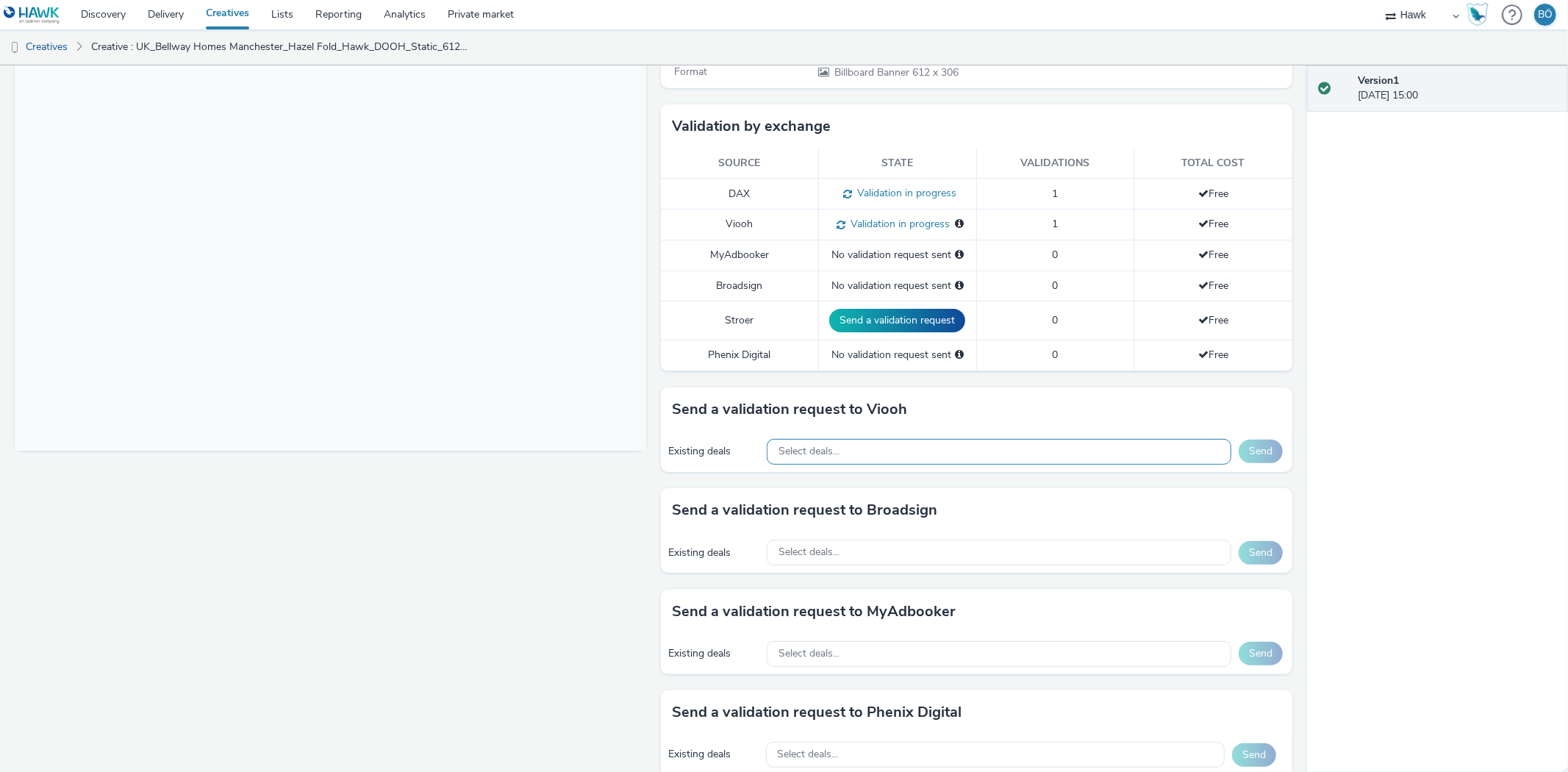
click at [867, 443] on div "Select deals..." at bounding box center [999, 452] width 464 height 26
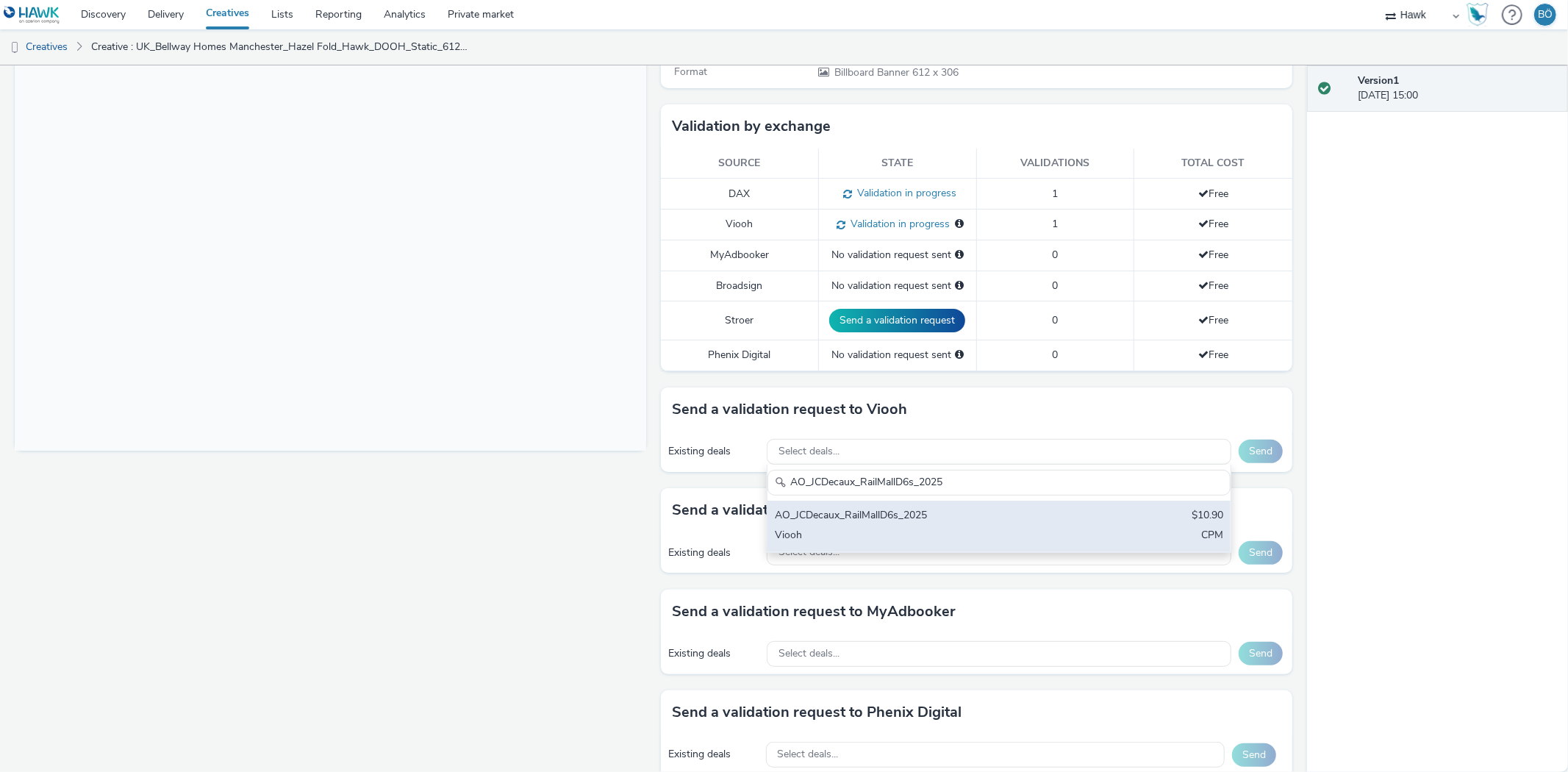
type input "AO_JCDecaux_RailMallD6s_2025"
click at [974, 501] on div "AO_JCDecaux_RailMallD6s_2025 $10.90 Viooh CPM" at bounding box center [999, 526] width 463 height 51
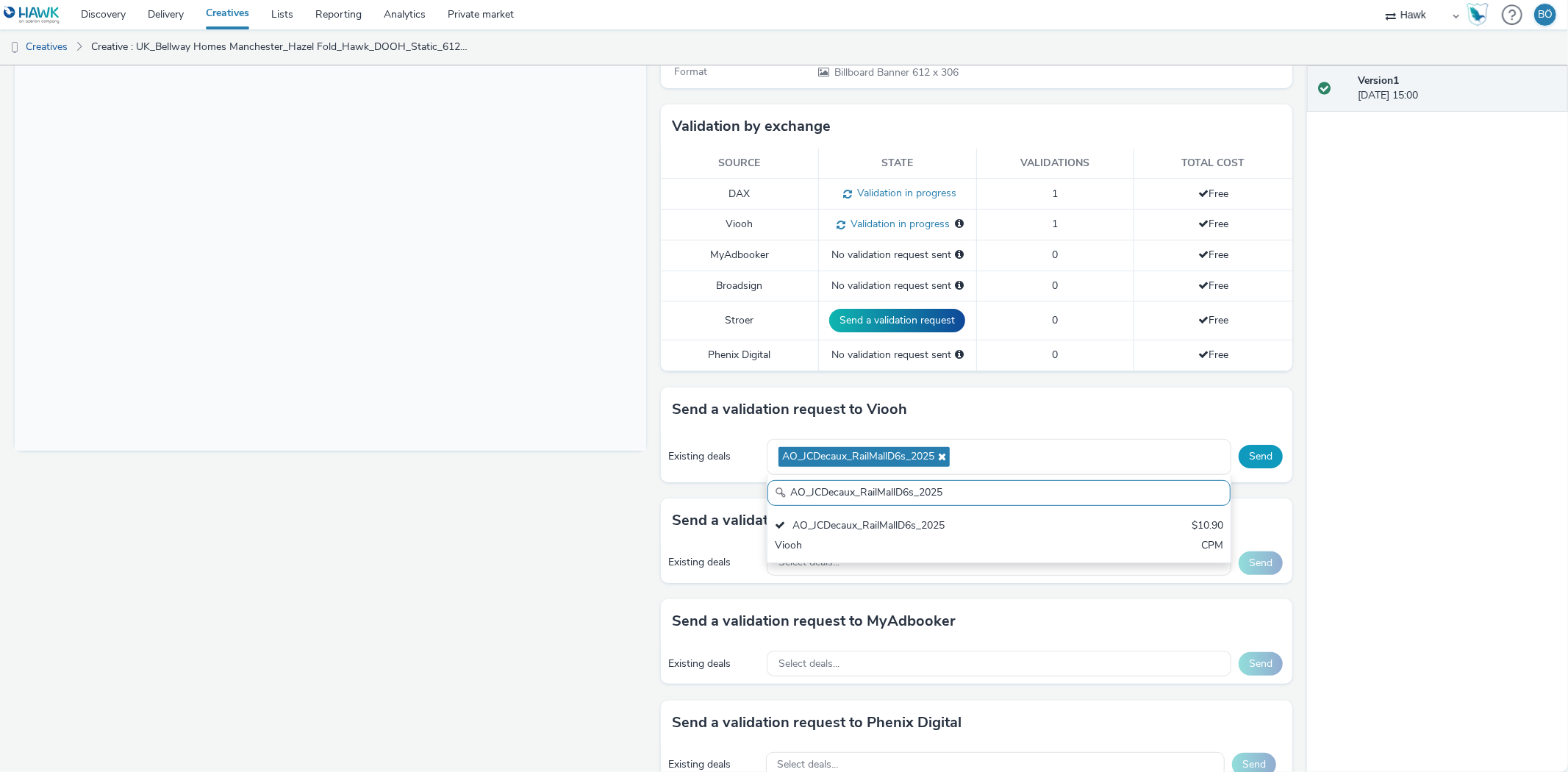
click at [1242, 464] on button "Send" at bounding box center [1260, 457] width 44 height 23
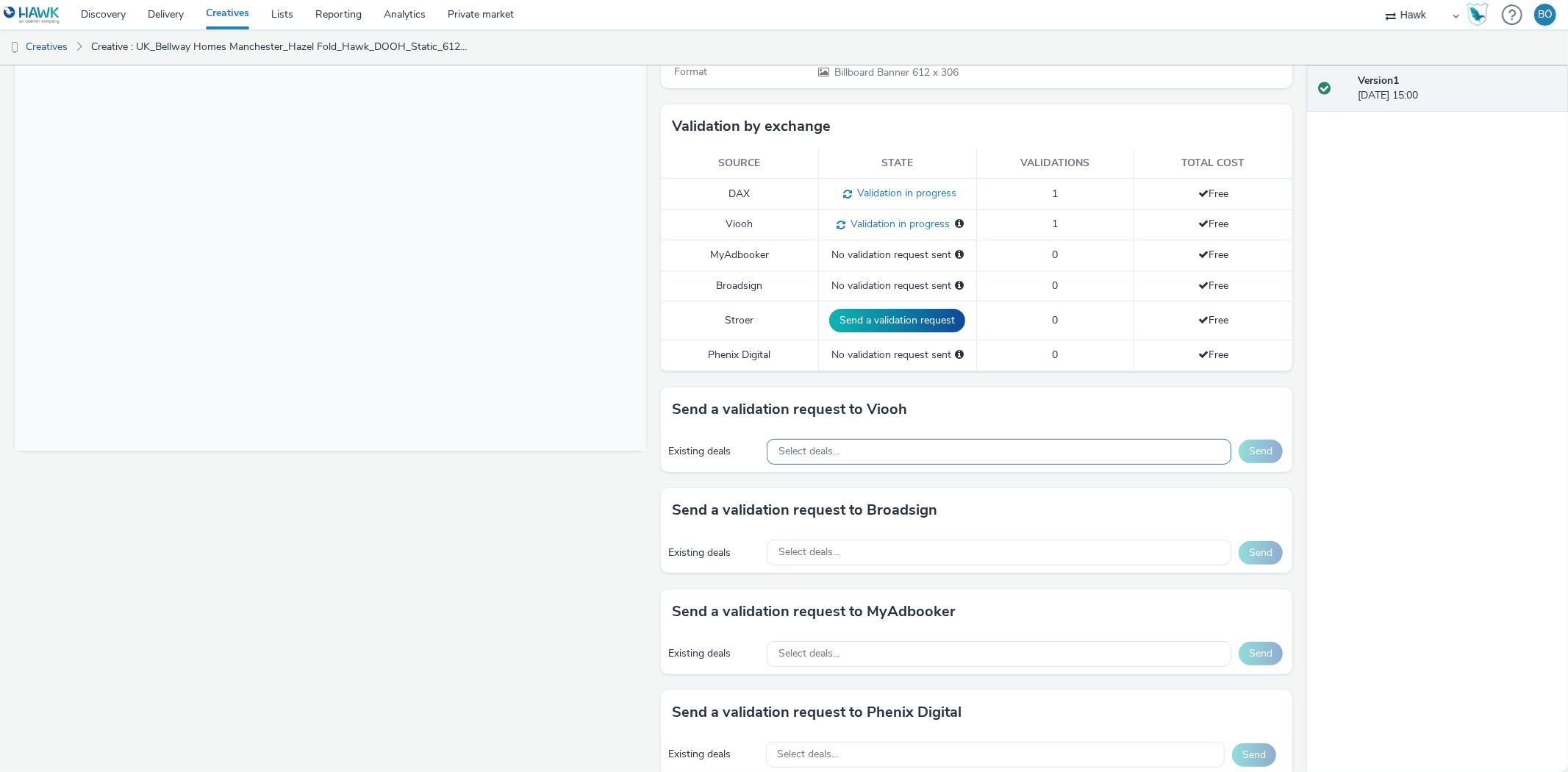
click at [824, 451] on span "Select deals..." at bounding box center [809, 452] width 61 height 12
paste input "AO_JCDecaux_RailMallD6s_2025"
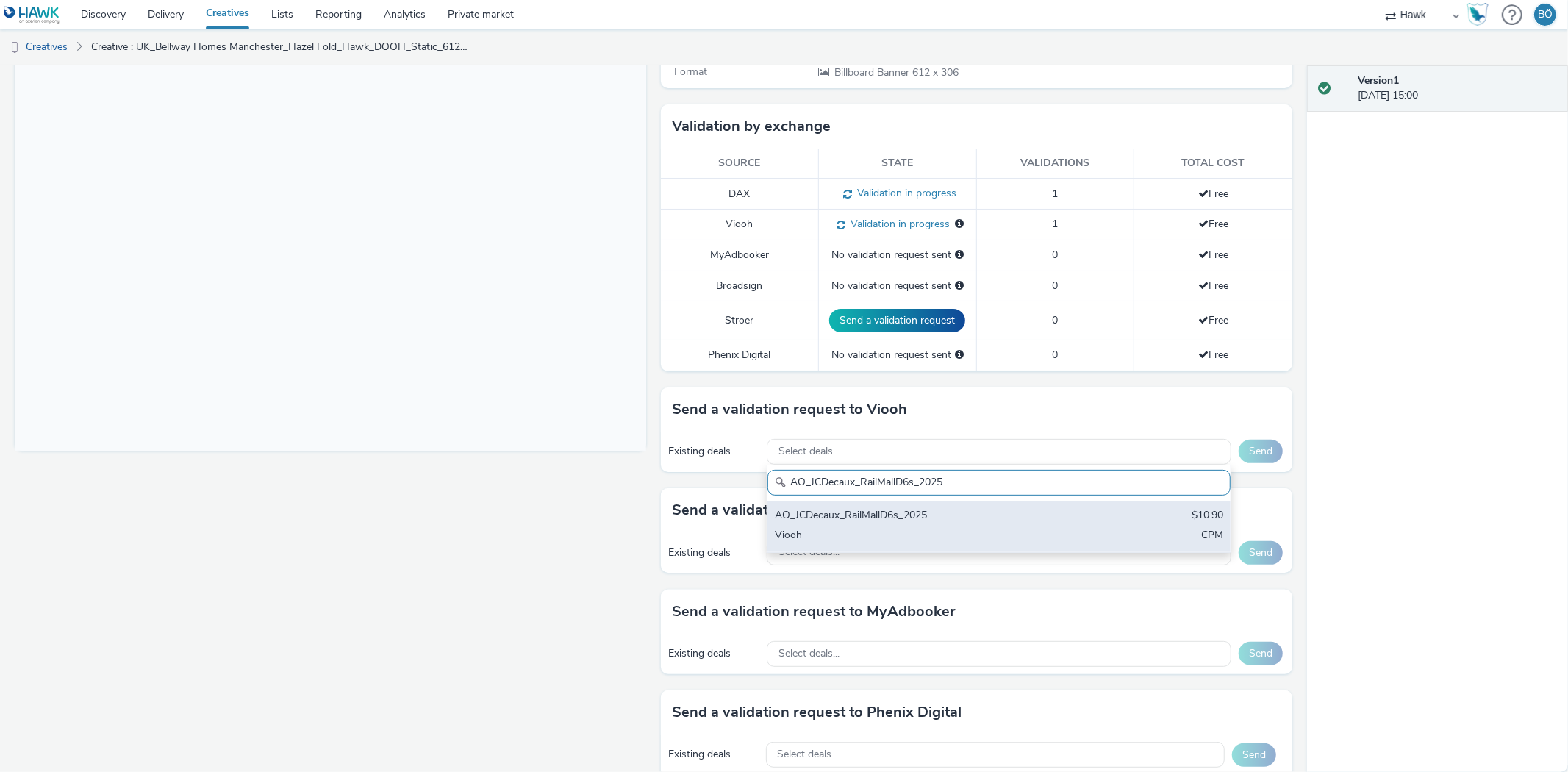
type input "AO_JCDecaux_RailMallD6s_2025"
click at [826, 515] on div "AO_JCDecaux_RailMallD6s_2025" at bounding box center [923, 517] width 296 height 17
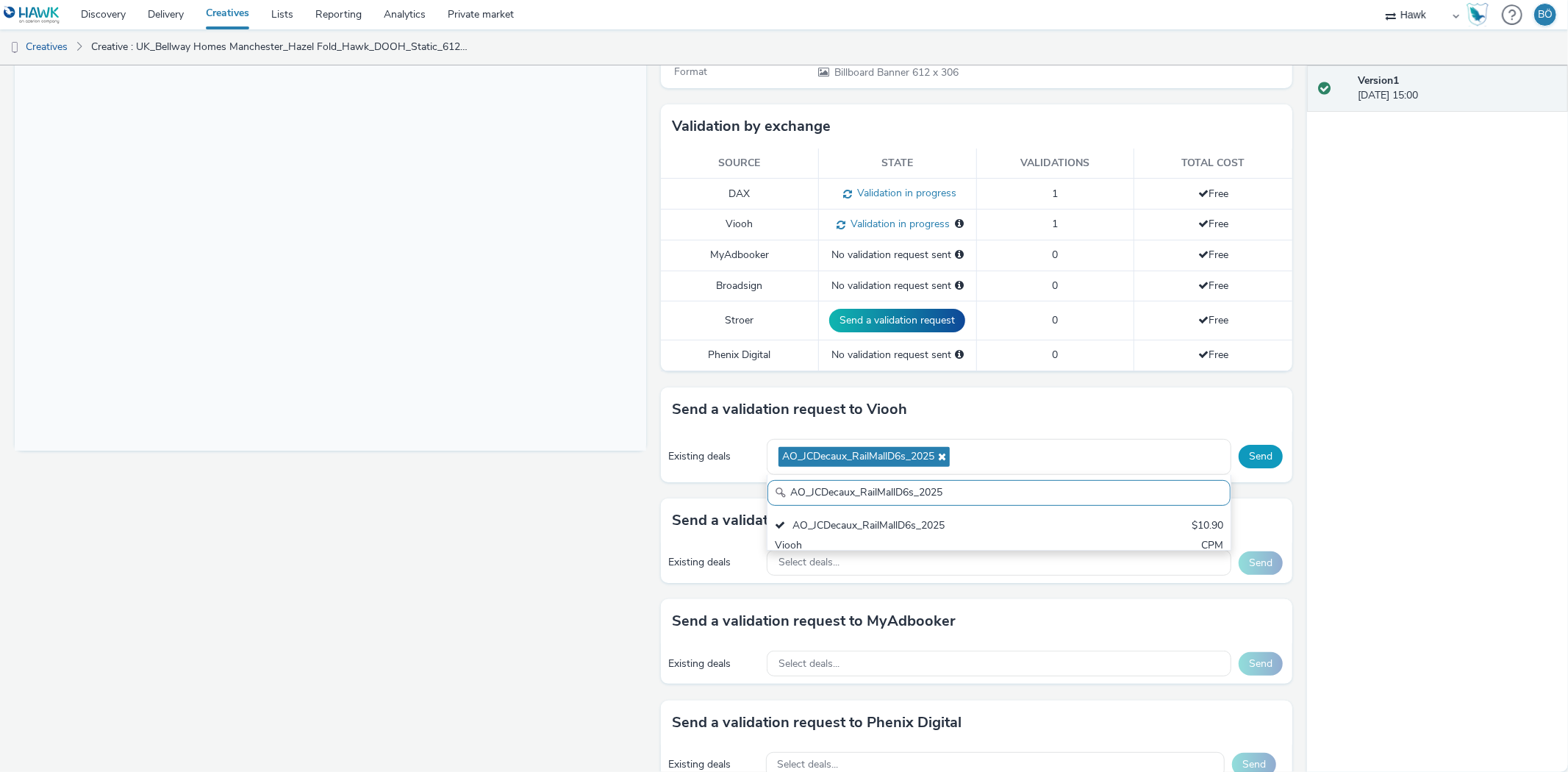
click at [1255, 462] on button "Send" at bounding box center [1260, 457] width 44 height 23
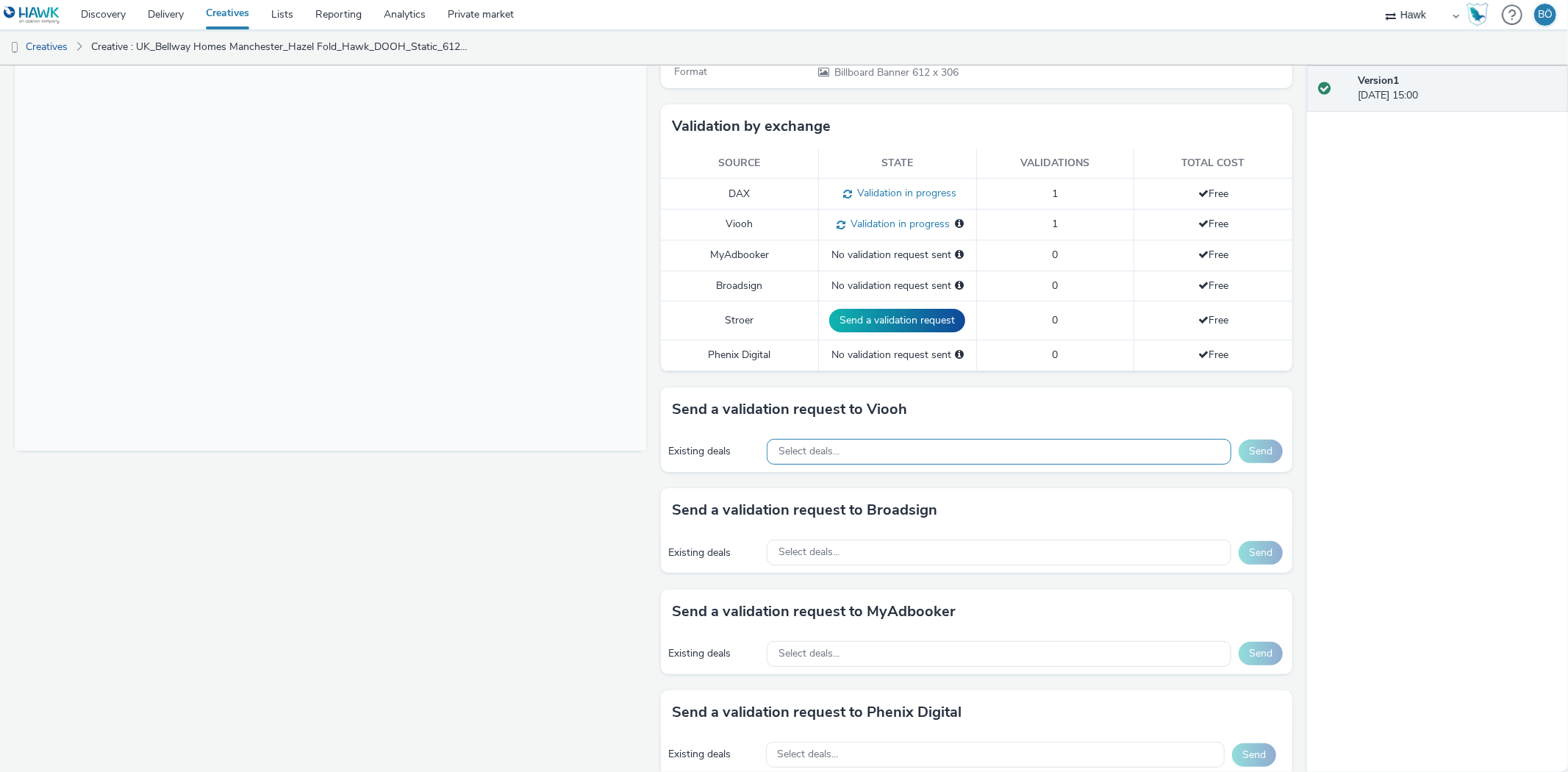
click at [829, 459] on span "Select deals..." at bounding box center [809, 452] width 61 height 12
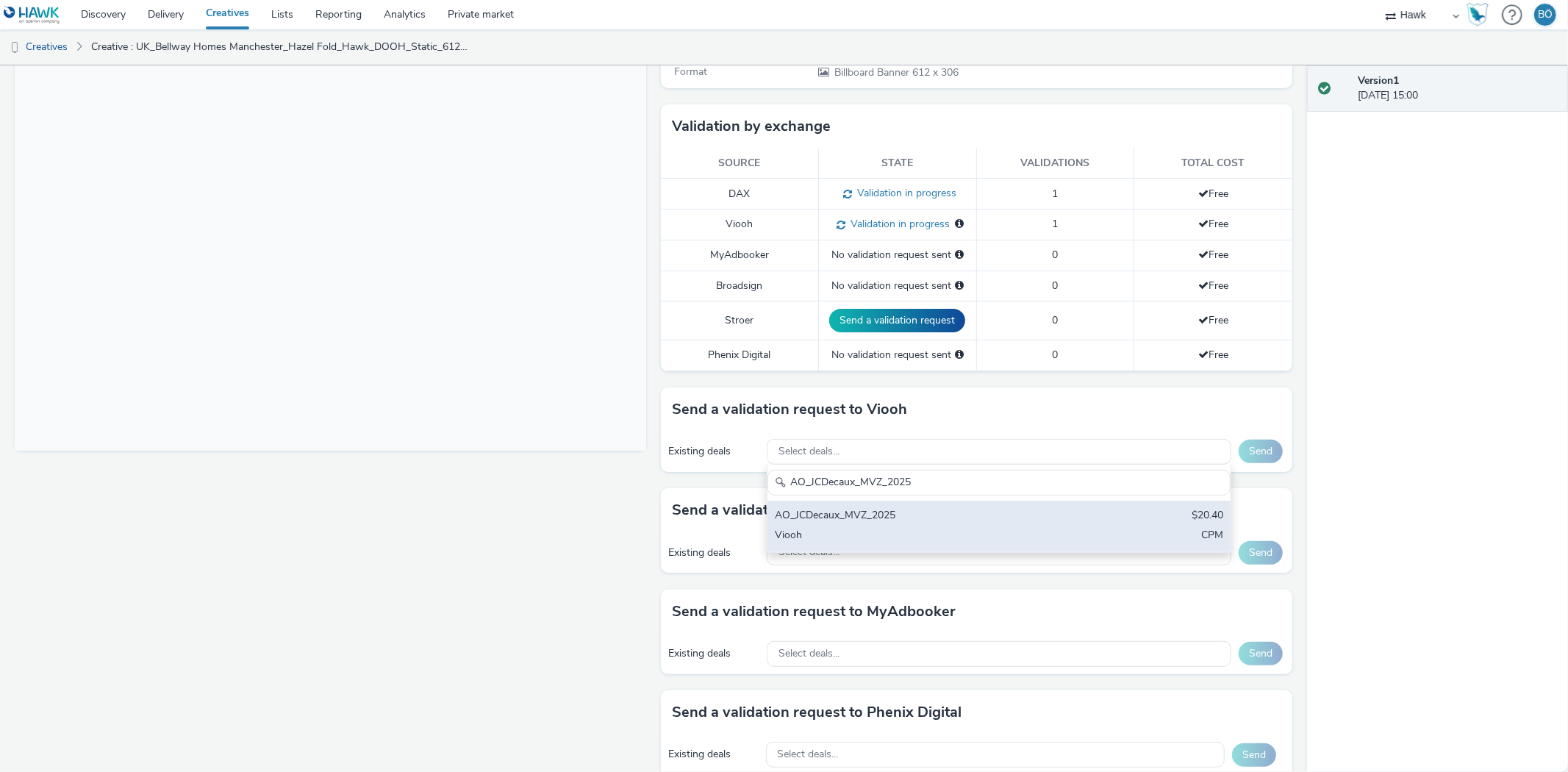
type input "AO_JCDecaux_MVZ_2025"
click at [898, 515] on div "AO_JCDecaux_MVZ_2025" at bounding box center [923, 517] width 296 height 17
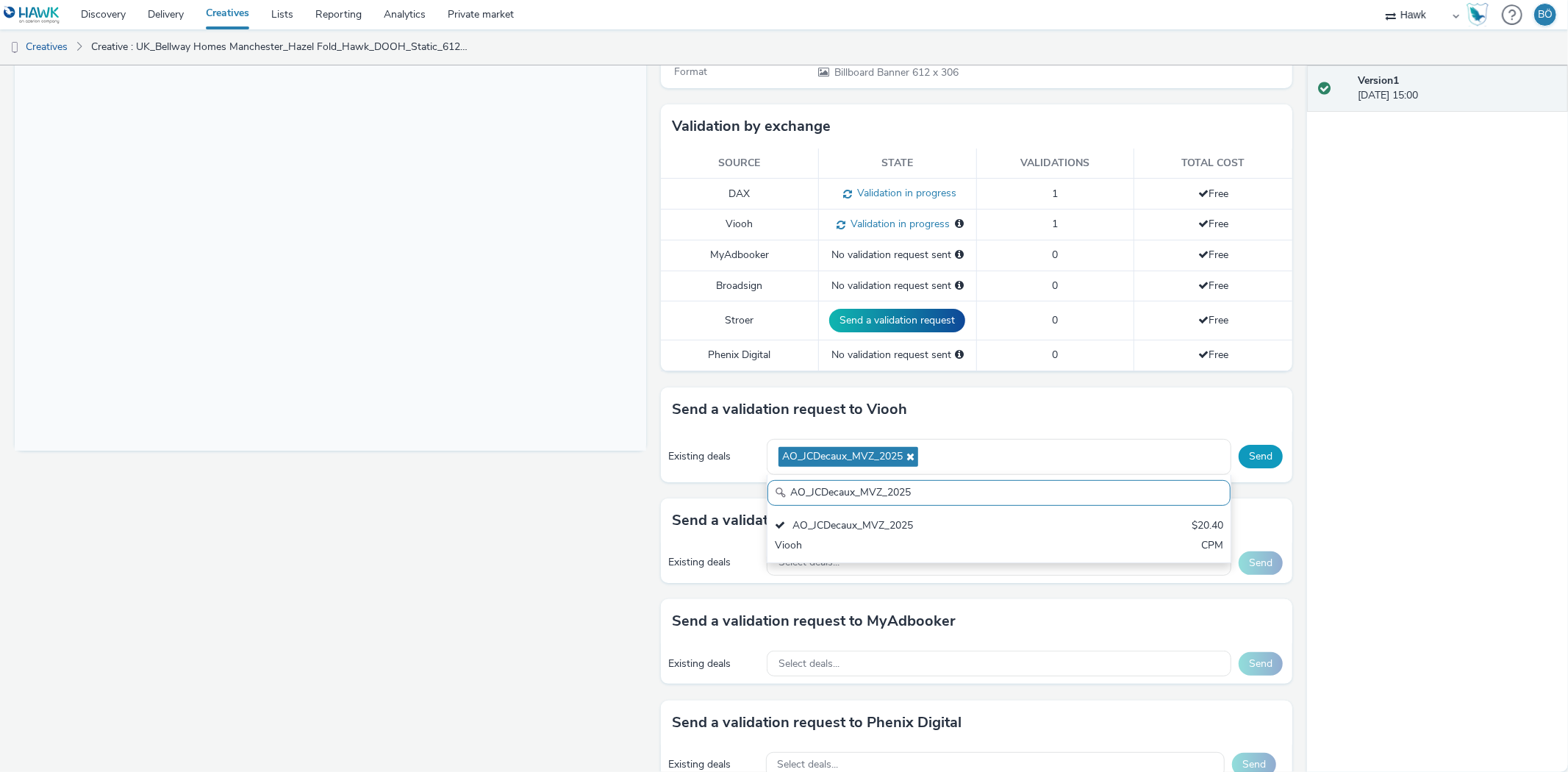
click at [1245, 460] on button "Send" at bounding box center [1260, 457] width 44 height 23
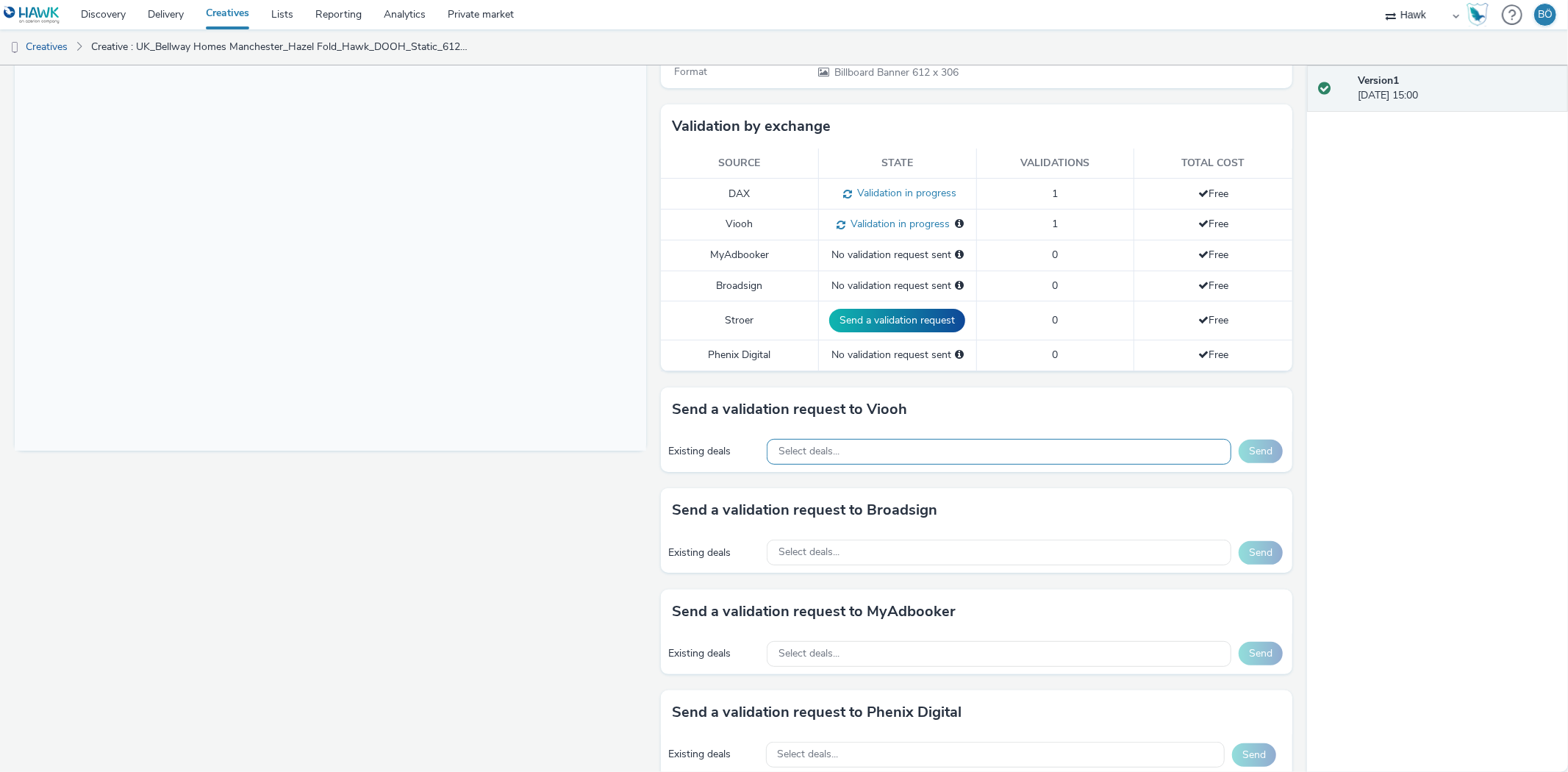
click at [792, 444] on div "Select deals..." at bounding box center [999, 452] width 464 height 26
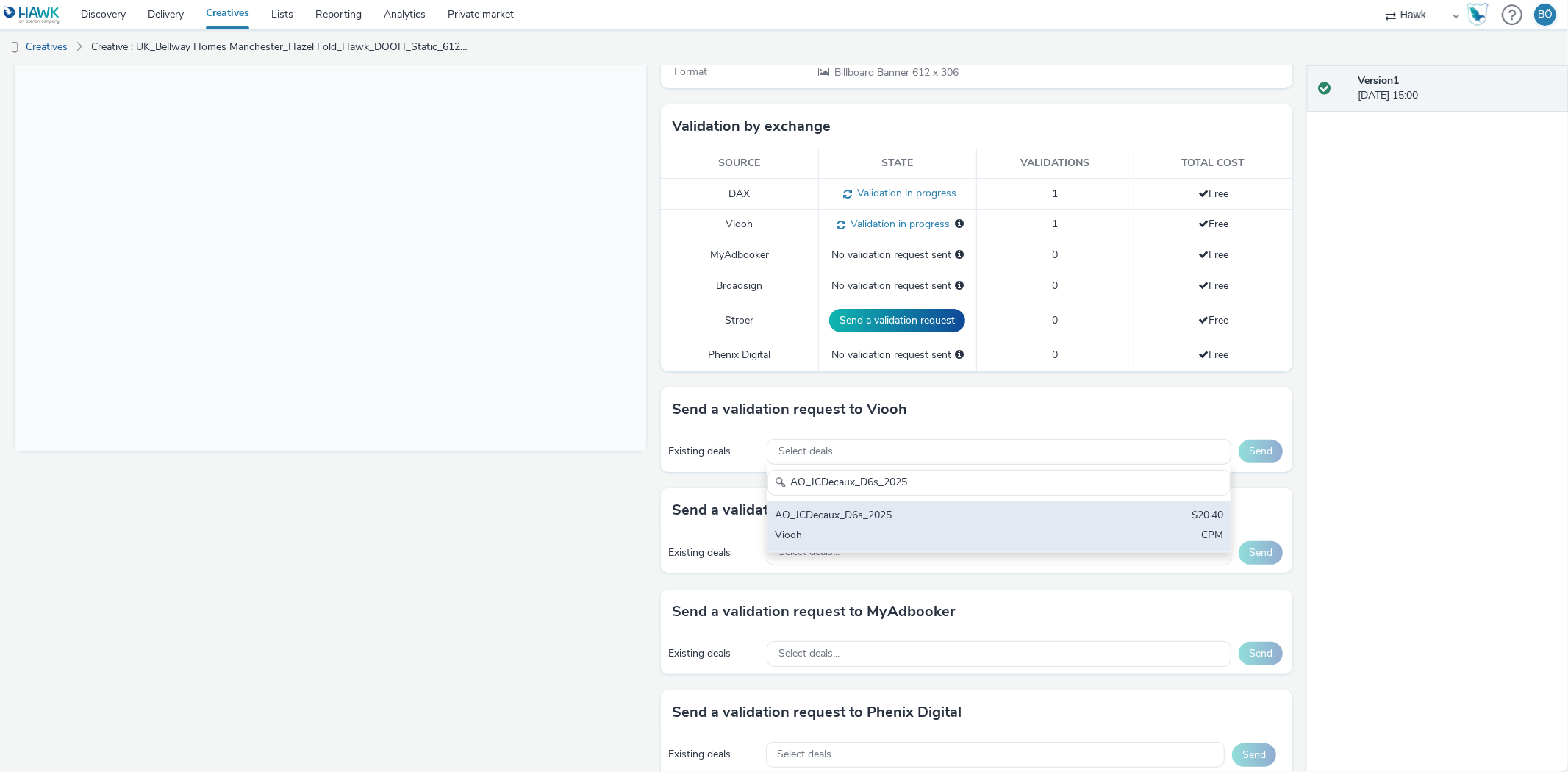
type input "AO_JCDecaux_D6s_2025"
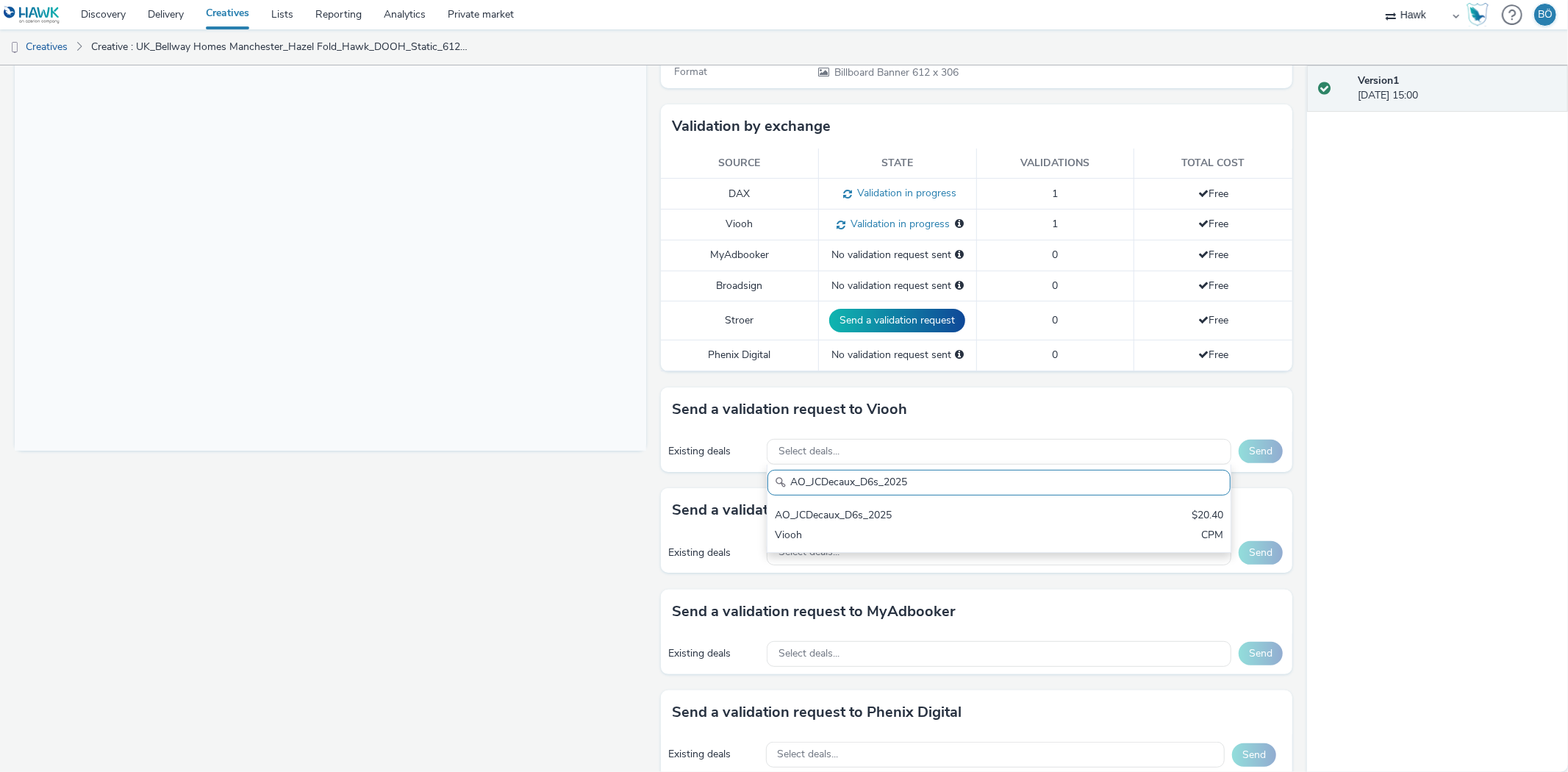
drag, startPoint x: 854, startPoint y: 510, endPoint x: 909, endPoint y: 510, distance: 55.0
click at [853, 510] on div "AO_JCDecaux_D6s_2025" at bounding box center [923, 517] width 296 height 17
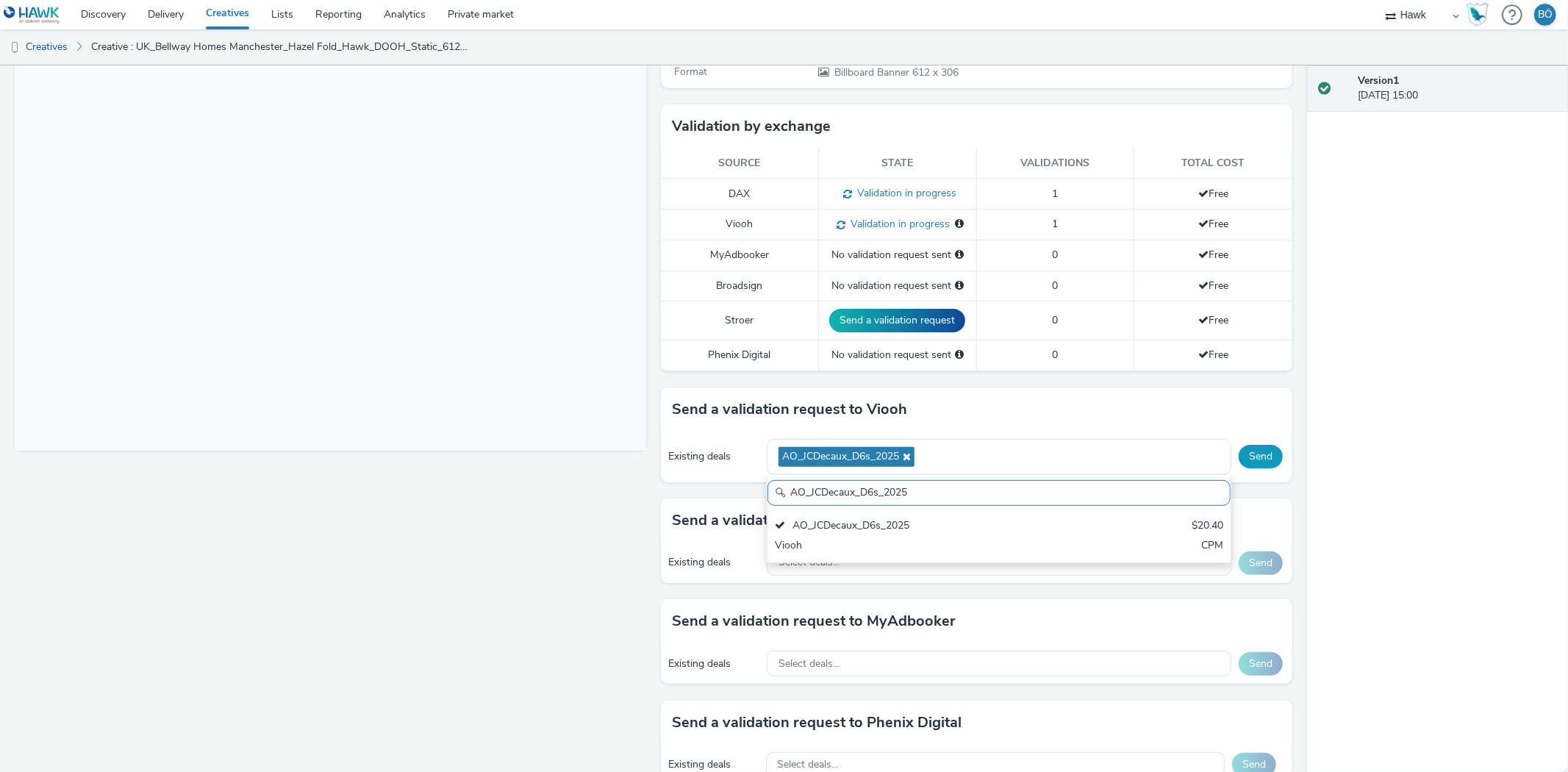
click at [1259, 462] on button "Send" at bounding box center [1260, 457] width 44 height 23
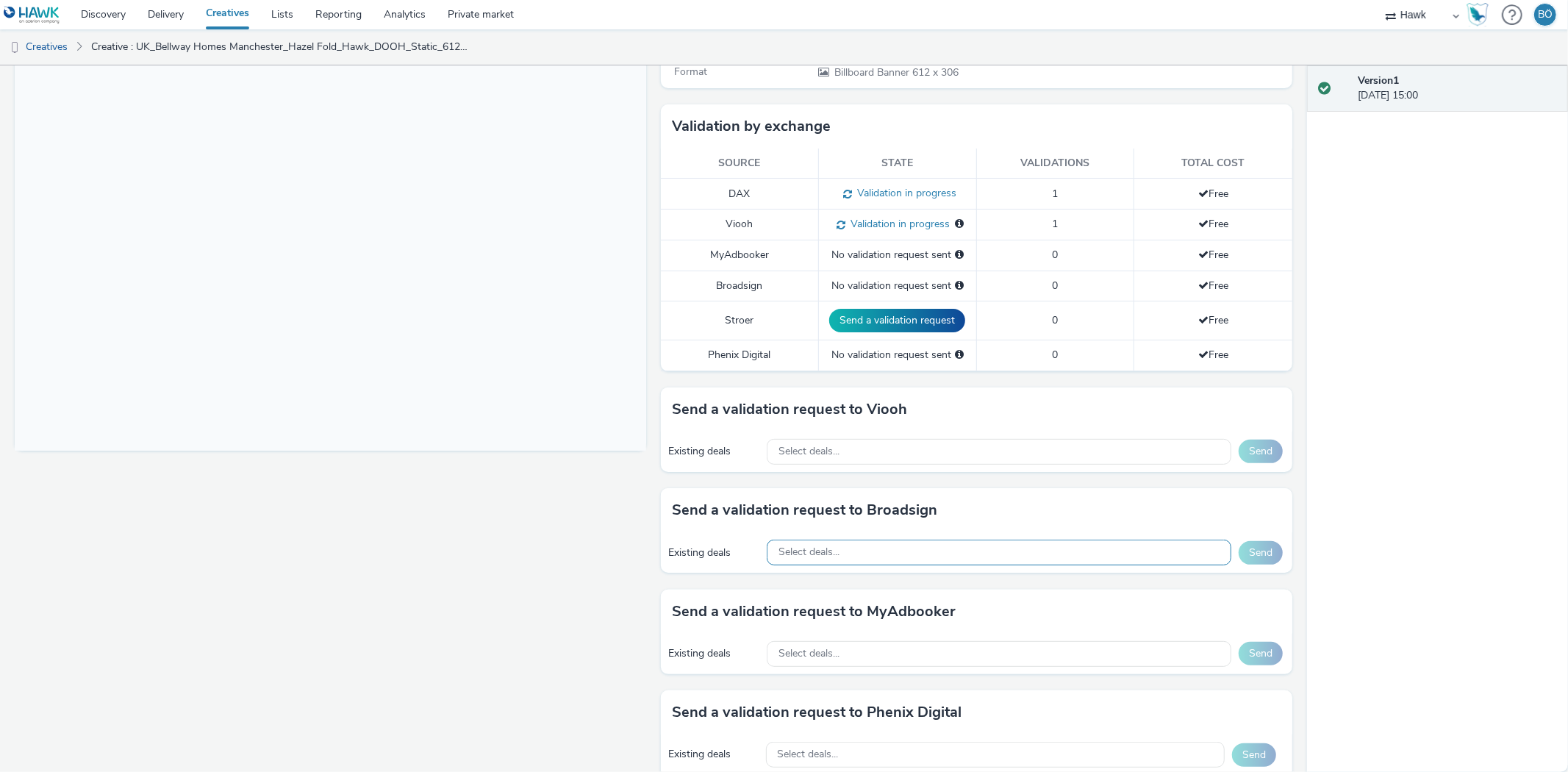
click at [832, 548] on span "Select deals..." at bounding box center [809, 553] width 61 height 12
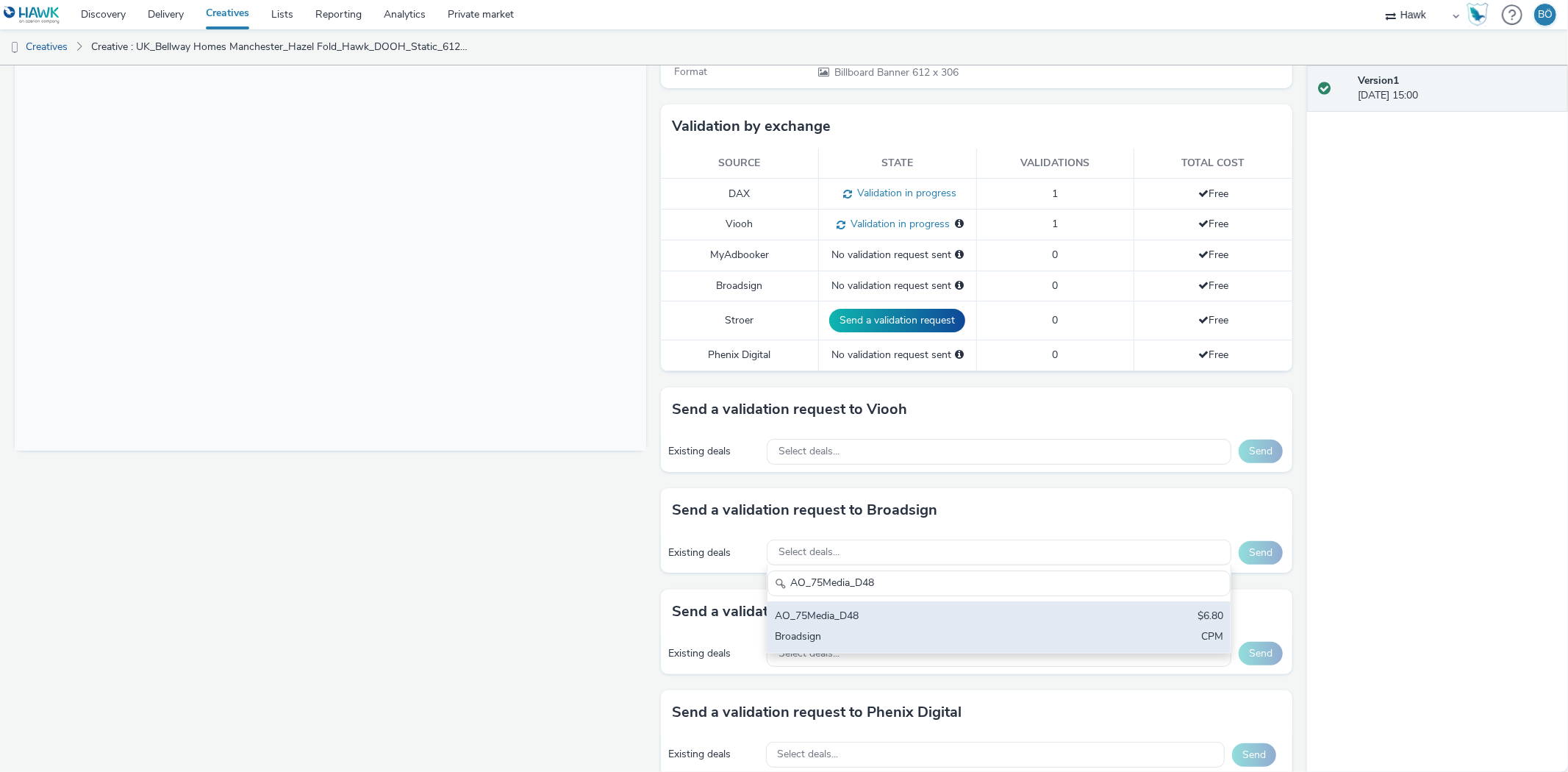
type input "AO_75Media_D48"
click at [875, 621] on div "AO_75Media_D48" at bounding box center [923, 618] width 296 height 17
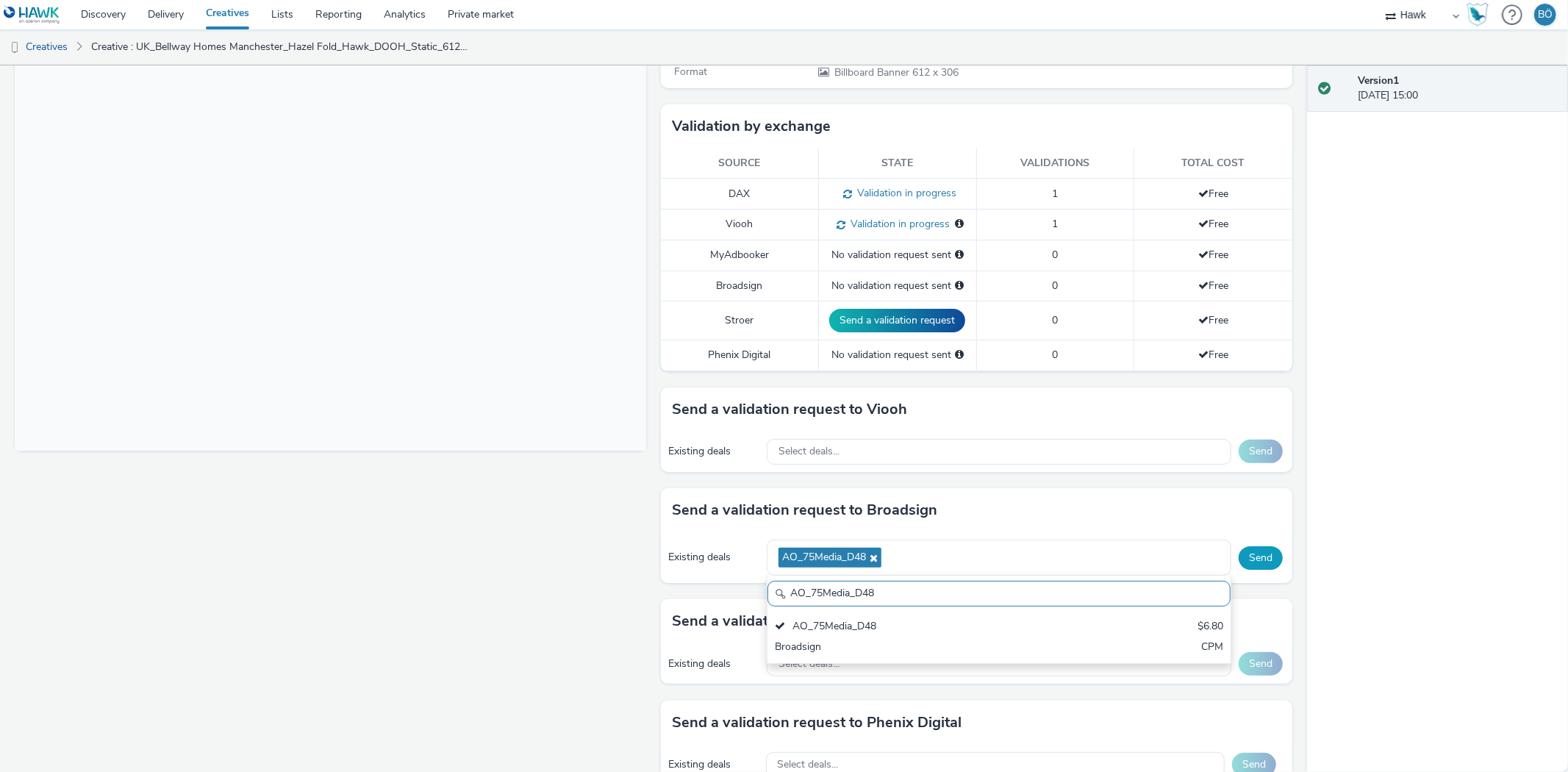
click at [1259, 557] on button "Send" at bounding box center [1260, 558] width 44 height 23
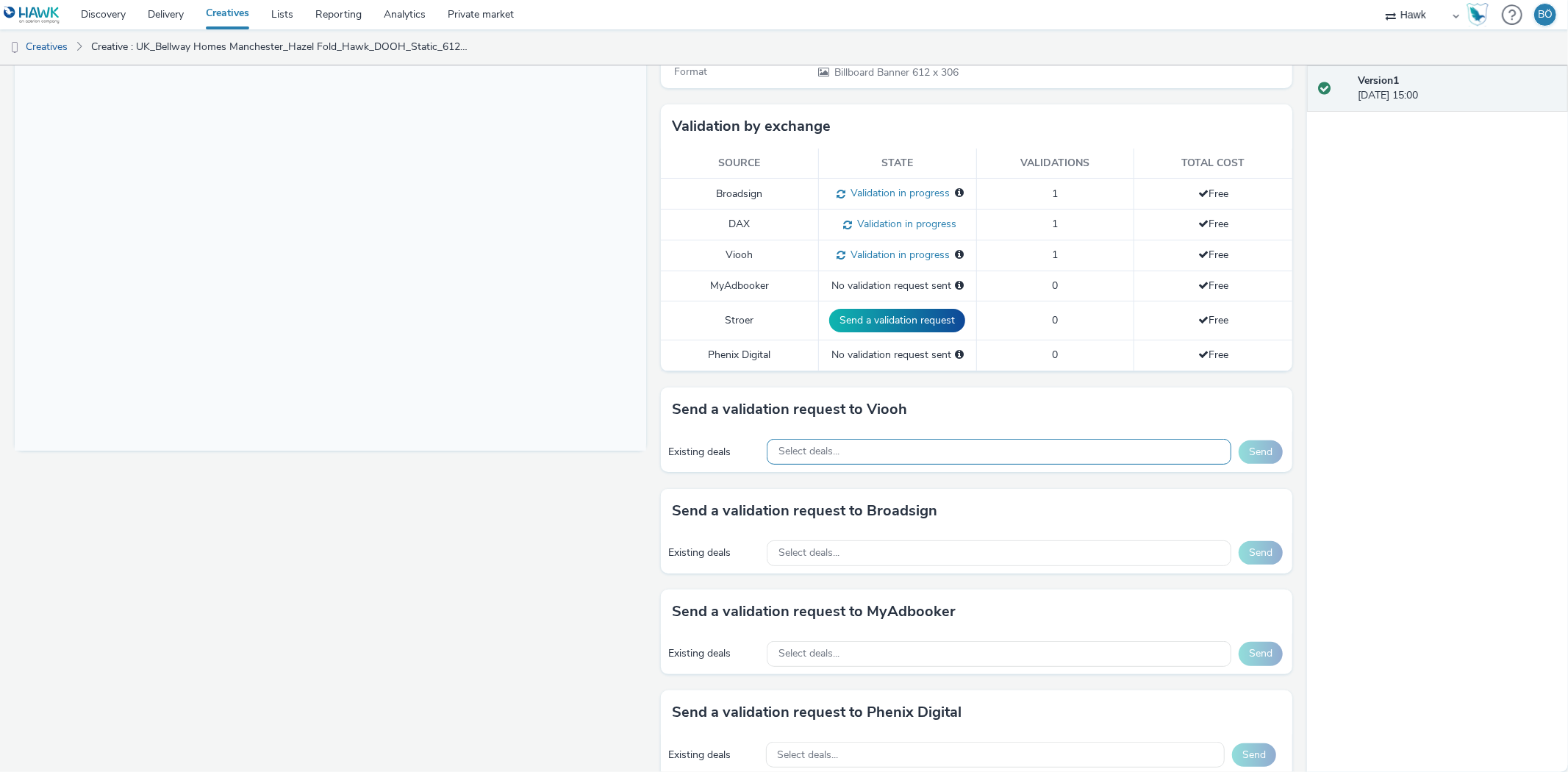
click at [821, 439] on div "Select deals..." at bounding box center [999, 452] width 464 height 26
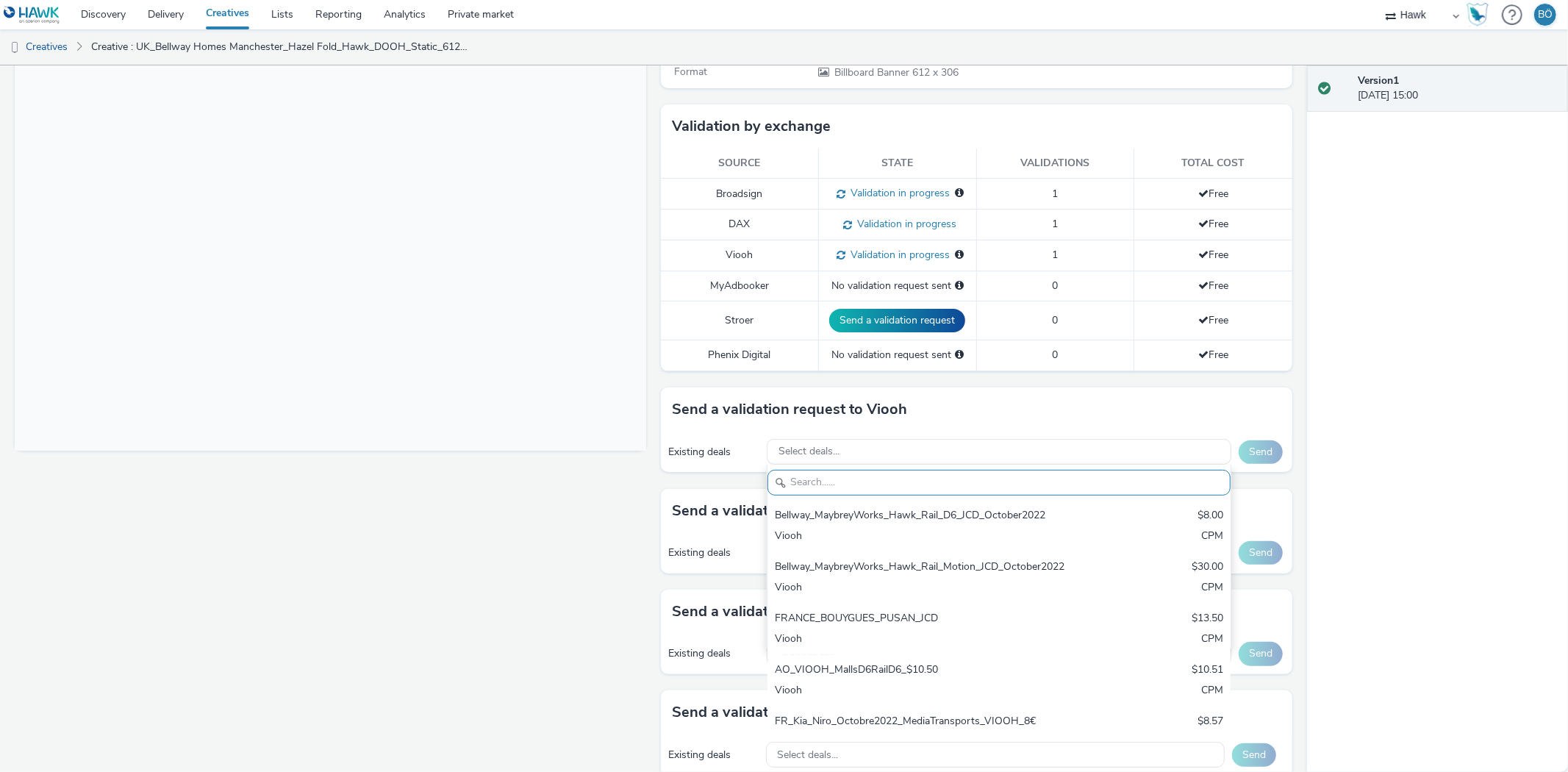
click at [618, 530] on div "Fullscreen" at bounding box center [334, 355] width 639 height 1014
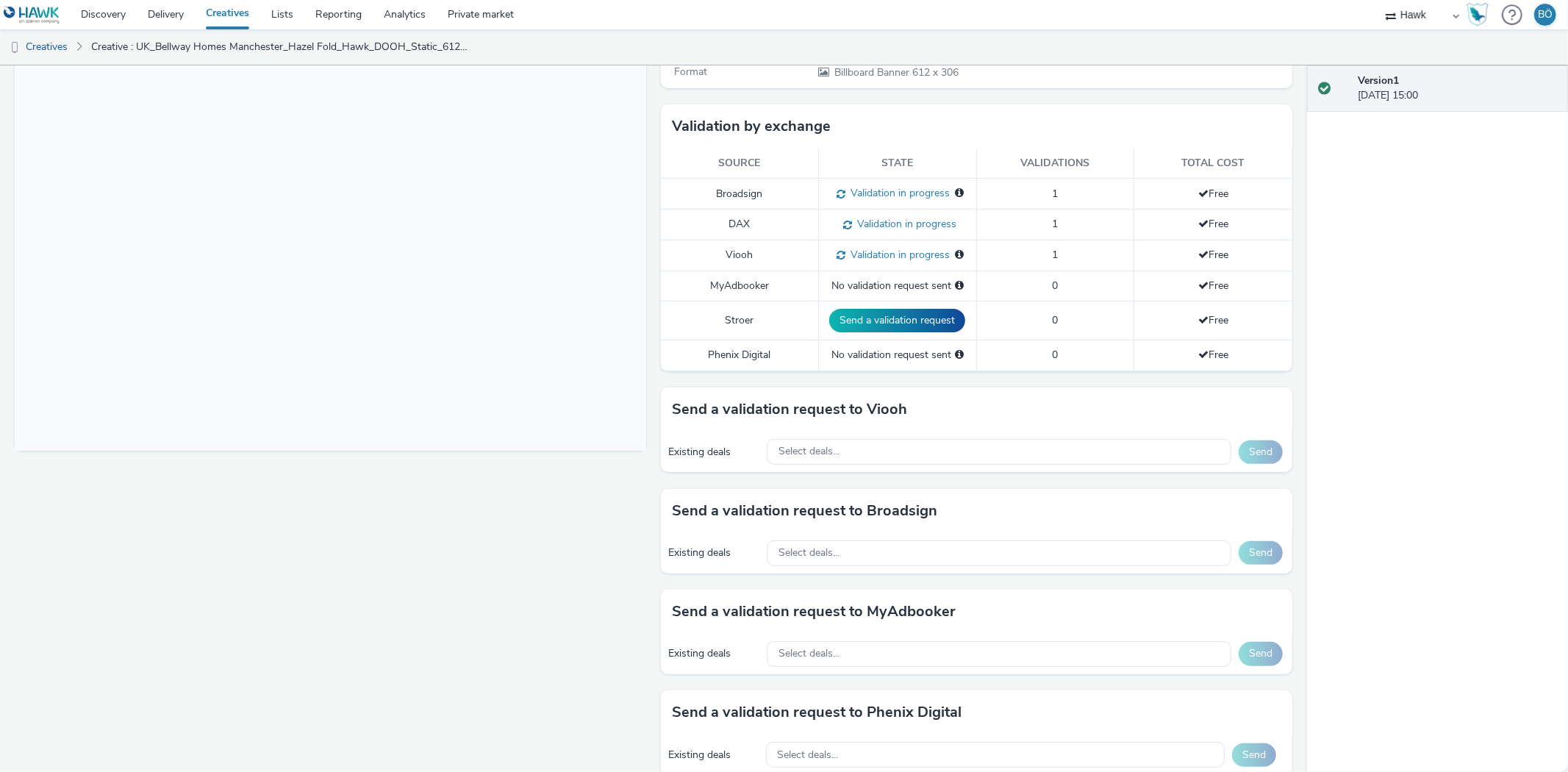
drag, startPoint x: 828, startPoint y: 525, endPoint x: 825, endPoint y: 547, distance: 22.2
click at [828, 528] on div "Send a validation request to Broadsign" at bounding box center [976, 511] width 631 height 44
click at [825, 547] on span "Select deals..." at bounding box center [809, 554] width 61 height 12
paste input "AO_Vistar_Boomerang"
type input "AO_Vistar_Boomerang"
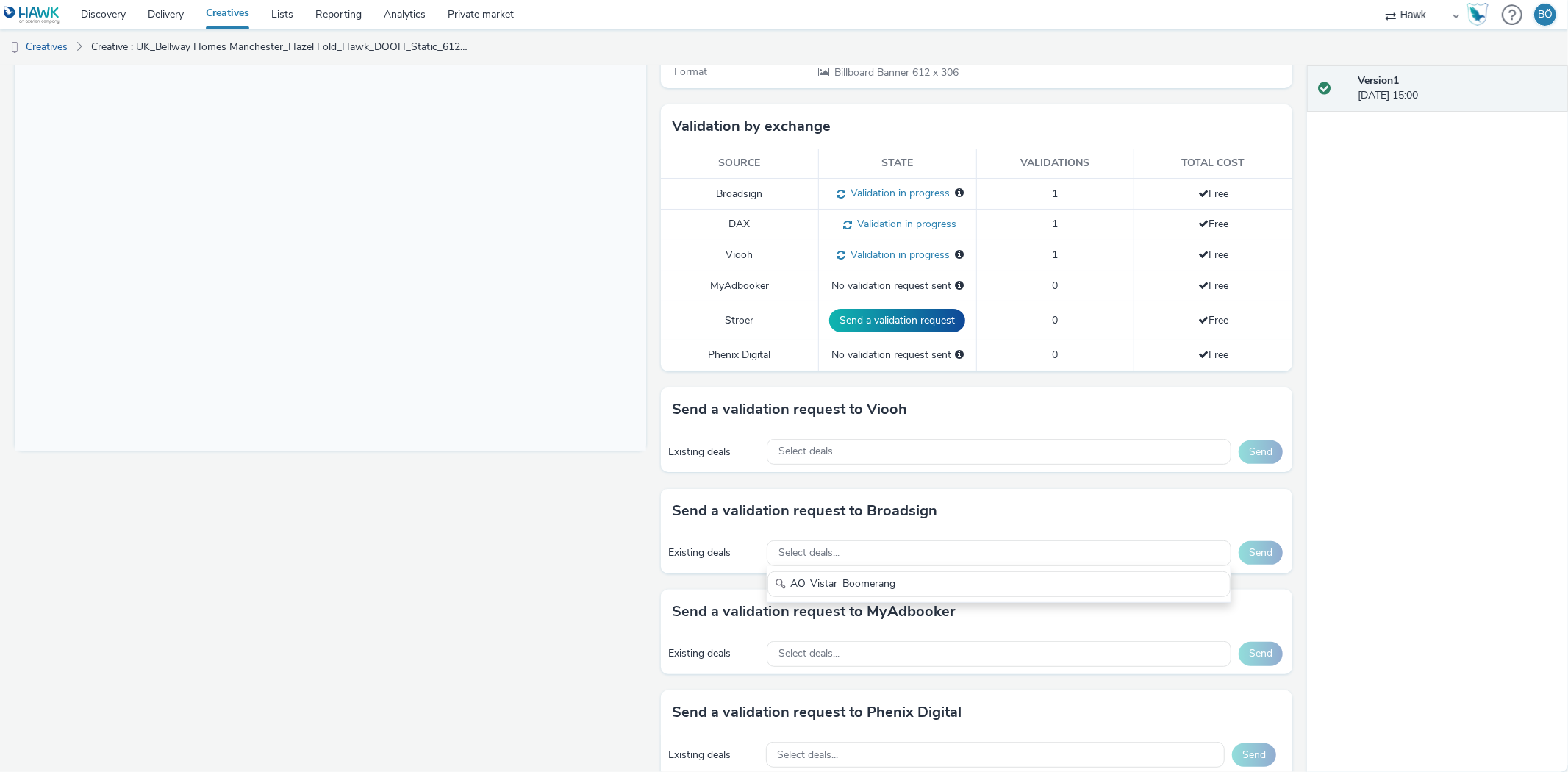
click at [653, 541] on div "To deliver using: Broadsign, VIOOH, Stroer, MyAdbooker, Dax or Phenix Digital: …" at bounding box center [973, 355] width 639 height 1014
click at [916, 556] on div "Select deals..." at bounding box center [999, 553] width 464 height 26
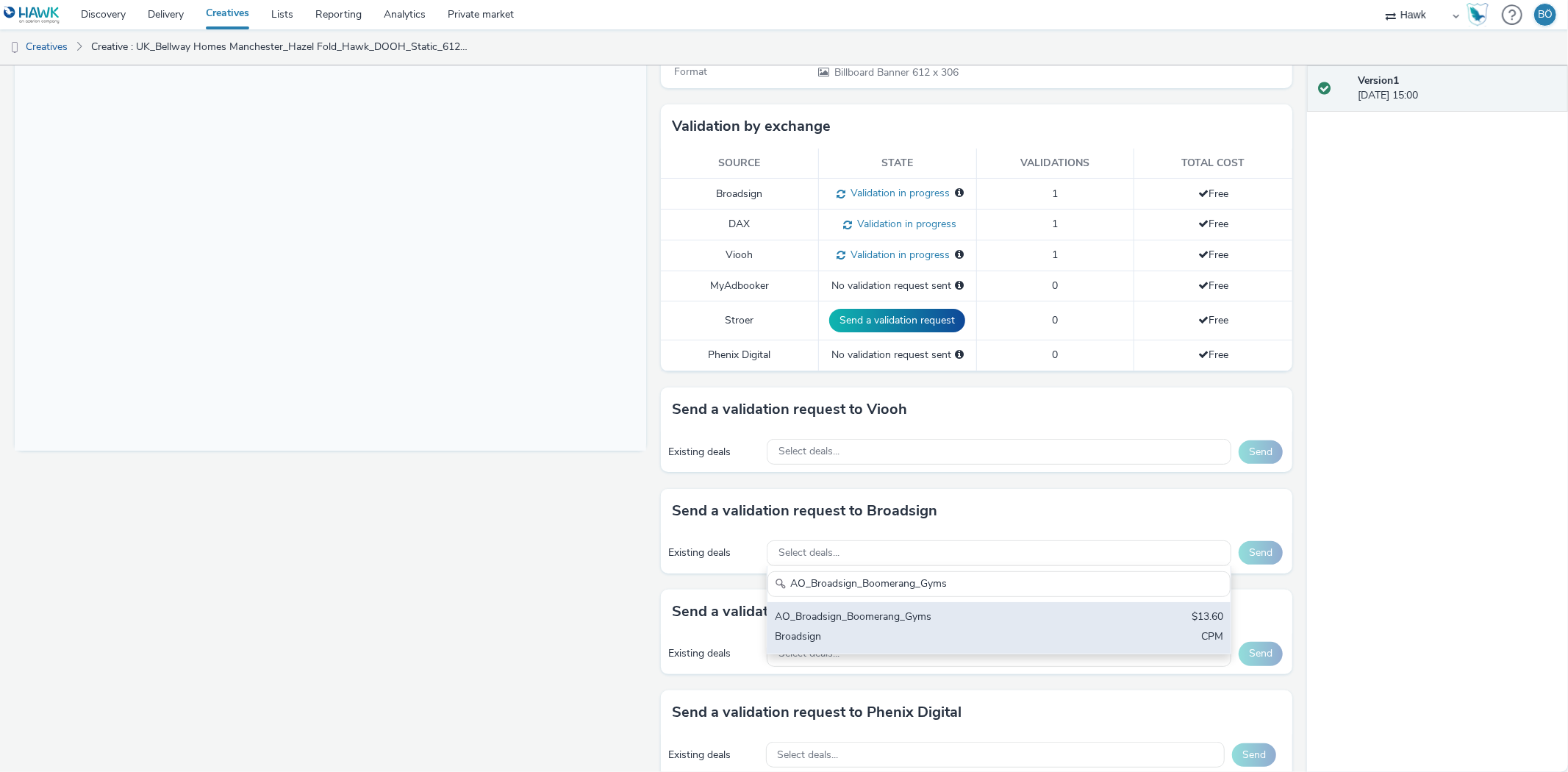
type input "AO_Broadsign_Boomerang_Gyms"
click at [935, 604] on div "AO_Broadsign_Boomerang_Gyms $13.60 Broadsign CPM" at bounding box center [999, 628] width 463 height 51
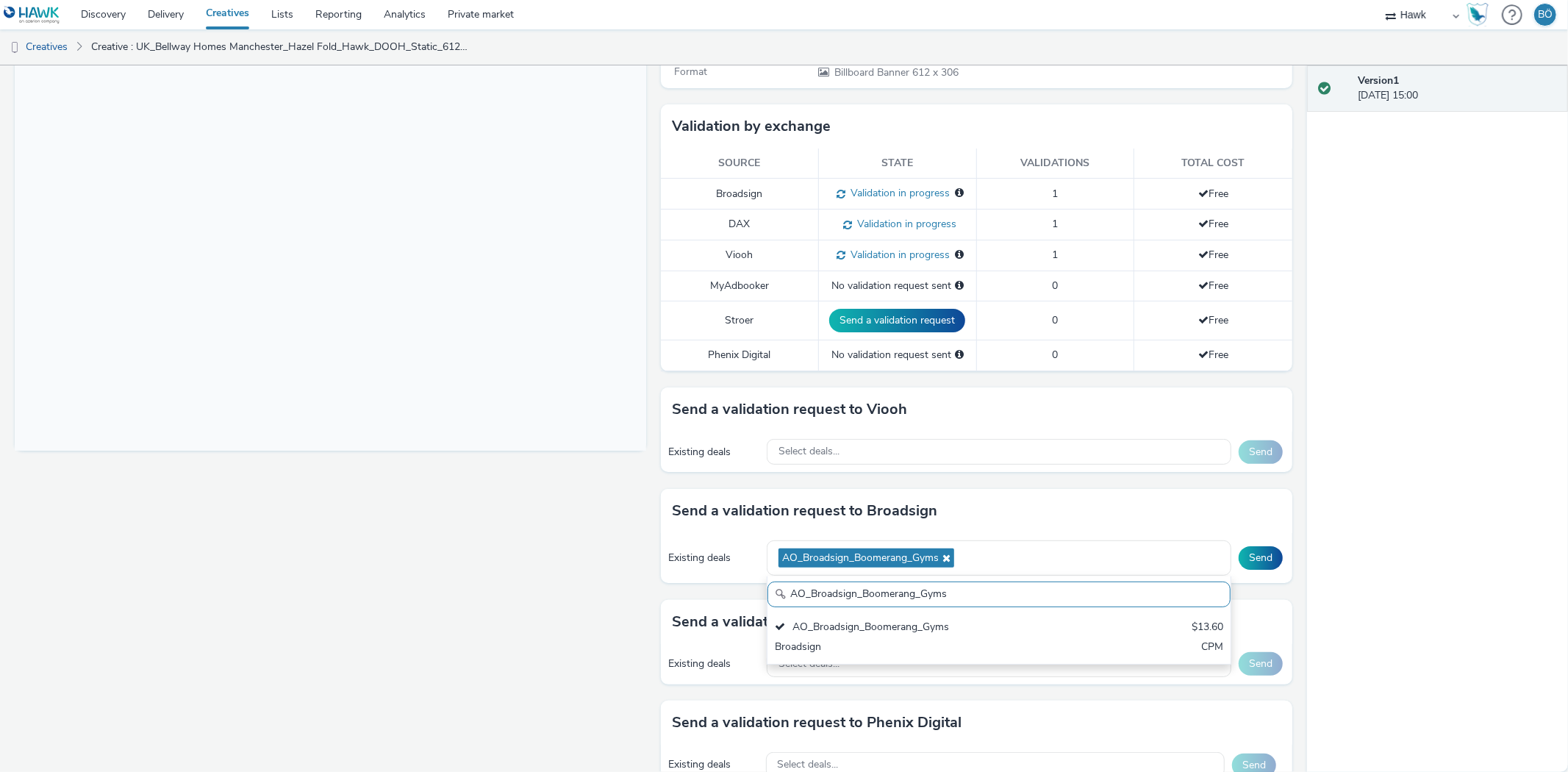
click at [1294, 549] on div "Enabled Version 1 - Created on 12 September 2025 UK_Bellway Homes Manchester_Ha…" at bounding box center [653, 419] width 1307 height 706
click at [1263, 554] on button "Send" at bounding box center [1260, 558] width 44 height 23
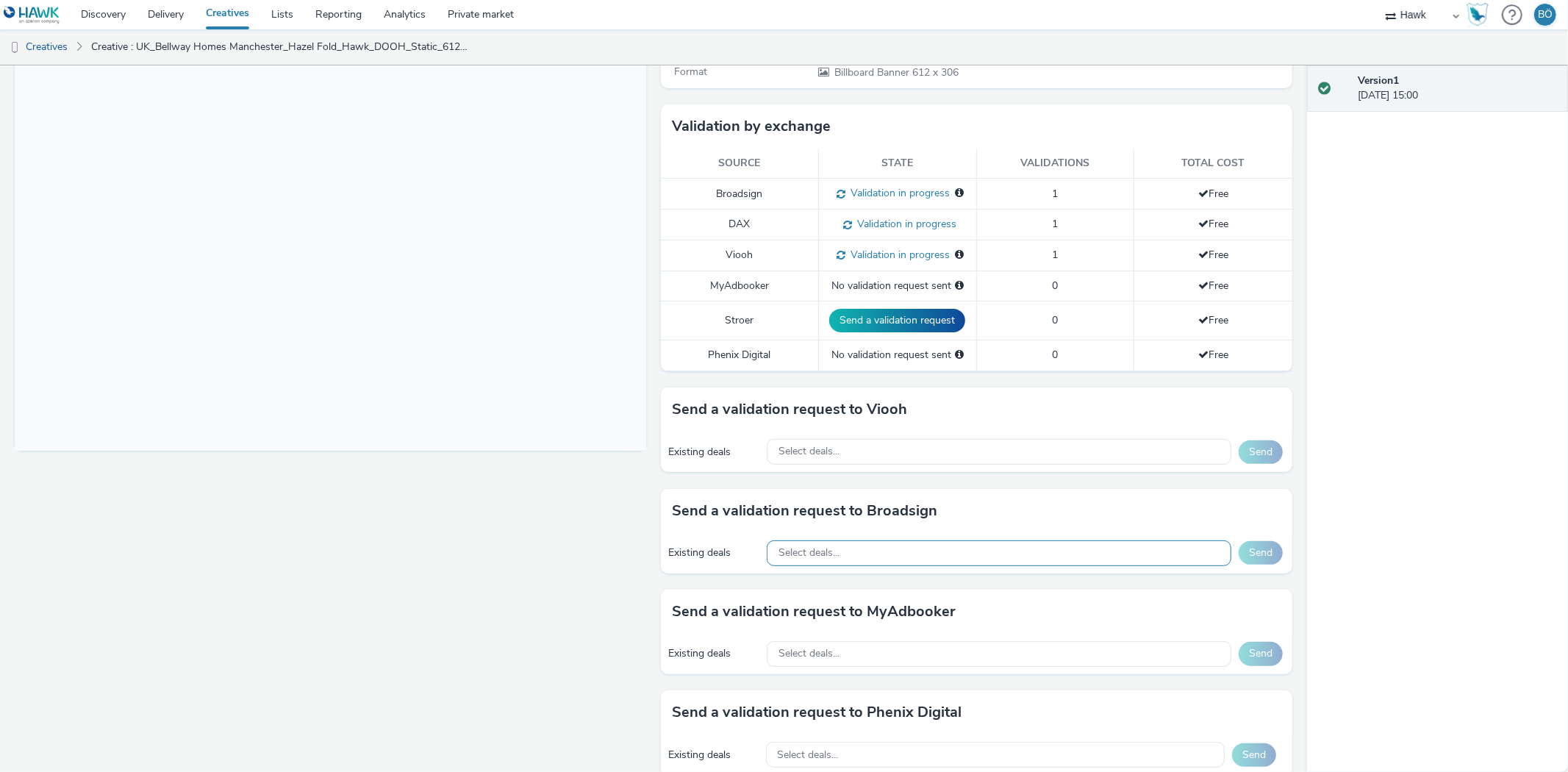
click at [874, 554] on div "Select deals..." at bounding box center [999, 553] width 464 height 26
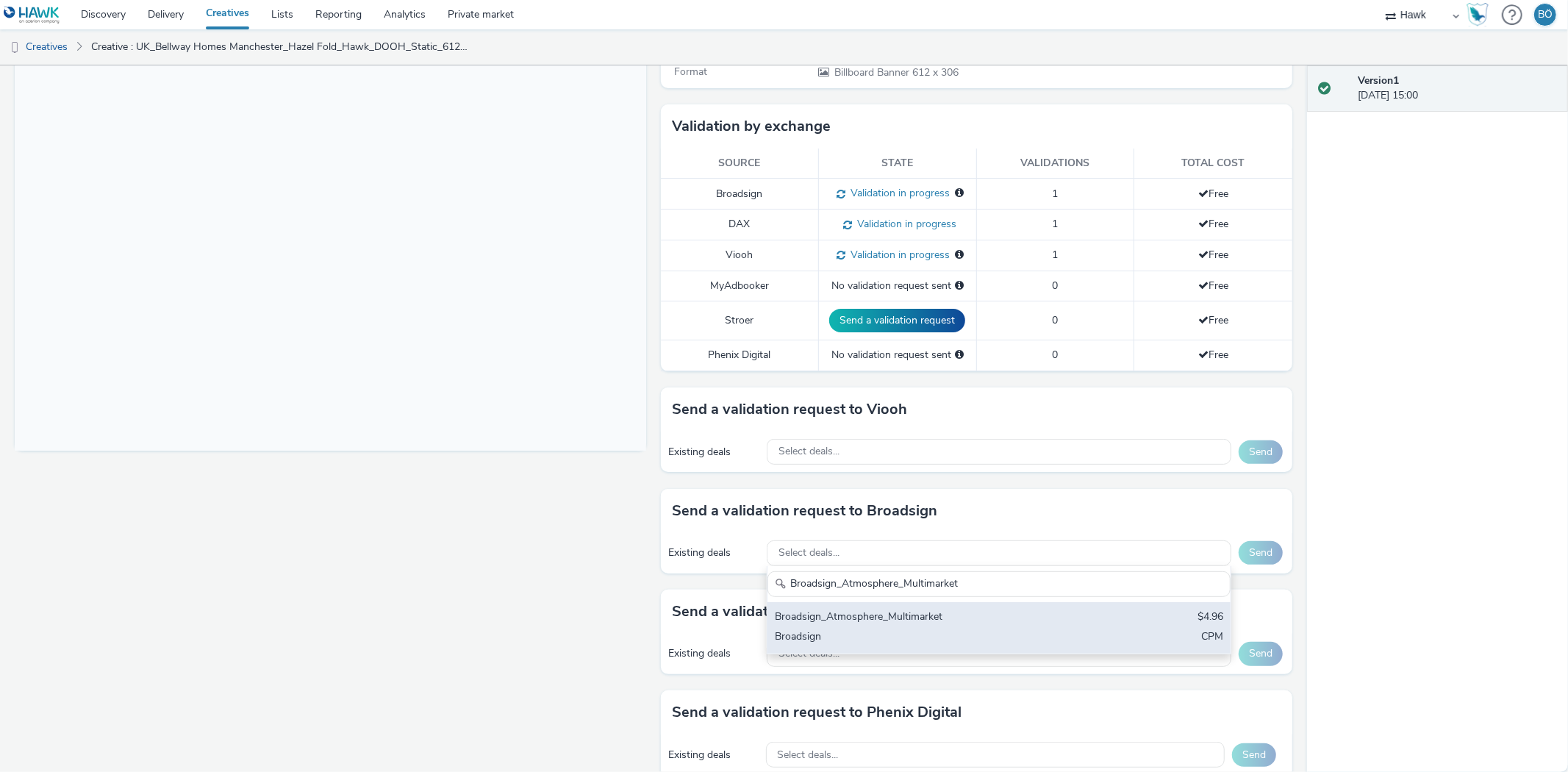
type input "Broadsign_Atmosphere_Multimarket"
click at [890, 625] on div "Broadsign_Atmosphere_Multimarket" at bounding box center [923, 618] width 296 height 17
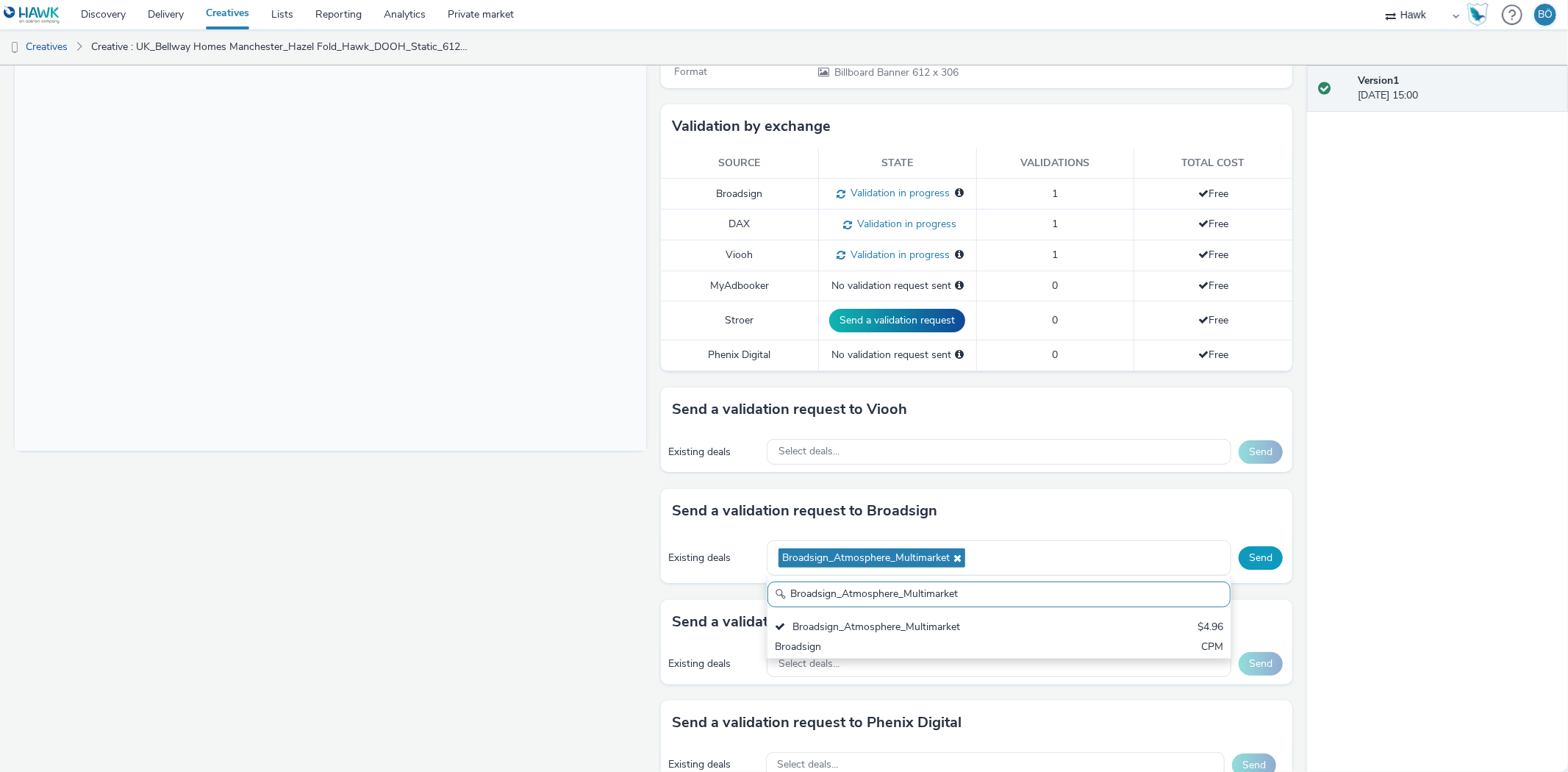
click at [1253, 556] on button "Send" at bounding box center [1260, 558] width 44 height 23
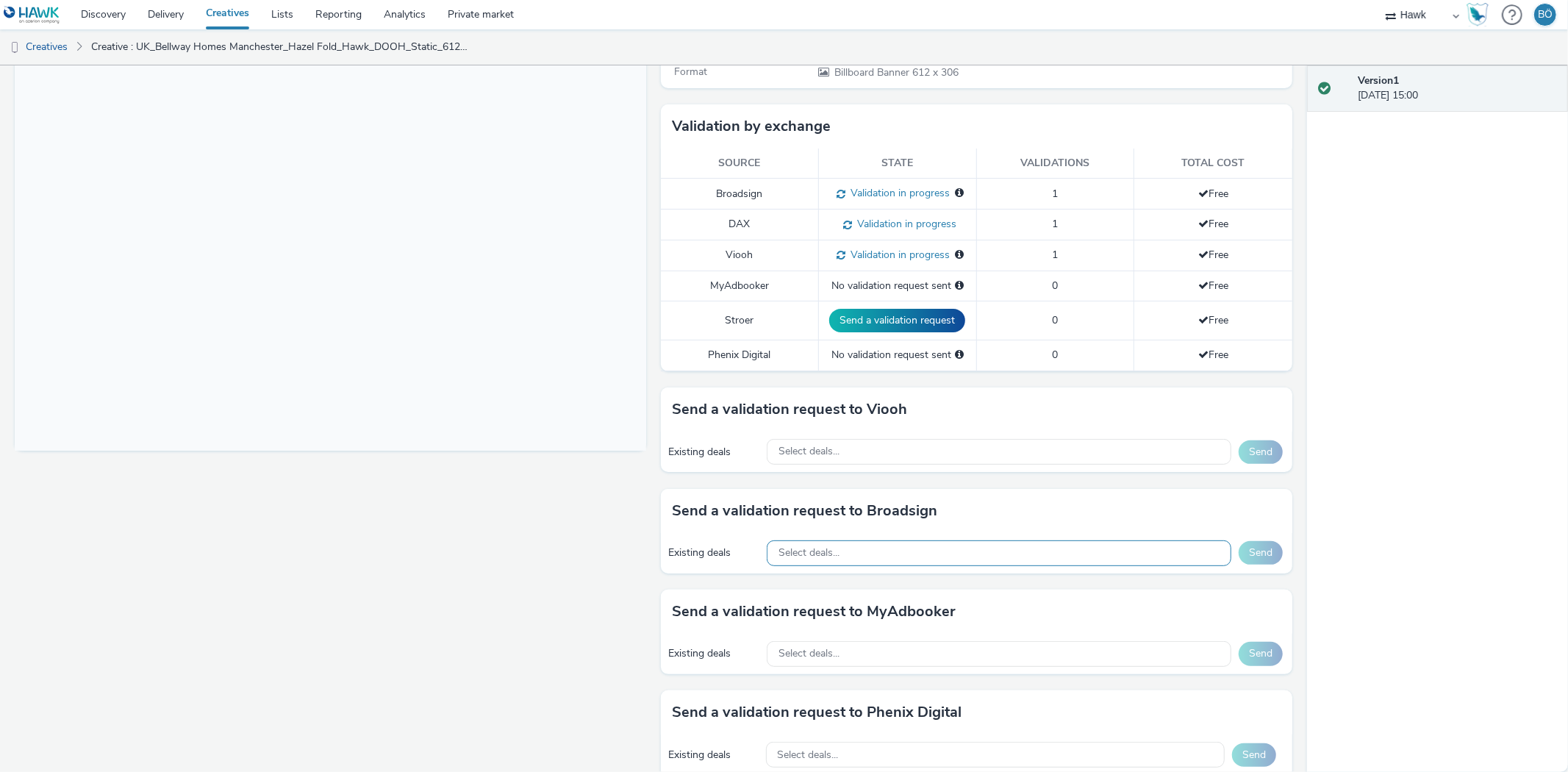
click at [832, 547] on span "Select deals..." at bounding box center [809, 554] width 61 height 12
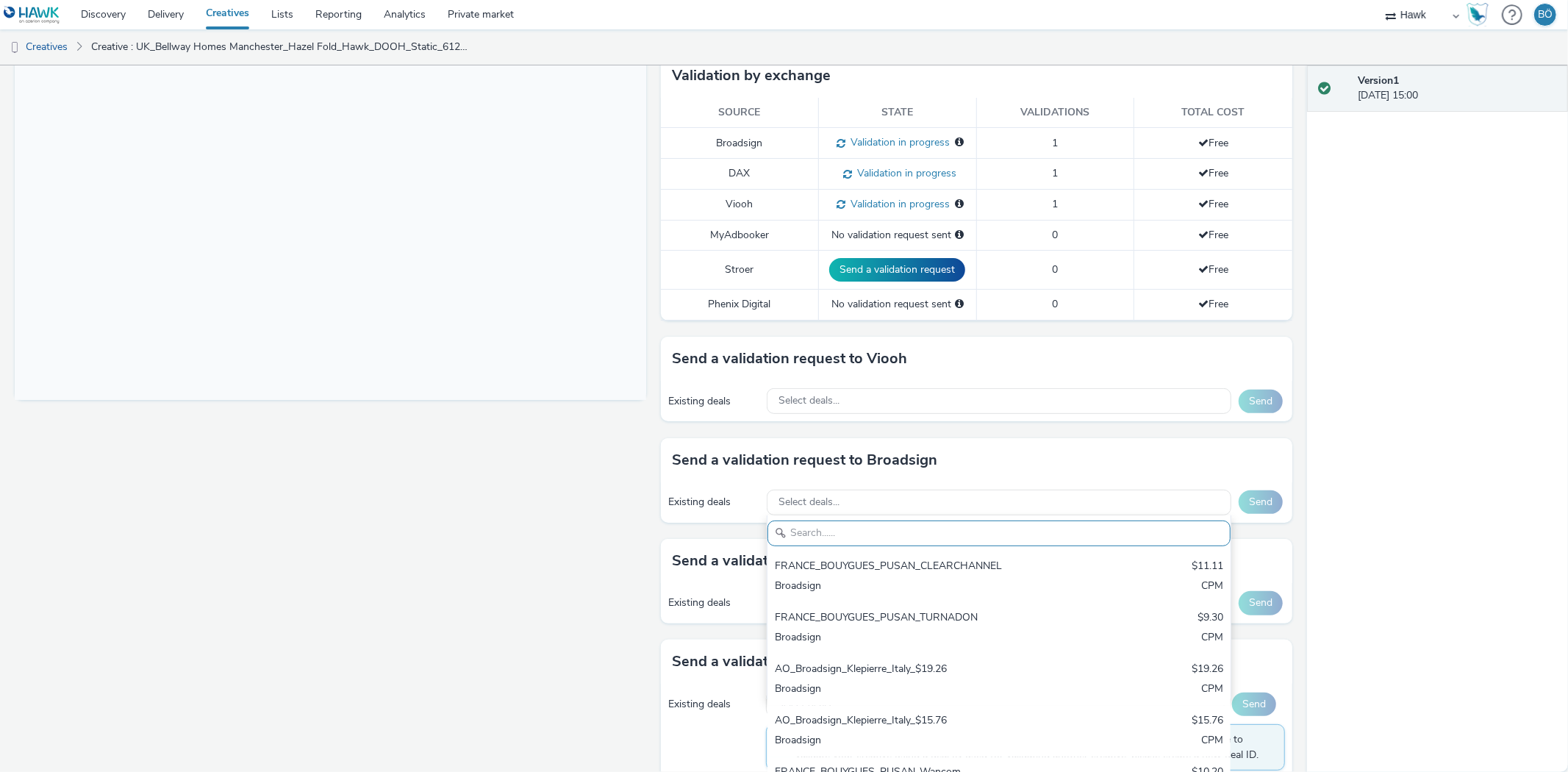
scroll to position [416, 0]
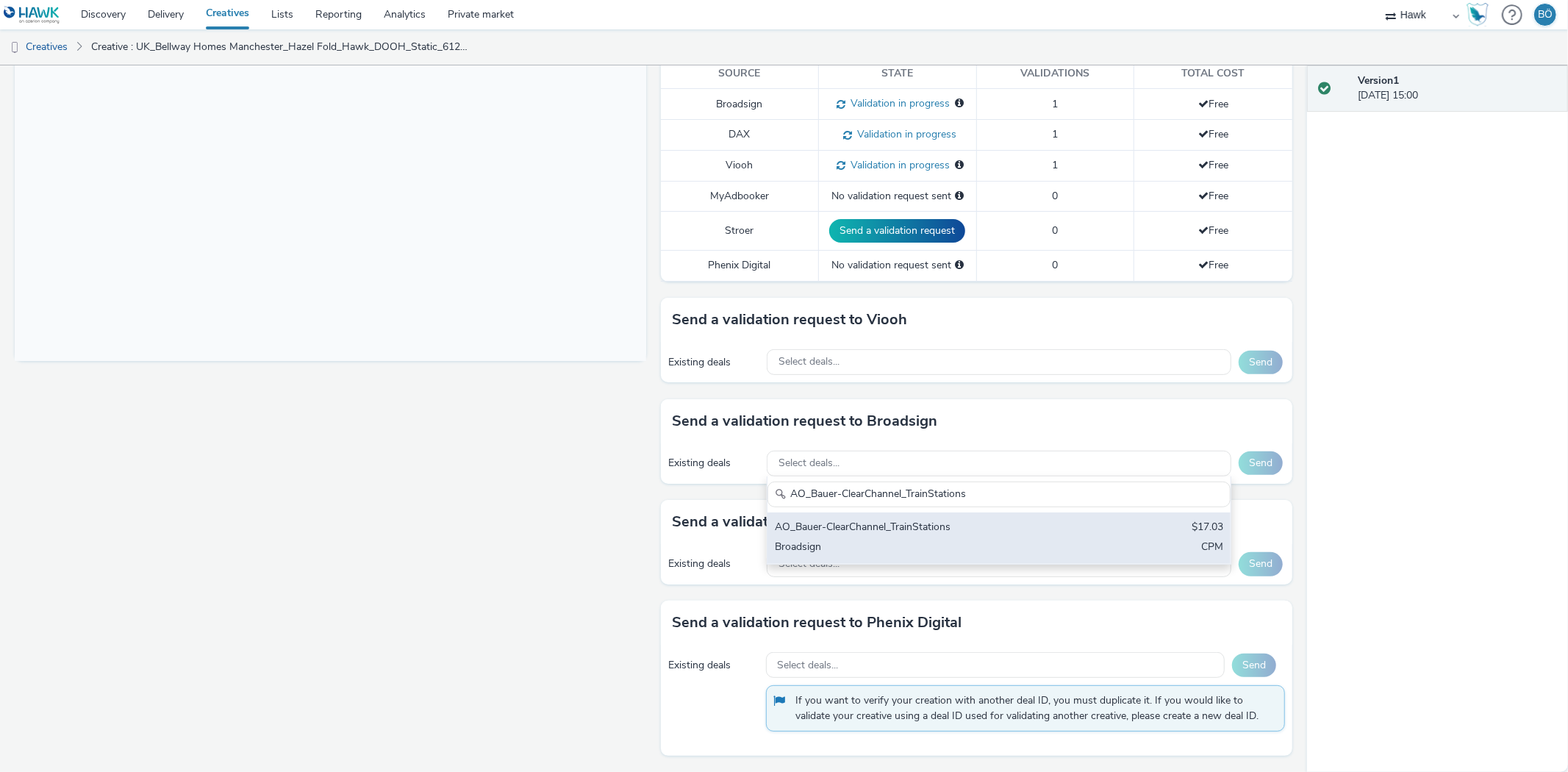
type input "AO_Bauer-ClearChannel_TrainStations"
click at [912, 537] on div "AO_Bauer-ClearChannel_TrainStations $17.03 Broadsign CPM" at bounding box center [999, 538] width 463 height 51
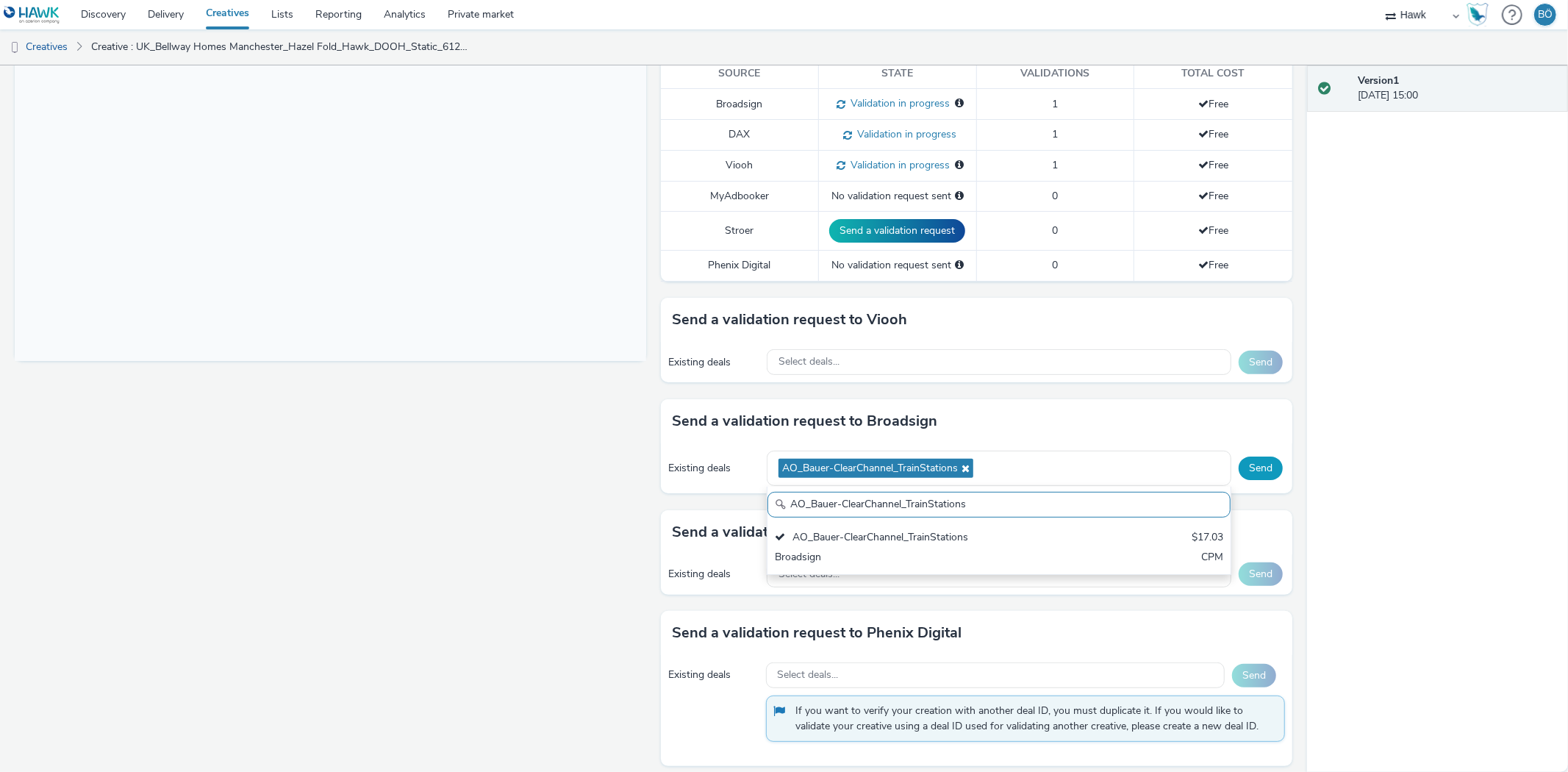
click at [1238, 461] on button "Send" at bounding box center [1260, 469] width 44 height 23
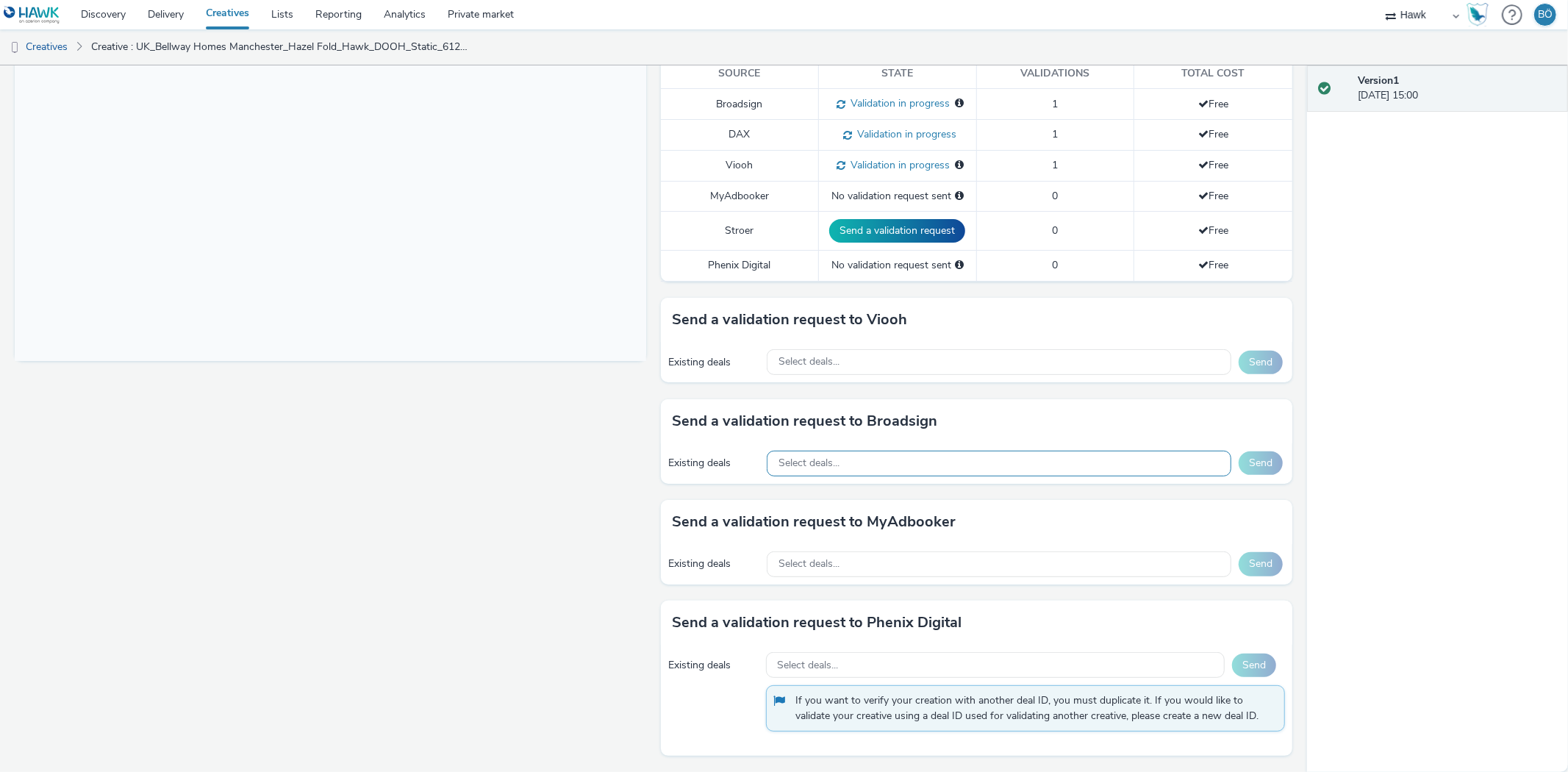
click at [791, 469] on span "Select deals..." at bounding box center [809, 464] width 61 height 12
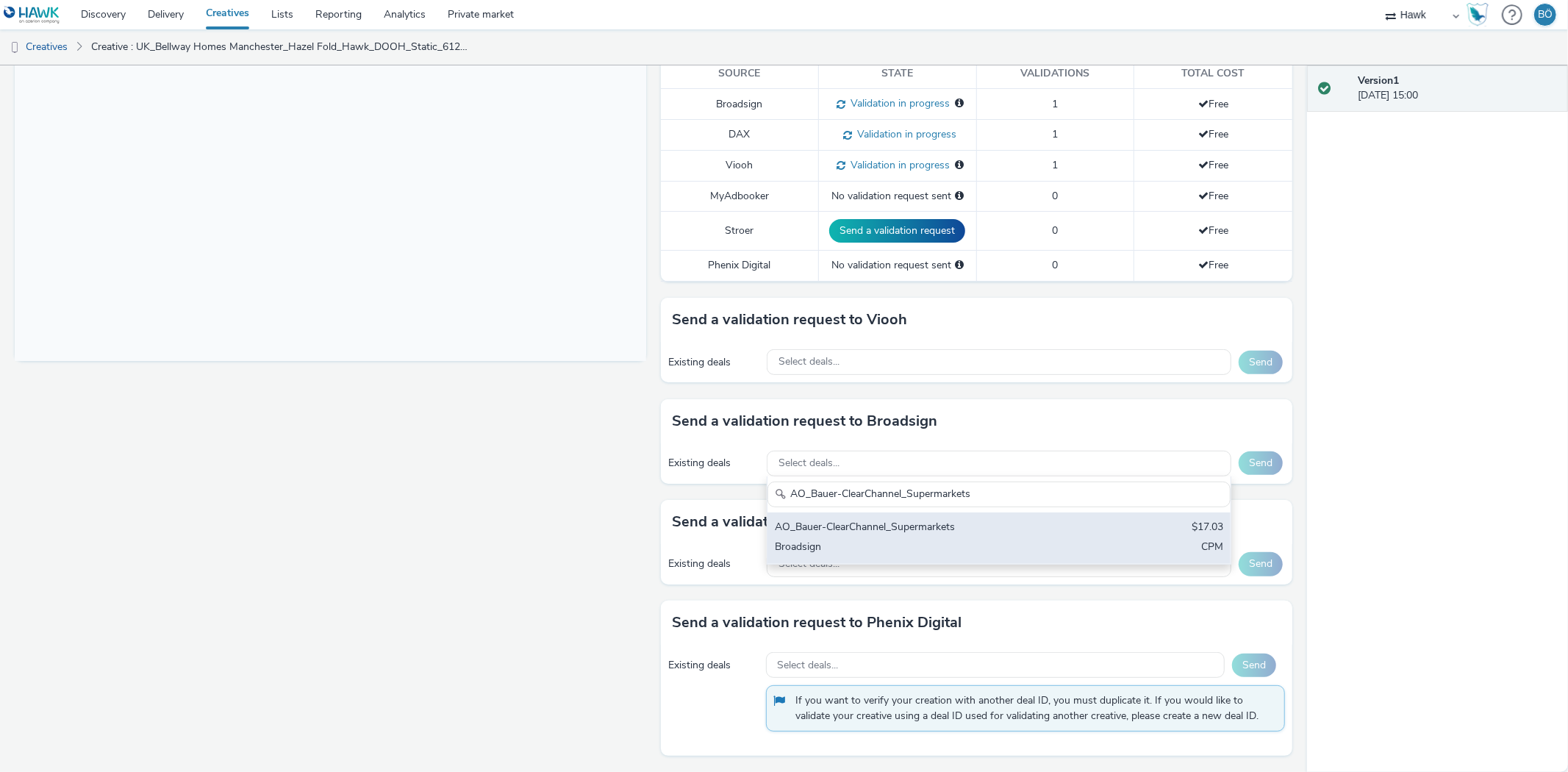
type input "AO_Bauer-ClearChannel_Supermarkets"
click at [1042, 528] on div "AO_Bauer-ClearChannel_Supermarkets" at bounding box center [923, 529] width 296 height 17
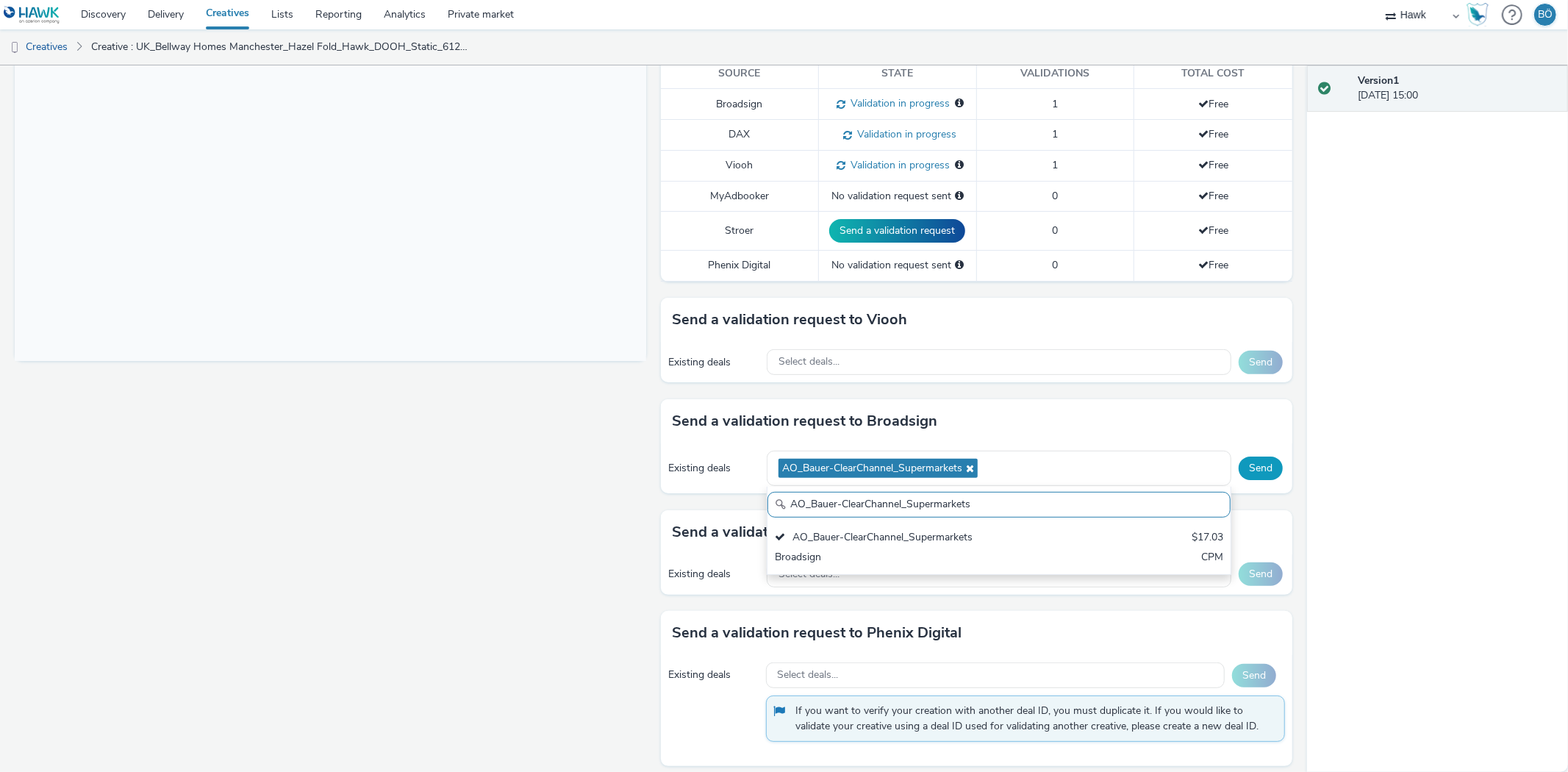
click at [1252, 471] on button "Send" at bounding box center [1260, 469] width 44 height 23
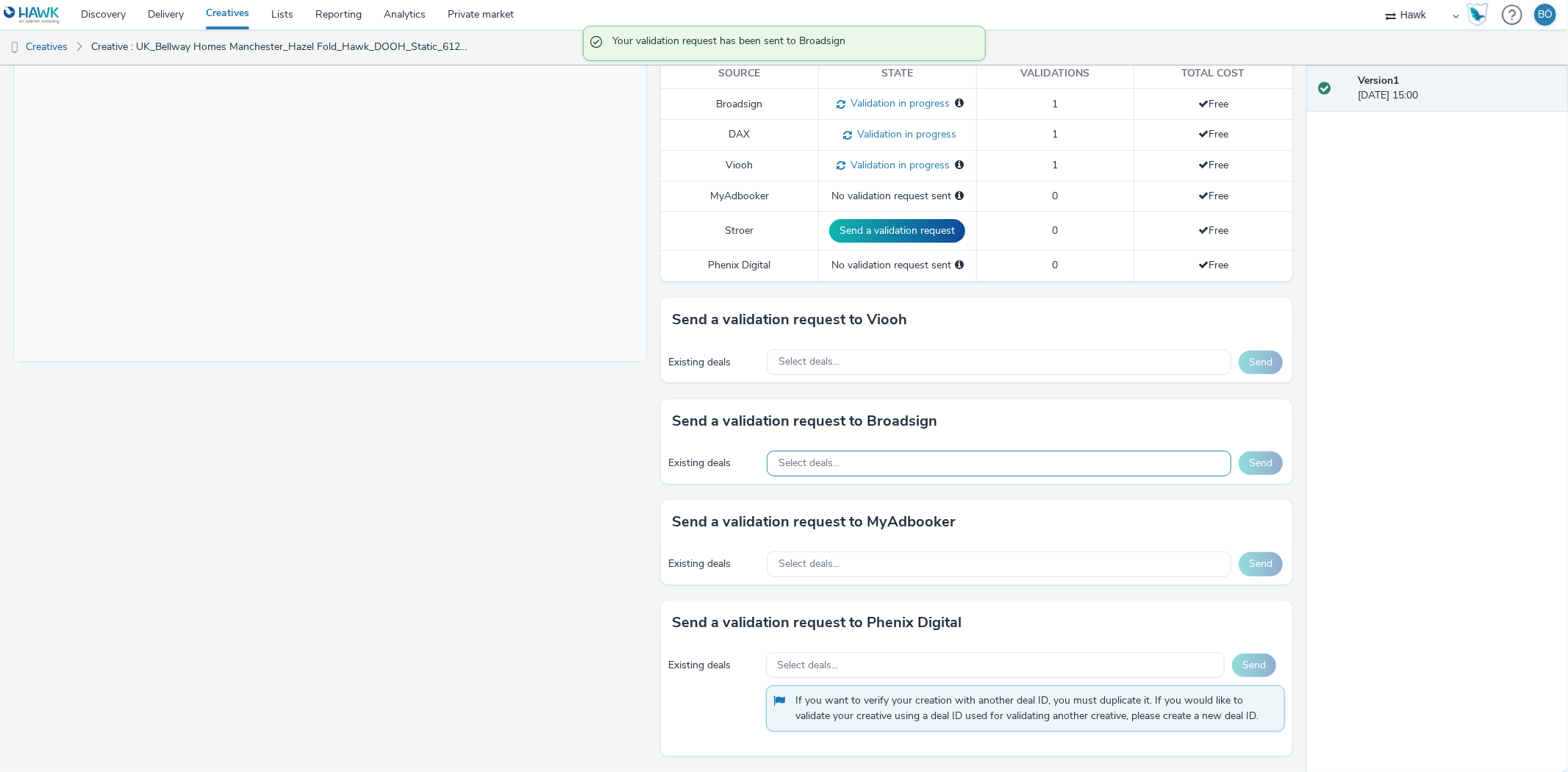
click at [834, 459] on div "Select deals..." at bounding box center [999, 463] width 464 height 26
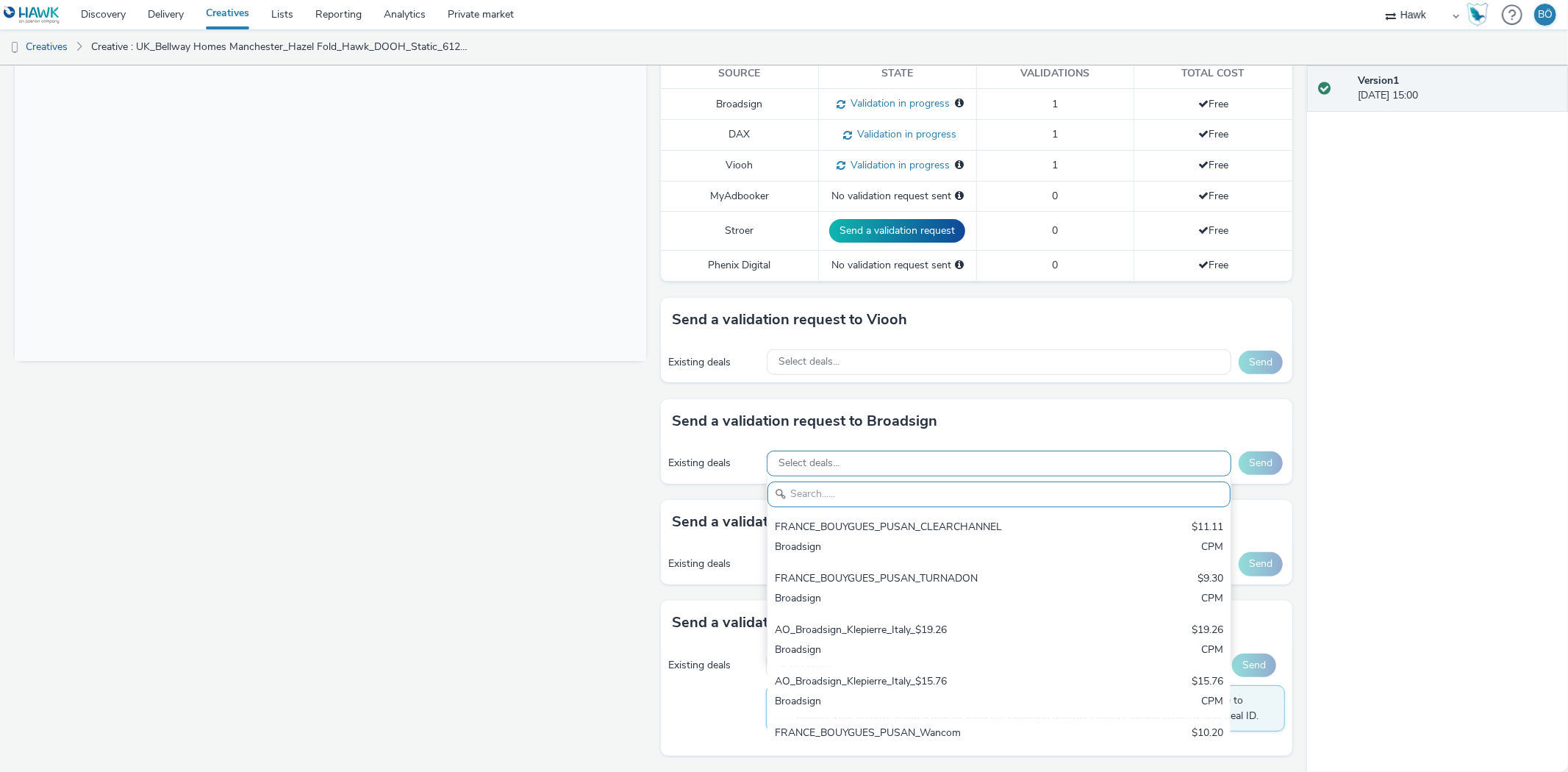
paste input "AO_Bauer-ClearChannel_Malls"
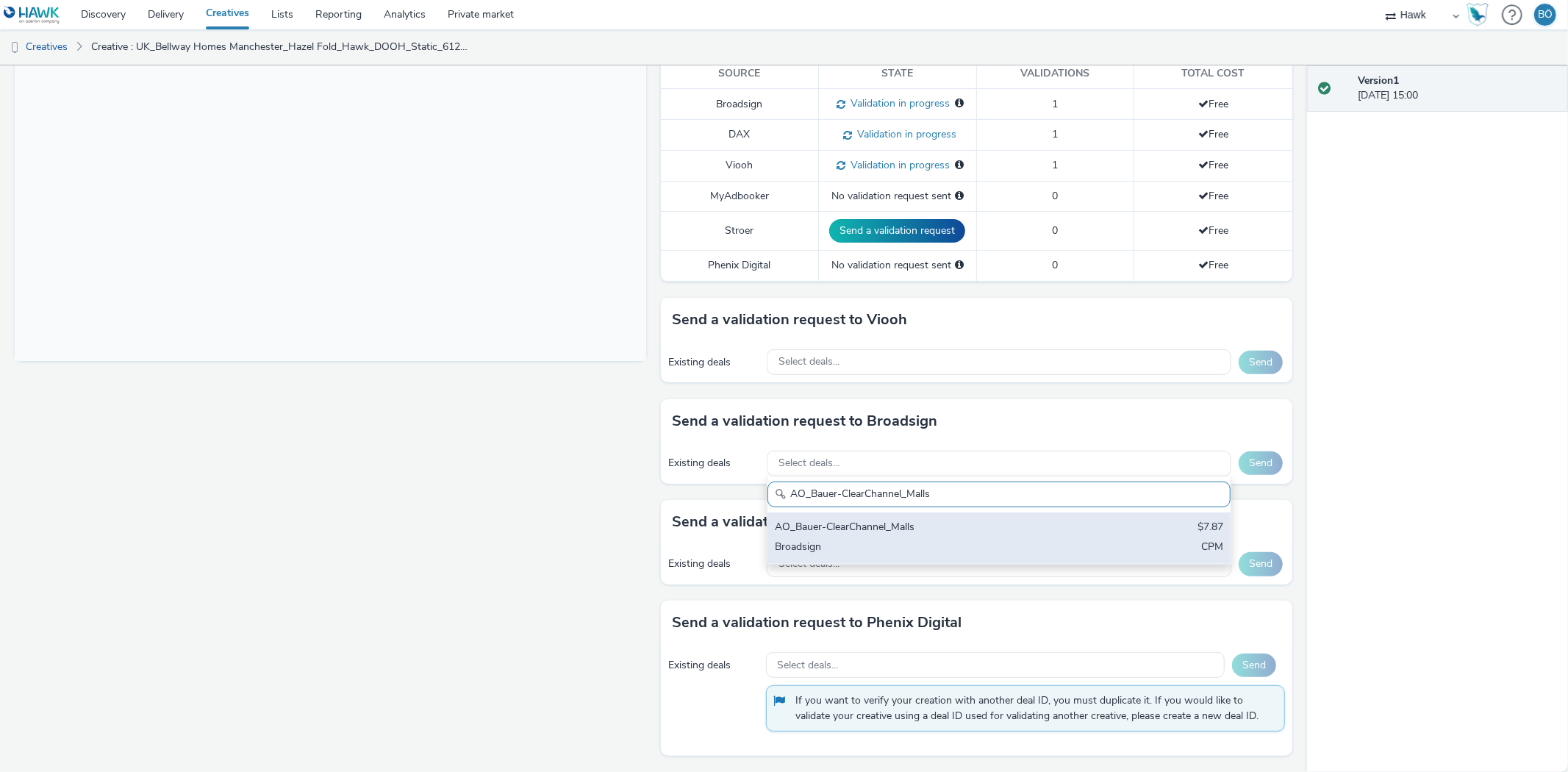
type input "AO_Bauer-ClearChannel_Malls"
click at [858, 543] on div "Broadsign" at bounding box center [923, 548] width 296 height 17
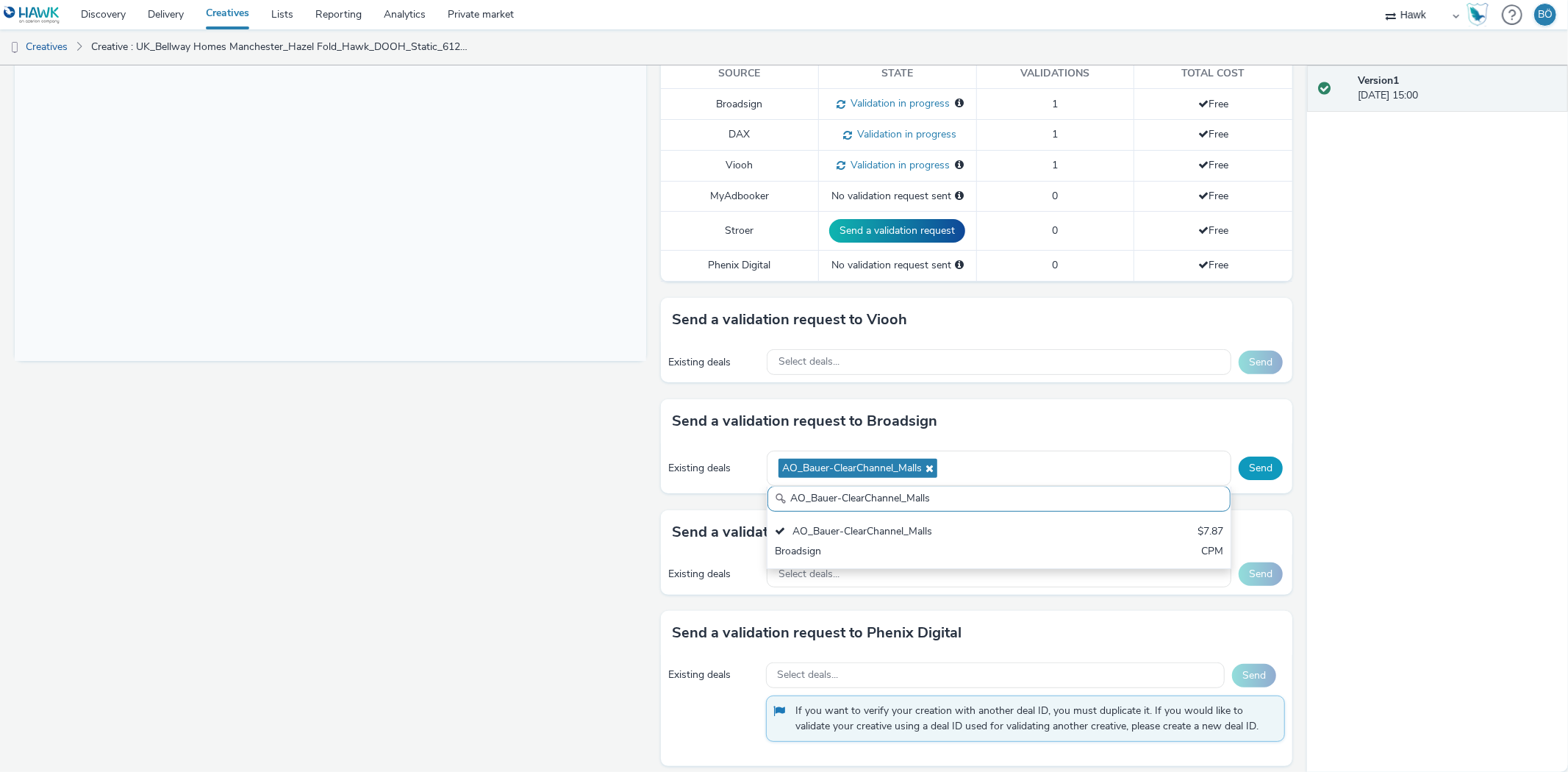
click at [1253, 464] on button "Send" at bounding box center [1260, 469] width 44 height 23
